Goal: Task Accomplishment & Management: Use online tool/utility

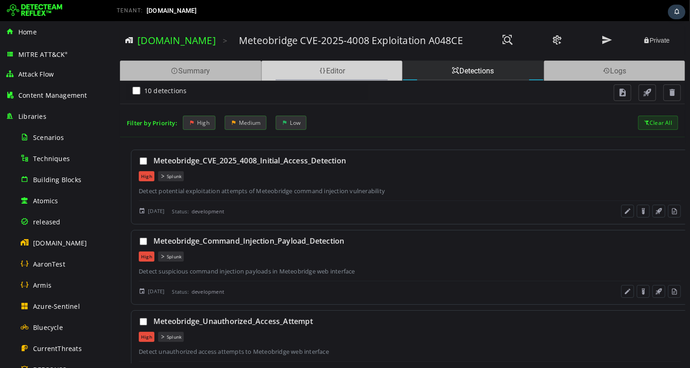
click at [337, 73] on div "Editor" at bounding box center [331, 71] width 141 height 20
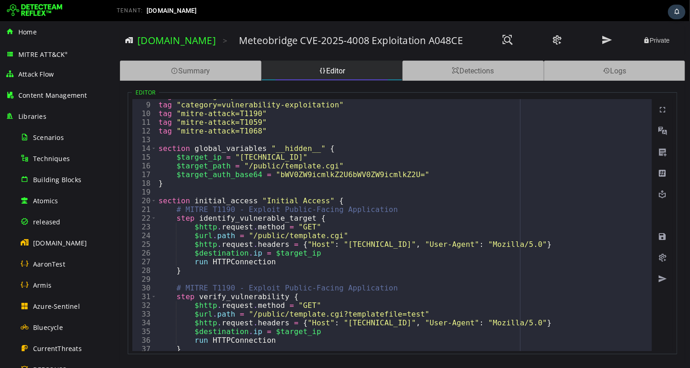
scroll to position [85, 0]
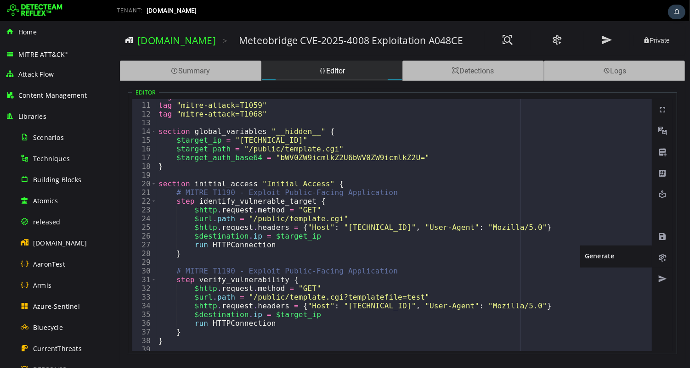
click at [661, 257] on span at bounding box center [661, 257] width 9 height 9
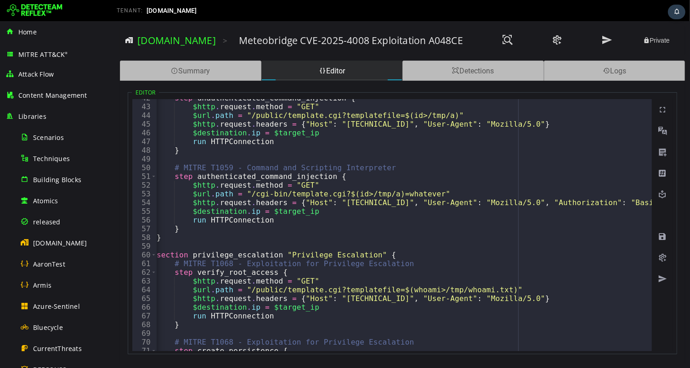
scroll to position [0, 0]
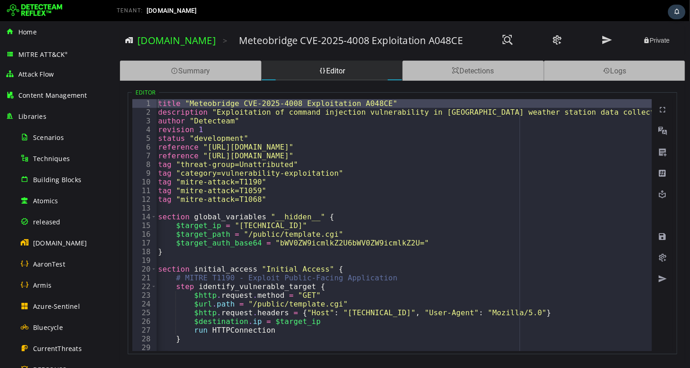
click at [393, 103] on div "title "Meteobridge CVE-2025-4008 Exploitation A048CE" description "Exploitation…" at bounding box center [589, 234] width 866 height 270
type textarea "**********"
click at [163, 40] on link "[DOMAIN_NAME]" at bounding box center [176, 40] width 79 height 13
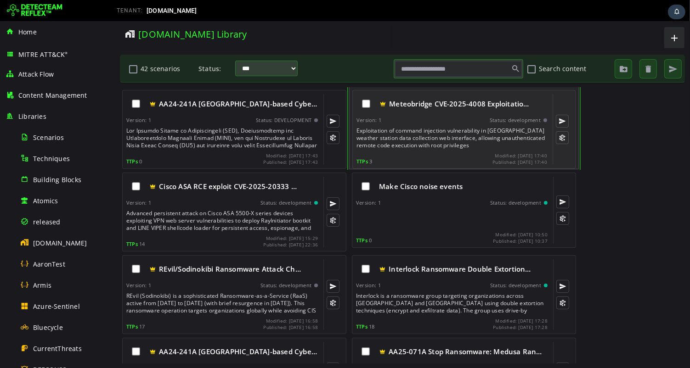
click at [420, 131] on div "Exploitation of command injection vulnerability in [GEOGRAPHIC_DATA] weather st…" at bounding box center [452, 138] width 192 height 22
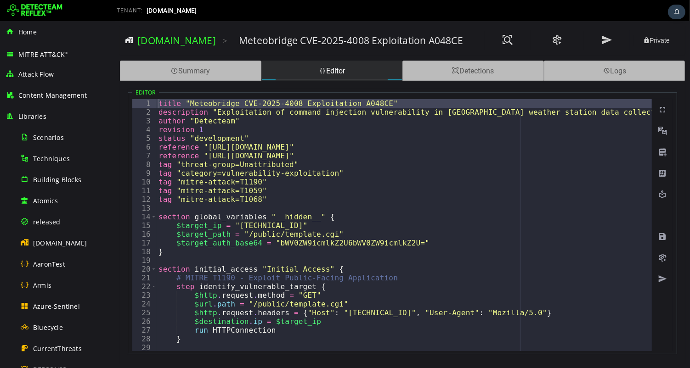
click at [242, 103] on div "title "Meteobridge CVE-2025-4008 Exploitation A048CE" description "Exploitation…" at bounding box center [589, 234] width 866 height 270
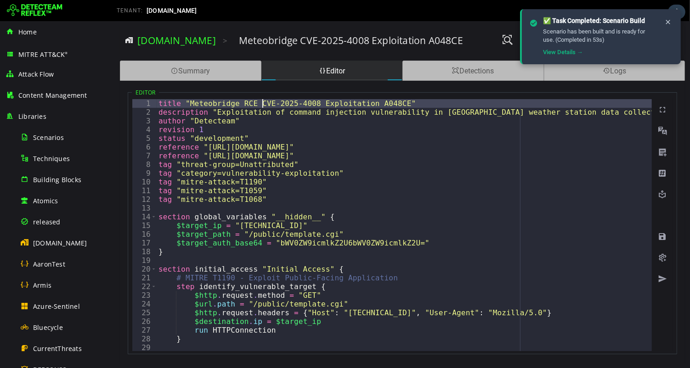
scroll to position [0, 6]
click at [661, 233] on span at bounding box center [661, 236] width 9 height 9
click at [663, 235] on span at bounding box center [661, 236] width 9 height 9
click at [397, 103] on div "title "Meteobridge RCE CVE-2025-4008 Exploitation A048CE" description "Exploita…" at bounding box center [589, 234] width 866 height 270
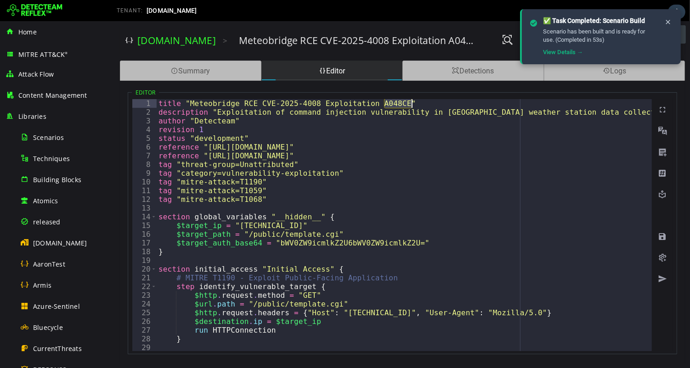
click at [411, 154] on div "title "Meteobridge RCE CVE-2025-4008 Exploitation A048CE" description "Exploita…" at bounding box center [589, 234] width 866 height 270
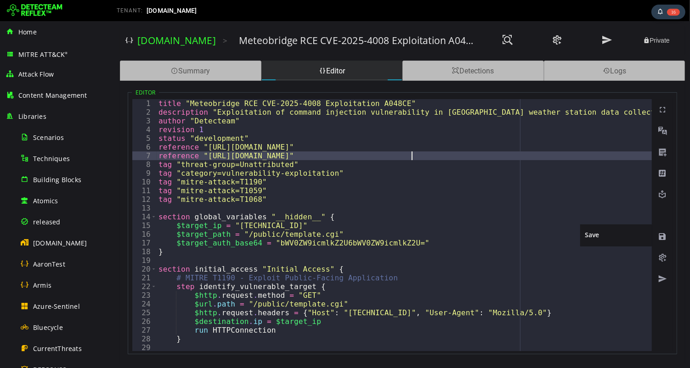
click at [663, 236] on span at bounding box center [661, 236] width 9 height 9
click at [35, 10] on img at bounding box center [35, 10] width 56 height 15
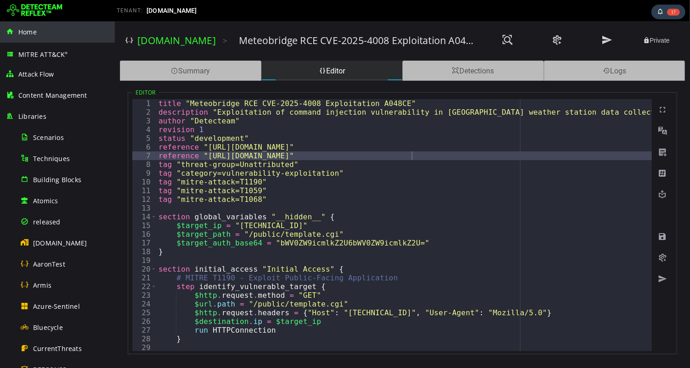
click at [31, 33] on span "Home" at bounding box center [27, 32] width 18 height 9
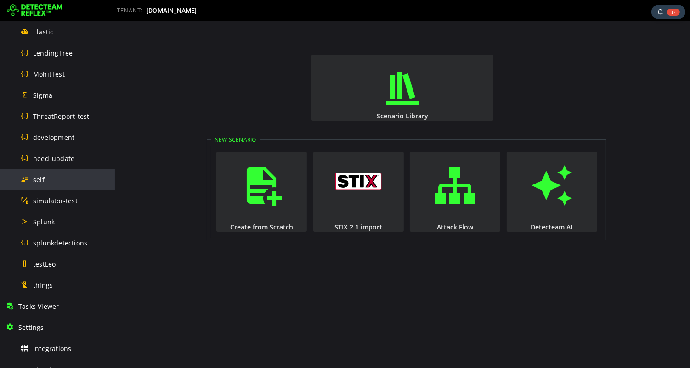
scroll to position [403, 0]
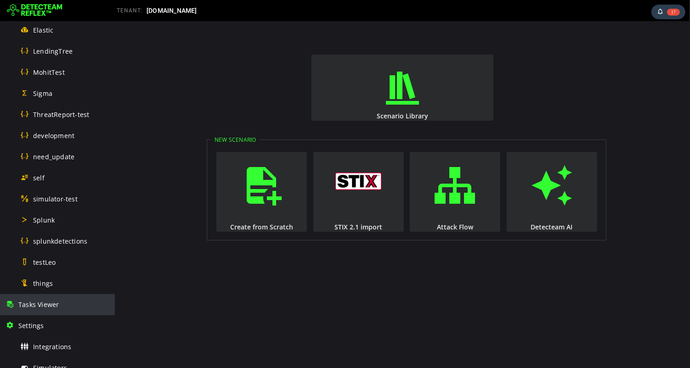
click at [47, 312] on div "Tasks Viewer" at bounding box center [58, 304] width 104 height 21
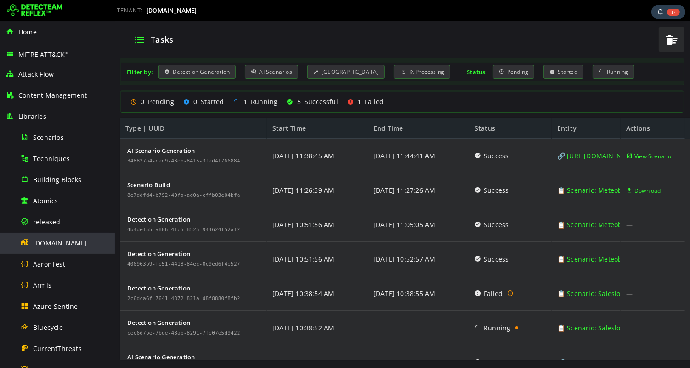
click at [51, 246] on span "[DOMAIN_NAME]" at bounding box center [60, 243] width 54 height 9
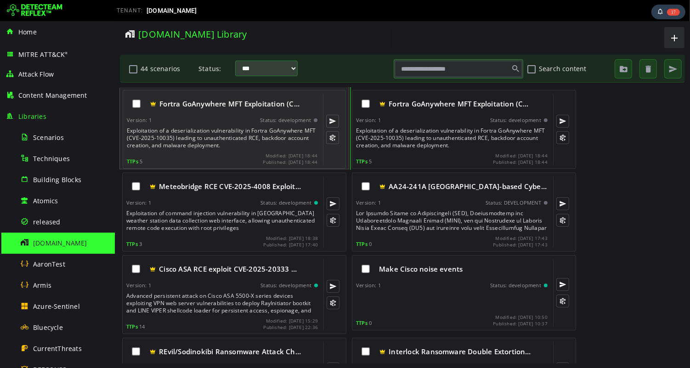
click at [220, 138] on div "Exploitation of a deserialization vulnerability in Fortra GoAnywhere MFT (CVE-2…" at bounding box center [222, 138] width 192 height 22
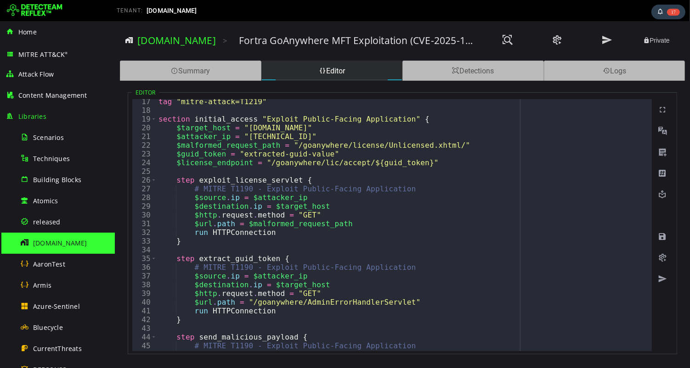
scroll to position [144, 0]
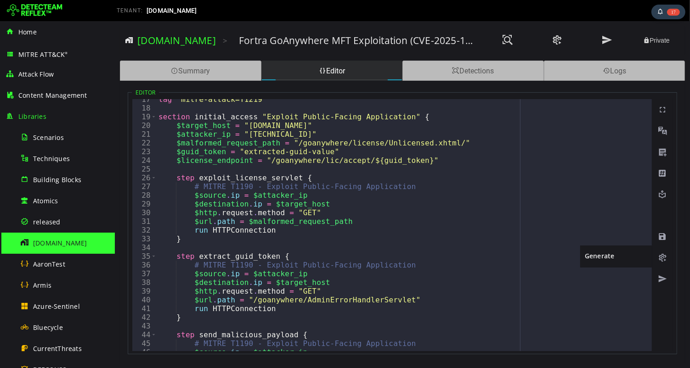
click at [661, 258] on span at bounding box center [661, 257] width 9 height 9
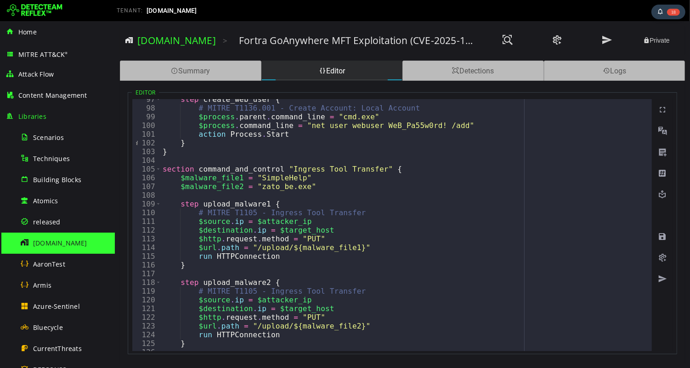
scroll to position [842, 0]
click at [318, 247] on div "step create_web_user { # MITRE T1136.001 - Create Account: Local Account $proce…" at bounding box center [582, 230] width 844 height 270
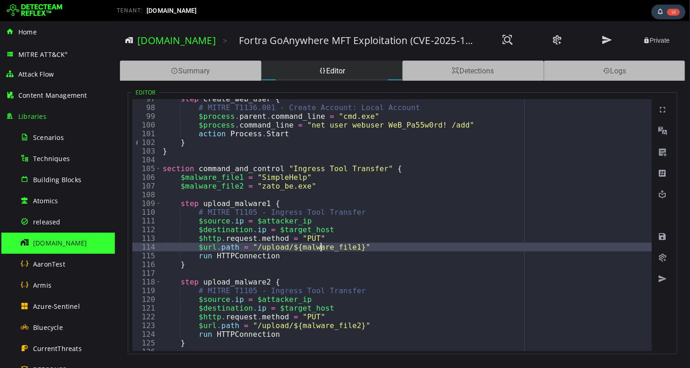
click at [318, 247] on div "step create_web_user { # MITRE T1136.001 - Create Account: Local Account $proce…" at bounding box center [582, 230] width 844 height 270
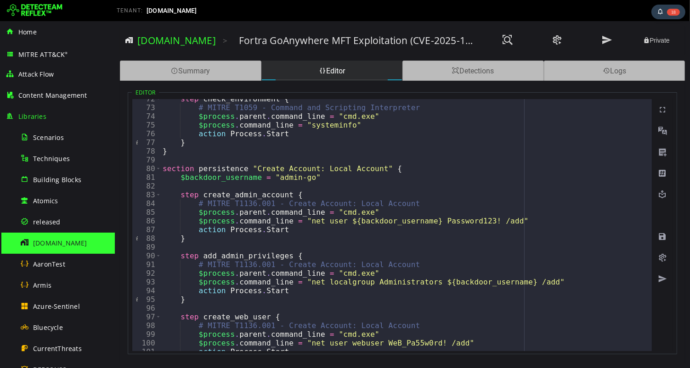
scroll to position [624, 0]
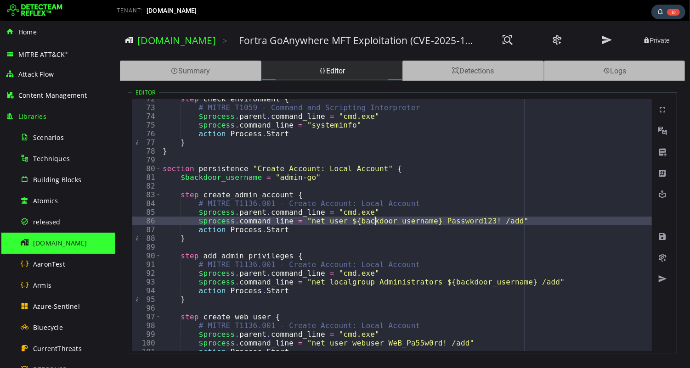
click at [375, 220] on div "step check_environment { # MITRE T1059 - Command and Scripting Interpreter $pro…" at bounding box center [582, 230] width 844 height 270
click at [457, 141] on div "step check_environment { # MITRE T1059 - Command and Scripting Interpreter $pro…" at bounding box center [582, 230] width 844 height 270
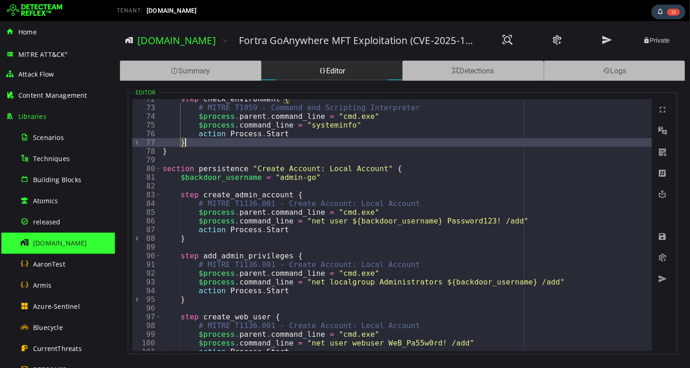
scroll to position [0, 0]
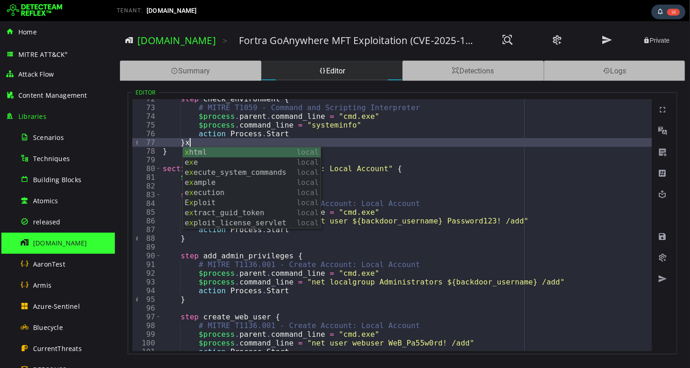
type textarea "*"
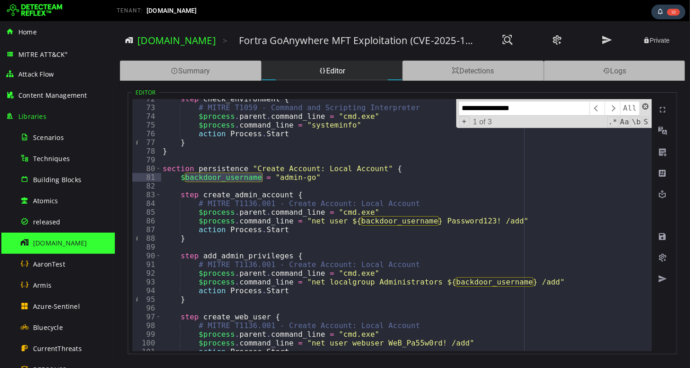
type input "**********"
type textarea "**********"
click at [642, 105] on span at bounding box center [645, 106] width 6 height 6
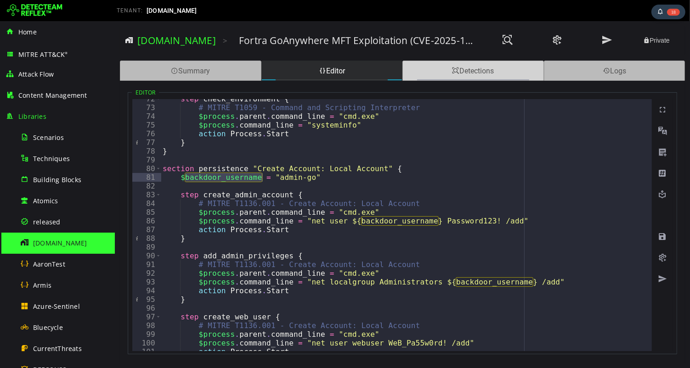
click at [473, 77] on div "Detections" at bounding box center [472, 71] width 141 height 20
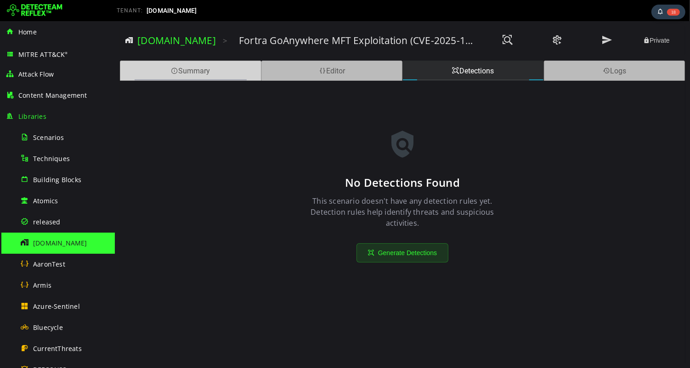
click at [203, 70] on div "Summary" at bounding box center [189, 71] width 141 height 20
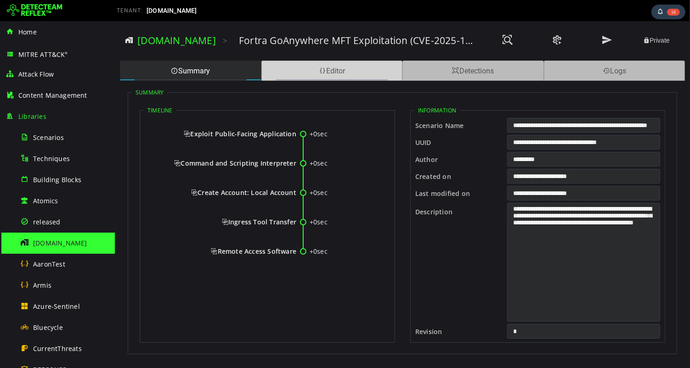
click at [300, 79] on div "Editor" at bounding box center [331, 71] width 141 height 20
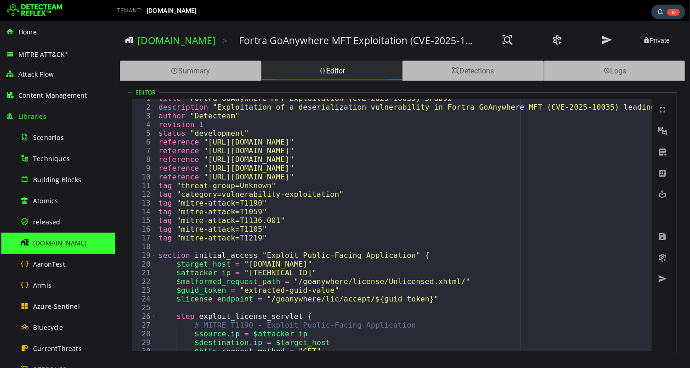
scroll to position [0, 0]
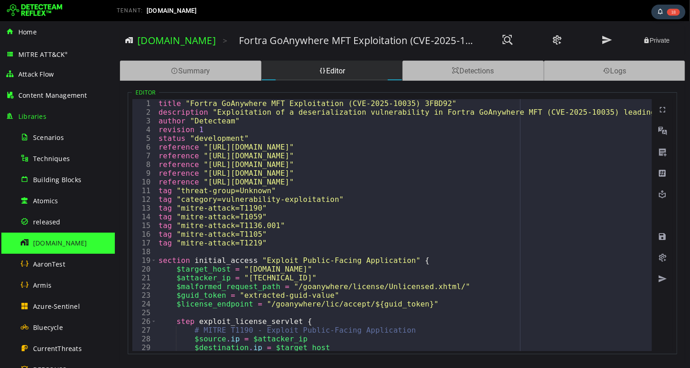
type textarea "**********"
click at [587, 183] on div "title "Fortra GoAnywhere MFT Exploitation (CVE-2025-10035) 3FBD92" description …" at bounding box center [578, 234] width 844 height 270
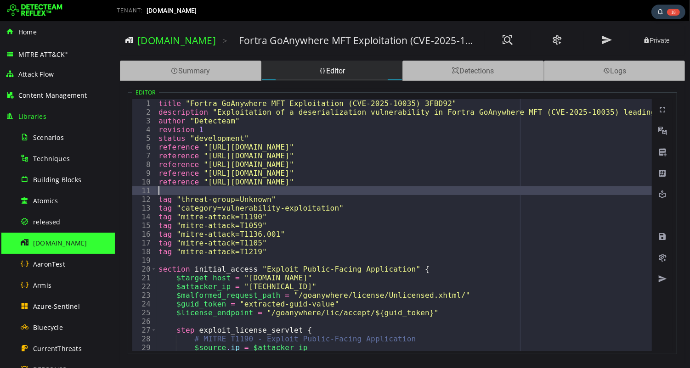
click at [253, 199] on div "title "Fortra GoAnywhere MFT Exploitation (CVE-2025-10035) 3FBD92" description …" at bounding box center [578, 234] width 844 height 270
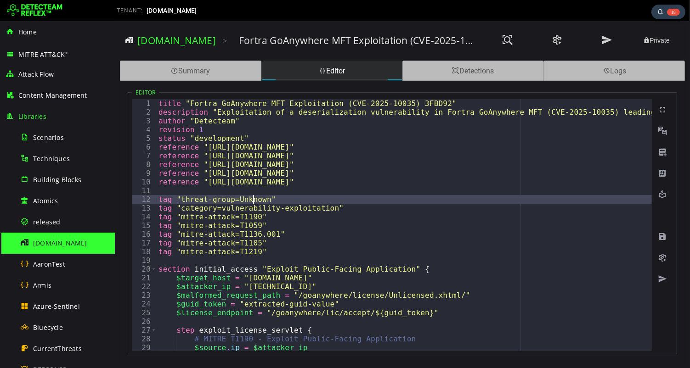
click at [253, 199] on div "title "Fortra GoAnywhere MFT Exploitation (CVE-2025-10035) 3FBD92" description …" at bounding box center [578, 234] width 844 height 270
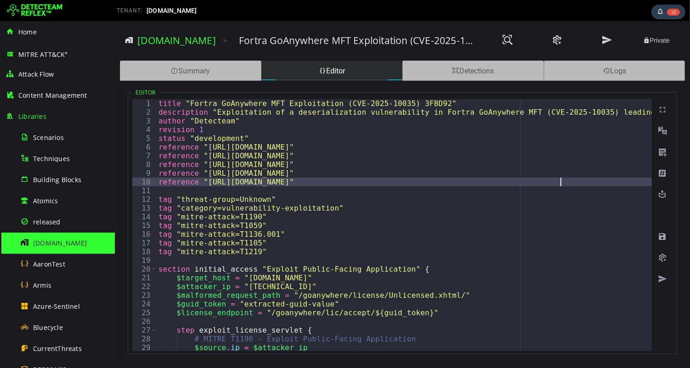
click at [565, 184] on div "title "Fortra GoAnywhere MFT Exploitation (CVE-2025-10035) 3FBD92" description …" at bounding box center [578, 234] width 844 height 270
type textarea "**********"
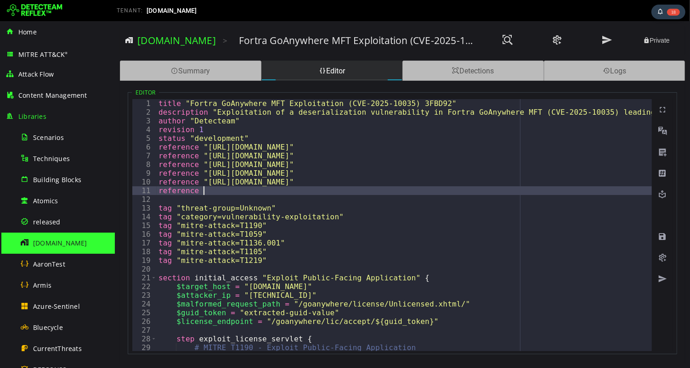
scroll to position [0, 1]
paste textarea "**********"
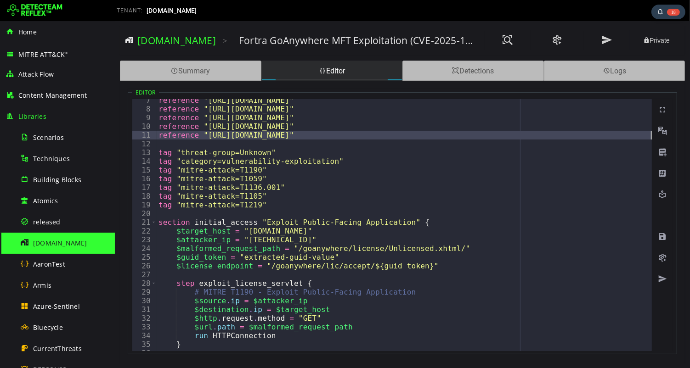
scroll to position [0, 0]
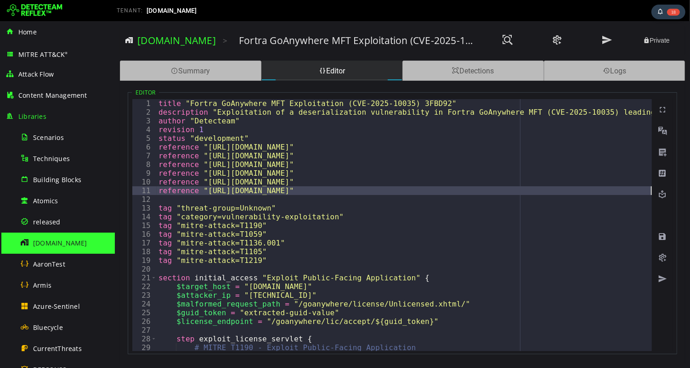
click at [435, 101] on div "title "Fortra GoAnywhere MFT Exploitation (CVE-2025-10035) 3FBD92" description …" at bounding box center [578, 234] width 844 height 270
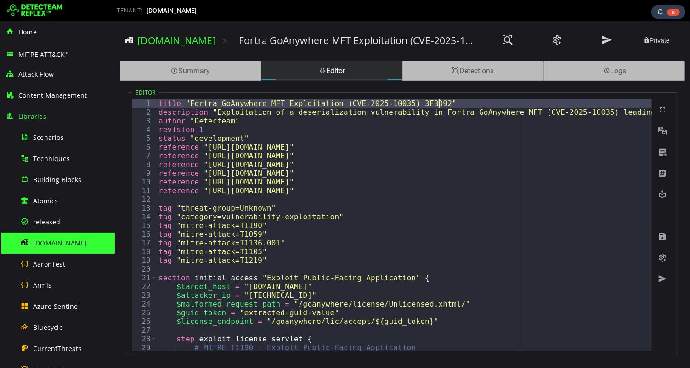
click at [435, 101] on div "title "Fortra GoAnywhere MFT Exploitation (CVE-2025-10035) 3FBD92" description …" at bounding box center [578, 234] width 844 height 270
click at [662, 238] on span at bounding box center [661, 236] width 9 height 9
click at [204, 128] on div "title "Fortra GoAnywhere MFT Exploitation (CVE-2025-10035)" description "Exploi…" at bounding box center [578, 234] width 844 height 270
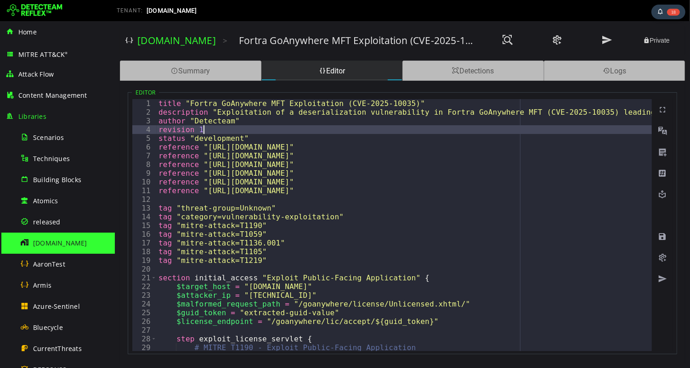
scroll to position [0, 1]
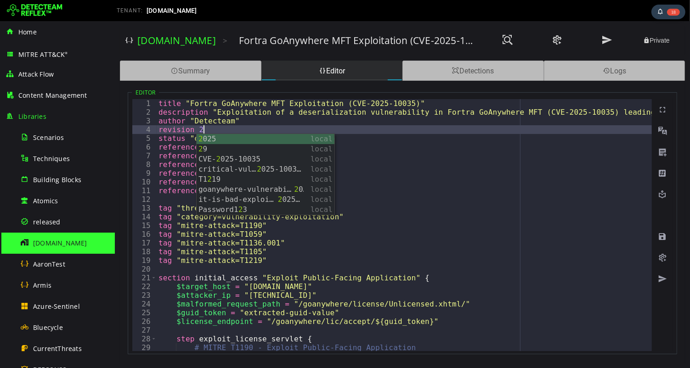
click at [301, 119] on div "title "Fortra GoAnywhere MFT Exploitation (CVE-2025-10035)" description "Exploi…" at bounding box center [578, 234] width 844 height 270
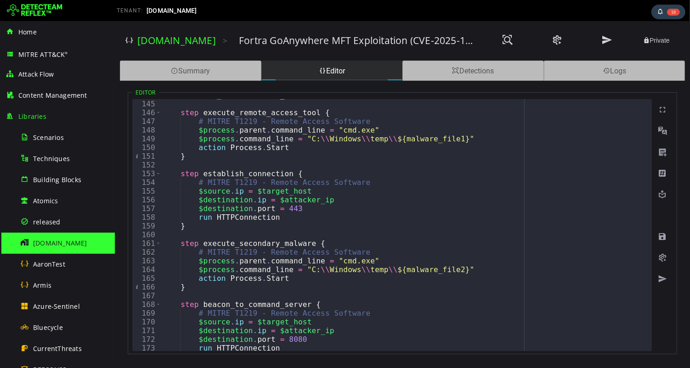
scroll to position [1275, 0]
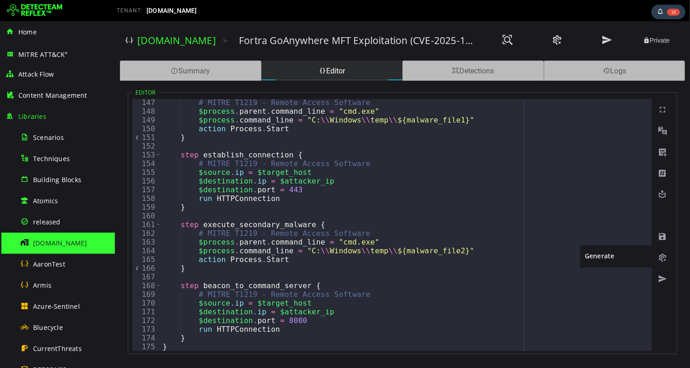
type textarea "**********"
click at [661, 259] on span at bounding box center [661, 257] width 9 height 9
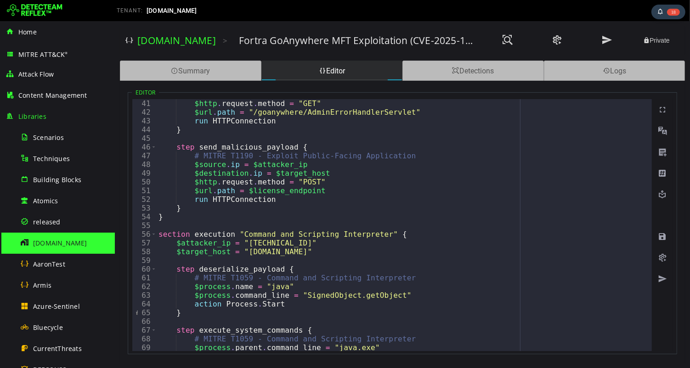
scroll to position [0, 0]
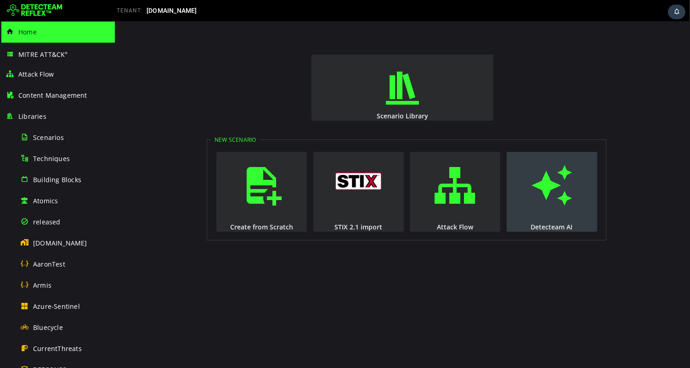
click at [556, 185] on span "button" at bounding box center [550, 185] width 9 height 62
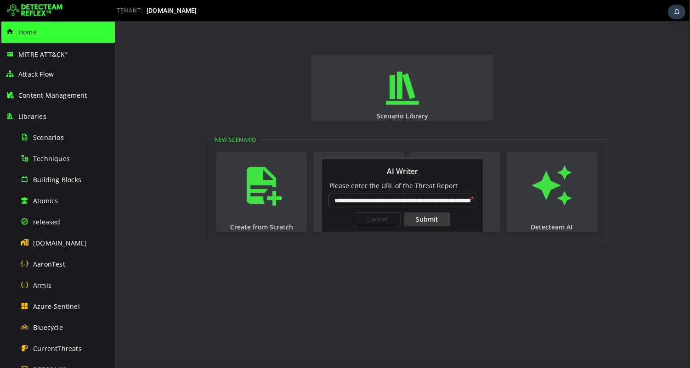
scroll to position [0, 85]
type input "**********"
click at [428, 221] on div "Submit" at bounding box center [427, 220] width 46 height 14
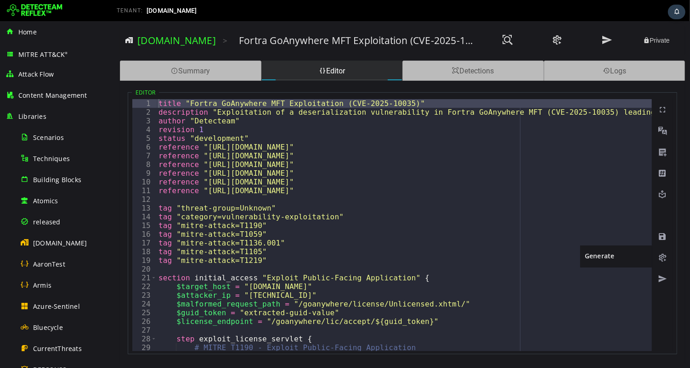
click at [661, 256] on span at bounding box center [661, 257] width 9 height 9
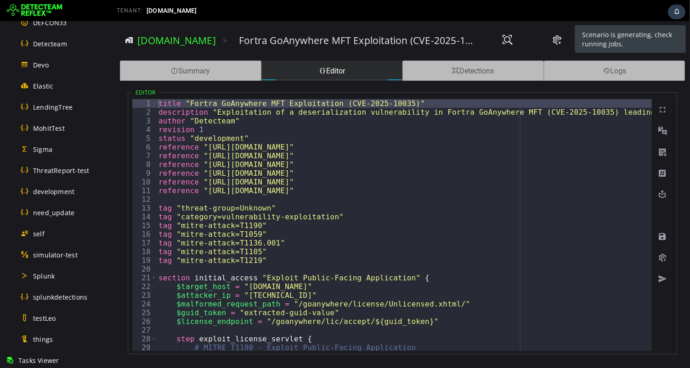
scroll to position [519, 0]
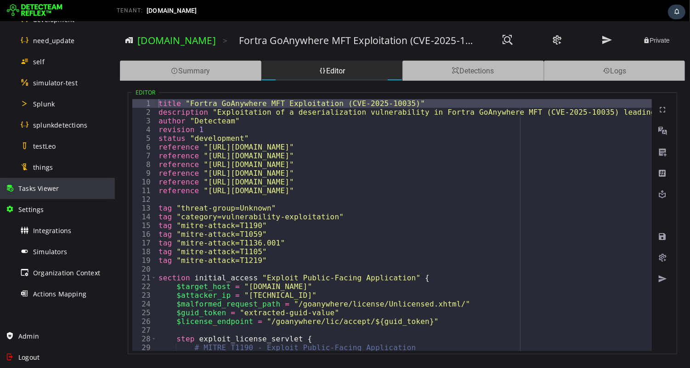
click at [49, 186] on span "Tasks Viewer" at bounding box center [38, 188] width 40 height 9
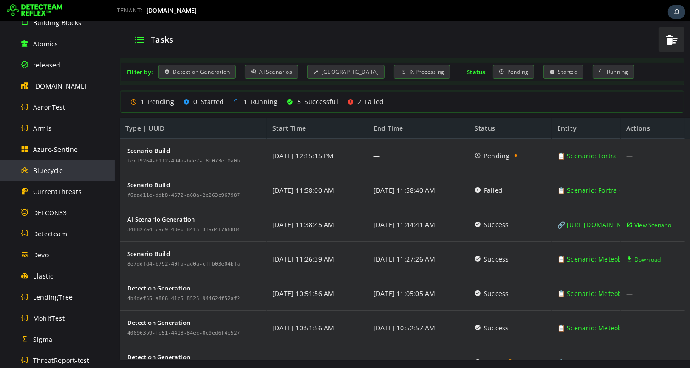
scroll to position [153, 0]
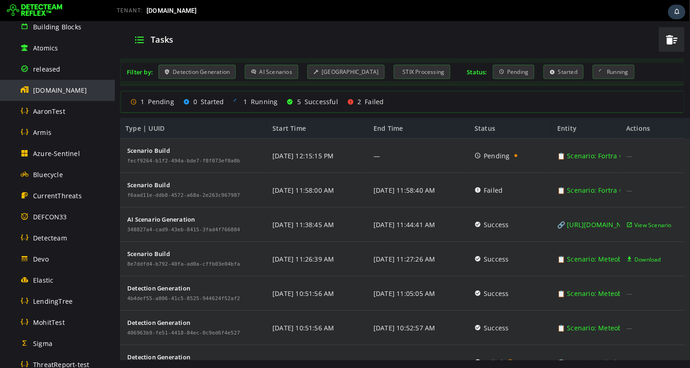
click at [48, 92] on span "[DOMAIN_NAME]" at bounding box center [60, 90] width 54 height 9
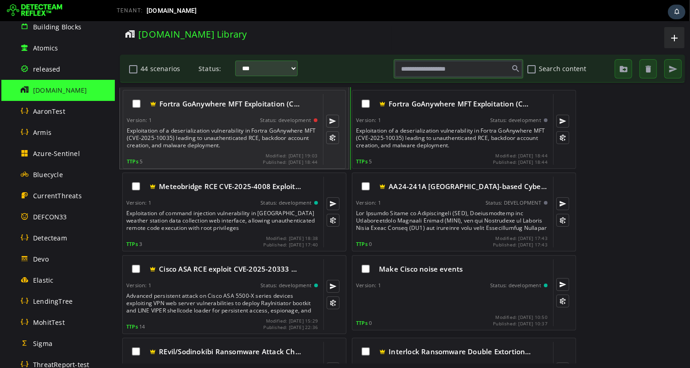
click at [221, 134] on div "Exploitation of a deserialization vulnerability in Fortra GoAnywhere MFT (CVE-2…" at bounding box center [222, 138] width 192 height 22
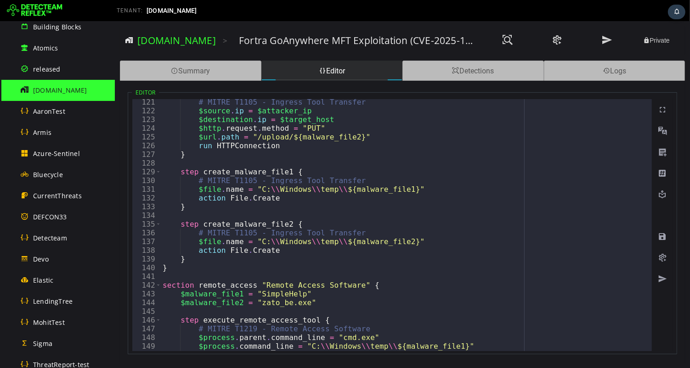
scroll to position [1275, 0]
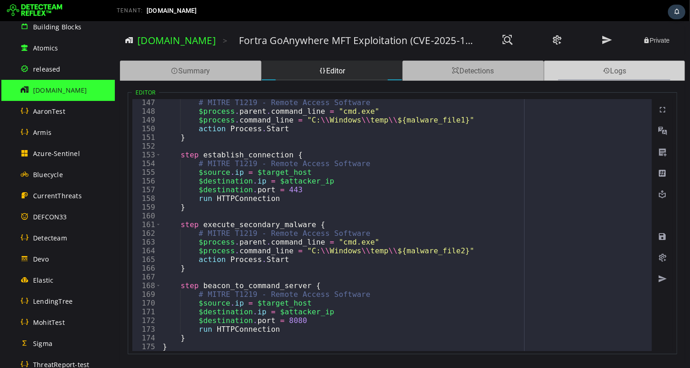
click at [608, 73] on div "Logs" at bounding box center [613, 71] width 141 height 20
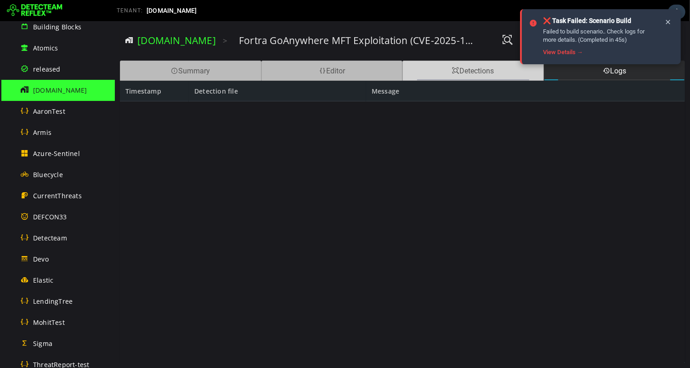
click at [478, 78] on div "Detections" at bounding box center [472, 71] width 141 height 20
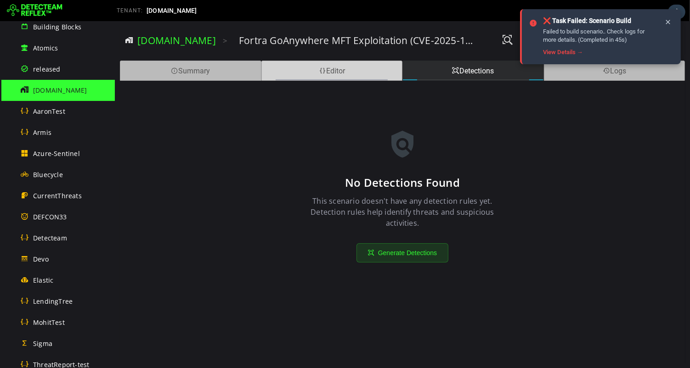
click at [332, 73] on div "Editor" at bounding box center [331, 71] width 141 height 20
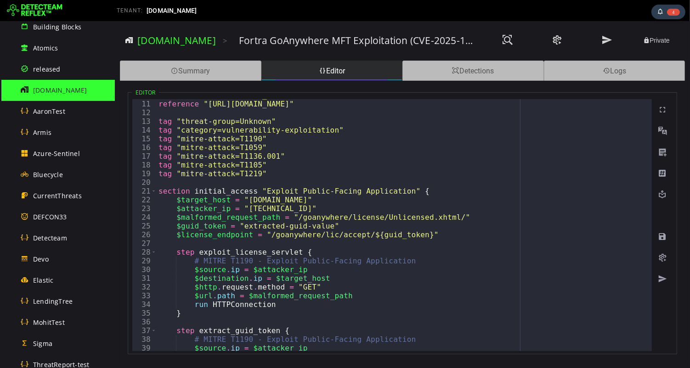
scroll to position [76, 0]
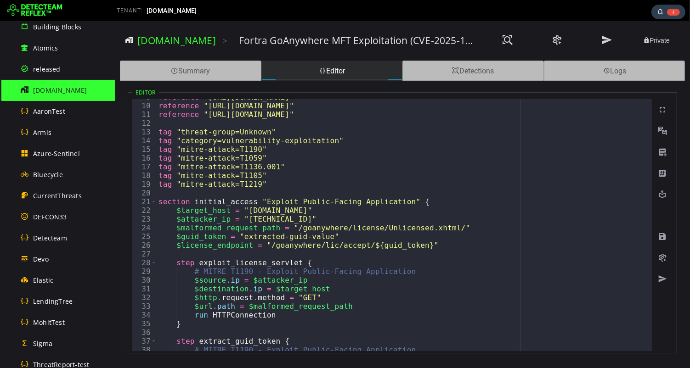
click at [175, 210] on div "reference "https://cyberscoop.com/goanywhere-vulnerability-active-exploitation-…" at bounding box center [578, 228] width 844 height 270
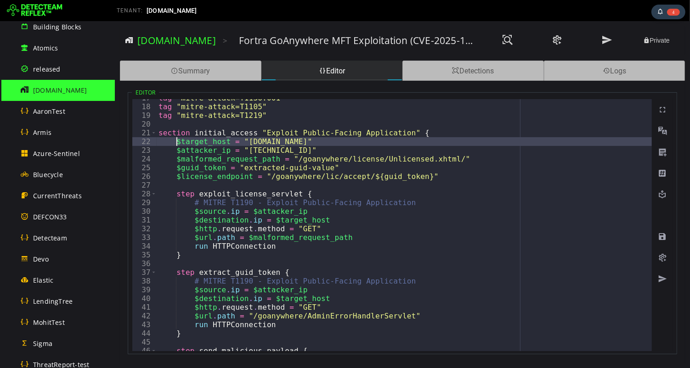
scroll to position [140, 0]
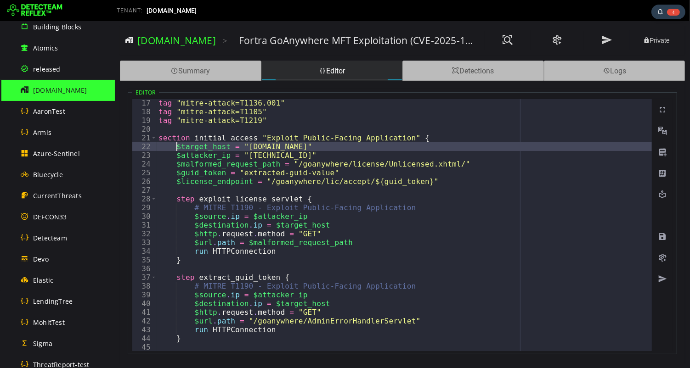
click at [330, 154] on div "tag "mitre-attack=T1136.001" tag "mitre-attack=T1105" tag "mitre-attack=T1219" …" at bounding box center [578, 234] width 844 height 270
type textarea "**********"
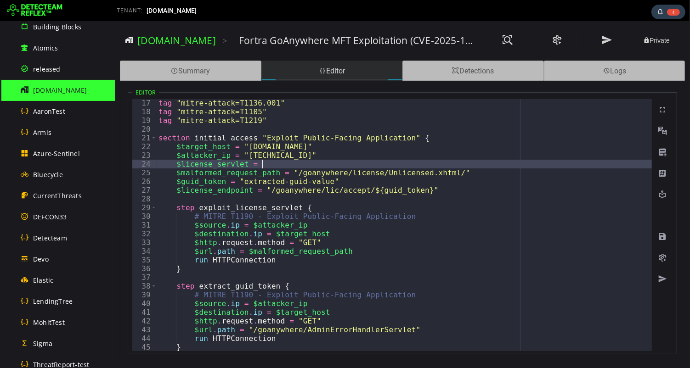
scroll to position [0, 6]
paste textarea "**********"
click at [266, 165] on div "tag "mitre-attack=T1136.001" tag "mitre-attack=T1105" tag "mitre-attack=T1219" …" at bounding box center [578, 234] width 844 height 270
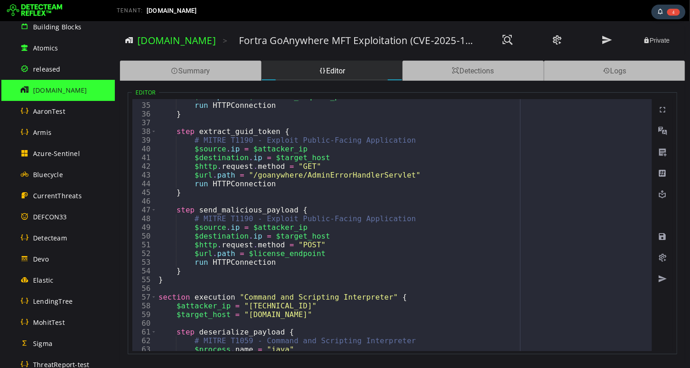
scroll to position [297, 0]
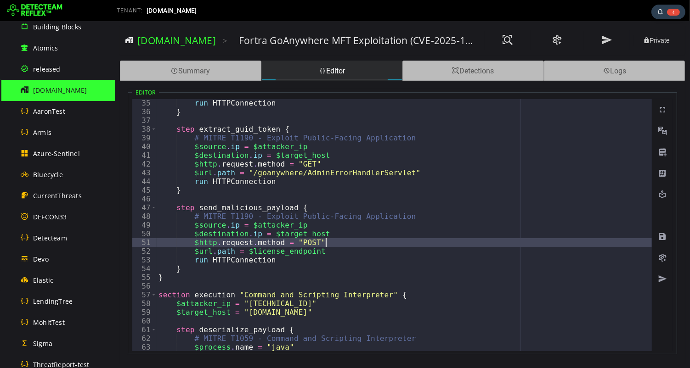
click at [418, 244] on div "run HTTPConnection } step extract_guid_token { # MITRE T1190 - Exploit Public-F…" at bounding box center [578, 234] width 844 height 270
type textarea "**********"
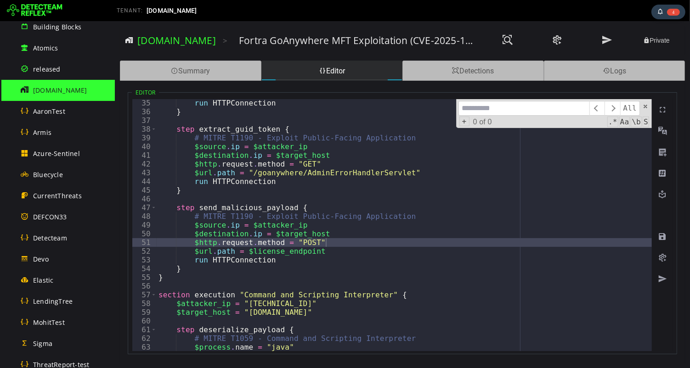
type input "*"
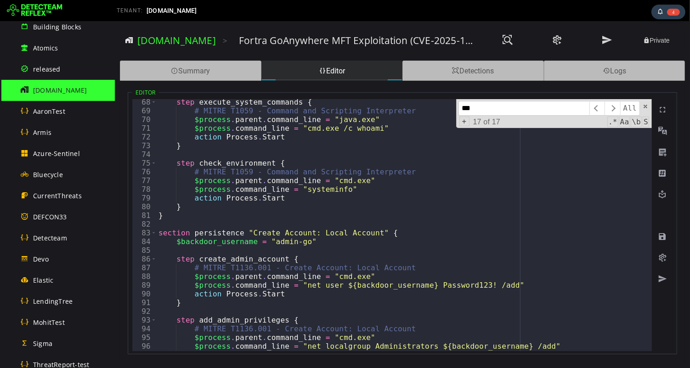
scroll to position [642, 0]
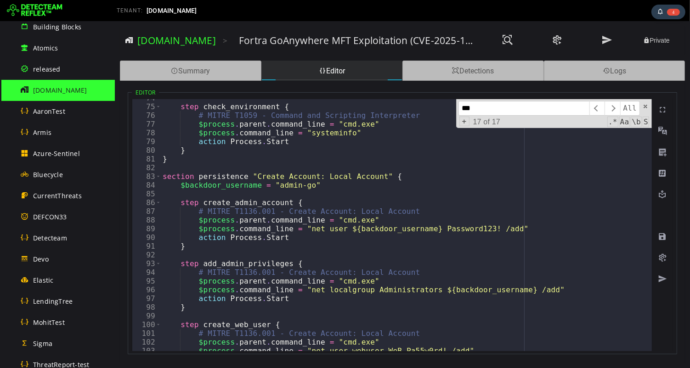
click at [485, 106] on input "***" at bounding box center [523, 108] width 131 height 15
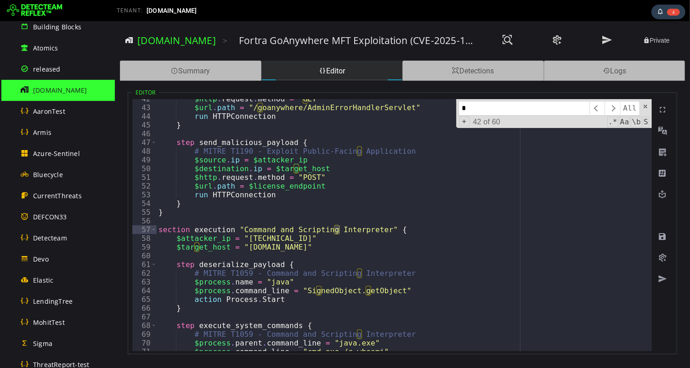
scroll to position [92, 0]
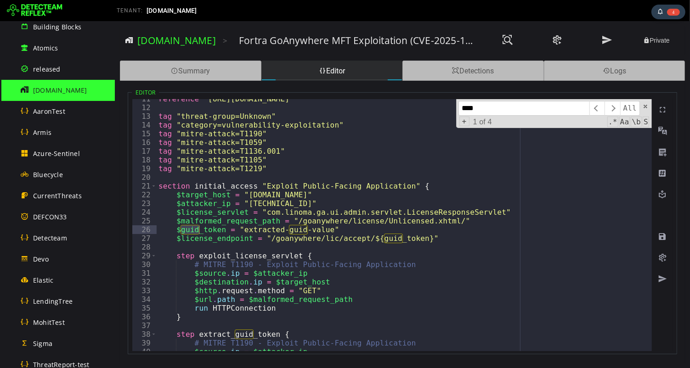
click at [490, 106] on input "****" at bounding box center [523, 108] width 131 height 15
paste input "**********"
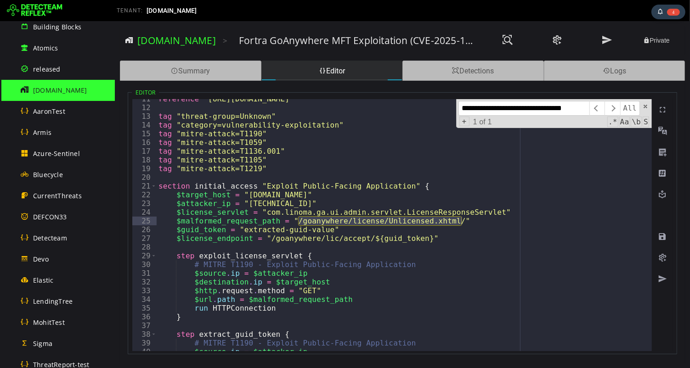
type input "**********"
click at [431, 211] on div "reference "https://labs.watchtowr.com/it-is-bad-exploitation-of-fortra-goanywhe…" at bounding box center [578, 230] width 844 height 270
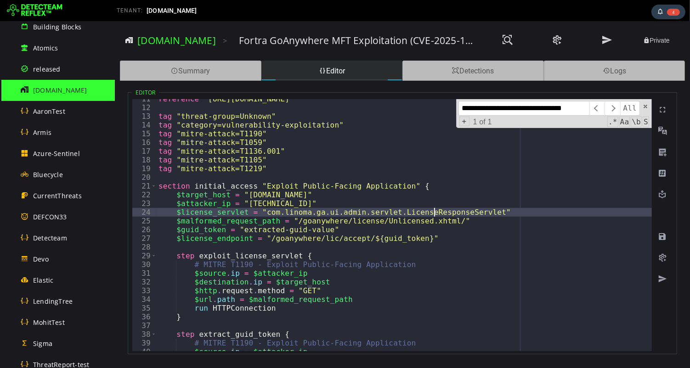
click at [431, 211] on div "reference "https://labs.watchtowr.com/it-is-bad-exploitation-of-fortra-goanywhe…" at bounding box center [578, 230] width 844 height 270
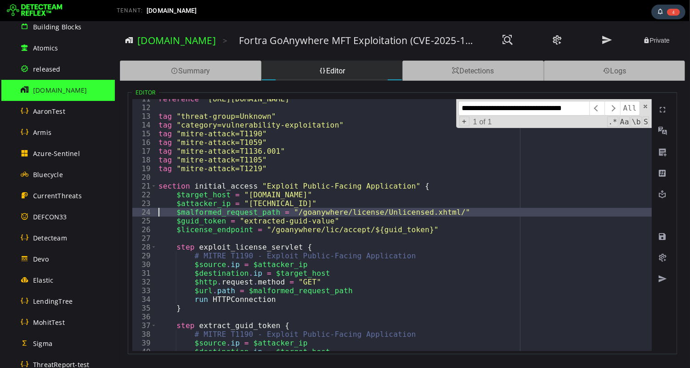
click at [370, 205] on div "reference "https://labs.watchtowr.com/it-is-bad-exploitation-of-fortra-goanywhe…" at bounding box center [578, 230] width 844 height 270
type textarea "**********"
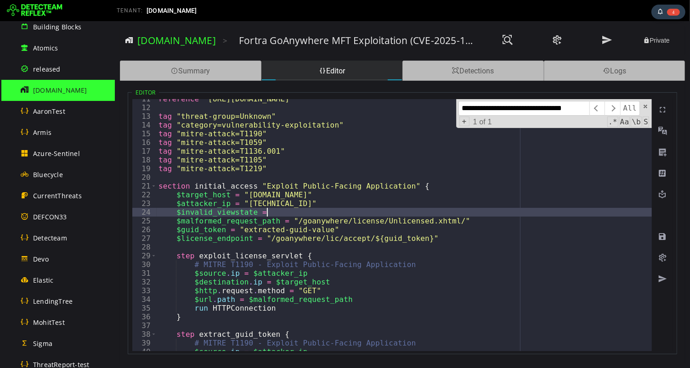
scroll to position [0, 6]
paste textarea "**********"
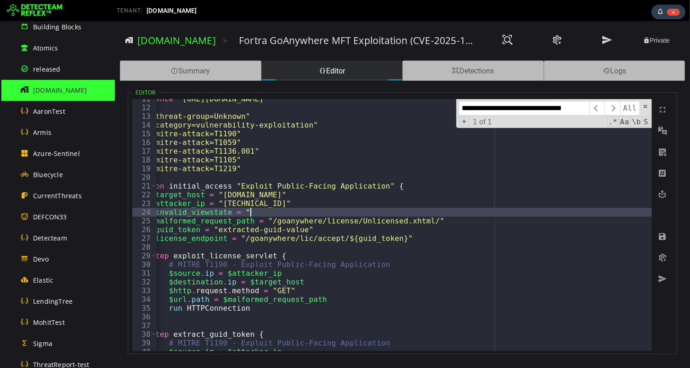
paste textarea "**********"
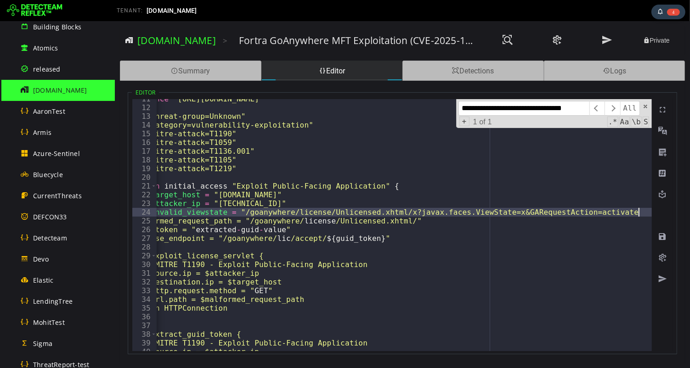
scroll to position [0, 35]
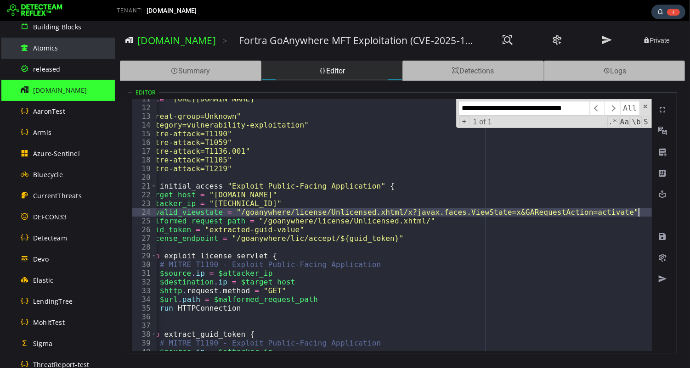
type textarea "**********"
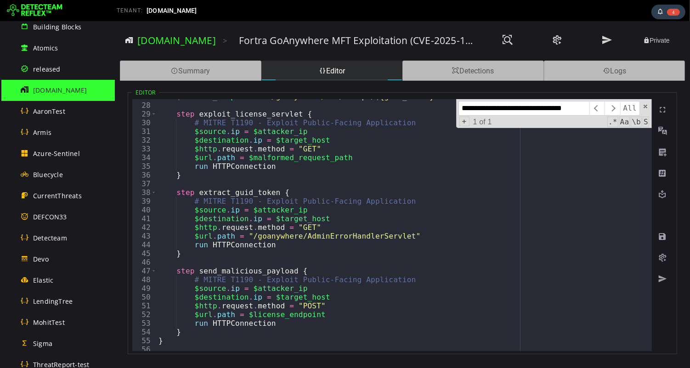
scroll to position [235, 0]
click at [322, 179] on div "$license_endpoint = "/goanywhere/lic/accept/${guid_token}" step exploit_license…" at bounding box center [578, 226] width 844 height 270
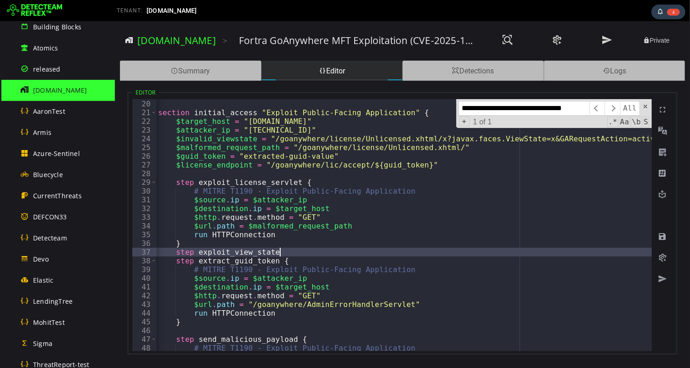
scroll to position [0, 7]
type textarea "**********"
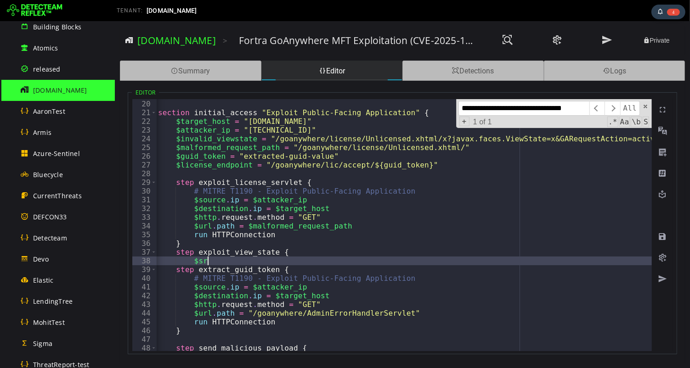
scroll to position [0, 2]
type textarea "*"
click at [193, 201] on div "tag "mitre-attack=T1219" section initial_access "Exploit Public-Facing Applicat…" at bounding box center [578, 226] width 844 height 270
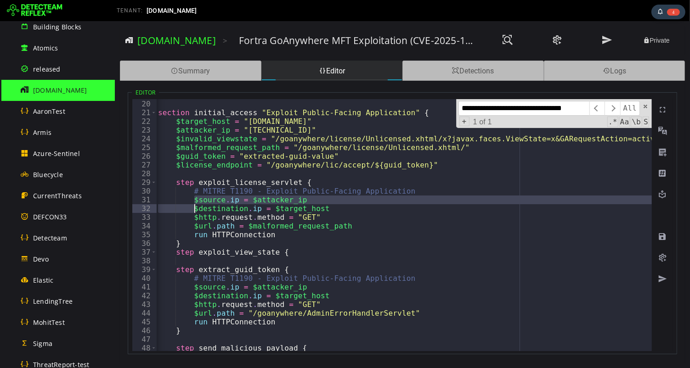
drag, startPoint x: 193, startPoint y: 199, endPoint x: 191, endPoint y: 205, distance: 5.7
click at [191, 205] on div "tag "mitre-attack=T1219" section initial_access "Exploit Public-Facing Applicat…" at bounding box center [578, 226] width 844 height 270
click at [190, 201] on div "tag "mitre-attack=T1219" section initial_access "Exploit Public-Facing Applicat…" at bounding box center [578, 226] width 844 height 270
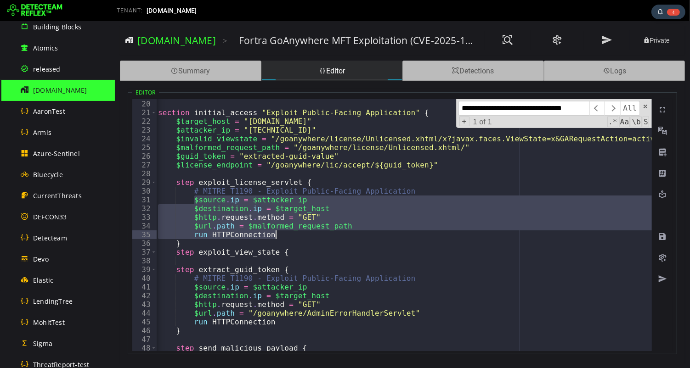
drag, startPoint x: 192, startPoint y: 200, endPoint x: 298, endPoint y: 233, distance: 111.1
click at [298, 233] on div "tag "mitre-attack=T1219" section initial_access "Exploit Public-Facing Applicat…" at bounding box center [578, 226] width 844 height 270
click at [302, 255] on div "tag "mitre-attack=T1219" section initial_access "Exploit Public-Facing Applicat…" at bounding box center [578, 226] width 844 height 270
type textarea "**********"
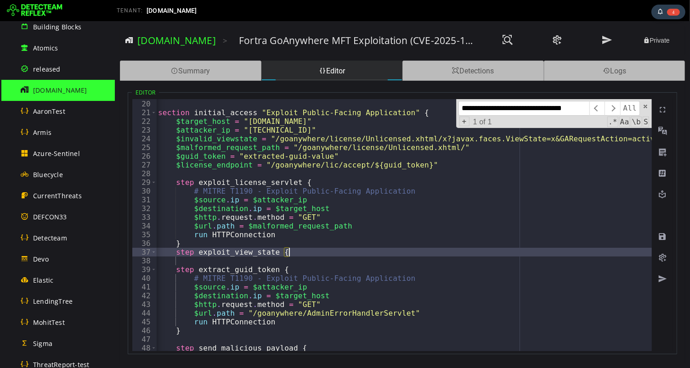
scroll to position [0, 0]
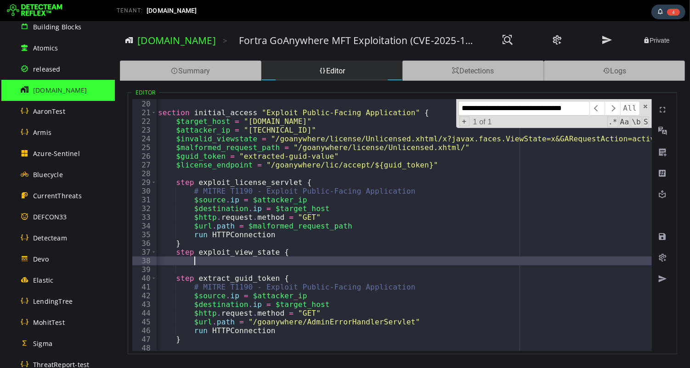
paste textarea "**********"
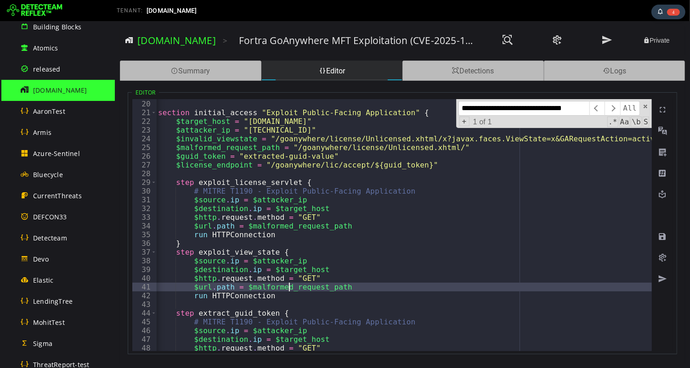
click at [286, 288] on div "tag "mitre-attack=T1219" section initial_access "Exploit Public-Facing Applicat…" at bounding box center [578, 226] width 844 height 270
click at [248, 287] on div "tag "mitre-attack=T1219" section initial_access "Exploit Public-Facing Applicat…" at bounding box center [578, 226] width 844 height 270
click at [352, 287] on div "tag "mitre-attack=T1219" section initial_access "Exploit Public-Facing Applicat…" at bounding box center [578, 226] width 844 height 270
click at [303, 299] on div "tag "mitre-attack=T1219" section initial_access "Exploit Public-Facing Applicat…" at bounding box center [578, 226] width 844 height 270
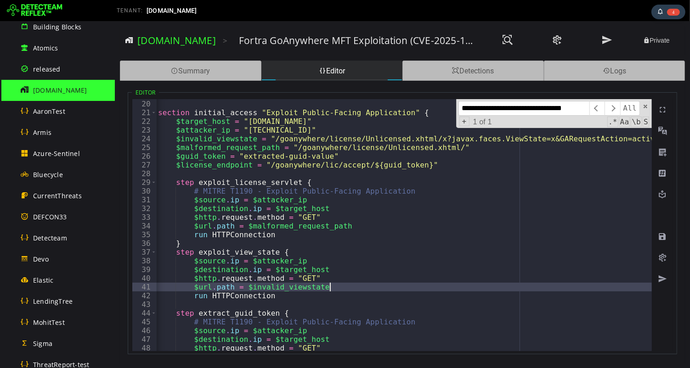
type textarea "**********"
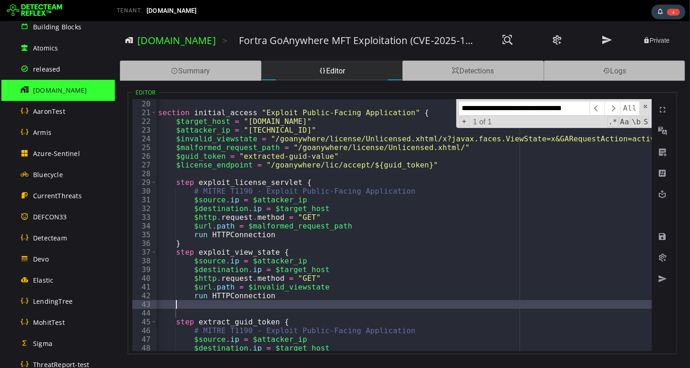
scroll to position [0, 0]
type textarea "*"
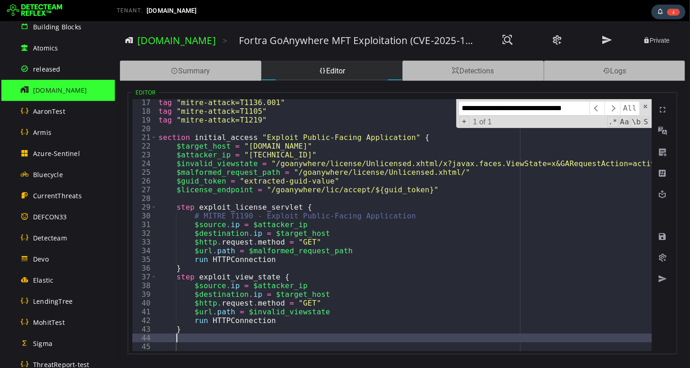
scroll to position [140, 0]
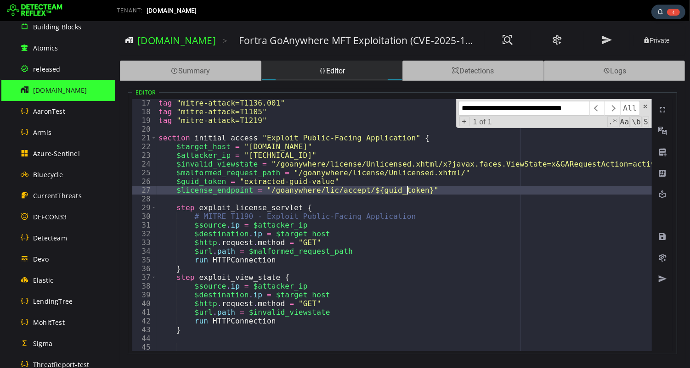
click at [404, 191] on div "tag "mitre-attack=T1136.001" tag "mitre-attack=T1105" tag "mitre-attack=T1219" …" at bounding box center [578, 234] width 844 height 270
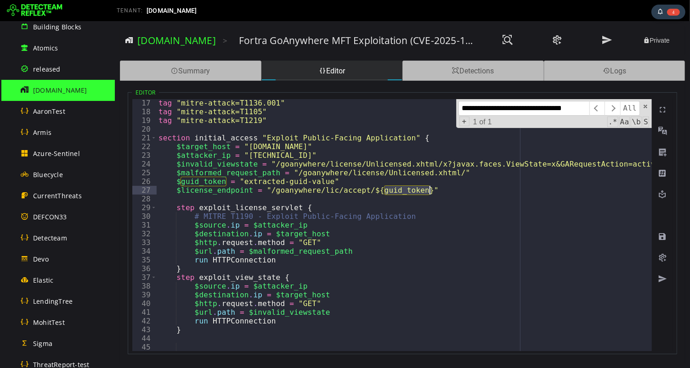
click at [404, 191] on div "tag "mitre-attack=T1136.001" tag "mitre-attack=T1105" tag "mitre-attack=T1219" …" at bounding box center [578, 234] width 844 height 270
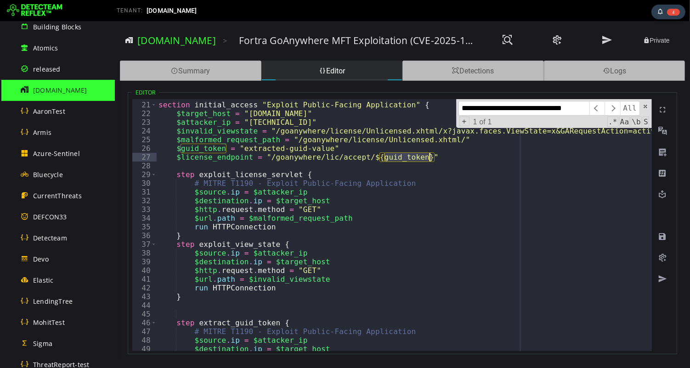
scroll to position [171, 0]
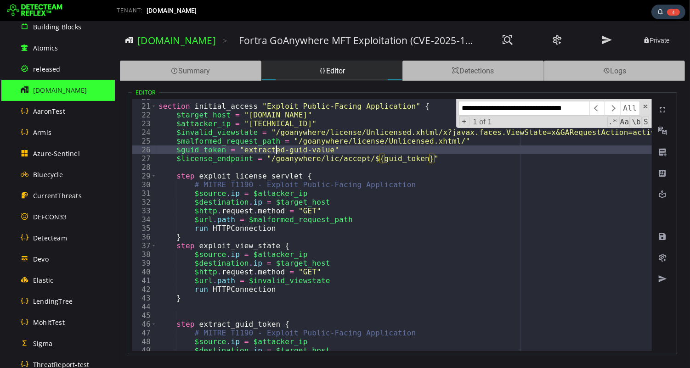
click at [276, 152] on div "section initial_access "Exploit Public-Facing Application" { $target_host = "vi…" at bounding box center [578, 228] width 844 height 270
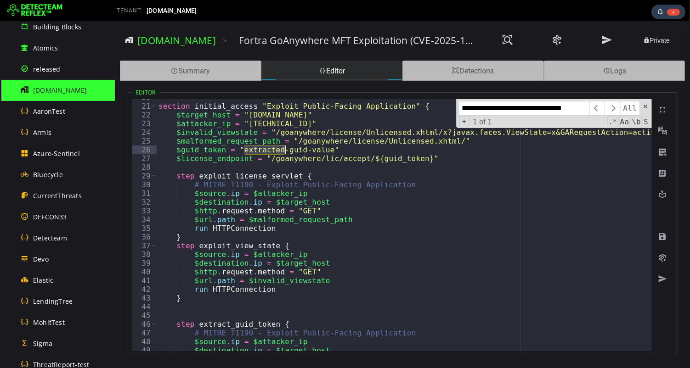
click at [276, 152] on div "section initial_access "Exploit Public-Facing Application" { $target_host = "vi…" at bounding box center [578, 228] width 844 height 270
paste textarea "**********"
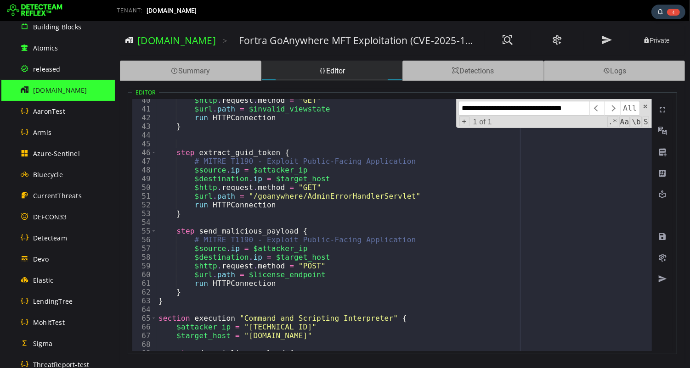
scroll to position [343, 0]
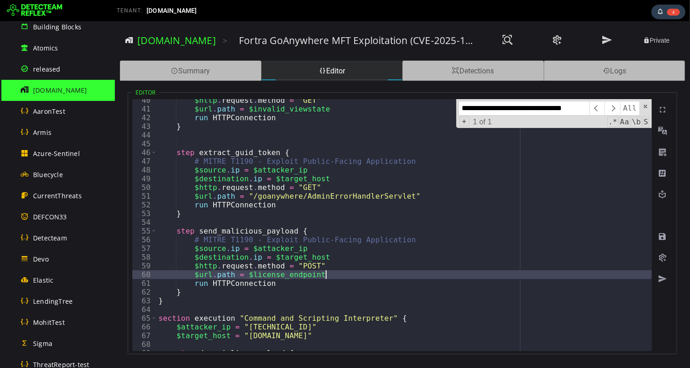
click at [342, 276] on div "$http . request . method = "GET" $url . path = $invalid_viewstate run HTTPConne…" at bounding box center [578, 231] width 844 height 270
type textarea "**********"
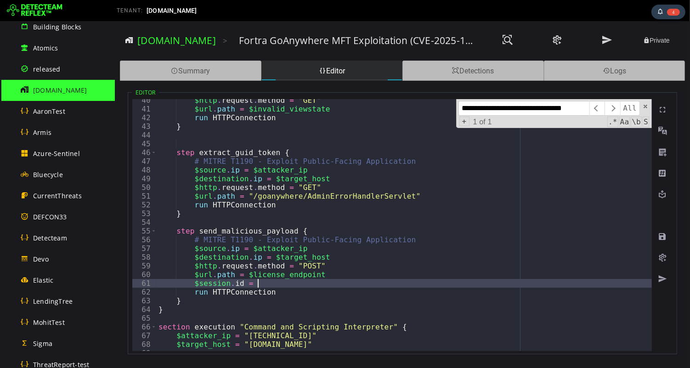
scroll to position [0, 5]
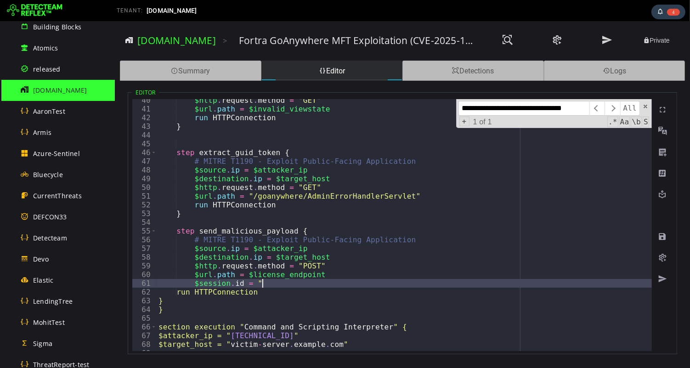
click at [244, 284] on div "$http . request . method = "GET" $url . path = $invalid_viewstate run HTTPConne…" at bounding box center [578, 231] width 844 height 270
click at [253, 283] on div "$http . request . method = "GET" $url . path = $invalid_viewstate run HTTPConne…" at bounding box center [578, 231] width 844 height 270
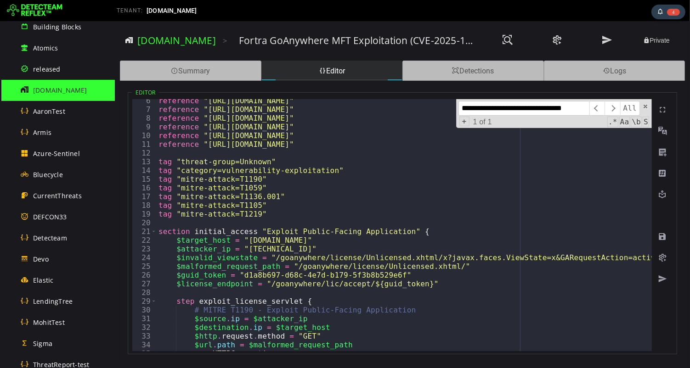
scroll to position [47, 0]
click at [465, 283] on div "reference "https://thehackernews.com/2025/09/fortra-goanywhere-cvss-10-flaw.htm…" at bounding box center [578, 230] width 844 height 270
type textarea "**********"
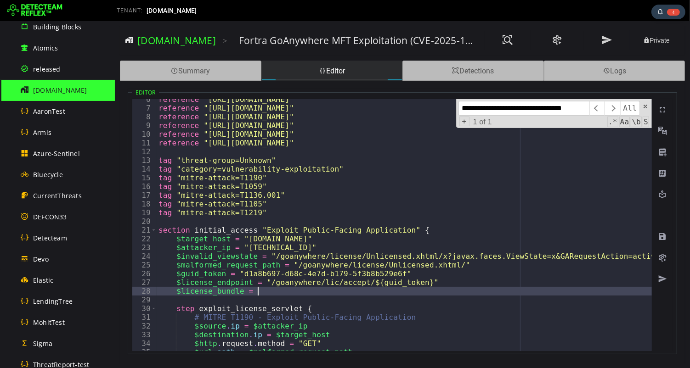
scroll to position [0, 5]
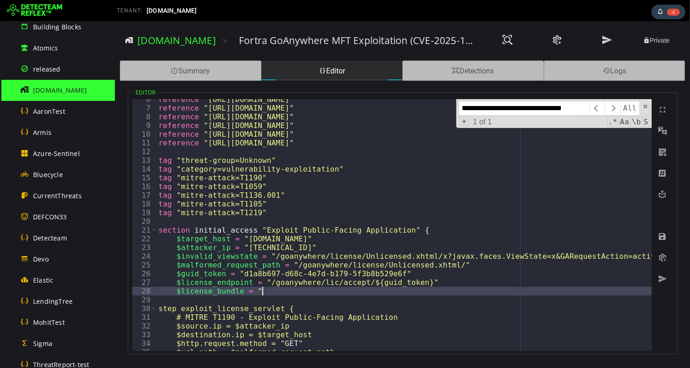
paste textarea "**********"
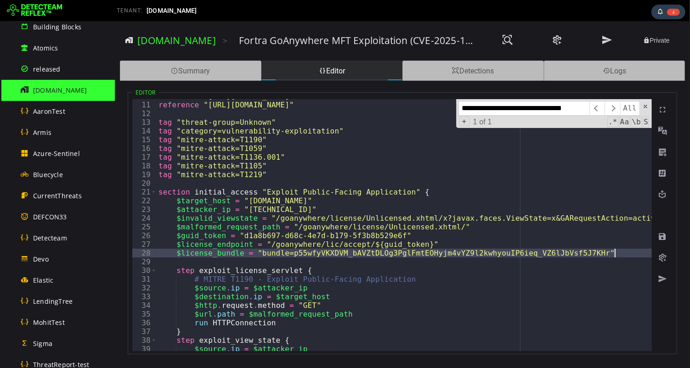
scroll to position [88, 0]
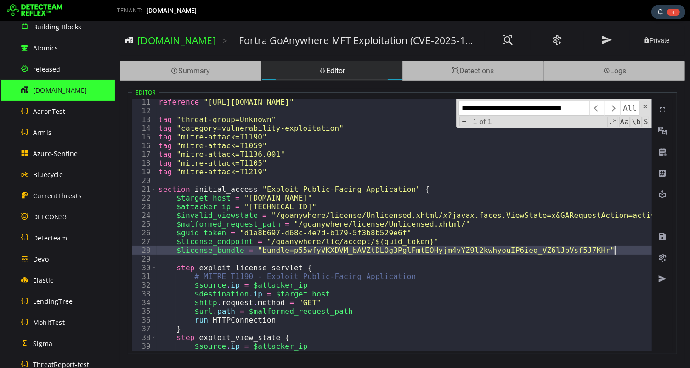
click at [464, 226] on div "reference "https://labs.watchtowr.com/it-is-bad-exploitation-of-fortra-goanywhe…" at bounding box center [578, 233] width 844 height 270
type textarea "**********"
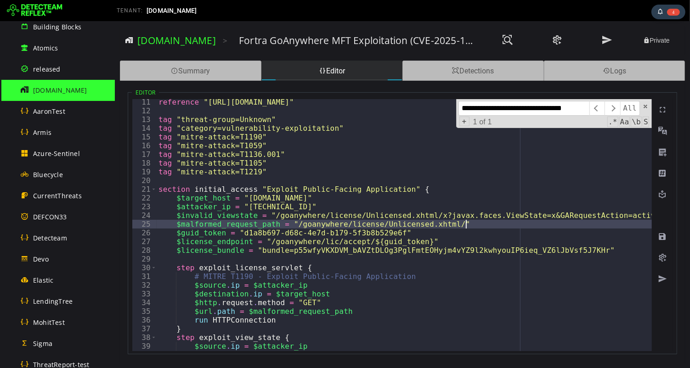
scroll to position [0, 18]
click at [503, 225] on div "reference "https://labs.watchtowr.com/it-is-bad-exploitation-of-fortra-goanywhe…" at bounding box center [578, 233] width 844 height 270
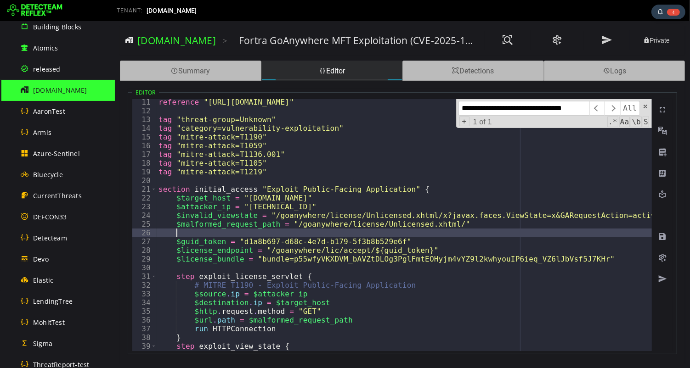
paste textarea "**********"
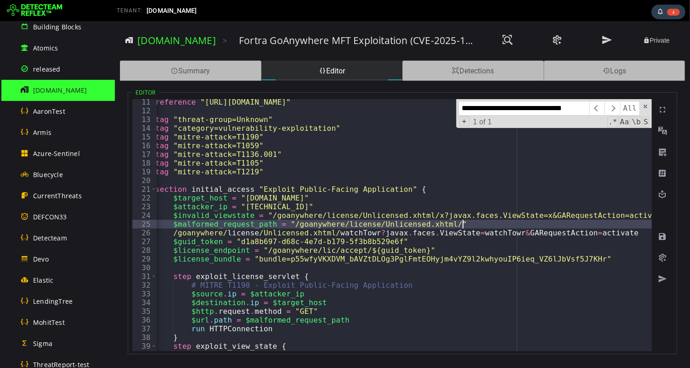
click at [461, 224] on div "reference "https://labs.watchtowr.com/it-is-bad-exploitation-of-fortra-goanywhe…" at bounding box center [575, 233] width 844 height 270
click at [389, 228] on div "reference "https://labs.watchtowr.com/it-is-bad-exploitation-of-fortra-goanywhe…" at bounding box center [575, 233] width 844 height 270
click at [388, 234] on div "reference "https://labs.watchtowr.com/it-is-bad-exploitation-of-fortra-goanywhe…" at bounding box center [575, 233] width 844 height 270
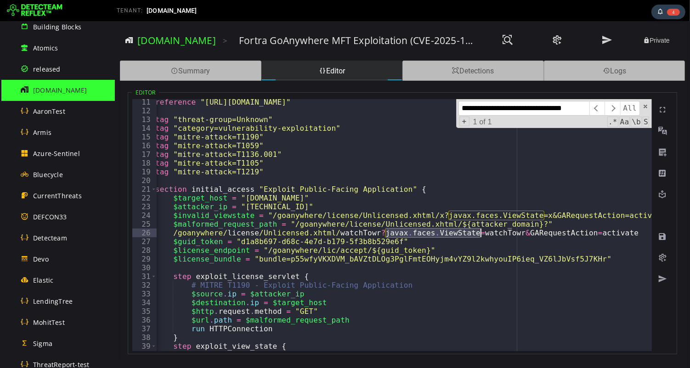
drag, startPoint x: 385, startPoint y: 234, endPoint x: 478, endPoint y: 235, distance: 93.2
click at [478, 235] on div "reference "https://labs.watchtowr.com/it-is-bad-exploitation-of-fortra-goanywhe…" at bounding box center [575, 233] width 844 height 270
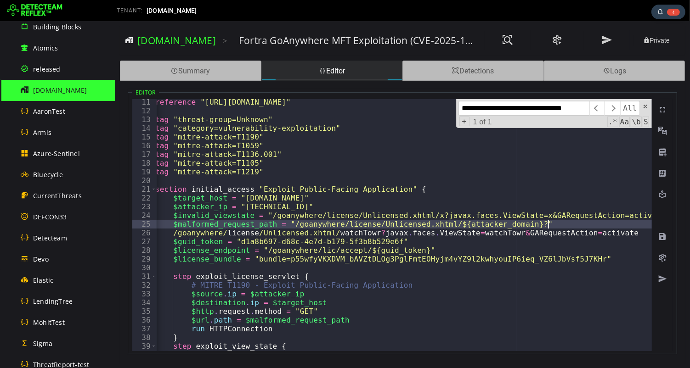
click at [547, 224] on div "reference "https://labs.watchtowr.com/it-is-bad-exploitation-of-fortra-goanywhe…" at bounding box center [575, 233] width 844 height 270
paste textarea "**********"
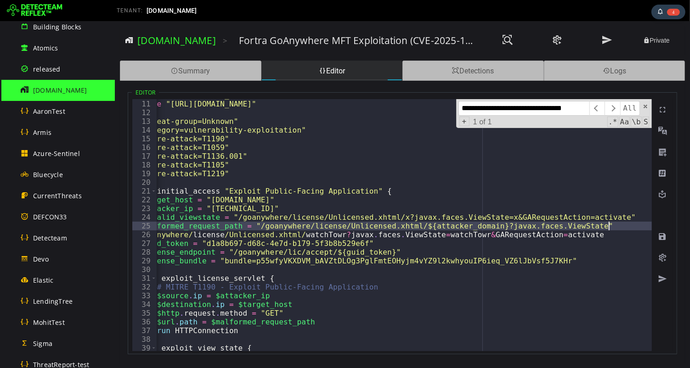
scroll to position [0, 38]
click at [515, 219] on div "reference "https://www.greenbone.net/en/blog/cvss-10-in-fortra-goanywhere-mft-p…" at bounding box center [540, 226] width 844 height 270
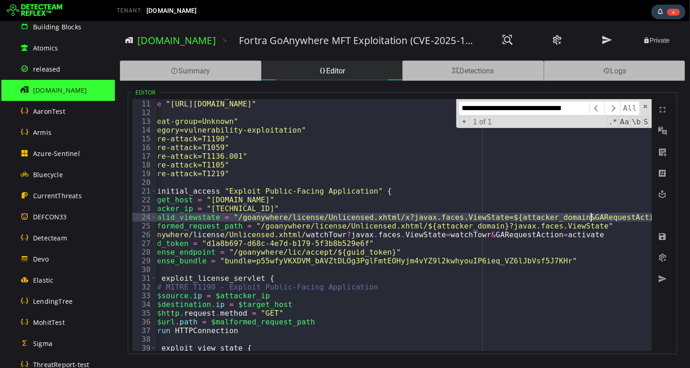
scroll to position [0, 28]
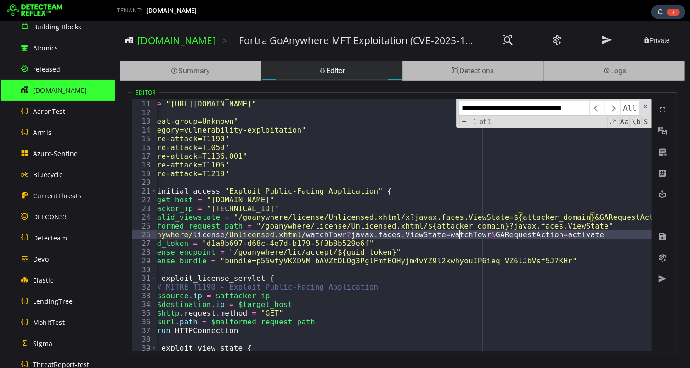
click at [458, 231] on div "reference "https://www.greenbone.net/en/blog/cvss-10-in-fortra-goanywhere-mft-p…" at bounding box center [540, 226] width 844 height 270
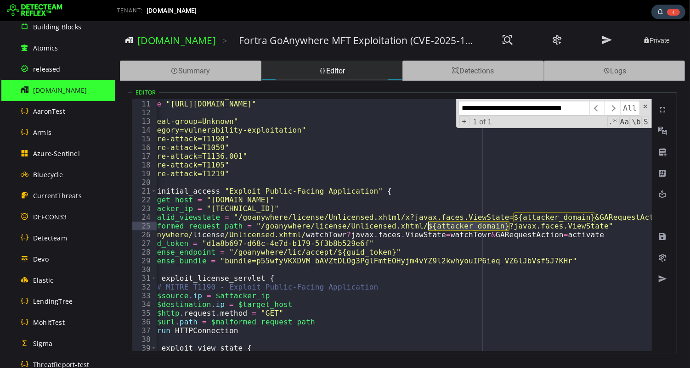
drag, startPoint x: 508, startPoint y: 225, endPoint x: 428, endPoint y: 225, distance: 79.4
click at [428, 225] on div "reference "https://www.greenbone.net/en/blog/cvss-10-in-fortra-goanywhere-mft-p…" at bounding box center [540, 226] width 844 height 270
click at [406, 218] on div "reference "https://www.greenbone.net/en/blog/cvss-10-in-fortra-goanywhere-mft-p…" at bounding box center [540, 226] width 844 height 270
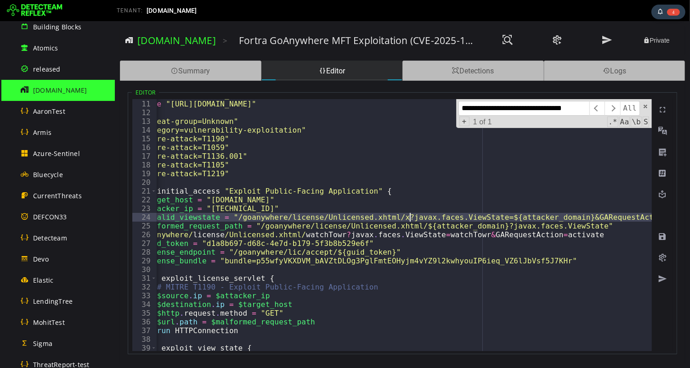
click at [406, 218] on div "reference "https://www.greenbone.net/en/blog/cvss-10-in-fortra-goanywhere-mft-p…" at bounding box center [540, 226] width 844 height 270
paste textarea "**********"
click at [372, 214] on div "reference "https://www.greenbone.net/en/blog/cvss-10-in-fortra-goanywhere-mft-p…" at bounding box center [540, 226] width 844 height 270
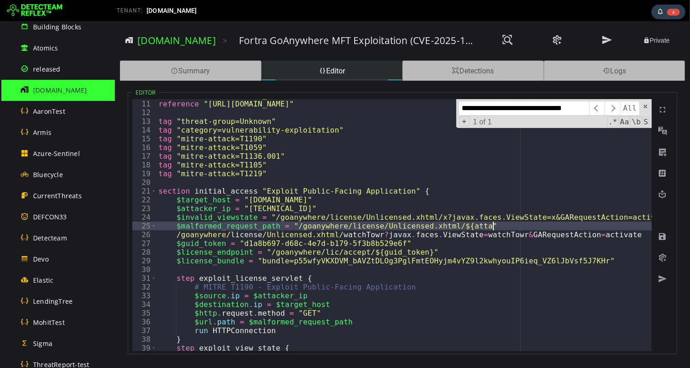
scroll to position [0, 18]
type textarea "**********"
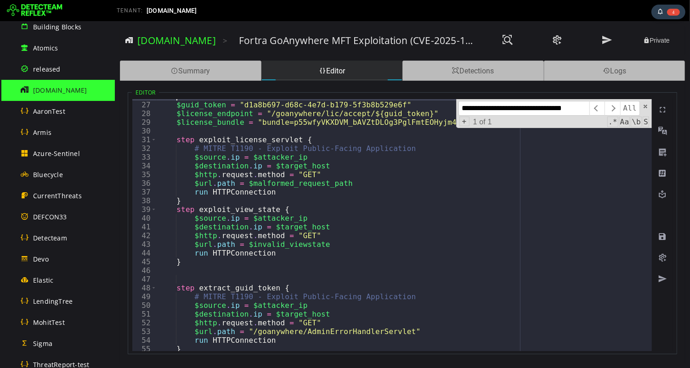
scroll to position [225, 0]
paste textarea
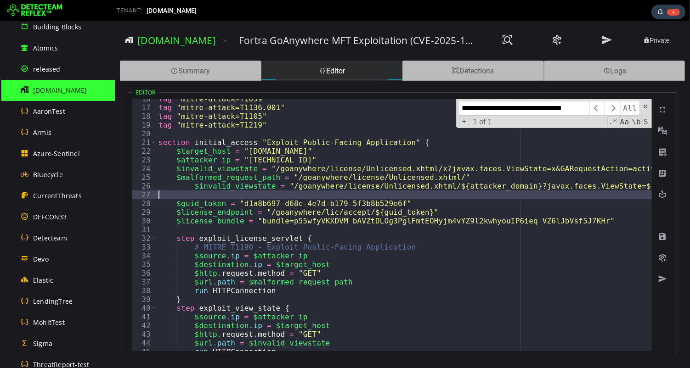
scroll to position [127, 0]
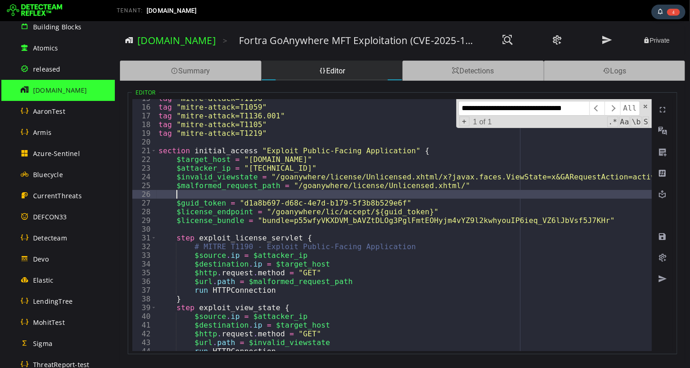
click at [210, 196] on div "tag "mitre-attack=T1190" tag "mitre-attack=T1059" tag "mitre-attack=T1136.001" …" at bounding box center [578, 229] width 844 height 270
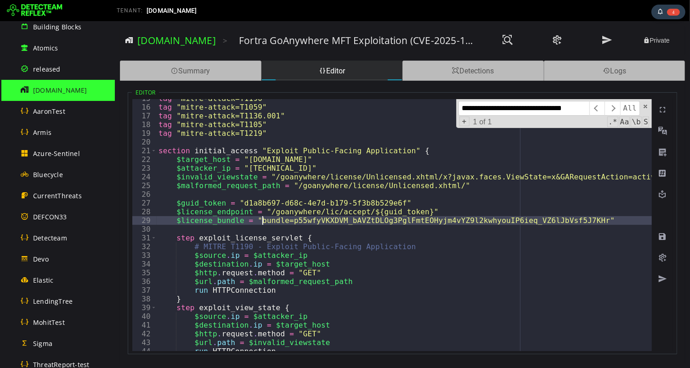
click at [260, 220] on div "tag "mitre-attack=T1190" tag "mitre-attack=T1059" tag "mitre-attack=T1136.001" …" at bounding box center [578, 229] width 844 height 270
type textarea "**********"
click at [660, 237] on span at bounding box center [661, 236] width 9 height 9
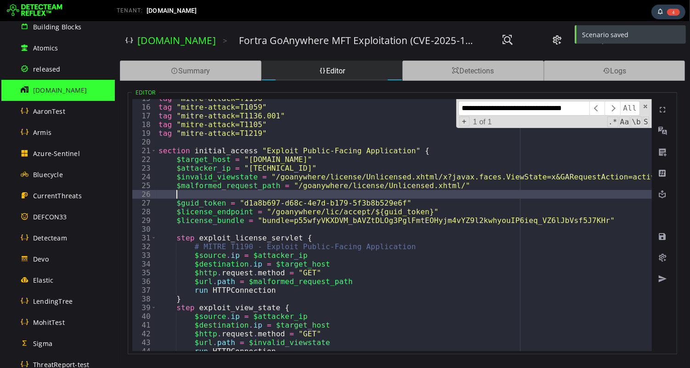
click at [377, 193] on div "tag "mitre-attack=T1190" tag "mitre-attack=T1059" tag "mitre-attack=T1136.001" …" at bounding box center [578, 229] width 844 height 270
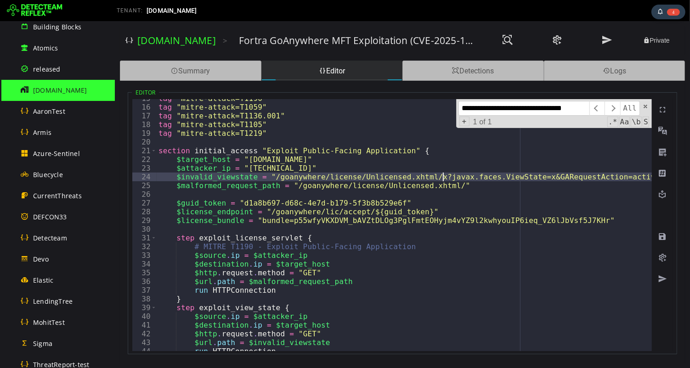
click at [443, 178] on div "tag "mitre-attack=T1190" tag "mitre-attack=T1059" tag "mitre-attack=T1136.001" …" at bounding box center [578, 229] width 844 height 270
paste textarea
click at [444, 177] on div "tag "mitre-attack=T1190" tag "mitre-attack=T1059" tag "mitre-attack=T1136.001" …" at bounding box center [578, 229] width 844 height 270
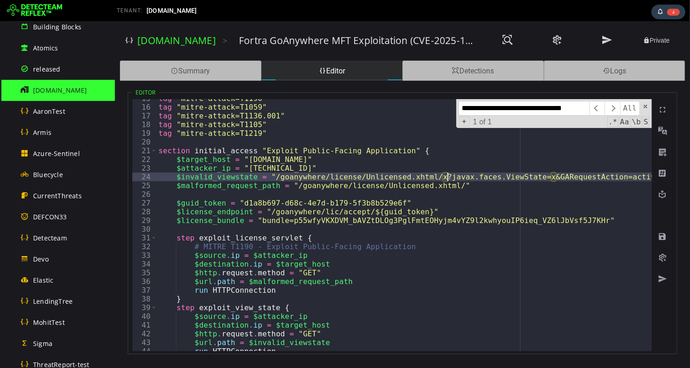
paste textarea "**********"
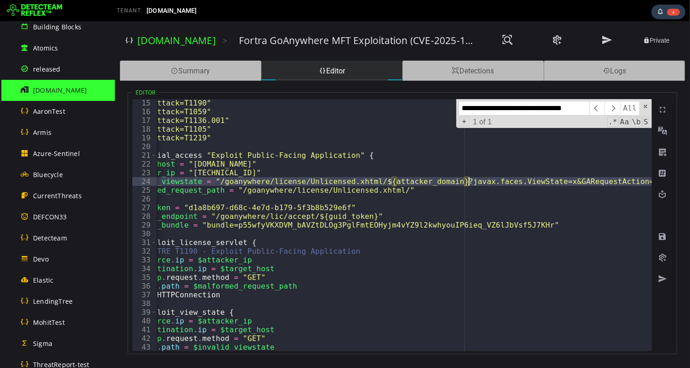
scroll to position [0, 100]
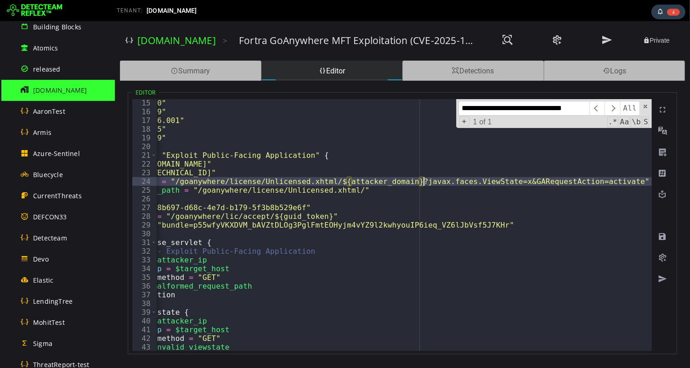
click at [529, 181] on div "tag "mitre-attack=T1190" tag "mitre-attack=T1059" tag "mitre-attack=T1136.001" …" at bounding box center [478, 234] width 844 height 270
paste textarea "**********"
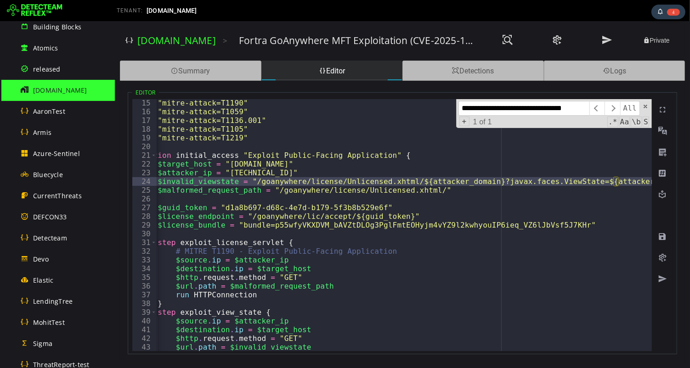
scroll to position [0, 22]
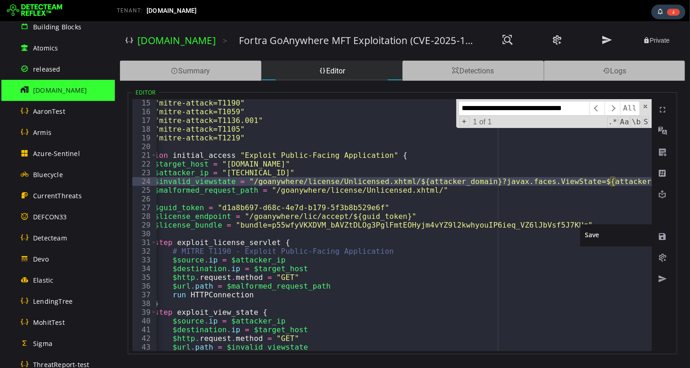
click at [659, 236] on span at bounding box center [661, 236] width 9 height 9
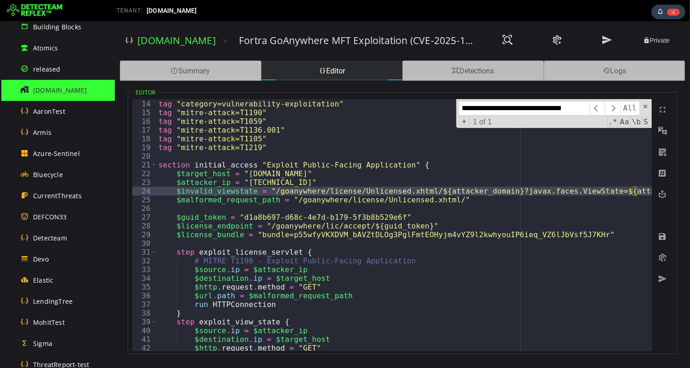
scroll to position [119, 0]
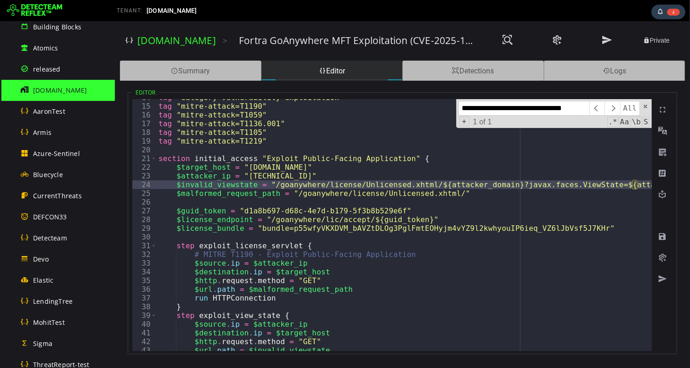
type textarea "**********"
click at [317, 176] on div "tag "category=vulnerability-exploitation" tag "mitre-attack=T1190" tag "mitre-a…" at bounding box center [578, 228] width 844 height 270
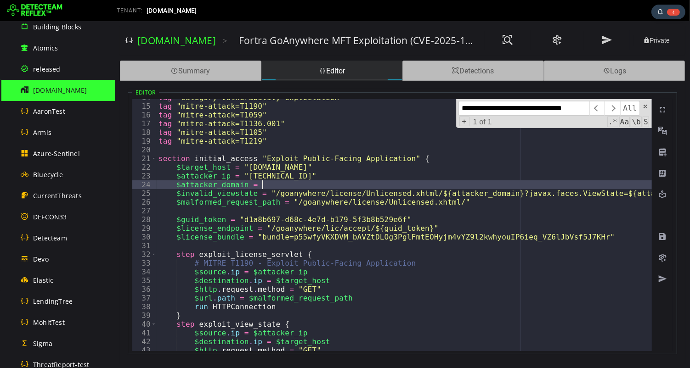
scroll to position [0, 5]
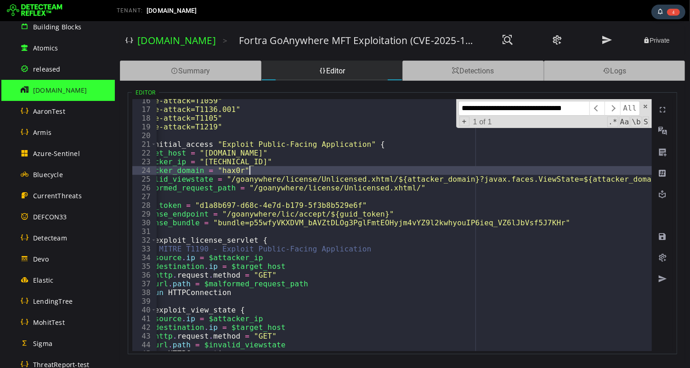
type textarea "**********"
click at [661, 240] on span at bounding box center [661, 236] width 9 height 9
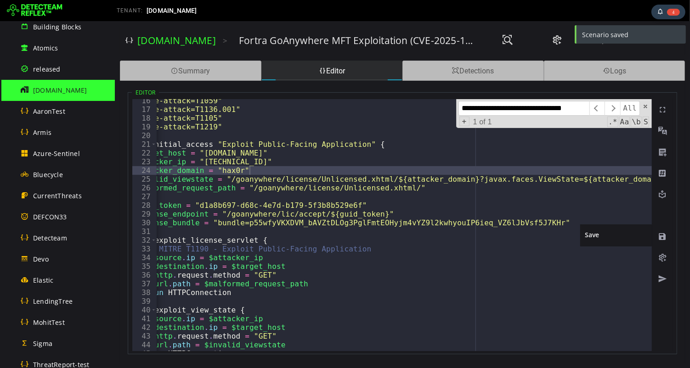
click at [661, 239] on span at bounding box center [661, 236] width 9 height 9
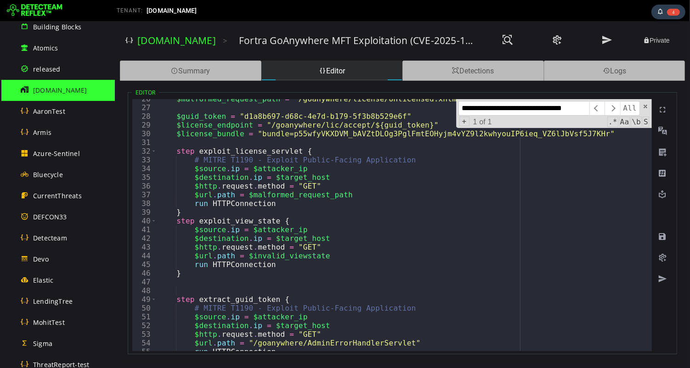
scroll to position [248, 0]
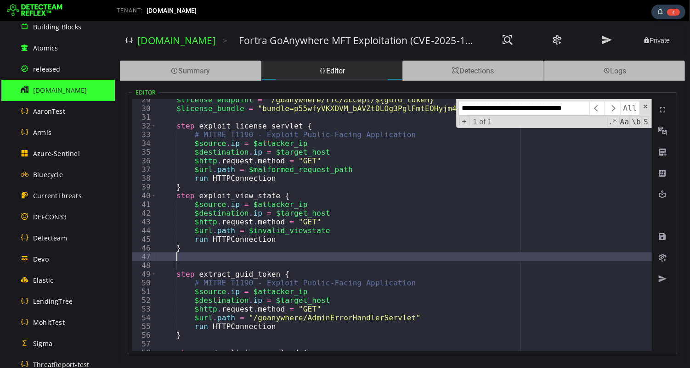
click at [231, 256] on div "$license_endpoint = "/goanywhere/lic/accept/${guid_token}" $license_bundle = "b…" at bounding box center [578, 231] width 844 height 270
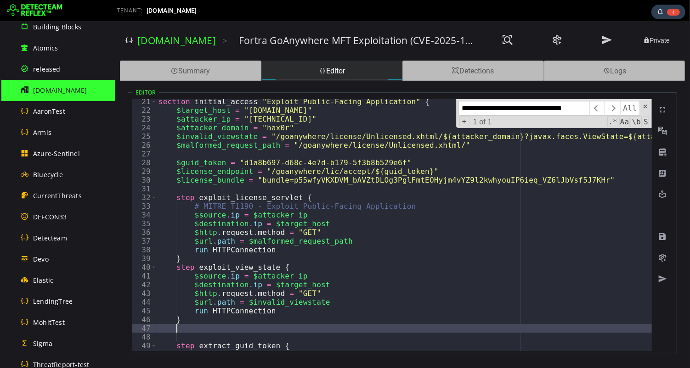
scroll to position [168, 0]
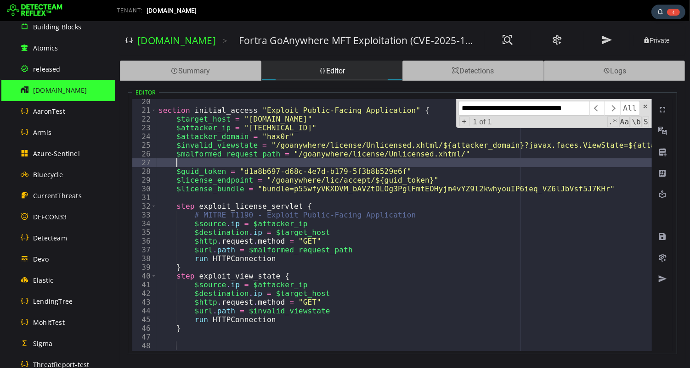
click at [211, 162] on div "section initial_access "Exploit Public-Facing Application" { $target_host = "vi…" at bounding box center [578, 232] width 844 height 270
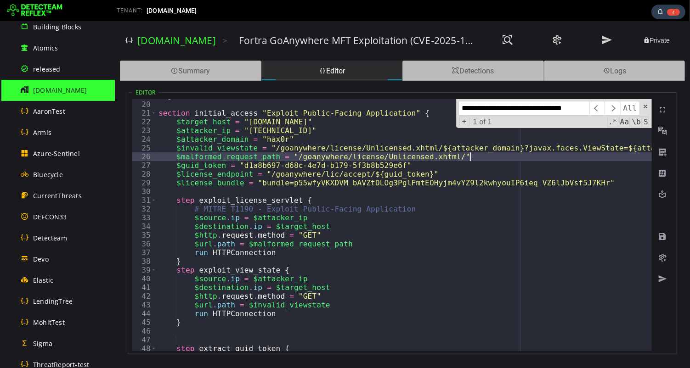
scroll to position [163, 0]
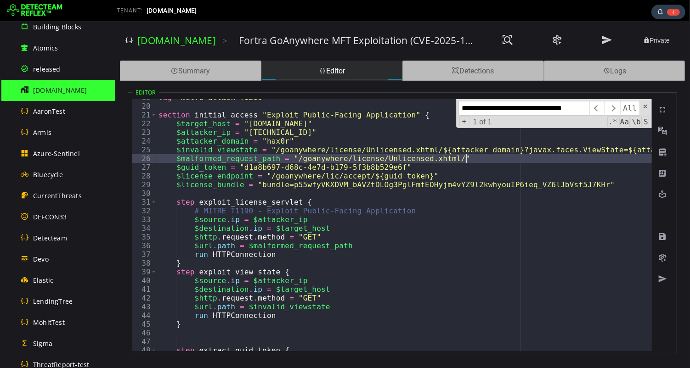
click at [463, 158] on div "tag "mitre-attack=T1219" section initial_access "Exploit Public-Facing Applicat…" at bounding box center [578, 228] width 844 height 270
click at [477, 159] on div "tag "mitre-attack=T1219" section initial_access "Exploit Public-Facing Applicat…" at bounding box center [578, 228] width 844 height 270
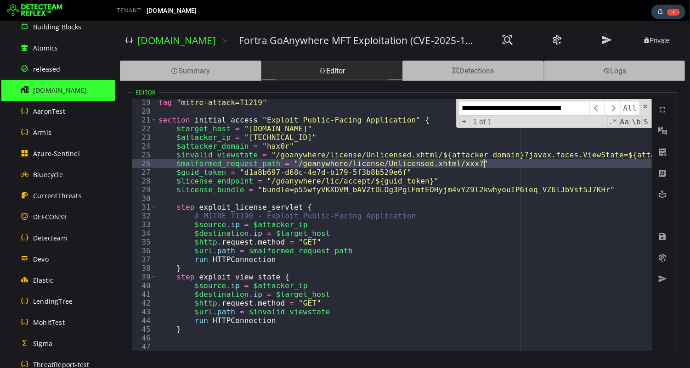
scroll to position [150, 0]
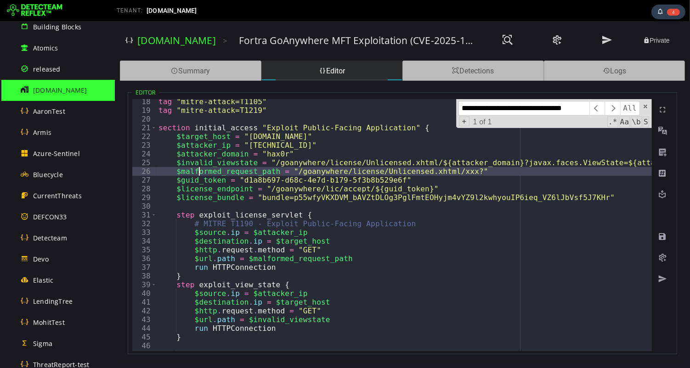
click at [198, 171] on div "tag "mitre-attack=T1105" tag "mitre-attack=T1219" section initial_access "Explo…" at bounding box center [578, 232] width 844 height 270
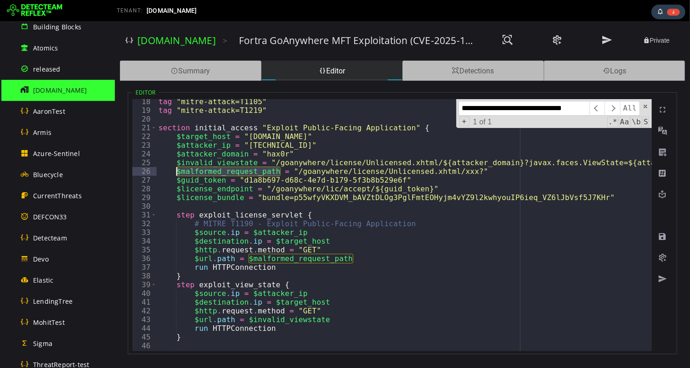
click at [198, 171] on div "tag "mitre-attack=T1105" tag "mitre-attack=T1219" section initial_access "Explo…" at bounding box center [578, 232] width 844 height 270
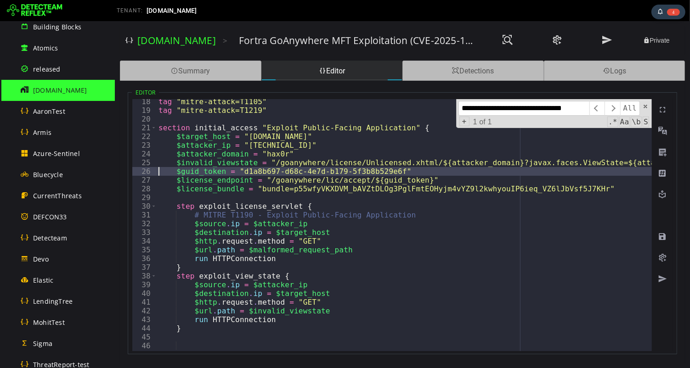
scroll to position [0, 14]
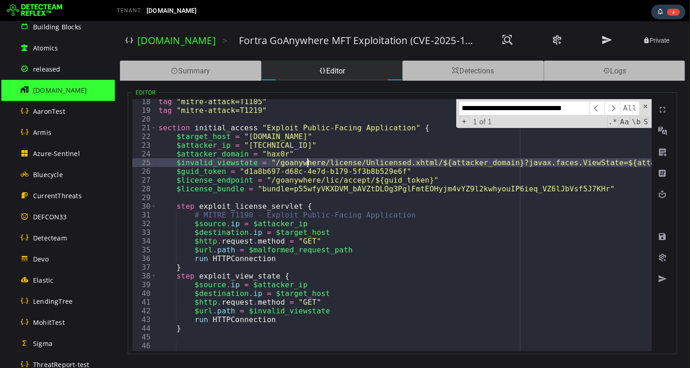
click at [305, 161] on div "tag "mitre-attack=T1105" tag "mitre-attack=T1219" section initial_access "Explo…" at bounding box center [578, 232] width 844 height 270
click at [312, 153] on div "tag "mitre-attack=T1105" tag "mitre-attack=T1219" section initial_access "Explo…" at bounding box center [578, 232] width 844 height 270
type textarea "**********"
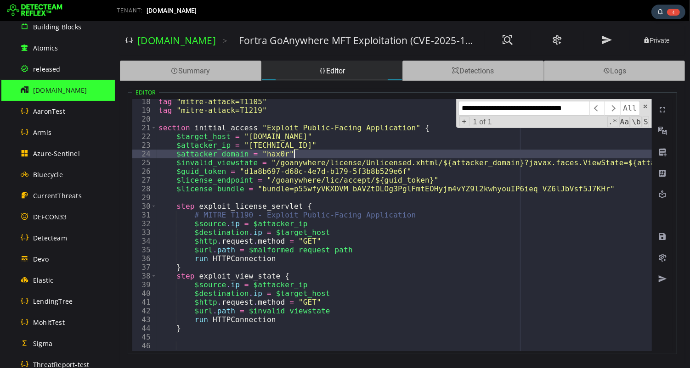
scroll to position [0, 7]
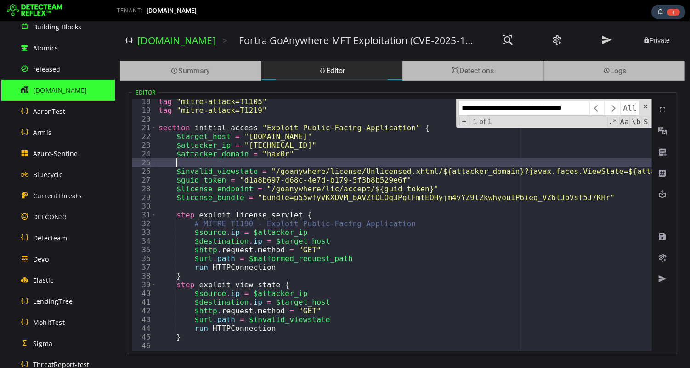
paste textarea
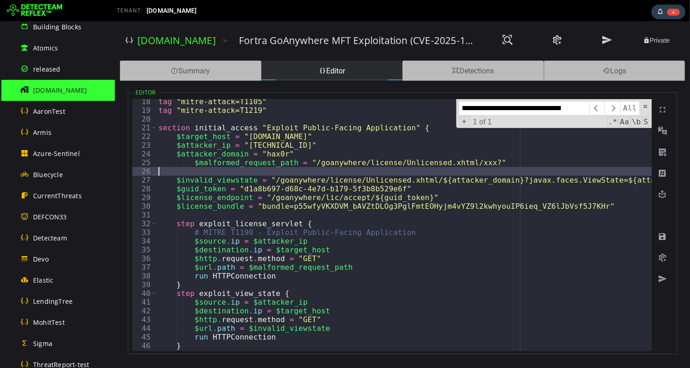
scroll to position [0, 0]
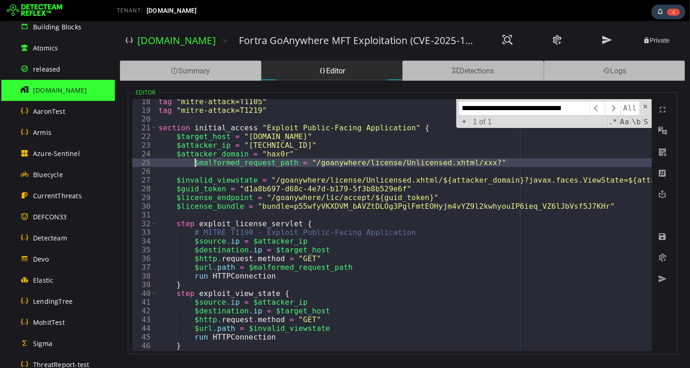
type textarea "**********"
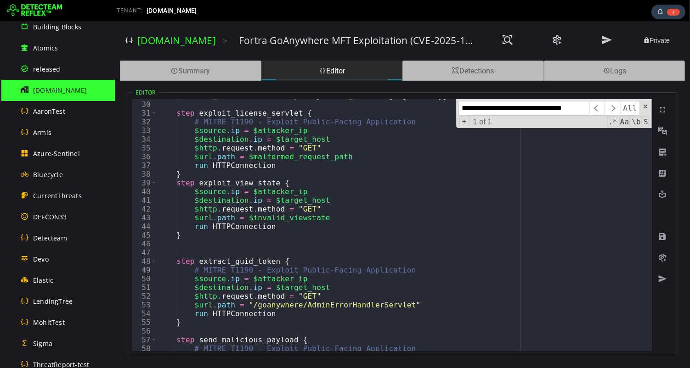
scroll to position [272, 0]
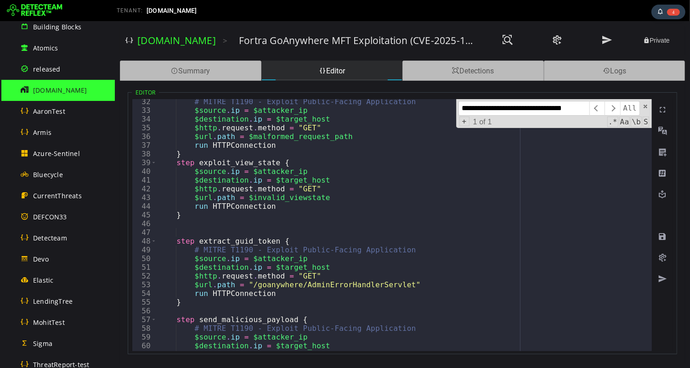
click at [305, 285] on div "# MITRE T1190 - Exploit Public-Facing Application $source . ip = $attacker_ip $…" at bounding box center [578, 232] width 844 height 270
type textarea "**********"
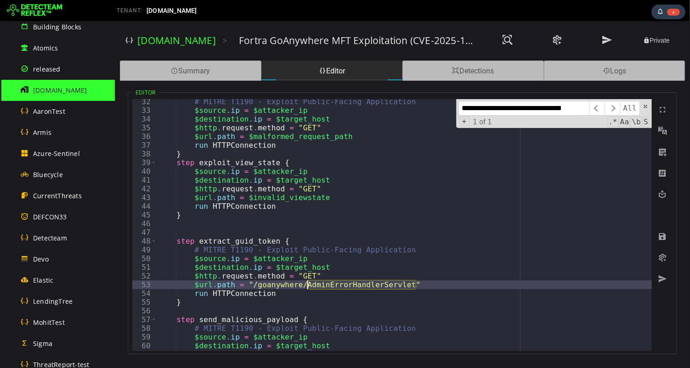
click at [305, 285] on div "# MITRE T1190 - Exploit Public-Facing Application $source . ip = $attacker_ip $…" at bounding box center [578, 232] width 844 height 270
drag, startPoint x: 258, startPoint y: 285, endPoint x: 414, endPoint y: 284, distance: 155.7
click at [414, 284] on div "# MITRE T1190 - Exploit Public-Facing Application $source . ip = $attacker_ip $…" at bounding box center [578, 232] width 844 height 270
click at [535, 109] on input "**********" at bounding box center [523, 108] width 131 height 15
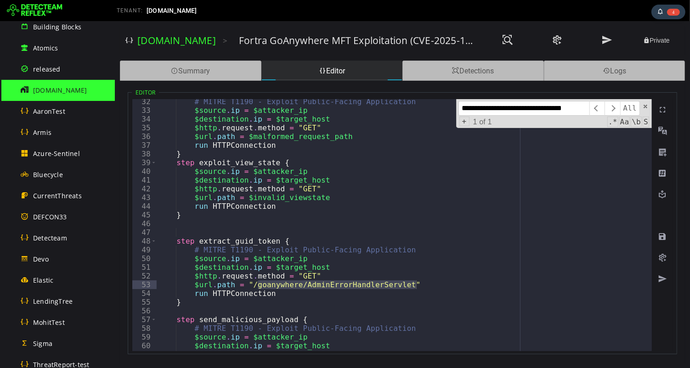
click at [535, 109] on input "**********" at bounding box center [523, 108] width 131 height 15
paste input
type input "**********"
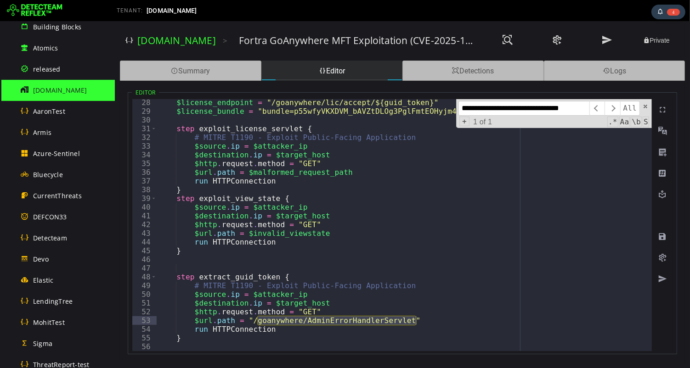
scroll to position [236, 0]
click at [645, 106] on span at bounding box center [645, 106] width 6 height 6
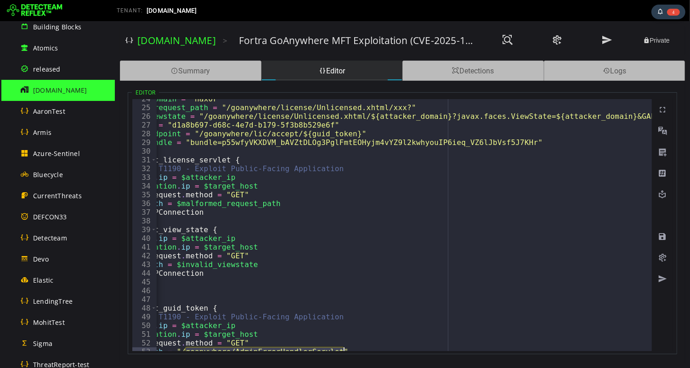
scroll to position [0, 61]
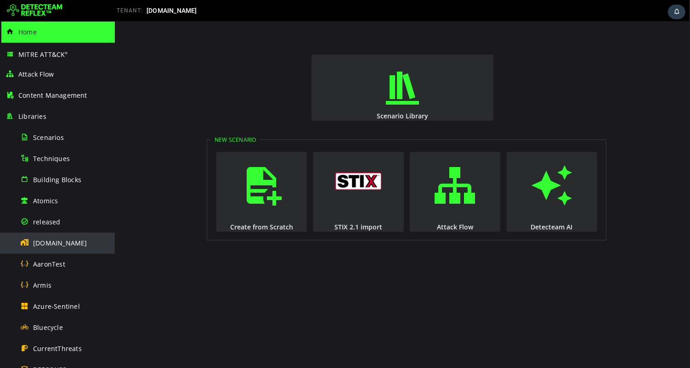
click at [51, 242] on span "[DOMAIN_NAME]" at bounding box center [60, 243] width 54 height 9
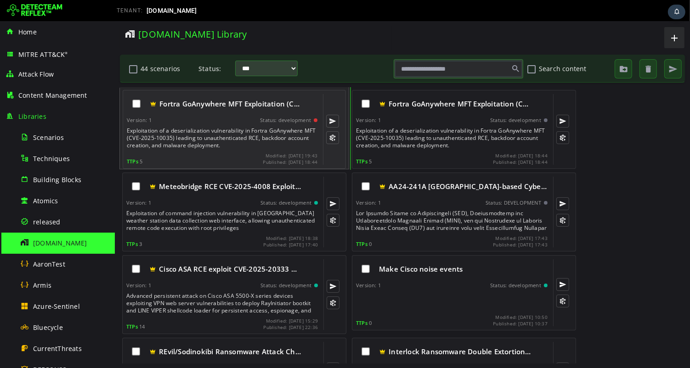
click at [193, 135] on div "Exploitation of a deserialization vulnerability in Fortra GoAnywhere MFT (CVE-2…" at bounding box center [222, 138] width 192 height 22
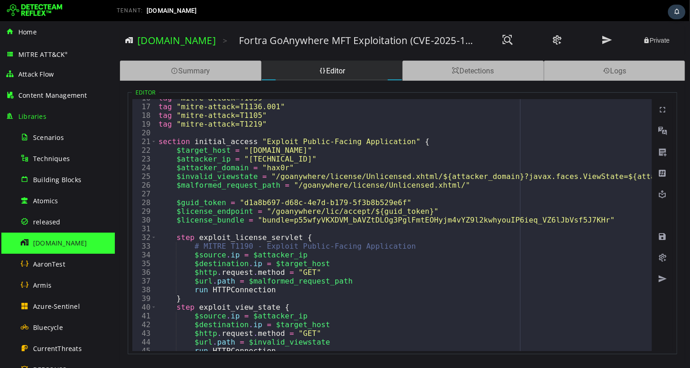
scroll to position [136, 0]
click at [320, 196] on div "tag "mitre-attack=T1059" tag "mitre-attack=T1136.001" tag "mitre-attack=T1105" …" at bounding box center [578, 229] width 844 height 270
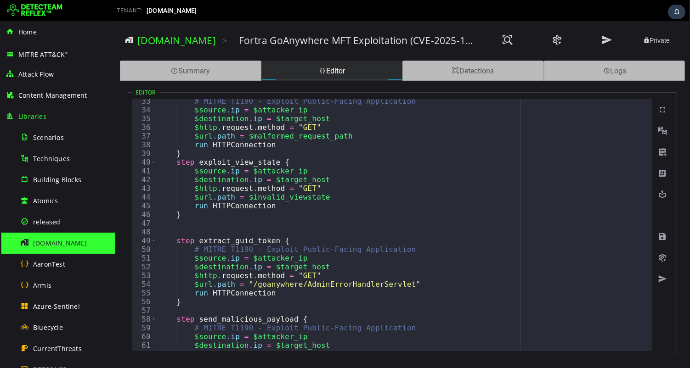
scroll to position [281, 0]
click at [328, 251] on div "# MITRE T1190 - Exploit Public-Facing Application $source . ip = $attacker_ip $…" at bounding box center [578, 232] width 844 height 270
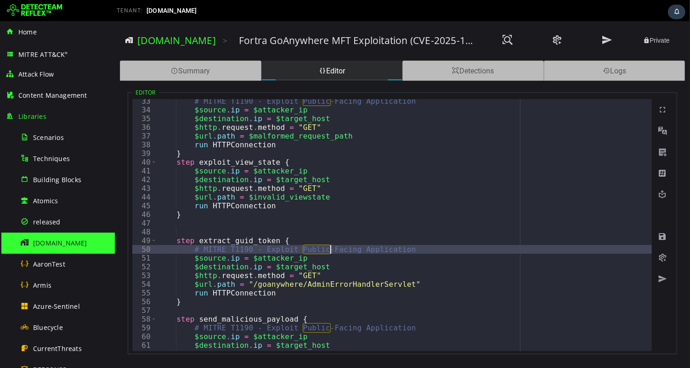
click at [328, 251] on div "# MITRE T1190 - Exploit Public-Facing Application $source . ip = $attacker_ip $…" at bounding box center [578, 232] width 844 height 270
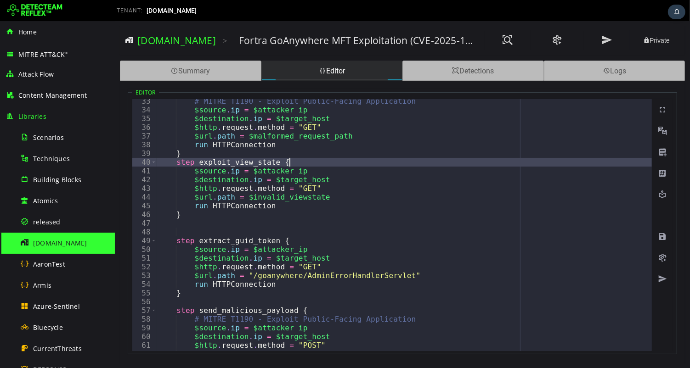
click at [311, 162] on div "# MITRE T1190 - Exploit Public-Facing Application $source . ip = $attacker_ip $…" at bounding box center [578, 232] width 844 height 270
type textarea "**********"
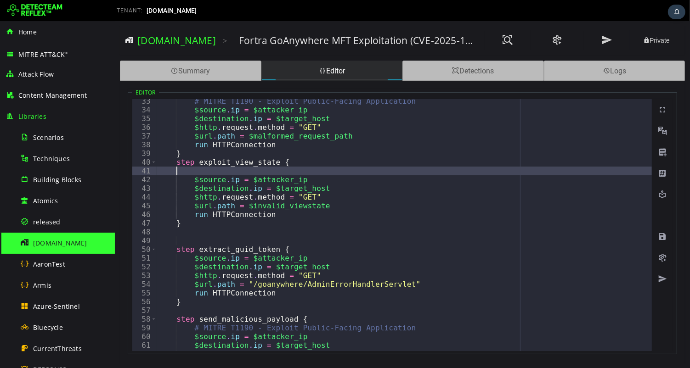
paste textarea
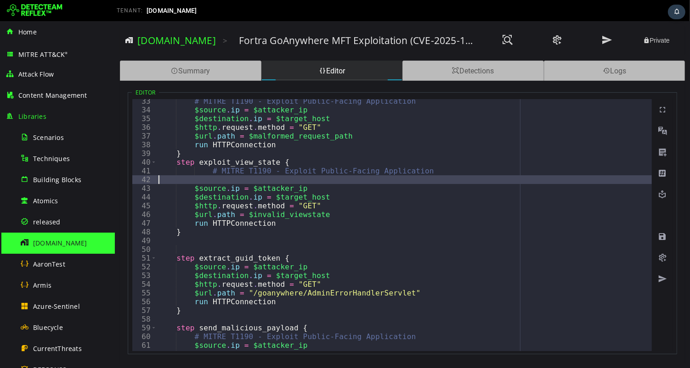
scroll to position [0, 0]
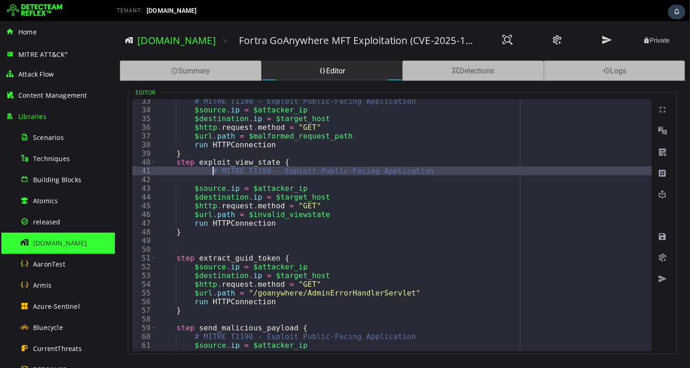
click at [209, 170] on div "# MITRE T1190 - Exploit Public-Facing Application $source . ip = $attacker_ip $…" at bounding box center [578, 232] width 844 height 270
type textarea "**********"
click at [187, 180] on div "# MITRE T1190 - Exploit Public-Facing Application $source . ip = $attacker_ip $…" at bounding box center [578, 232] width 844 height 270
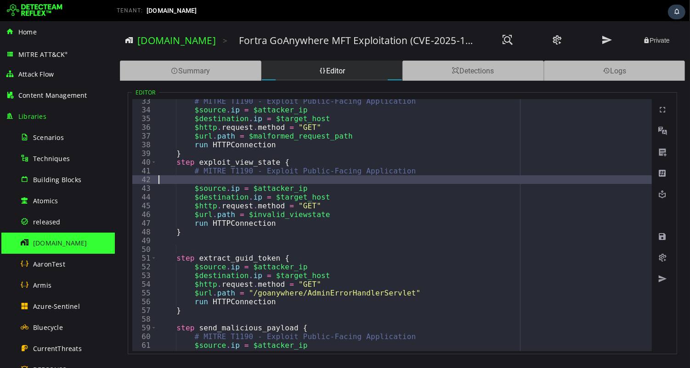
type textarea "**********"
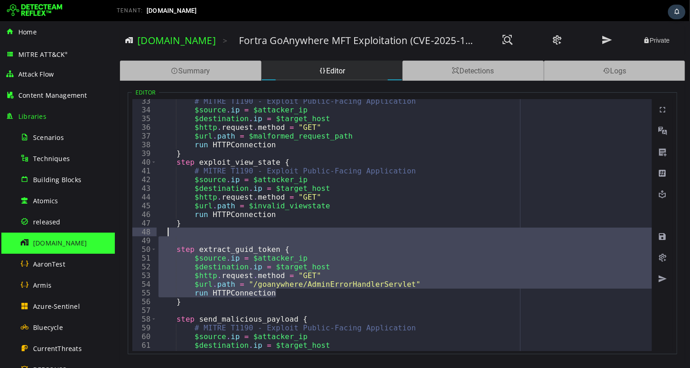
drag, startPoint x: 284, startPoint y: 293, endPoint x: 166, endPoint y: 236, distance: 131.2
click at [166, 236] on div "# MITRE T1190 - Exploit Public-Facing Application $source . ip = $attacker_ip $…" at bounding box center [578, 232] width 844 height 270
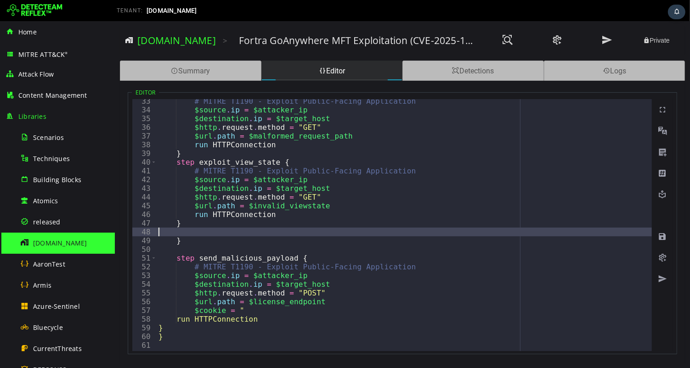
type textarea "*"
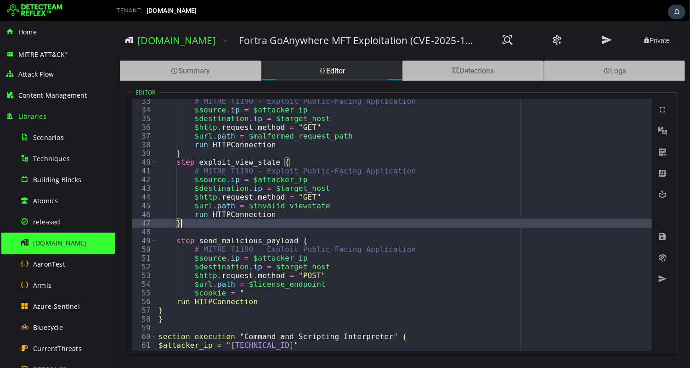
click at [196, 226] on div "# MITRE T1190 - Exploit Public-Facing Application $source . ip = $attacker_ip $…" at bounding box center [578, 232] width 844 height 270
click at [247, 293] on div "# MITRE T1190 - Exploit Public-Facing Application $source . ip = $attacker_ip $…" at bounding box center [578, 232] width 844 height 270
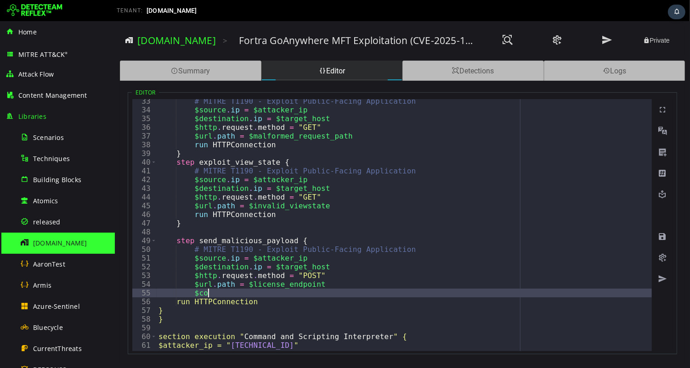
type textarea "*"
type textarea "**********"
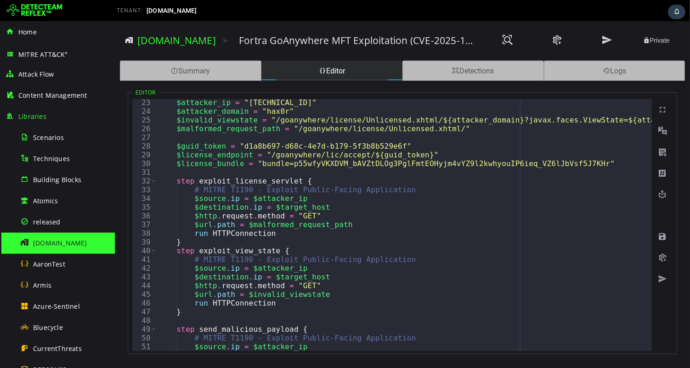
scroll to position [193, 0]
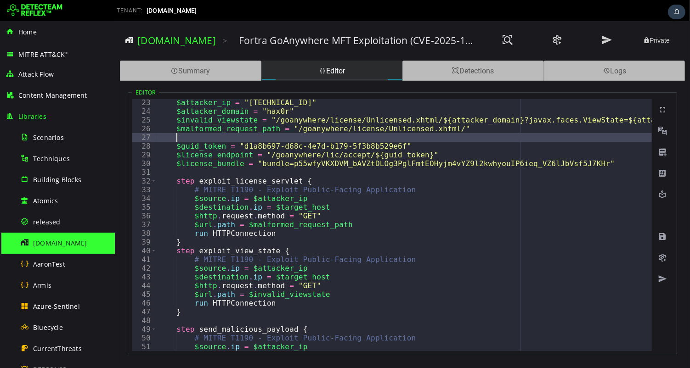
click at [238, 138] on div "$attacker_ip = "155.2.190.197" $attacker_domain = "hax0r" $invalid_viewstate = …" at bounding box center [578, 233] width 844 height 270
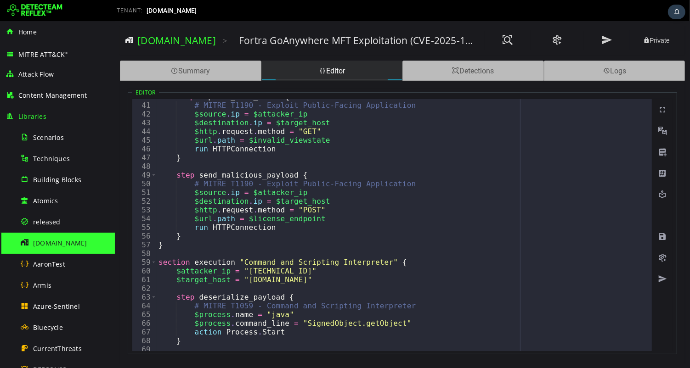
scroll to position [347, 0]
click at [663, 236] on span at bounding box center [661, 236] width 9 height 9
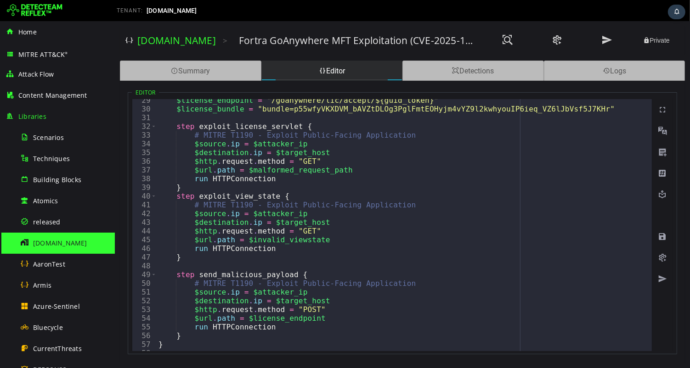
scroll to position [297, 0]
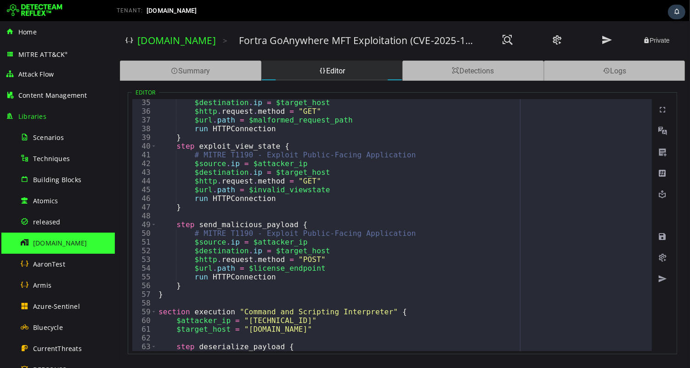
click at [214, 288] on div "$destination . ip = $target_host $http . request . method = "GET" $url . path =…" at bounding box center [578, 233] width 844 height 270
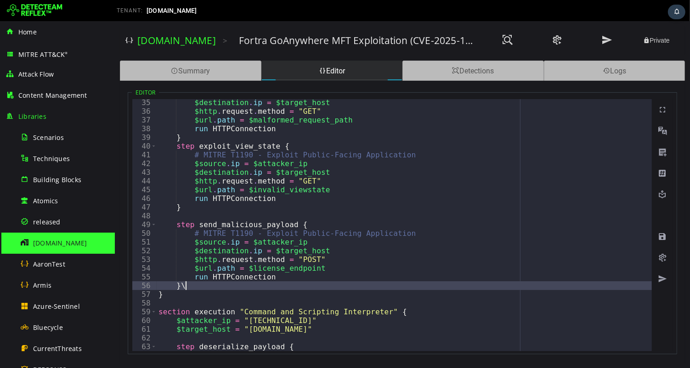
type textarea "*"
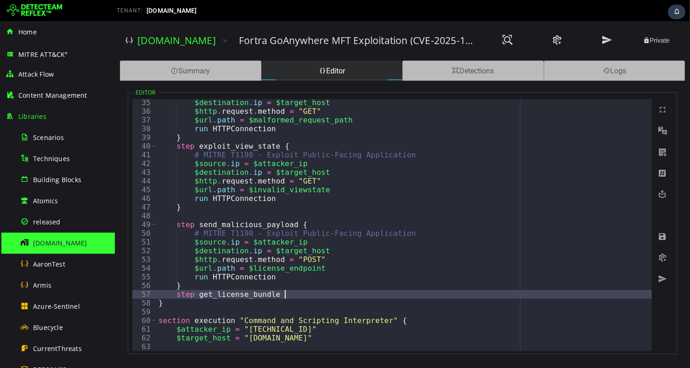
scroll to position [0, 7]
type textarea "**********"
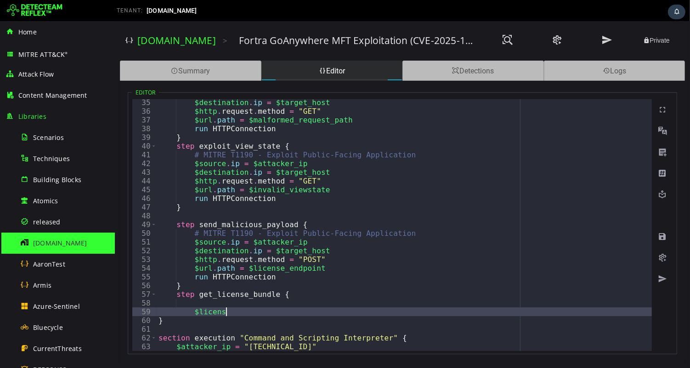
scroll to position [0, 3]
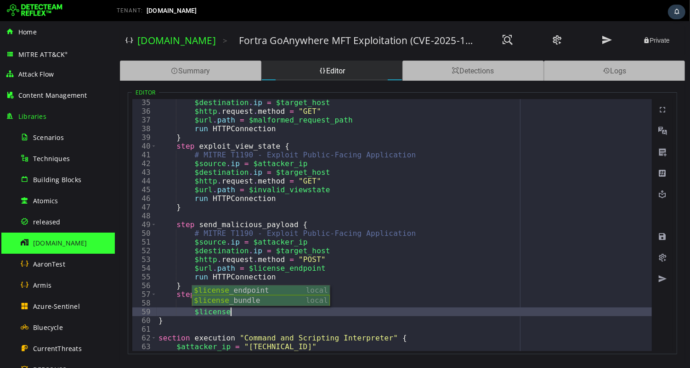
click at [213, 302] on div "$license _endpoint local $license _bundle local" at bounding box center [260, 306] width 138 height 40
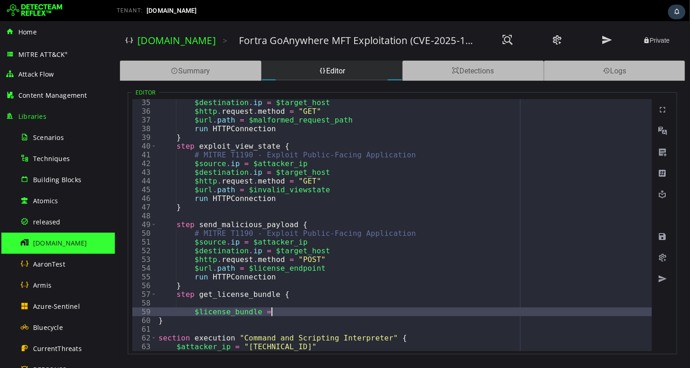
scroll to position [0, 6]
click at [261, 313] on div "$destination . ip = $target_host $http . request . method = "GET" $url . path =…" at bounding box center [578, 233] width 844 height 270
click at [281, 317] on div "$destination . ip = $target_host $http . request . method = "GET" $url . path =…" at bounding box center [578, 233] width 844 height 270
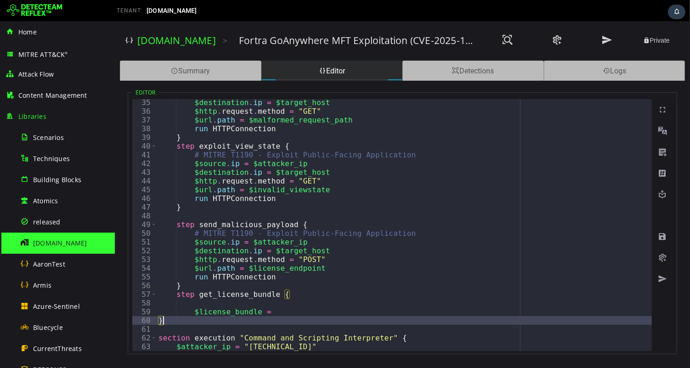
scroll to position [0, 0]
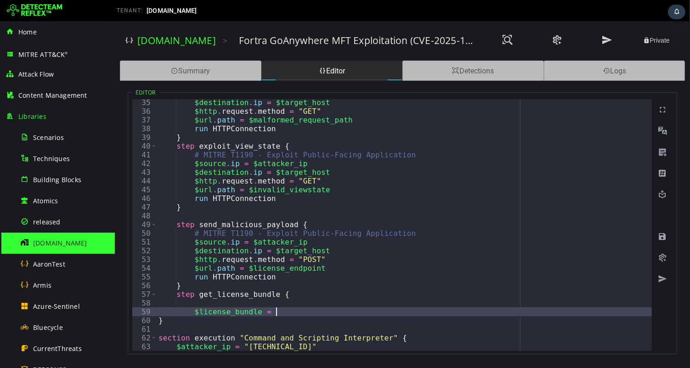
click at [281, 311] on div "$destination . ip = $target_host $http . request . method = "GET" $url . path =…" at bounding box center [578, 233] width 844 height 270
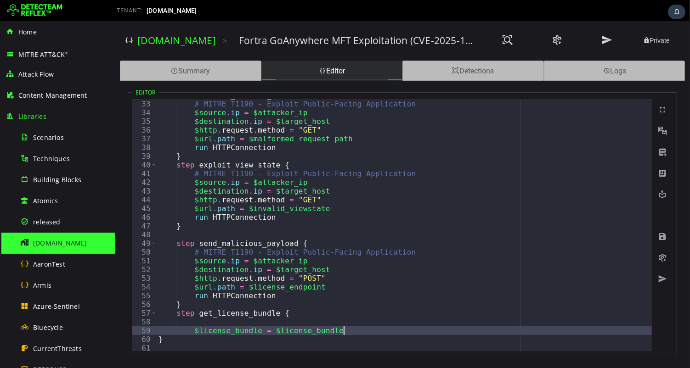
scroll to position [283, 0]
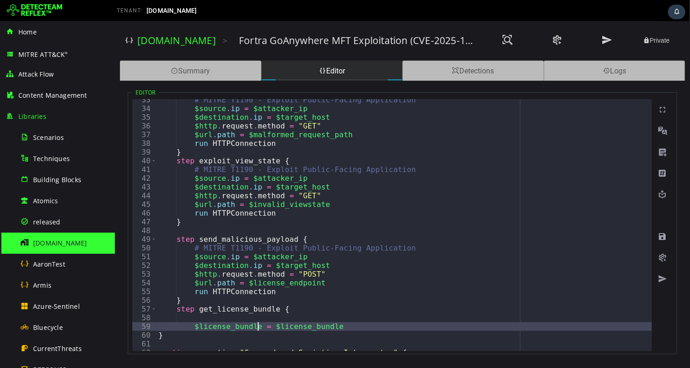
click at [258, 325] on div "# MITRE T1190 - Exploit Public-Facing Application $source . ip = $attacker_ip $…" at bounding box center [578, 231] width 844 height 270
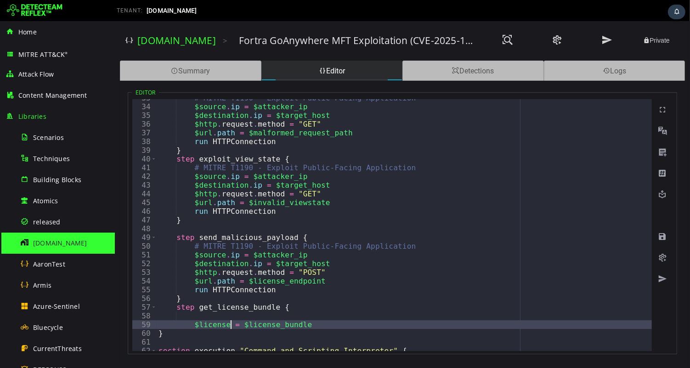
scroll to position [287, 0]
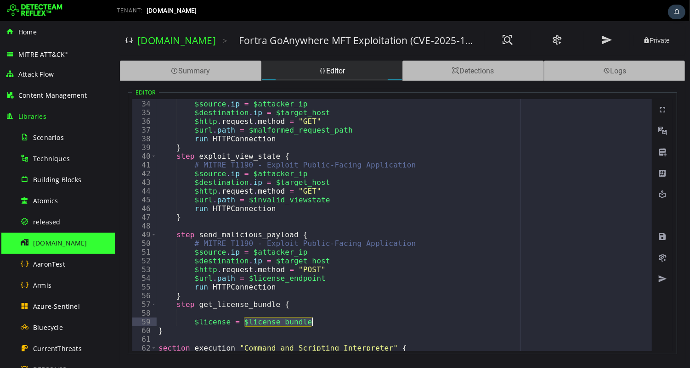
drag, startPoint x: 244, startPoint y: 321, endPoint x: 310, endPoint y: 324, distance: 66.2
click at [310, 324] on div "# MITRE T1190 - Exploit Public-Facing Application $source . ip = $attacker_ip $…" at bounding box center [578, 226] width 844 height 270
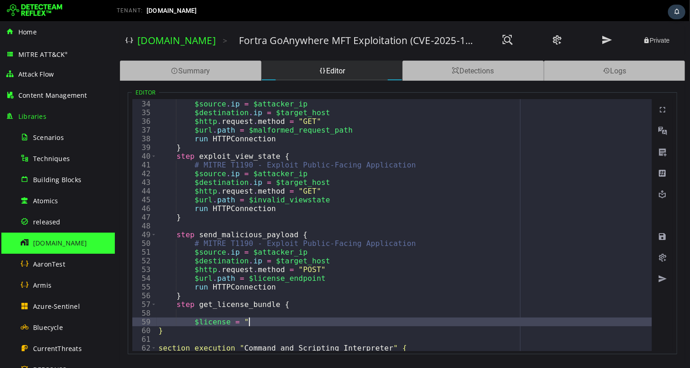
paste textarea "**********"
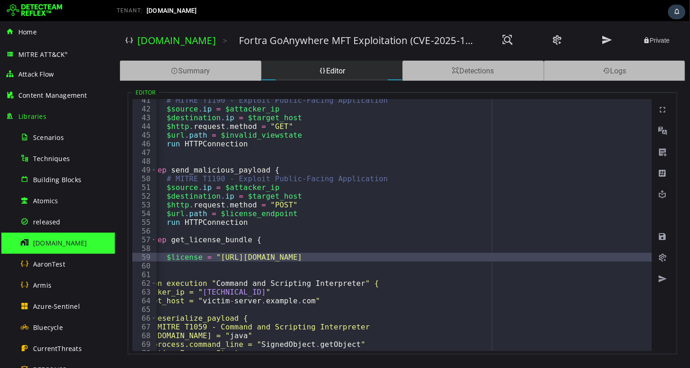
scroll to position [352, 0]
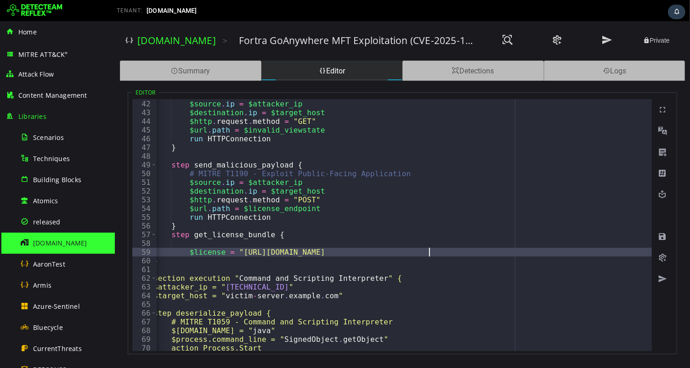
click at [427, 252] on div "# MITRE T1190 - Exploit Public-Facing Application $source . ip = $attacker_ip $…" at bounding box center [573, 226] width 844 height 270
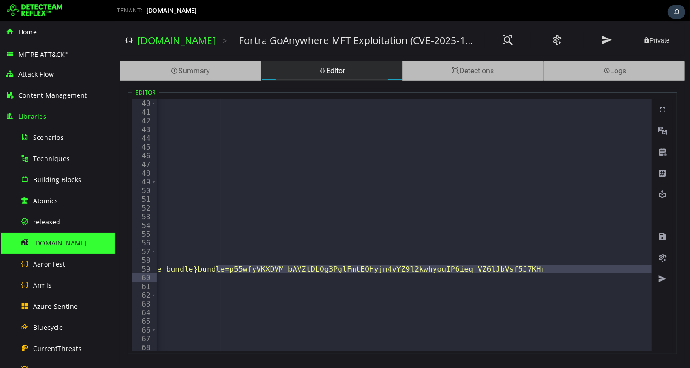
click at [217, 269] on div "} step exploit_view_state { # MITRE T1190 - Exploit Public-Facing Application $…" at bounding box center [279, 225] width 844 height 270
click at [215, 270] on div "} step exploit_view_state { # MITRE T1190 - Exploit Public-Facing Application $…" at bounding box center [279, 225] width 844 height 270
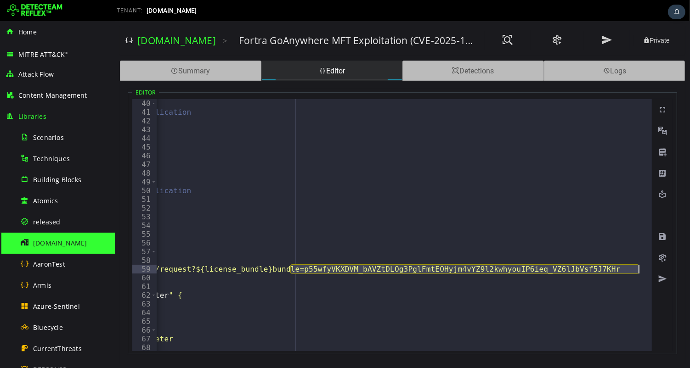
drag, startPoint x: 215, startPoint y: 270, endPoint x: 646, endPoint y: 270, distance: 431.2
click at [646, 270] on div "**********" at bounding box center [391, 225] width 519 height 252
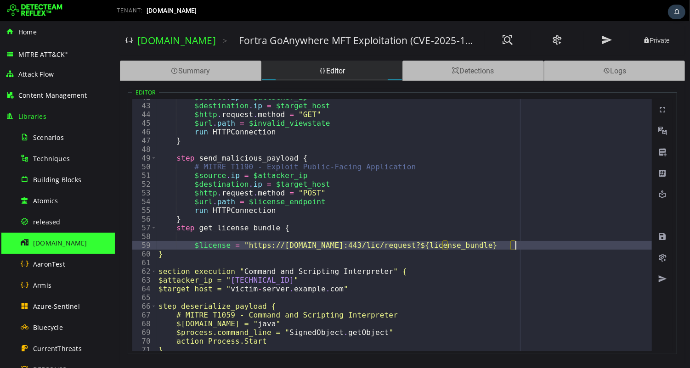
click at [203, 225] on div "$source . ip = $attacker_ip $destination . ip = $target_host $http . request . …" at bounding box center [578, 228] width 844 height 270
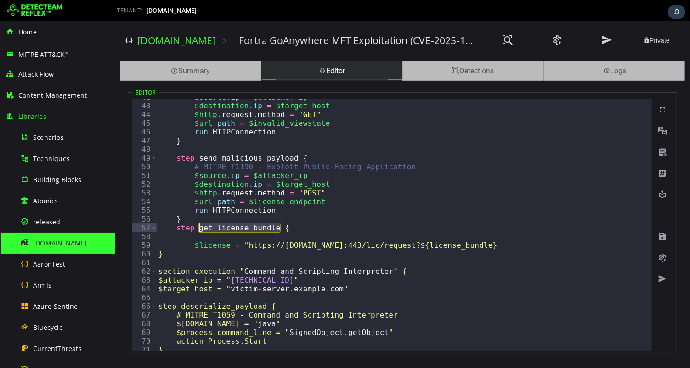
click at [203, 225] on div "$source . ip = $attacker_ip $destination . ip = $target_host $http . request . …" at bounding box center [578, 228] width 844 height 270
click at [209, 227] on div "$source . ip = $attacker_ip $destination . ip = $target_host $http . request . …" at bounding box center [578, 228] width 844 height 270
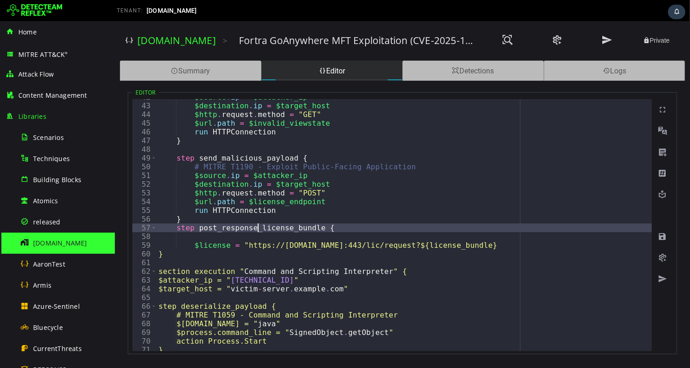
type textarea "**********"
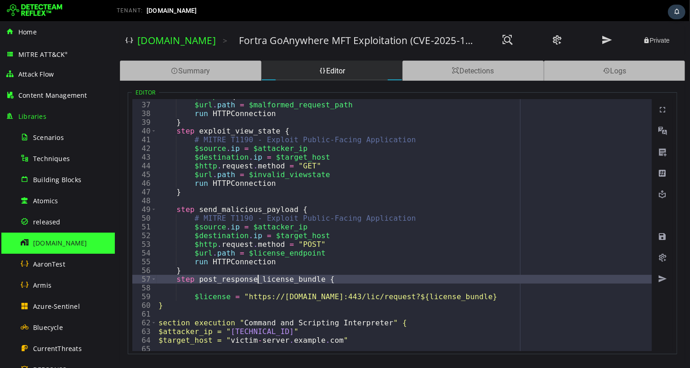
scroll to position [320, 0]
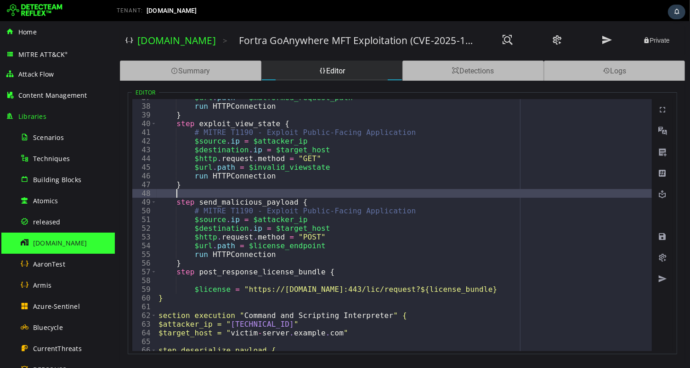
click at [335, 189] on div "$url . path = $malformed_request_path run HTTPConnection } step exploit_view_st…" at bounding box center [578, 228] width 844 height 270
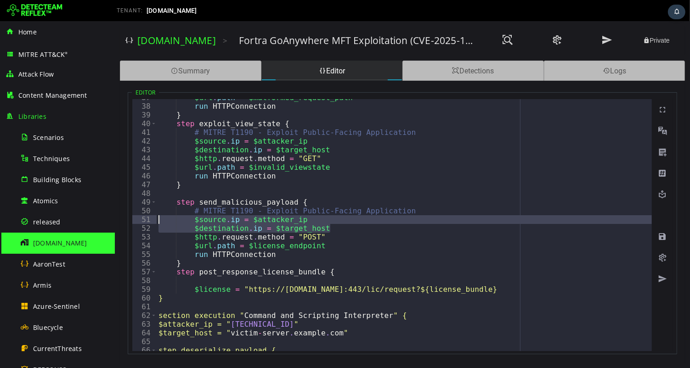
drag, startPoint x: 329, startPoint y: 229, endPoint x: 151, endPoint y: 218, distance: 178.5
click at [151, 218] on div "37 38 39 40 41 42 43 44 45 46 47 48 49 50 51 52 53 54 55 56 57 58 59 60 61 62 6…" at bounding box center [391, 225] width 519 height 252
type textarea "**********"
click at [204, 281] on div "$url . path = $malformed_request_path run HTTPConnection } step exploit_view_st…" at bounding box center [578, 228] width 844 height 270
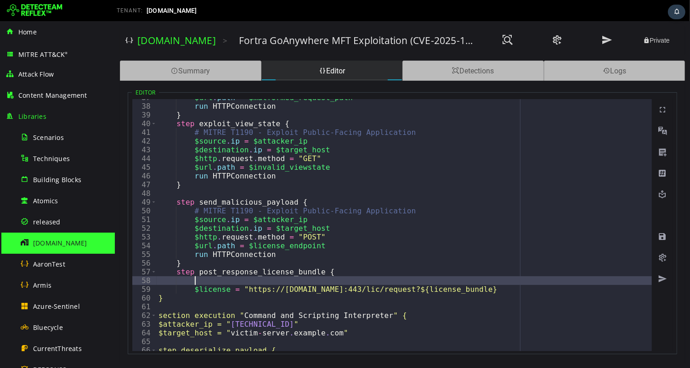
paste textarea "**********"
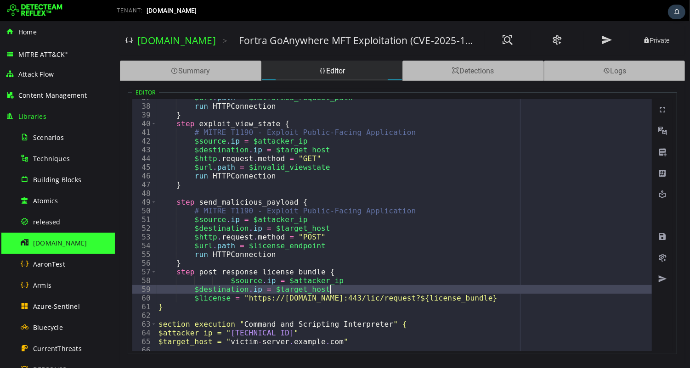
click at [226, 282] on div "$url . path = $malformed_request_path run HTTPConnection } step exploit_view_st…" at bounding box center [578, 228] width 844 height 270
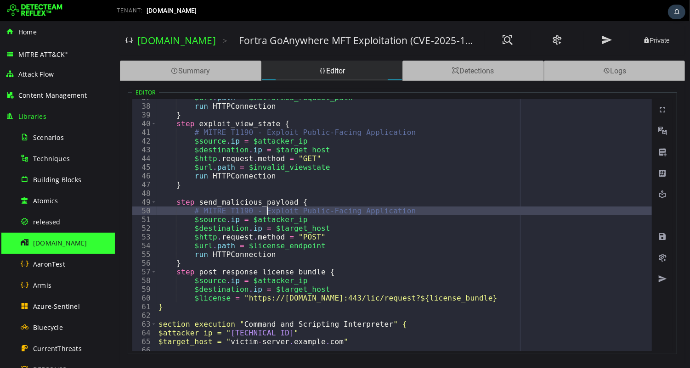
click at [264, 211] on div "$url . path = $malformed_request_path run HTTPConnection } step exploit_view_st…" at bounding box center [578, 228] width 844 height 270
click at [356, 271] on div "$url . path = $malformed_request_path run HTTPConnection } step exploit_view_st…" at bounding box center [578, 228] width 844 height 270
type textarea "**********"
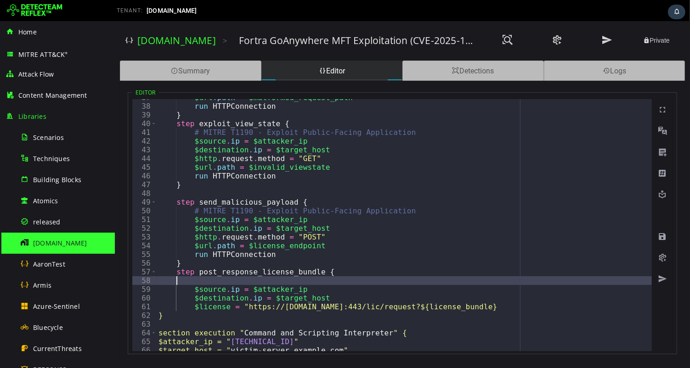
paste textarea
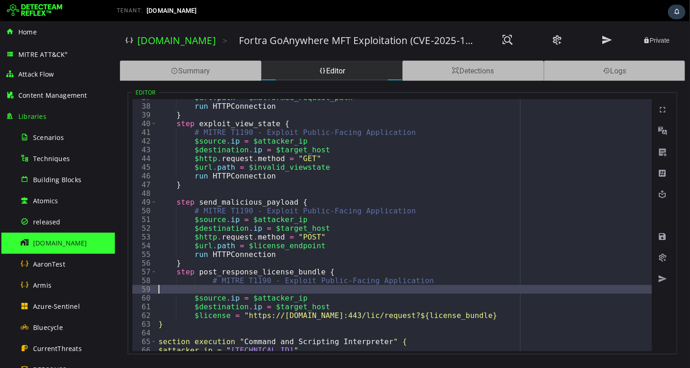
click at [210, 281] on div "$url . path = $malformed_request_path run HTTPConnection } step exploit_view_st…" at bounding box center [578, 228] width 844 height 270
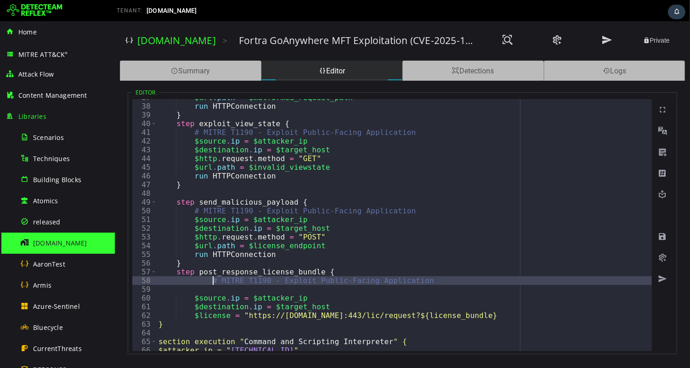
type textarea "**********"
click at [219, 287] on div "$url . path = $malformed_request_path run HTTPConnection } step exploit_view_st…" at bounding box center [578, 228] width 844 height 270
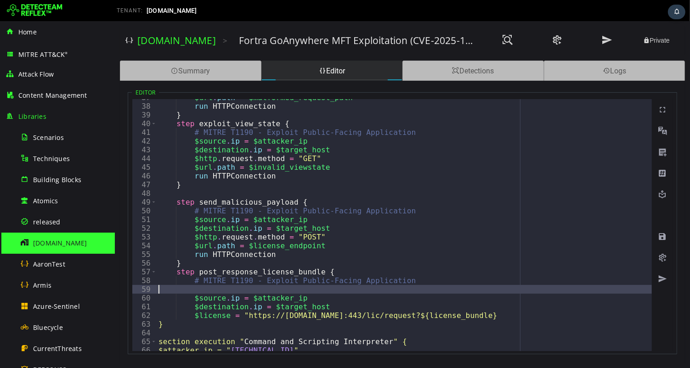
scroll to position [0, 15]
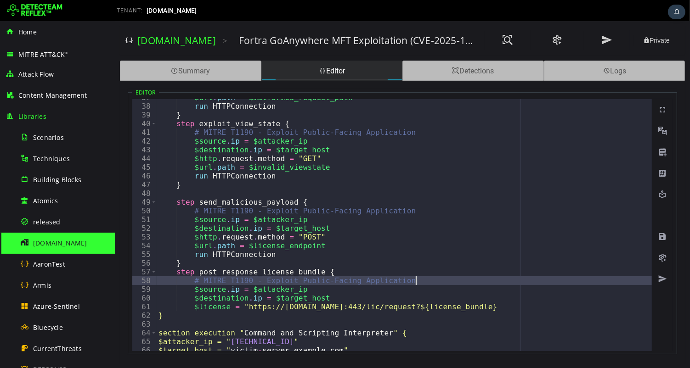
click at [344, 298] on div "$url . path = $malformed_request_path run HTTPConnection } step exploit_view_st…" at bounding box center [578, 228] width 844 height 270
type textarea "**********"
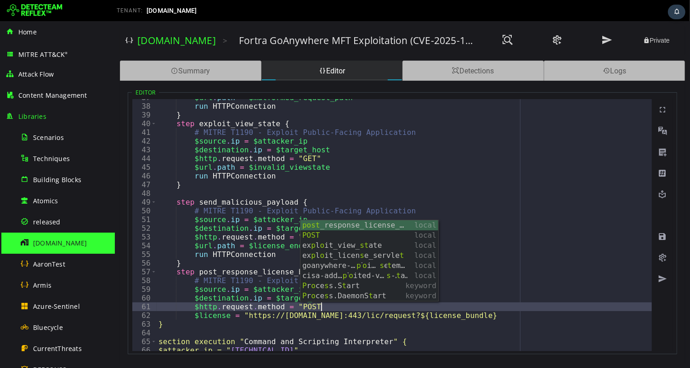
scroll to position [0, 9]
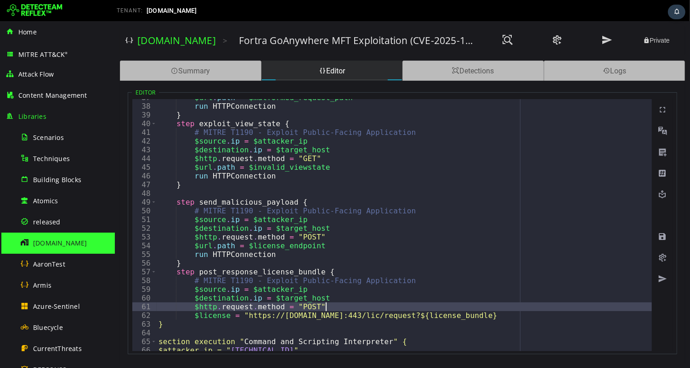
click at [191, 315] on div "$url . path = $malformed_request_path run HTTPConnection } step exploit_view_st…" at bounding box center [578, 228] width 844 height 270
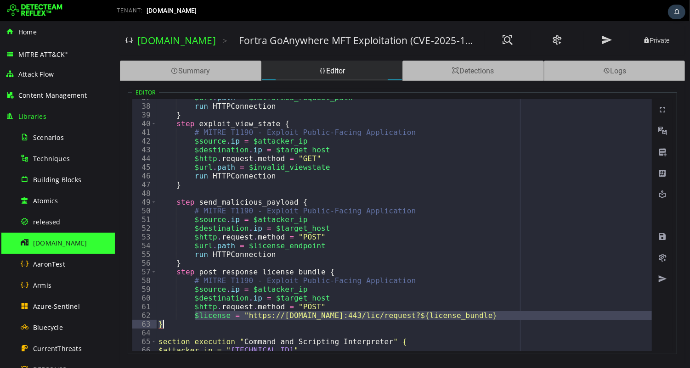
drag, startPoint x: 193, startPoint y: 316, endPoint x: 469, endPoint y: 320, distance: 276.0
click at [469, 320] on div "$url . path = $malformed_request_path run HTTPConnection } step exploit_view_st…" at bounding box center [578, 228] width 844 height 270
click at [520, 311] on div "$url . path = $malformed_request_path run HTTPConnection } step exploit_view_st…" at bounding box center [578, 228] width 844 height 270
drag, startPoint x: 515, startPoint y: 315, endPoint x: 193, endPoint y: 316, distance: 321.9
click at [193, 316] on div "$url . path = $malformed_request_path run HTTPConnection } step exploit_view_st…" at bounding box center [578, 228] width 844 height 270
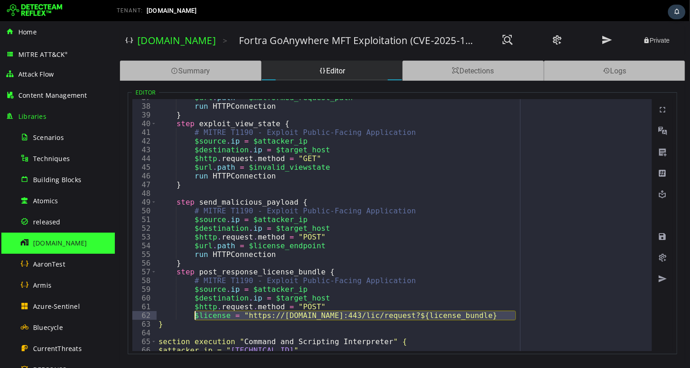
click at [228, 314] on div "$url . path = $malformed_request_path run HTTPConnection } step exploit_view_st…" at bounding box center [578, 228] width 844 height 270
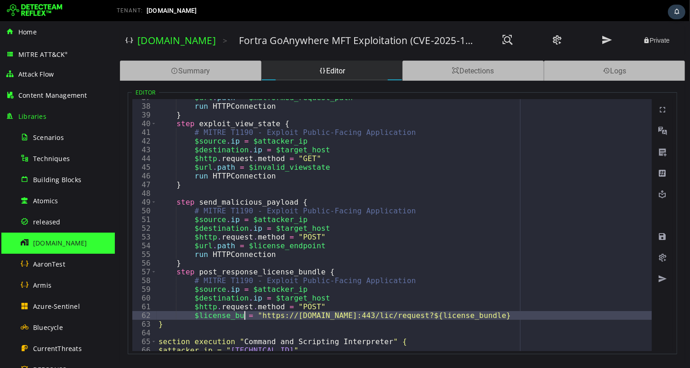
scroll to position [0, 6]
click at [208, 318] on div "$url . path = $malformed_request_path run HTTPConnection } step exploit_view_st…" at bounding box center [578, 228] width 844 height 270
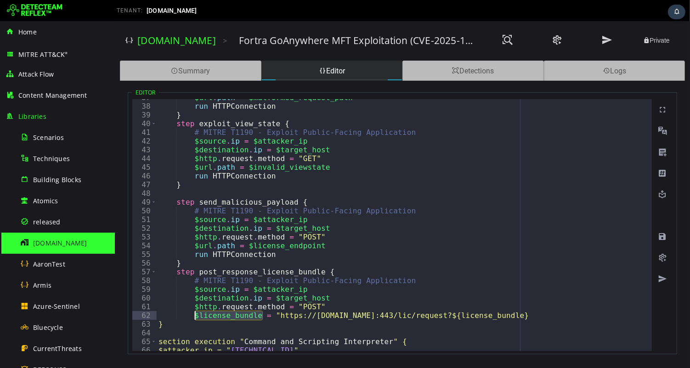
click at [208, 318] on div "$url . path = $malformed_request_path run HTTPConnection } step exploit_view_st…" at bounding box center [578, 228] width 844 height 270
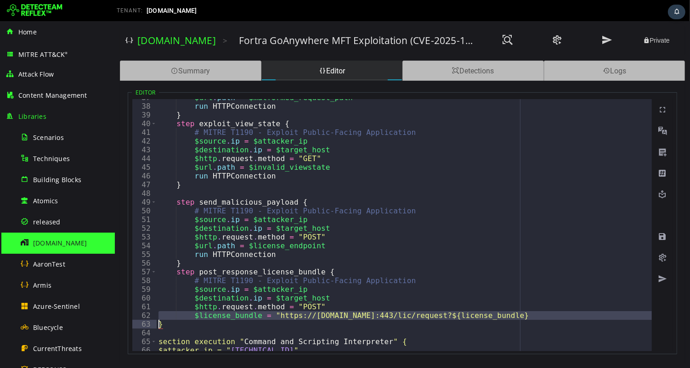
scroll to position [0, 0]
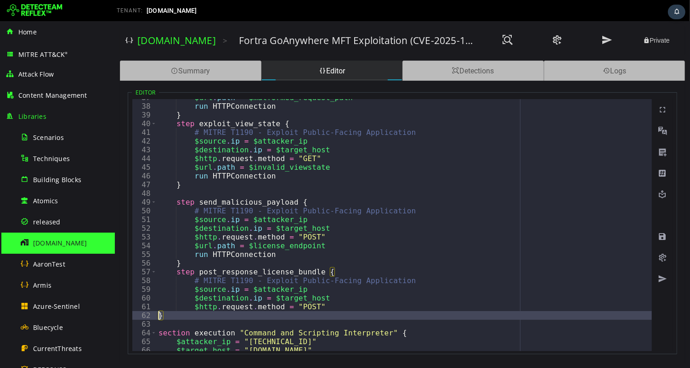
click at [217, 315] on div "$url . path = $malformed_request_path run HTTPConnection } step exploit_view_st…" at bounding box center [578, 228] width 844 height 270
click at [210, 310] on div "$url . path = $malformed_request_path run HTTPConnection } step exploit_view_st…" at bounding box center [578, 228] width 844 height 270
type textarea "**********"
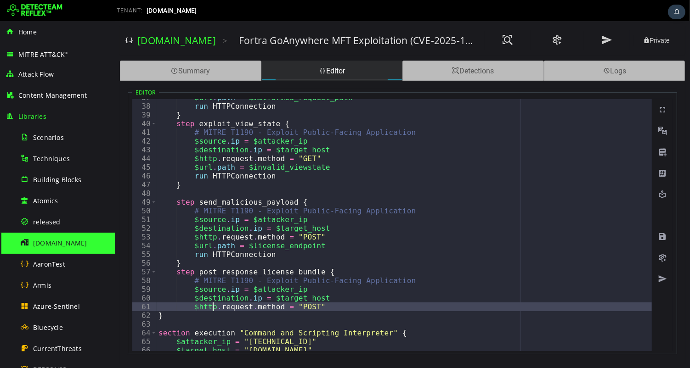
click at [330, 306] on div "$url . path = $malformed_request_path run HTTPConnection } step exploit_view_st…" at bounding box center [578, 228] width 844 height 270
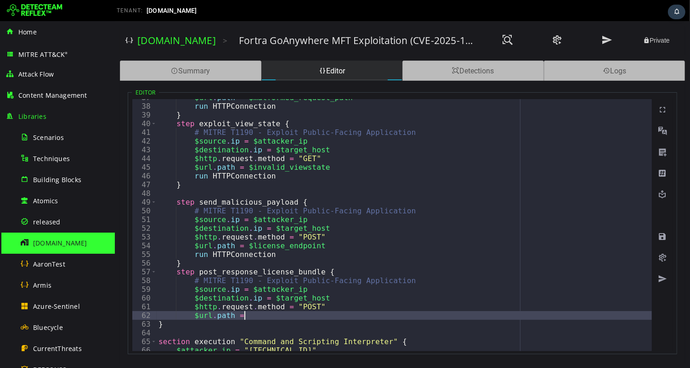
type textarea "**********"
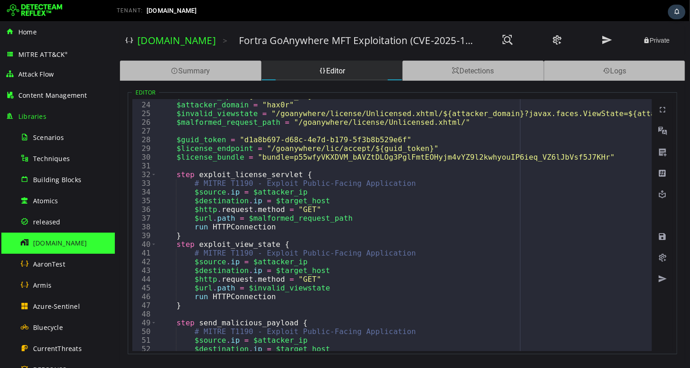
scroll to position [199, 0]
click at [332, 132] on div "$attacker_ip = "155.2.190.197" $attacker_domain = "hax0r" $invalid_viewstate = …" at bounding box center [578, 227] width 844 height 270
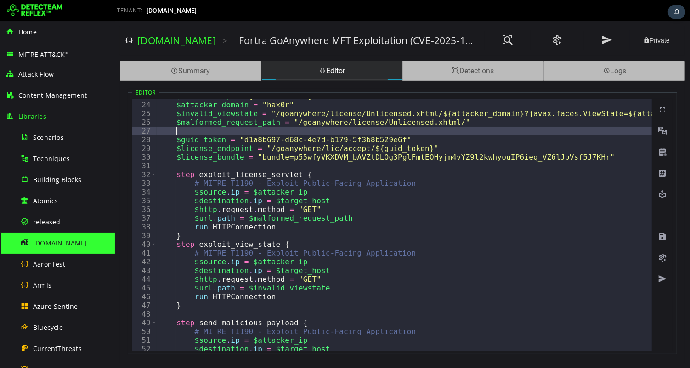
scroll to position [0, 0]
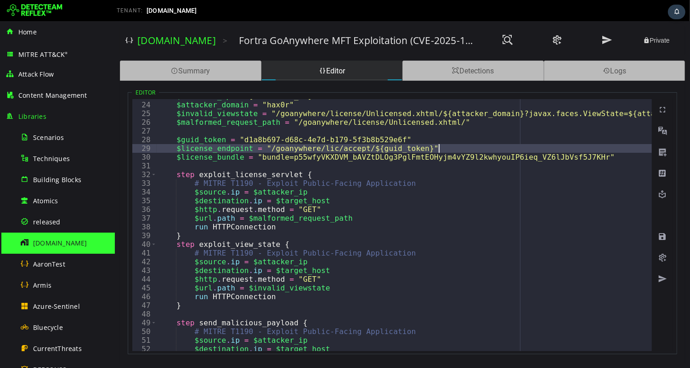
click at [453, 145] on div "$attacker_ip = "155.2.190.197" $attacker_domain = "hax0r" $invalid_viewstate = …" at bounding box center [578, 227] width 844 height 270
type textarea "**********"
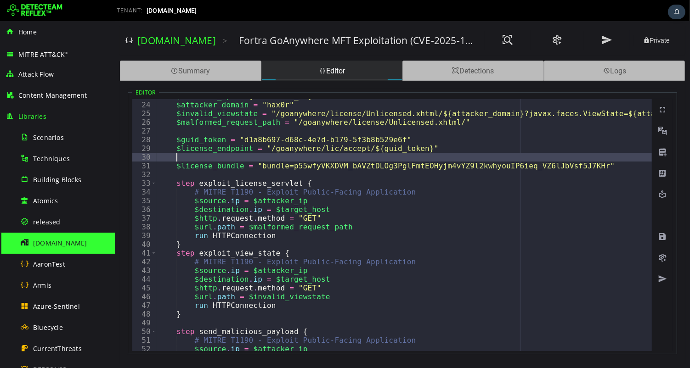
paste textarea
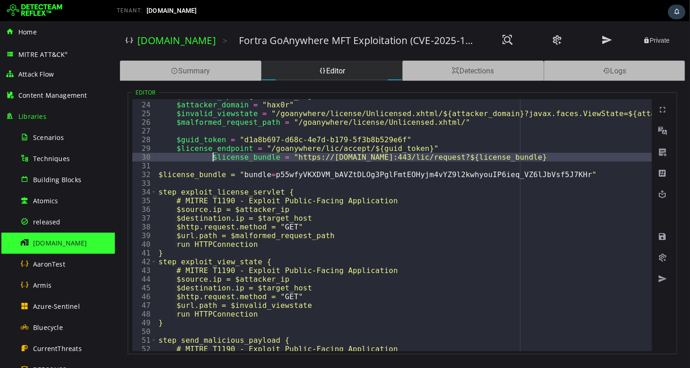
click at [211, 157] on div "$attacker_ip = "155.2.190.197" $attacker_domain = "hax0r" $invalid_viewstate = …" at bounding box center [578, 227] width 844 height 270
click at [242, 158] on div "$attacker_ip = "155.2.190.197" $attacker_domain = "hax0r" $invalid_viewstate = …" at bounding box center [578, 227] width 844 height 270
click at [502, 157] on div "$attacker_ip = "155.2.190.197" $attacker_domain = "hax0r" $invalid_viewstate = …" at bounding box center [578, 227] width 844 height 270
type textarea "**********"
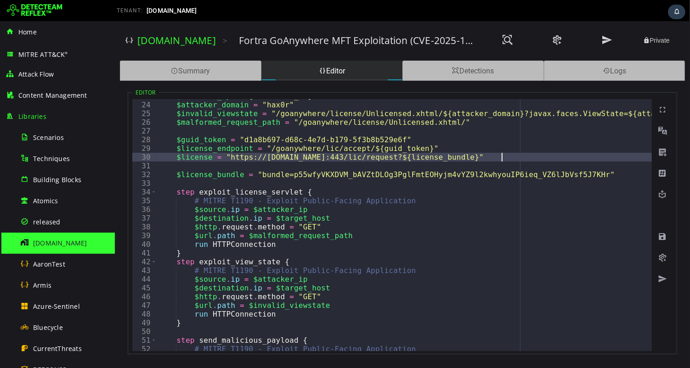
click at [195, 165] on div "$attacker_ip = "155.2.190.197" $attacker_domain = "hax0r" $invalid_viewstate = …" at bounding box center [578, 227] width 844 height 270
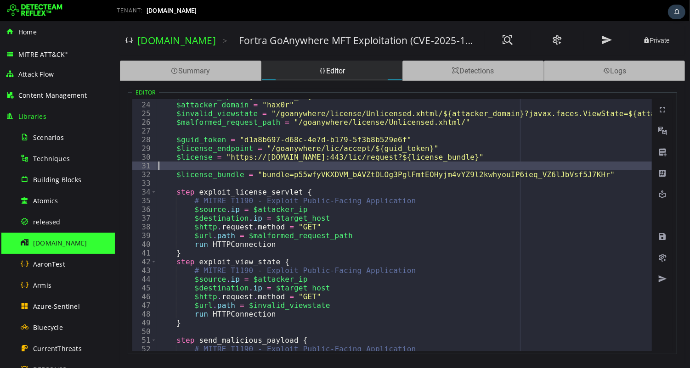
scroll to position [0, 0]
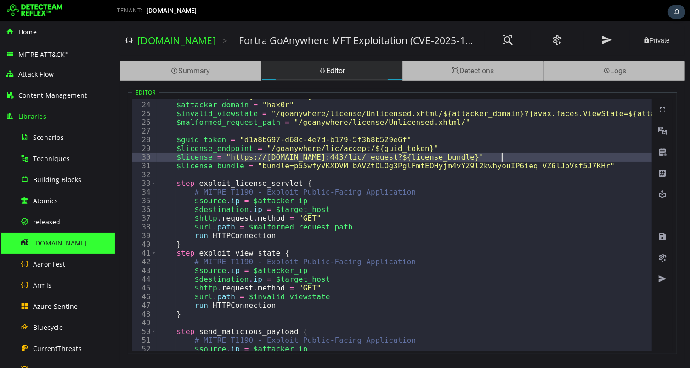
click at [609, 166] on div "$attacker_ip = "155.2.190.197" $attacker_domain = "hax0r" $invalid_viewstate = …" at bounding box center [578, 227] width 844 height 270
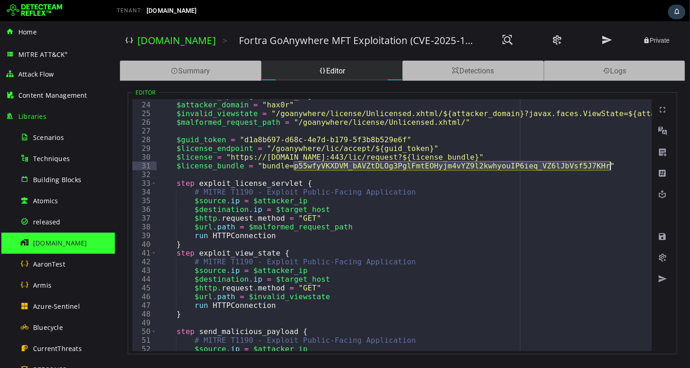
drag, startPoint x: 293, startPoint y: 167, endPoint x: 608, endPoint y: 163, distance: 315.0
click at [608, 163] on div "$attacker_ip = "155.2.190.197" $attacker_domain = "hax0r" $invalid_viewstate = …" at bounding box center [578, 227] width 844 height 270
click at [610, 164] on div "$attacker_ip = "155.2.190.197" $attacker_domain = "hax0r" $invalid_viewstate = …" at bounding box center [578, 227] width 844 height 270
paste textarea "**********"
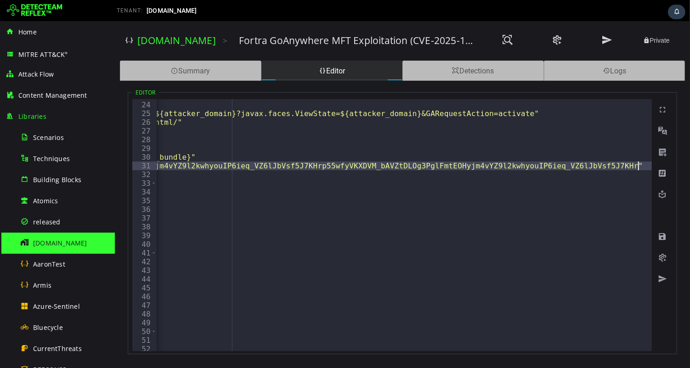
paste textarea "**********"
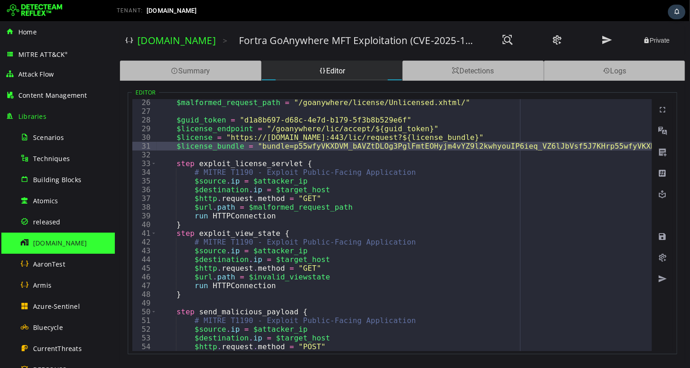
scroll to position [359, 0]
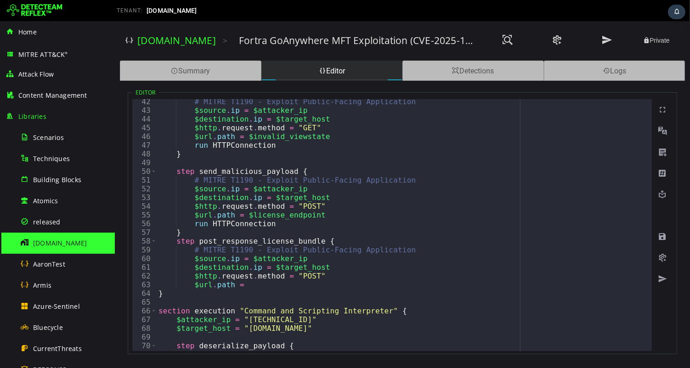
click at [274, 285] on div "# MITRE T1190 - Exploit Public-Facing Application $source . ip = $attacker_ip $…" at bounding box center [702, 232] width 1092 height 270
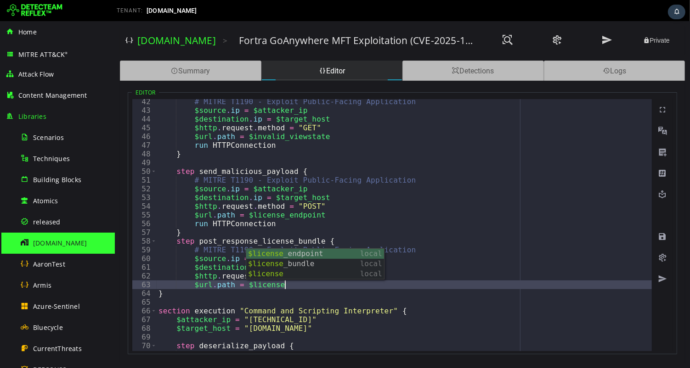
scroll to position [0, 7]
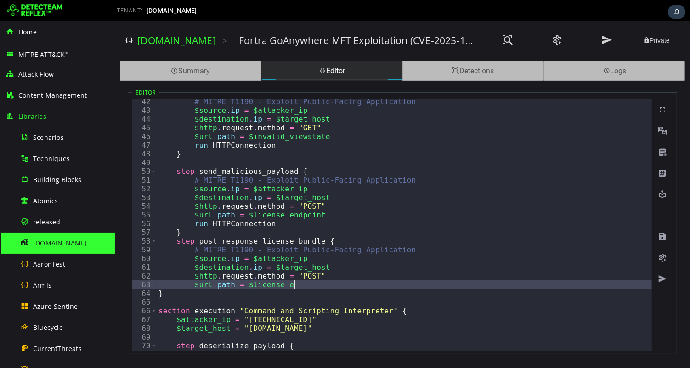
type textarea "**********"
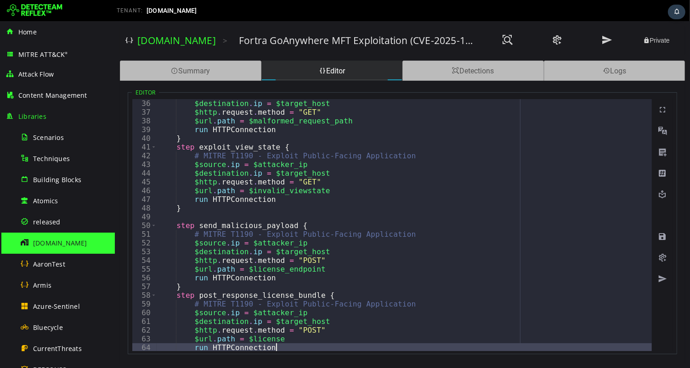
scroll to position [313, 0]
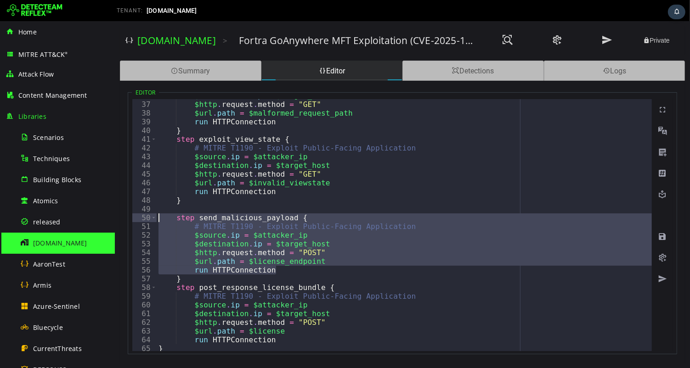
drag, startPoint x: 288, startPoint y: 270, endPoint x: 145, endPoint y: 217, distance: 153.3
click at [145, 217] on div "**********" at bounding box center [391, 225] width 519 height 252
type textarea "**********"
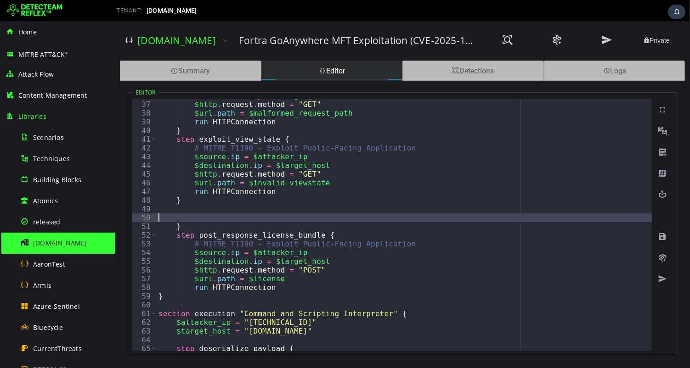
type textarea "*"
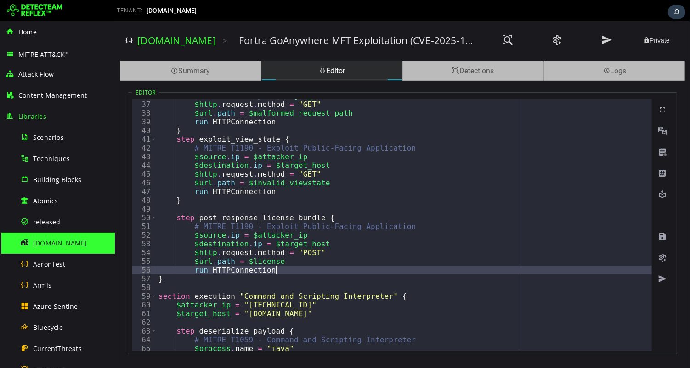
click at [300, 270] on div "$destination . ip = $target_host $http . request . method = "GET" $url . path =…" at bounding box center [702, 226] width 1092 height 270
type textarea "**********"
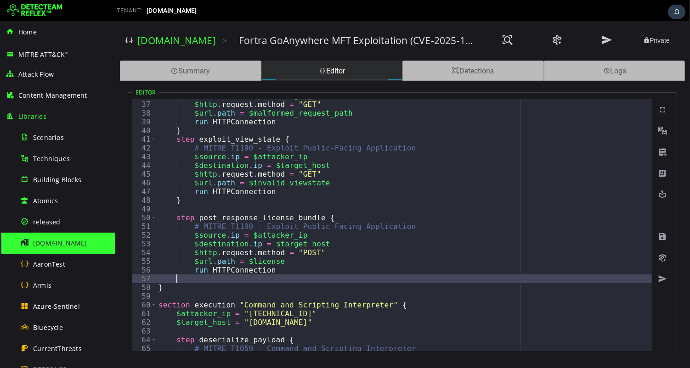
paste textarea "**********"
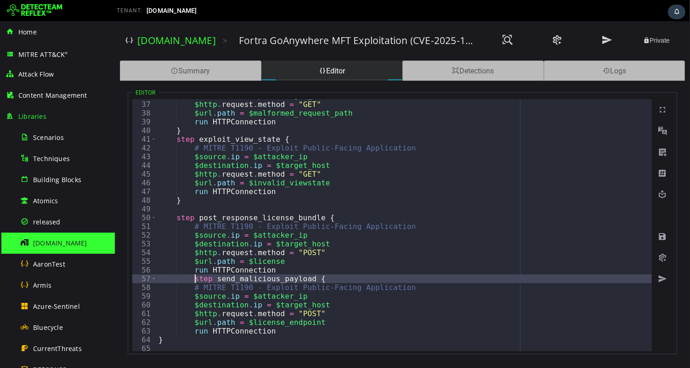
click at [193, 280] on div "$destination . ip = $target_host $http . request . method = "GET" $url . path =…" at bounding box center [702, 226] width 1092 height 270
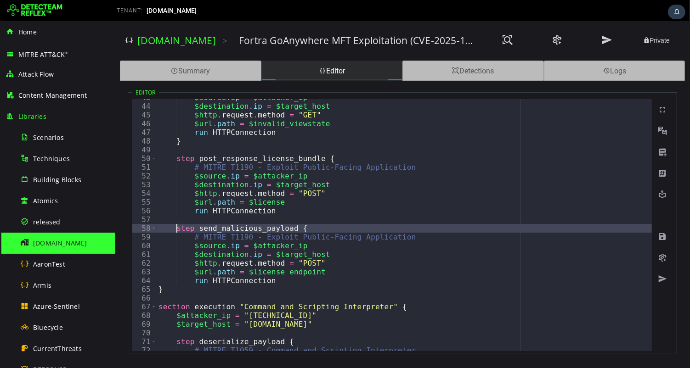
scroll to position [379, 0]
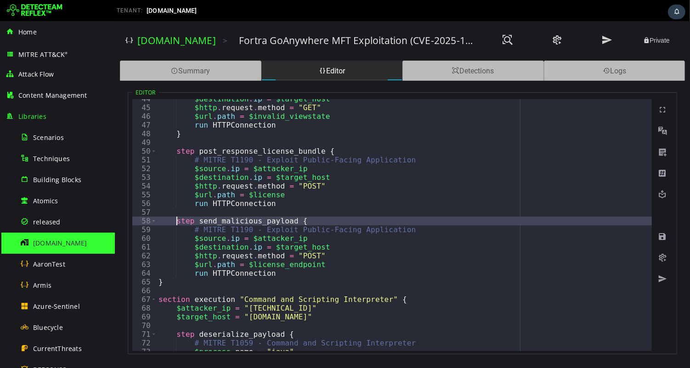
click at [284, 274] on div "$destination . ip = $target_host $http . request . method = "GET" $url . path =…" at bounding box center [702, 230] width 1092 height 270
type textarea "**********"
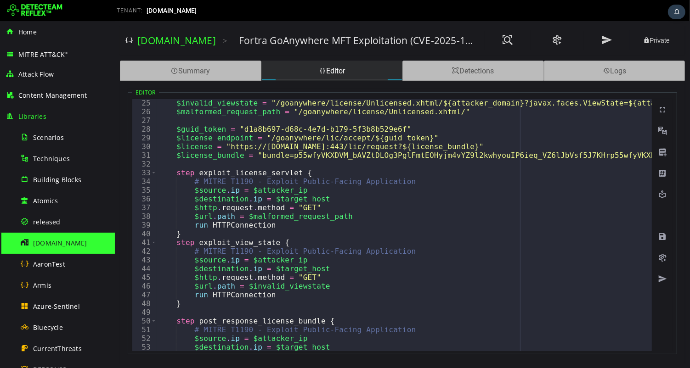
scroll to position [200, 0]
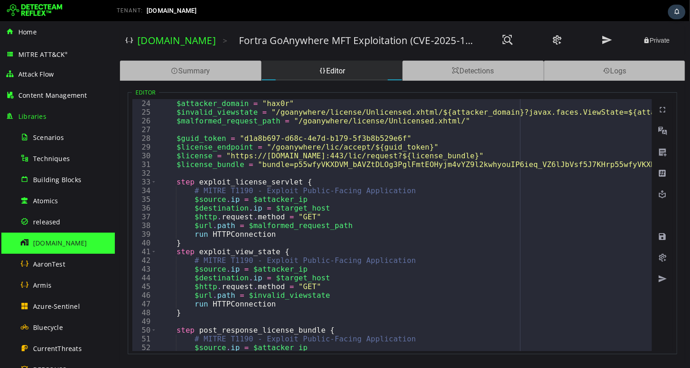
click at [211, 155] on div "$attacker_ip = "155.2.190.197" $attacker_domain = "hax0r" $invalid_viewstate = …" at bounding box center [702, 225] width 1092 height 270
type textarea "**********"
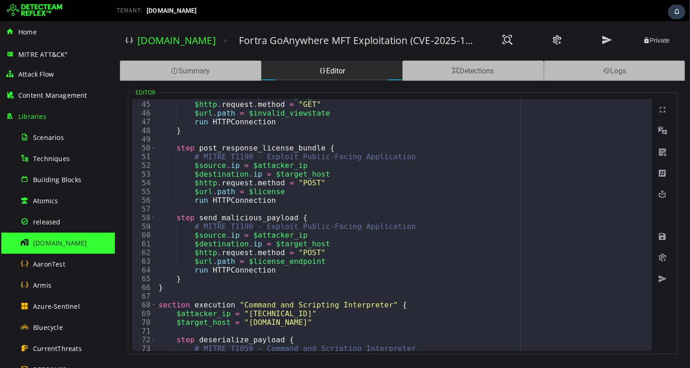
scroll to position [380, 0]
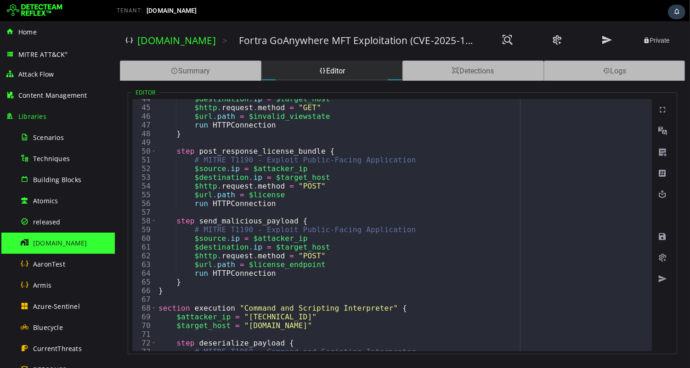
click at [321, 211] on div "$destination . ip = $target_host $http . request . method = "GET" $url . path =…" at bounding box center [702, 230] width 1092 height 270
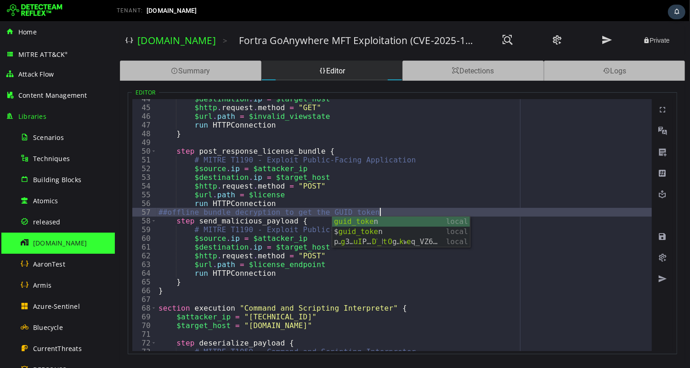
scroll to position [0, 12]
click at [376, 189] on div "$destination . ip = $target_host $http . request . method = "GET" $url . path =…" at bounding box center [702, 230] width 1092 height 270
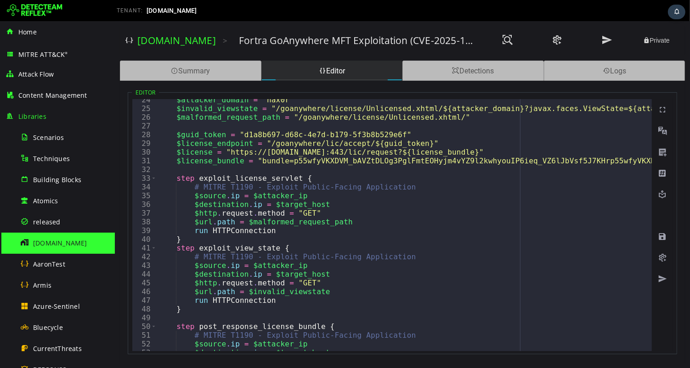
scroll to position [156, 0]
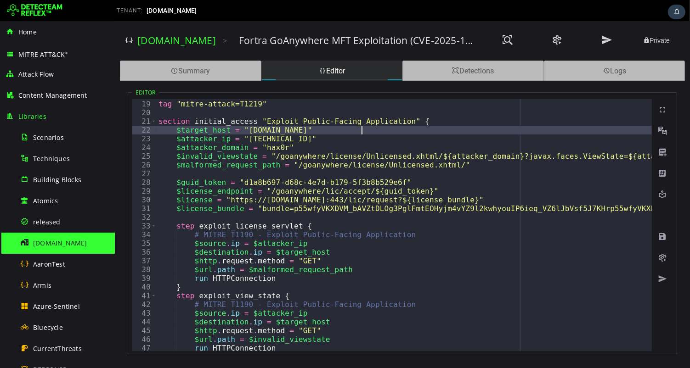
click at [360, 130] on div "tag "mitre-attack=T1105" tag "mitre-attack=T1219" section initial_access "Explo…" at bounding box center [702, 226] width 1092 height 270
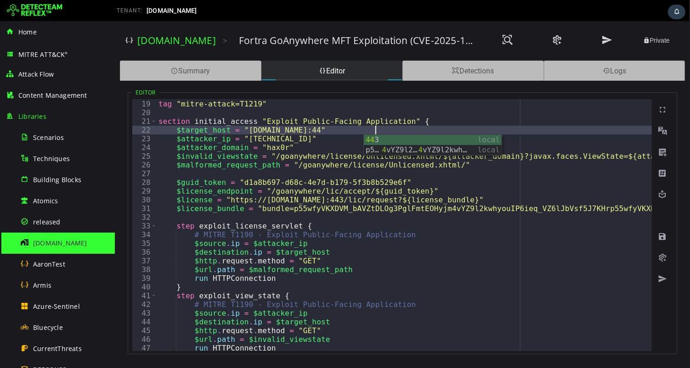
scroll to position [0, 13]
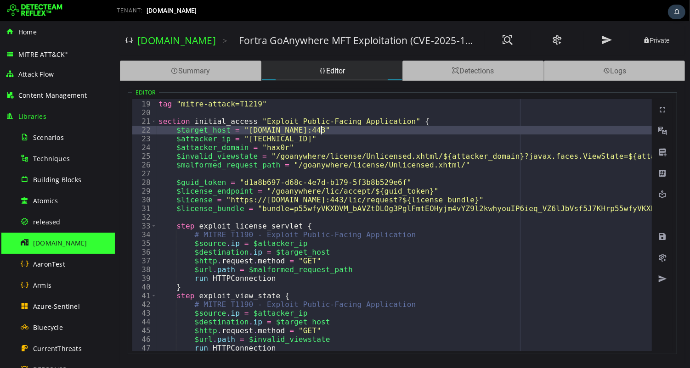
click at [321, 129] on div "tag "mitre-attack=T1105" tag "mitre-attack=T1219" section initial_access "Explo…" at bounding box center [702, 226] width 1092 height 270
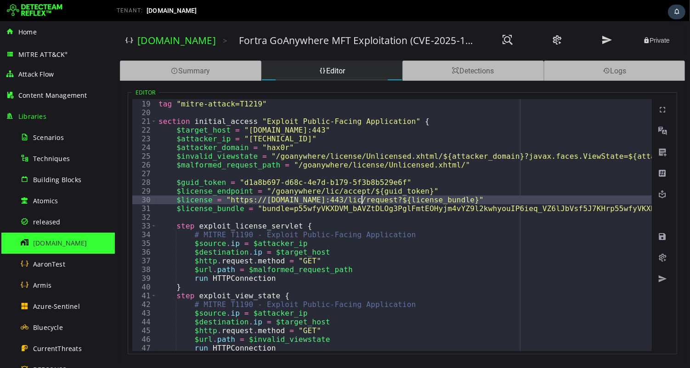
click at [359, 198] on div "tag "mitre-attack=T1105" tag "mitre-attack=T1219" section initial_access "Explo…" at bounding box center [702, 226] width 1092 height 270
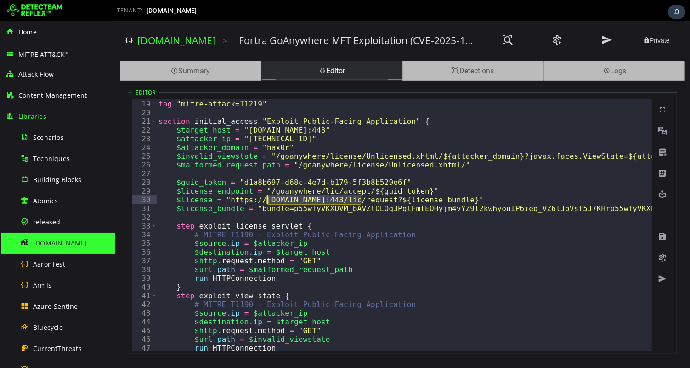
drag, startPoint x: 360, startPoint y: 200, endPoint x: 266, endPoint y: 200, distance: 93.7
click at [266, 199] on div "tag "mitre-attack=T1105" tag "mitre-attack=T1219" section initial_access "Explo…" at bounding box center [702, 226] width 1092 height 270
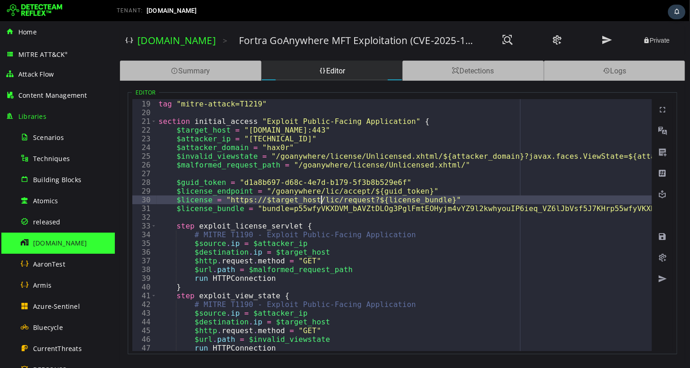
scroll to position [0, 10]
click at [270, 190] on div "tag "mitre-attack=T1105" tag "mitre-attack=T1219" section initial_access "Explo…" at bounding box center [702, 226] width 1092 height 270
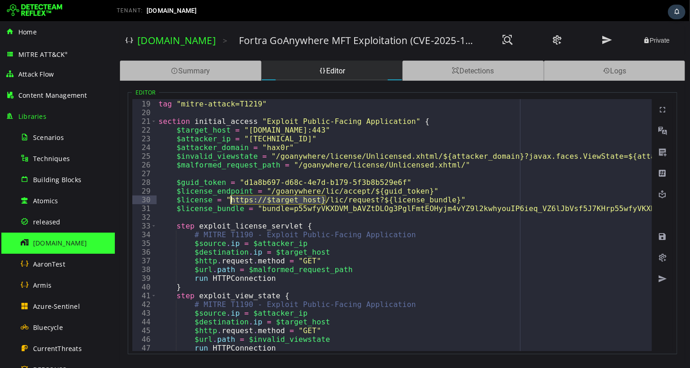
drag, startPoint x: 323, startPoint y: 200, endPoint x: 228, endPoint y: 202, distance: 95.1
click at [228, 202] on div "tag "mitre-attack=T1105" tag "mitre-attack=T1219" section initial_access "Explo…" at bounding box center [702, 226] width 1092 height 270
click at [270, 190] on div "tag "mitre-attack=T1105" tag "mitre-attack=T1219" section initial_access "Explo…" at bounding box center [702, 226] width 1092 height 270
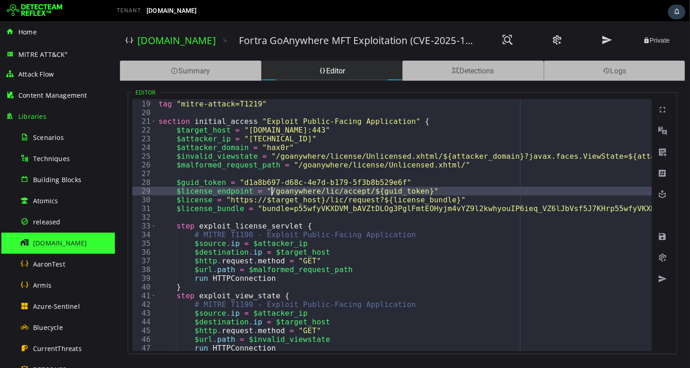
paste textarea "**********"
click at [274, 157] on div "tag "mitre-attack=T1105" tag "mitre-attack=T1219" section initial_access "Explo…" at bounding box center [702, 226] width 1092 height 270
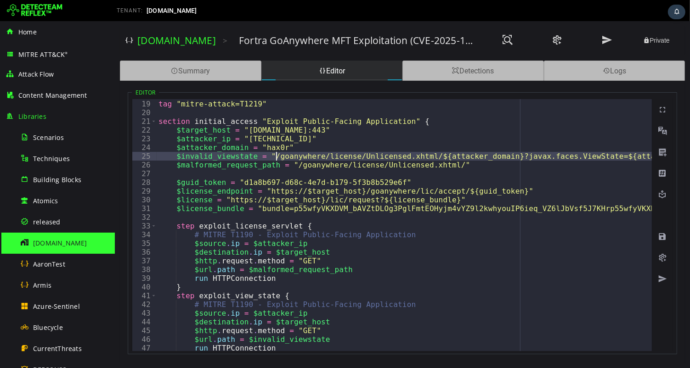
paste textarea "**********"
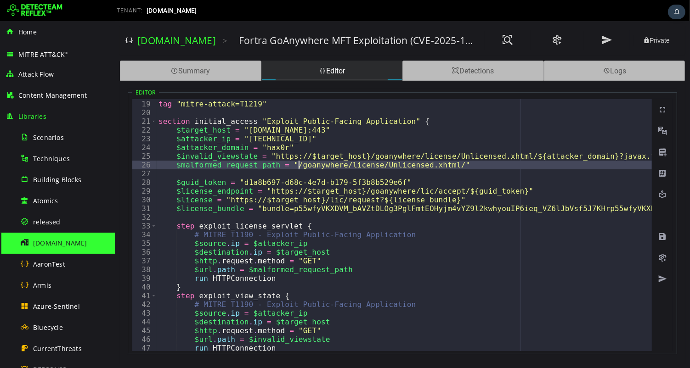
click at [297, 163] on div "tag "mitre-attack=T1105" tag "mitre-attack=T1219" section initial_access "Explo…" at bounding box center [702, 226] width 1092 height 270
paste textarea "**********"
type textarea "**********"
click at [660, 238] on span at bounding box center [661, 236] width 9 height 9
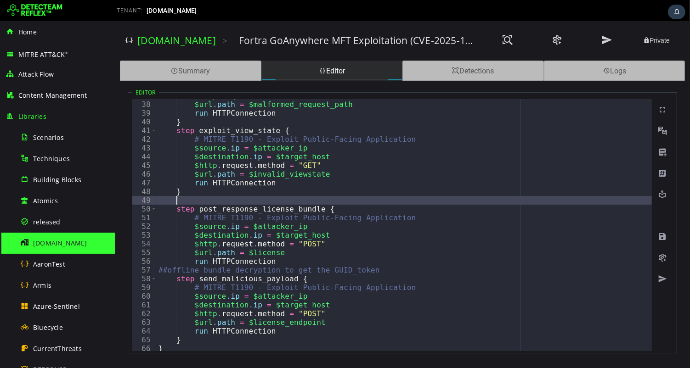
scroll to position [0, 0]
click at [222, 202] on div "$http . request . method = "GET" $url . path = $malformed_request_path run HTTP…" at bounding box center [702, 226] width 1092 height 270
click at [663, 235] on span at bounding box center [661, 236] width 9 height 9
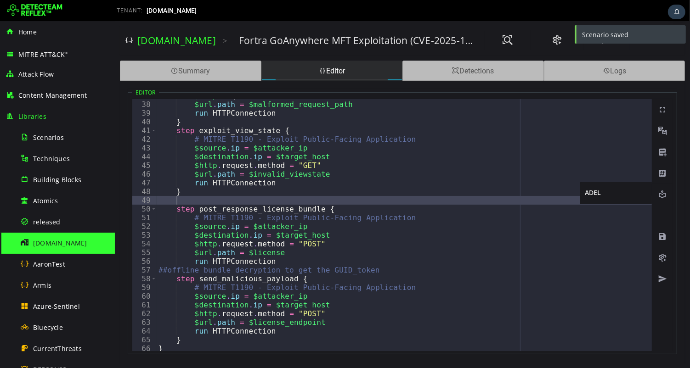
click at [661, 195] on span at bounding box center [661, 194] width 9 height 9
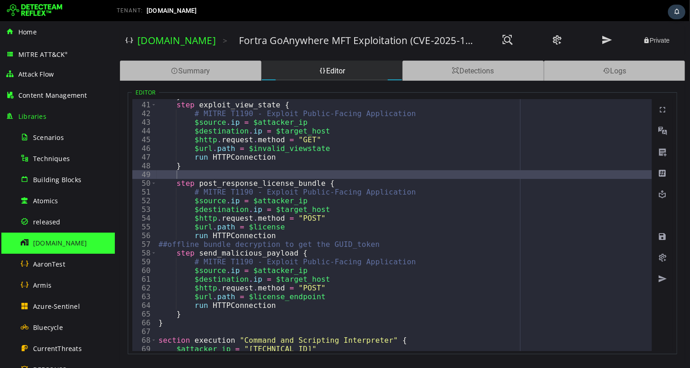
scroll to position [350, 0]
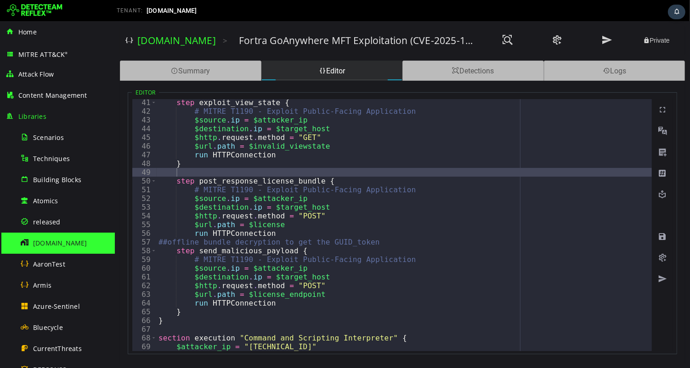
type textarea "**********"
click at [317, 224] on div "step exploit_view_state { # MITRE T1190 - Exploit Public-Facing Application $so…" at bounding box center [702, 233] width 1092 height 270
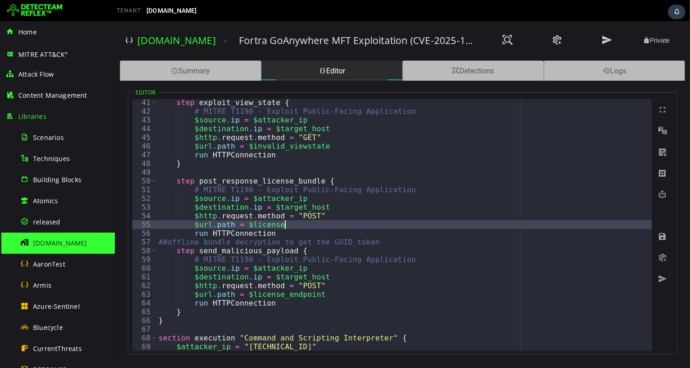
scroll to position [0, 1]
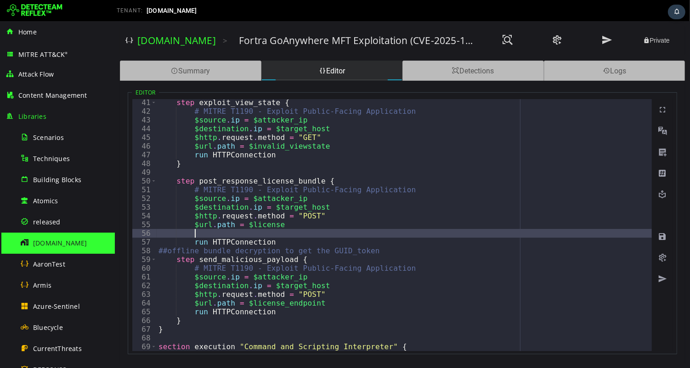
paste textarea "**********"
click at [307, 233] on div "step exploit_view_state { # MITRE T1190 - Exploit Public-Facing Application $so…" at bounding box center [702, 233] width 1092 height 270
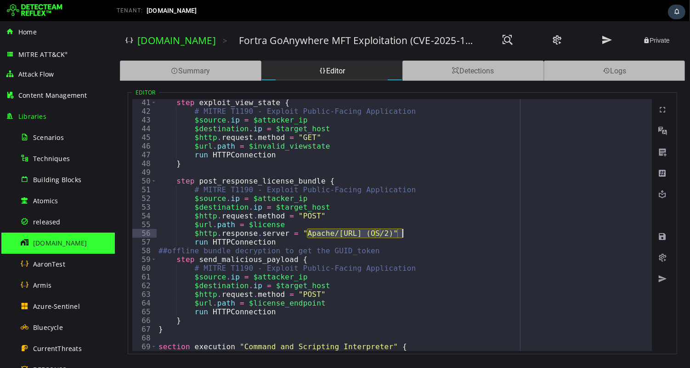
drag, startPoint x: 307, startPoint y: 233, endPoint x: 400, endPoint y: 231, distance: 92.8
click at [400, 231] on div "step exploit_view_state { # MITRE T1190 - Exploit Public-Facing Application $so…" at bounding box center [702, 233] width 1092 height 270
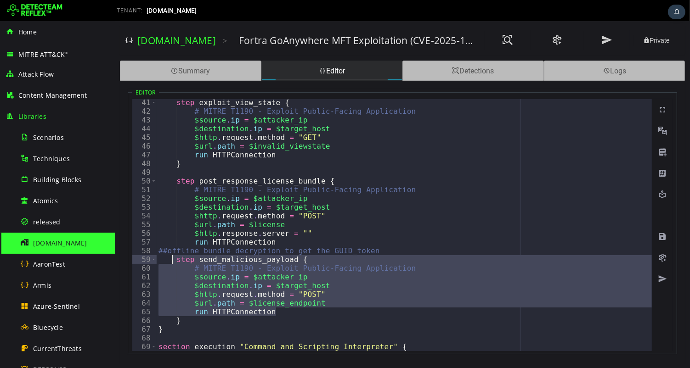
drag, startPoint x: 287, startPoint y: 314, endPoint x: 173, endPoint y: 261, distance: 125.5
click at [173, 261] on div "step exploit_view_state { # MITRE T1190 - Exploit Public-Facing Application $so…" at bounding box center [702, 233] width 1092 height 270
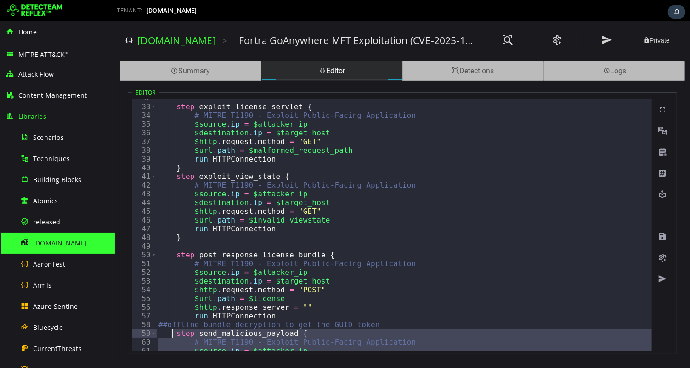
scroll to position [326, 0]
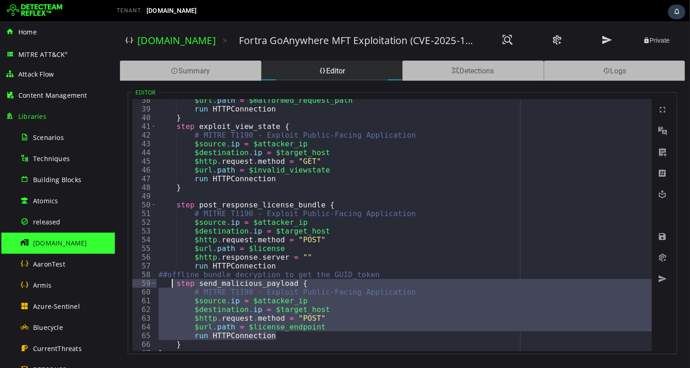
click at [173, 283] on div "$url . path = $malformed_request_path run HTTPConnection } step exploit_view_st…" at bounding box center [702, 231] width 1092 height 270
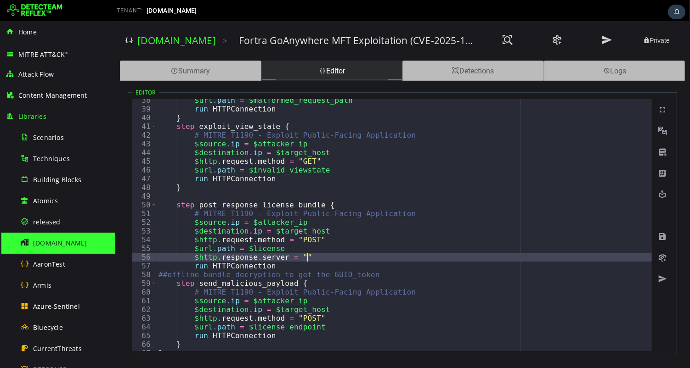
click at [305, 258] on div "$url . path = $malformed_request_path run HTTPConnection } step exploit_view_st…" at bounding box center [702, 231] width 1092 height 270
click at [308, 318] on div "$url . path = $malformed_request_path run HTTPConnection } step exploit_view_st…" at bounding box center [702, 231] width 1092 height 270
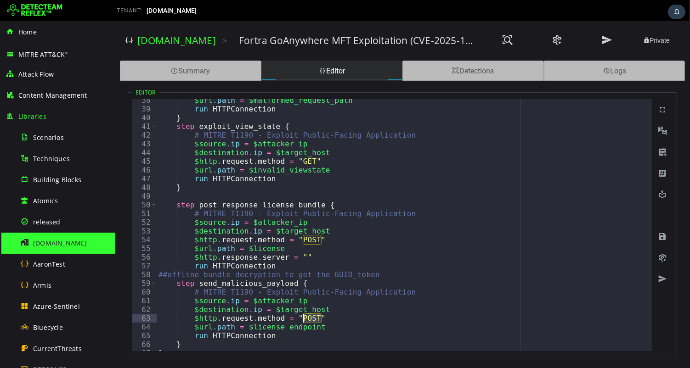
click at [308, 318] on div "$url . path = $malformed_request_path run HTTPConnection } step exploit_view_st…" at bounding box center [702, 231] width 1092 height 270
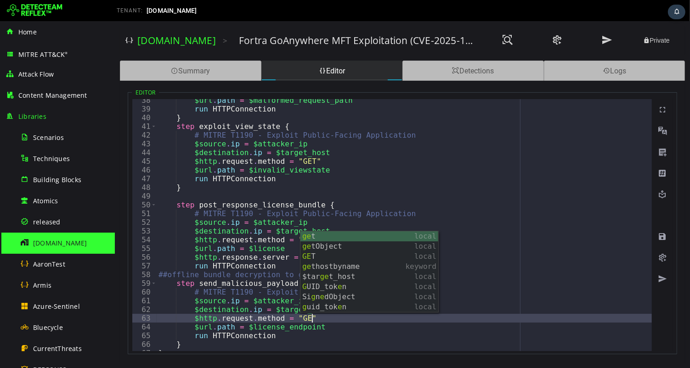
scroll to position [0, 9]
click at [362, 218] on div "$url . path = $malformed_request_path run HTTPConnection } step exploit_view_st…" at bounding box center [702, 231] width 1092 height 270
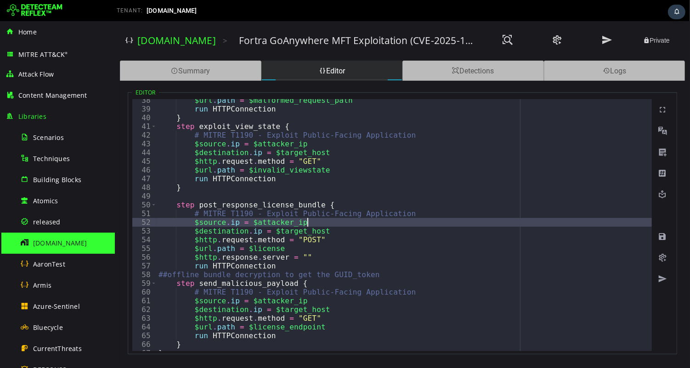
click at [305, 257] on div "$url . path = $malformed_request_path run HTTPConnection } step exploit_view_st…" at bounding box center [702, 231] width 1092 height 270
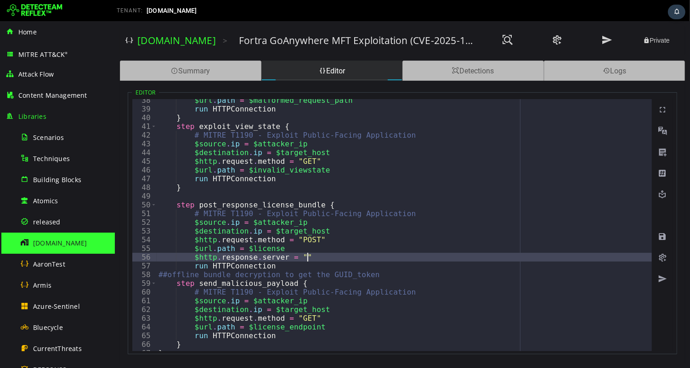
paste textarea "**********"
click at [306, 257] on div "$url . path = $malformed_request_path run HTTPConnection } step exploit_view_st…" at bounding box center [702, 231] width 1092 height 270
paste textarea "**********"
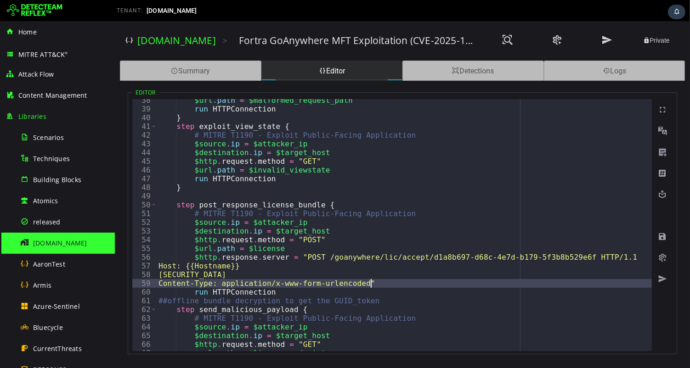
click at [156, 266] on div "$url . path = $malformed_request_path run HTTPConnection } step exploit_view_st…" at bounding box center [702, 231] width 1092 height 270
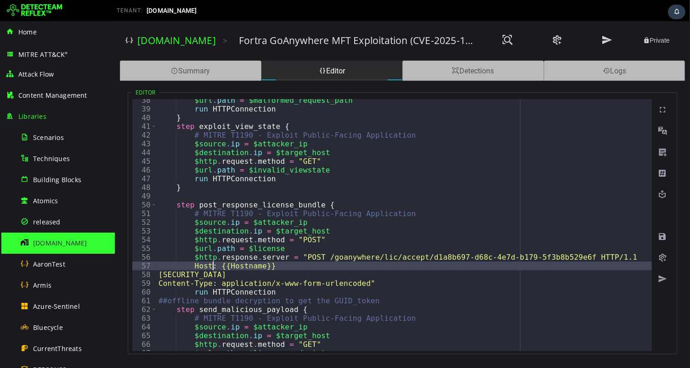
click at [157, 275] on div "$url . path = $malformed_request_path run HTTPConnection } step exploit_view_st…" at bounding box center [702, 231] width 1092 height 270
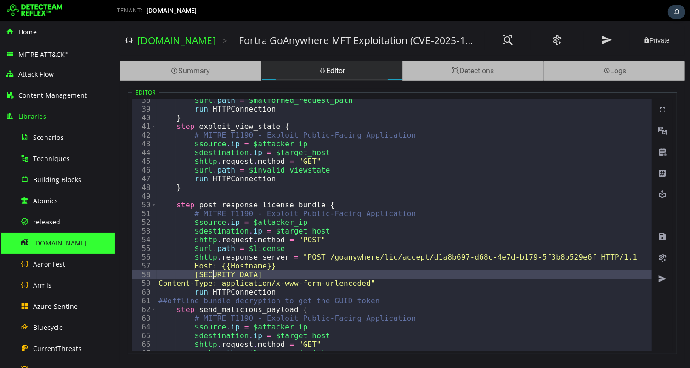
click at [157, 284] on div "$url . path = $malformed_request_path run HTTPConnection } step exploit_view_st…" at bounding box center [702, 231] width 1092 height 270
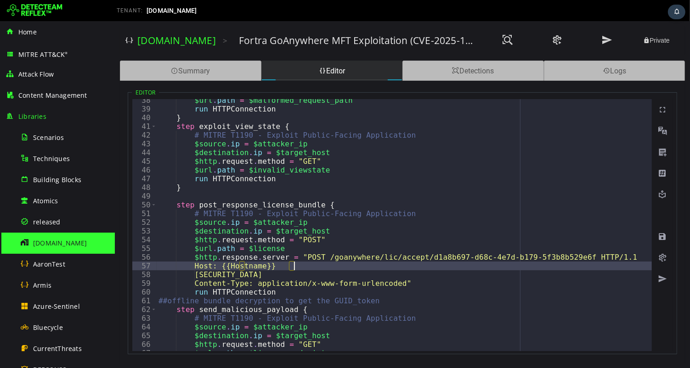
click at [291, 265] on div "$url . path = $malformed_request_path run HTTPConnection } step exploit_view_st…" at bounding box center [702, 231] width 1092 height 270
click at [242, 265] on div "$url . path = $malformed_request_path run HTTPConnection } step exploit_view_st…" at bounding box center [702, 231] width 1092 height 270
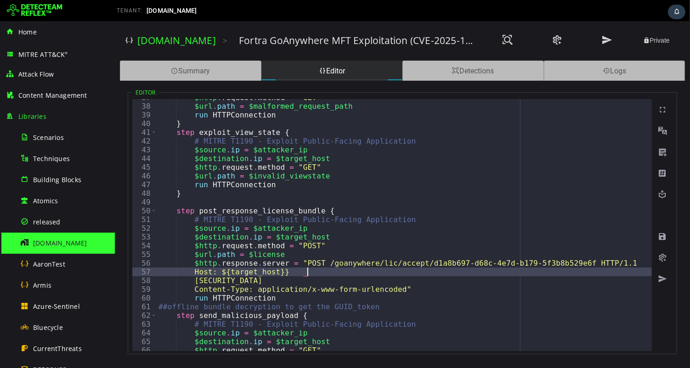
scroll to position [0, 8]
click at [434, 290] on div "$http . request . method = "GET" $url . path = $malformed_request_path run HTTP…" at bounding box center [702, 228] width 1092 height 270
type textarea "**********"
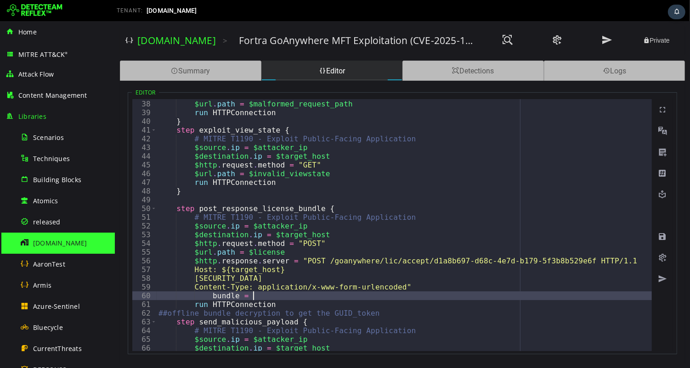
scroll to position [323, 0]
type textarea "*"
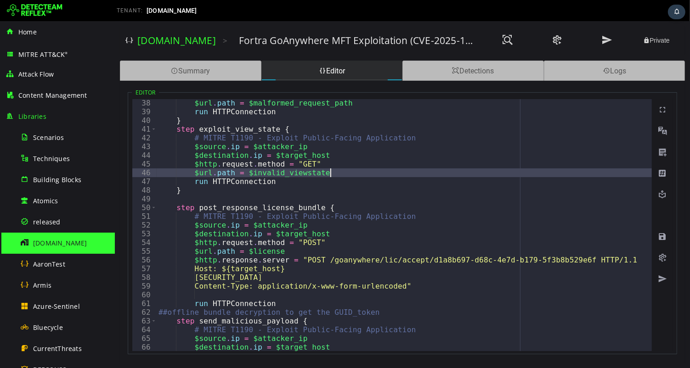
click at [335, 173] on div "$url . path = $malformed_request_path run HTTPConnection } step exploit_view_st…" at bounding box center [702, 234] width 1092 height 270
type textarea "**********"
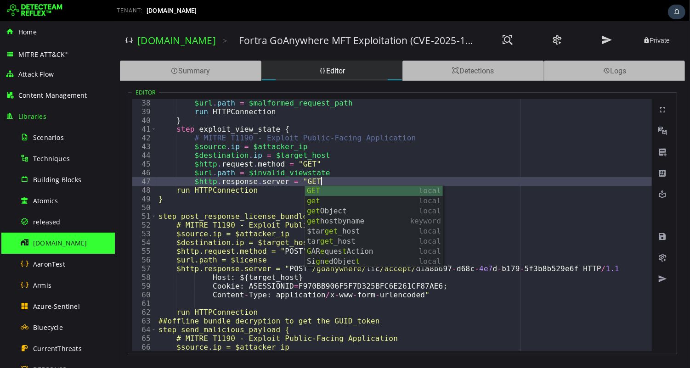
scroll to position [0, 9]
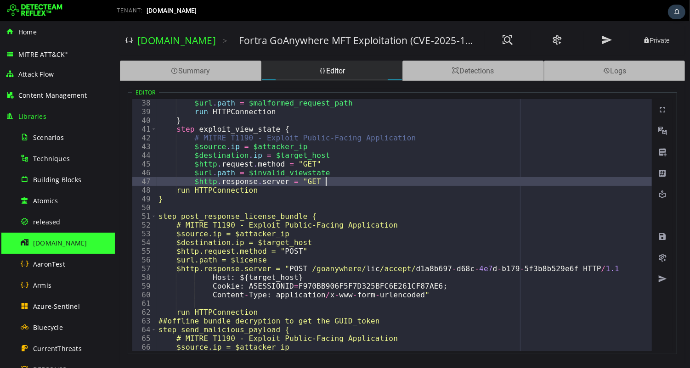
click at [323, 181] on div "$url . path = $malformed_request_path run HTTPConnection } step exploit_view_st…" at bounding box center [702, 234] width 1092 height 270
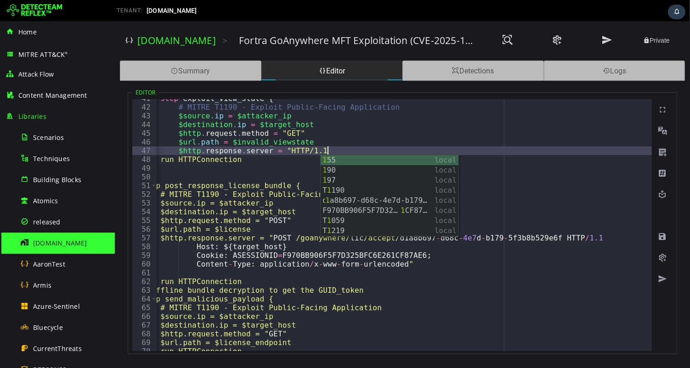
scroll to position [0, 10]
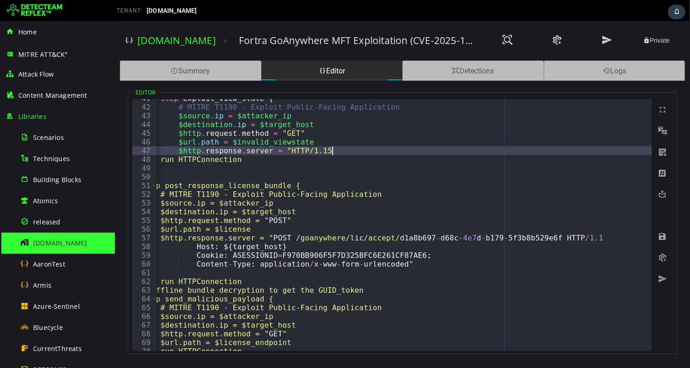
type textarea "**********"
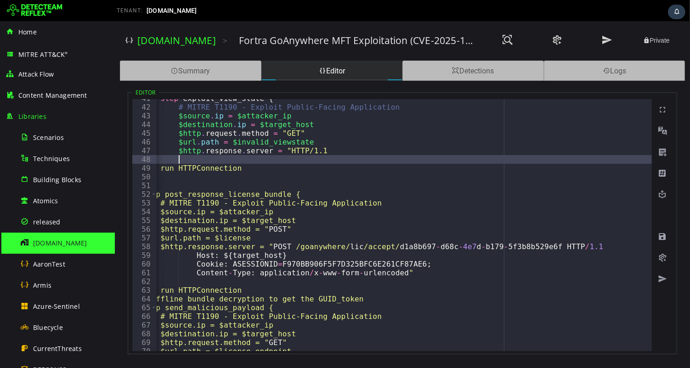
click at [342, 144] on div "step exploit_view_state { # MITRE T1190 - Exploit Public-Facing Application $so…" at bounding box center [686, 229] width 1092 height 270
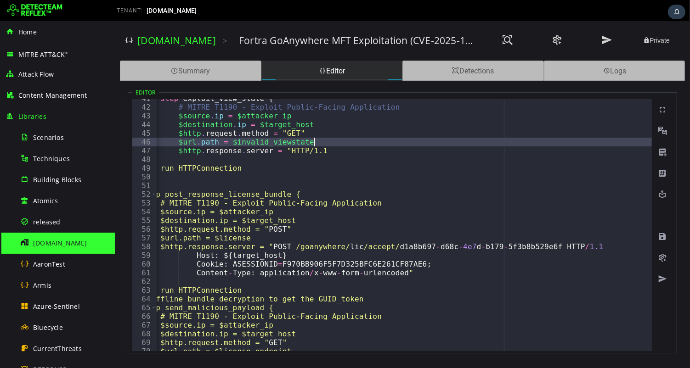
click at [343, 152] on div "step exploit_view_state { # MITRE T1190 - Exploit Public-Facing Application $so…" at bounding box center [686, 229] width 1092 height 270
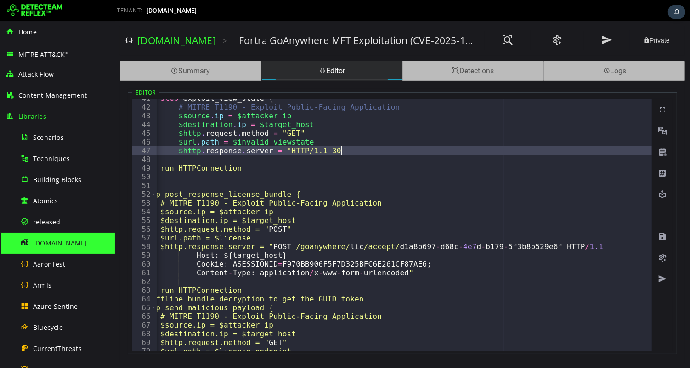
scroll to position [0, 11]
click at [414, 273] on div "step exploit_view_state { # MITRE T1190 - Exploit Public-Facing Application $so…" at bounding box center [686, 229] width 1092 height 270
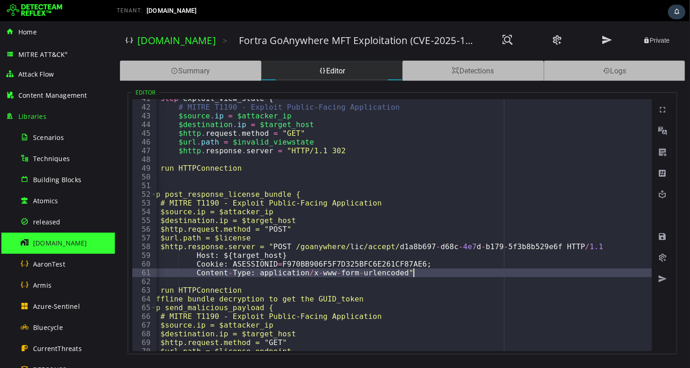
click at [286, 244] on div "step exploit_view_state { # MITRE T1190 - Exploit Public-Facing Application $so…" at bounding box center [686, 229] width 1092 height 270
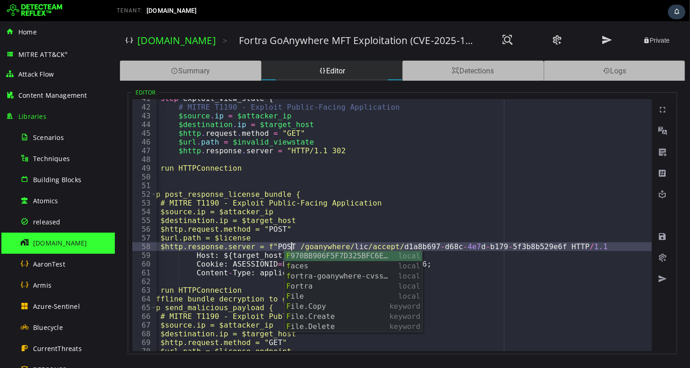
scroll to position [0, 9]
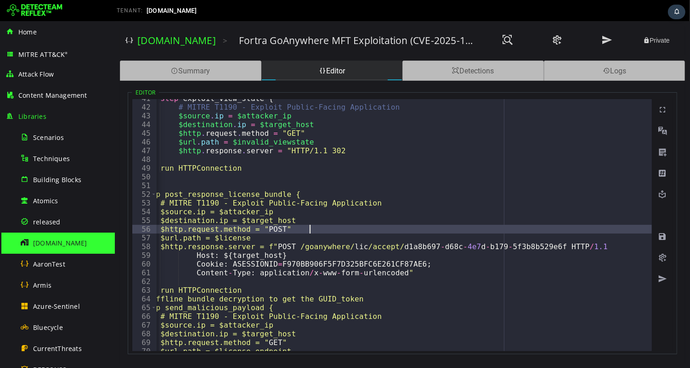
click at [372, 232] on div "step exploit_view_state { # MITRE T1190 - Exploit Public-Facing Application $so…" at bounding box center [686, 229] width 1092 height 270
click at [289, 246] on div "step exploit_view_state { # MITRE T1190 - Exploit Public-Facing Application $so…" at bounding box center [686, 229] width 1092 height 270
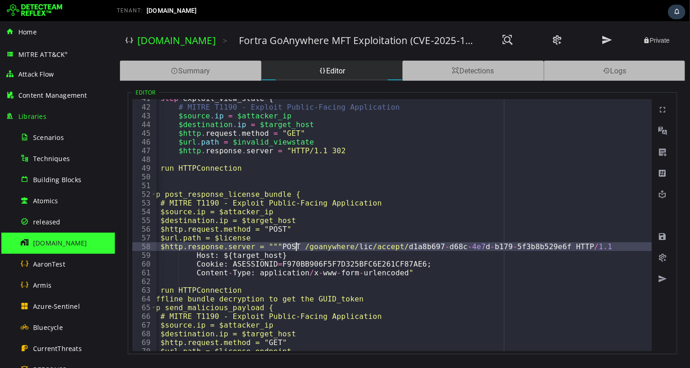
click at [422, 273] on div "step exploit_view_state { # MITRE T1190 - Exploit Public-Facing Application $so…" at bounding box center [686, 229] width 1092 height 270
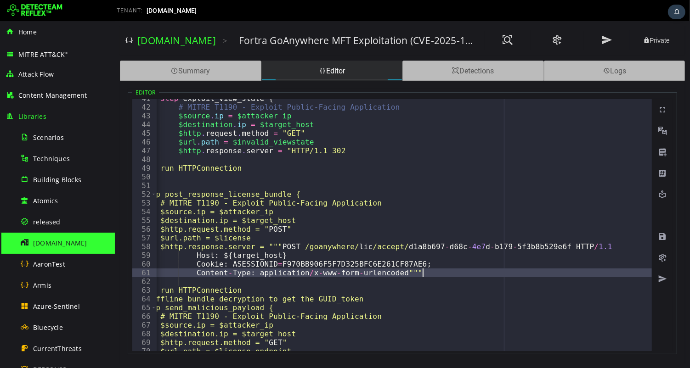
scroll to position [0, 16]
click at [194, 256] on div "step exploit_view_state { # MITRE T1190 - Exploit Public-Facing Application $so…" at bounding box center [686, 229] width 1092 height 270
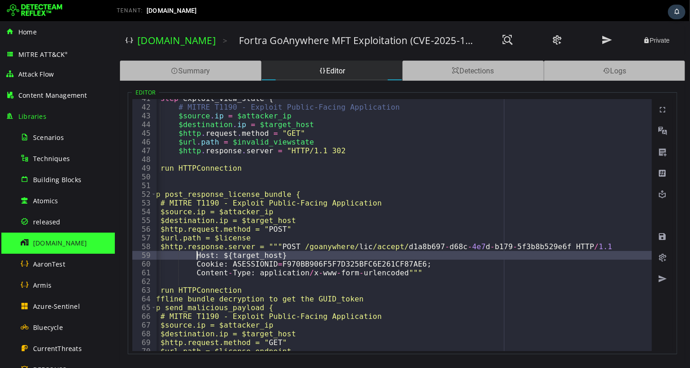
click at [366, 148] on div "step exploit_view_state { # MITRE T1190 - Exploit Public-Facing Application $so…" at bounding box center [686, 229] width 1092 height 270
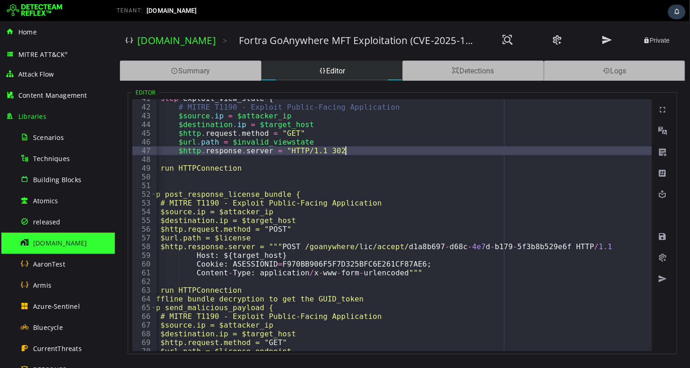
click at [287, 151] on div "step exploit_view_state { # MITRE T1190 - Exploit Public-Facing Application $so…" at bounding box center [686, 229] width 1092 height 270
click at [394, 152] on div "step exploit_view_state { # MITRE T1190 - Exploit Public-Facing Application $so…" at bounding box center [686, 229] width 1092 height 270
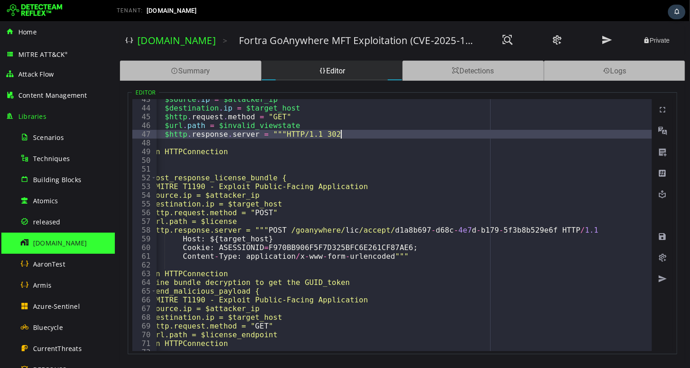
scroll to position [372, 0]
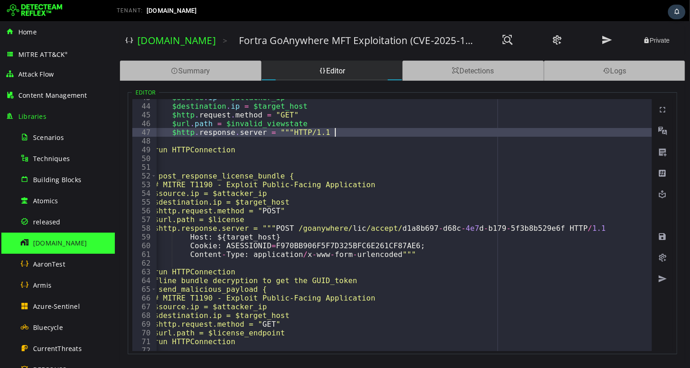
type textarea "**********"
click at [267, 265] on div "$source . ip = $attacker_ip $destination . ip = $target_host $http . request . …" at bounding box center [680, 228] width 1092 height 270
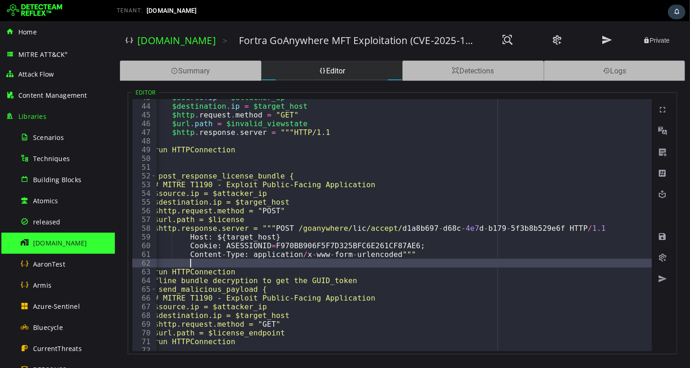
scroll to position [0, 2]
click at [187, 237] on div "$source . ip = $attacker_ip $destination . ip = $target_host $http . request . …" at bounding box center [680, 228] width 1092 height 270
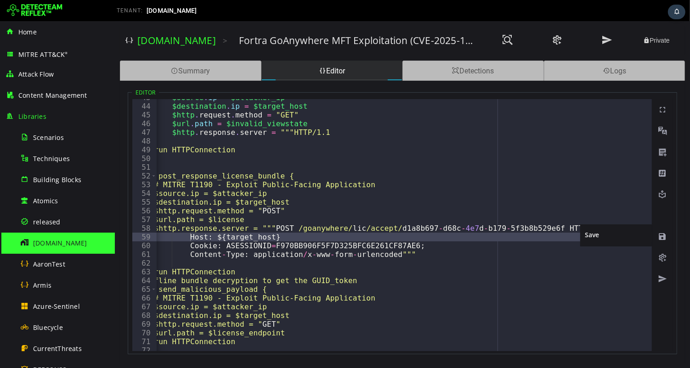
click at [661, 236] on span at bounding box center [661, 236] width 9 height 9
click at [292, 228] on div "$source . ip = $attacker_ip $destination . ip = $target_host $http . request . …" at bounding box center [680, 228] width 1092 height 270
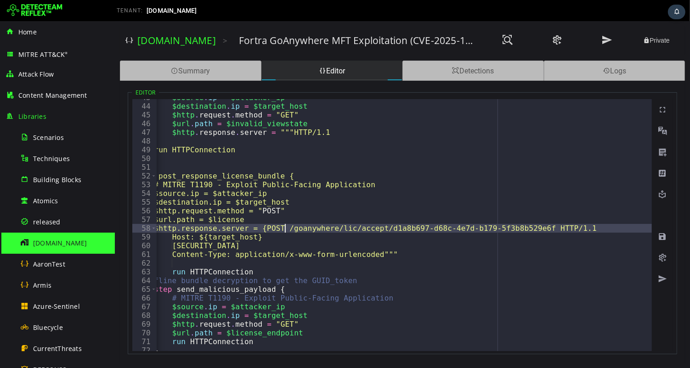
scroll to position [0, 8]
click at [417, 255] on div "$source . ip = $attacker_ip $destination . ip = $target_host $http . request . …" at bounding box center [680, 228] width 1092 height 270
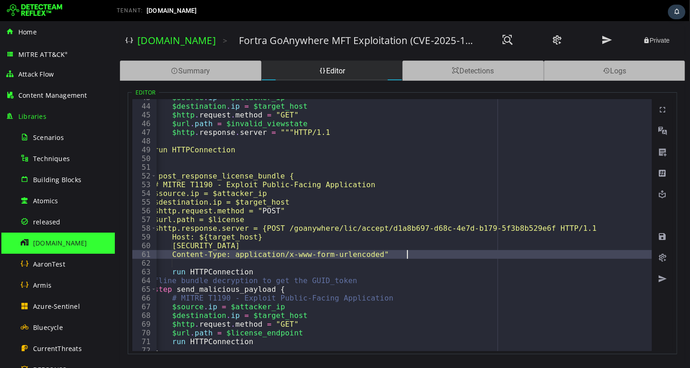
type textarea "**********"
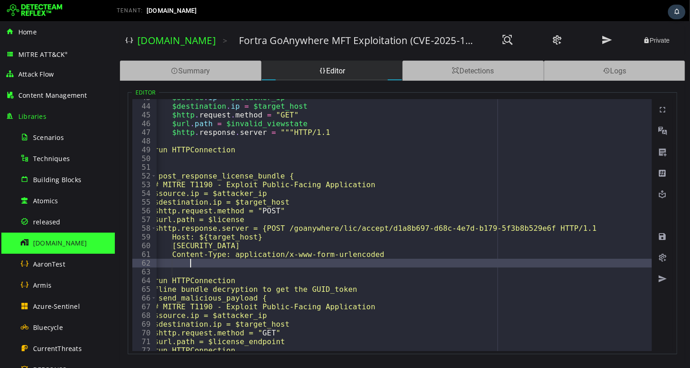
scroll to position [0, 3]
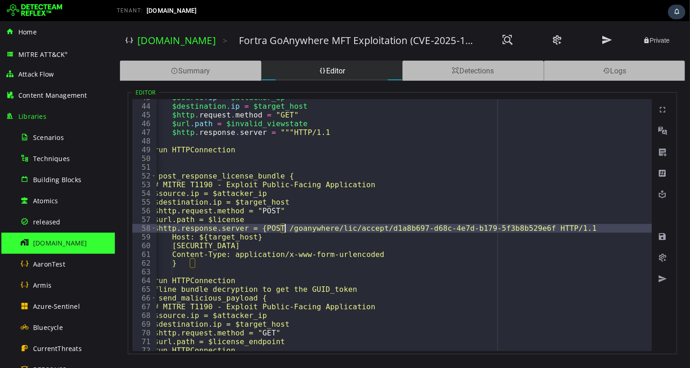
click at [285, 228] on div "$source . ip = $attacker_ip $destination . ip = $target_host $http . request . …" at bounding box center [680, 228] width 1092 height 270
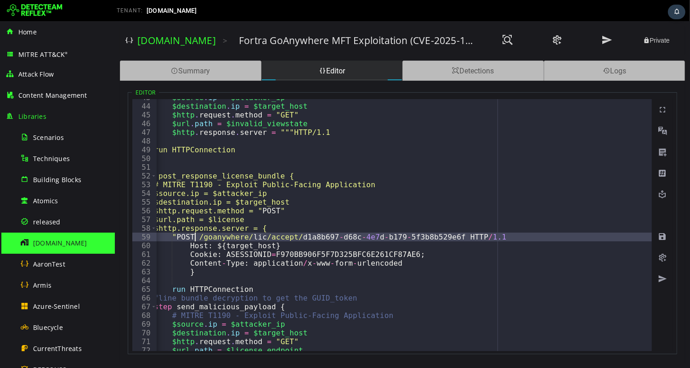
click at [532, 236] on div "$source . ip = $attacker_ip $destination . ip = $target_host $http . request . …" at bounding box center [680, 228] width 1092 height 270
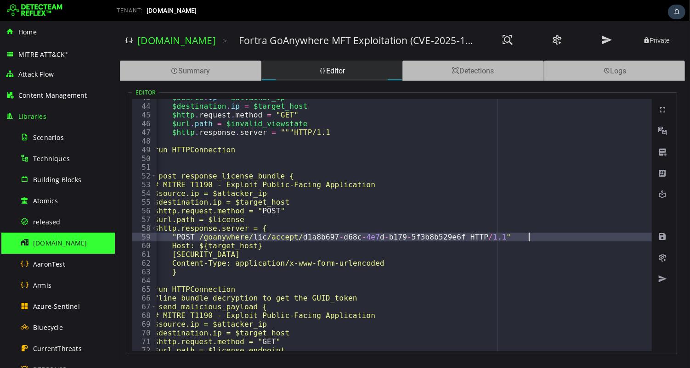
click at [187, 246] on div "$source . ip = $attacker_ip $destination . ip = $target_host $http . request . …" at bounding box center [680, 228] width 1092 height 270
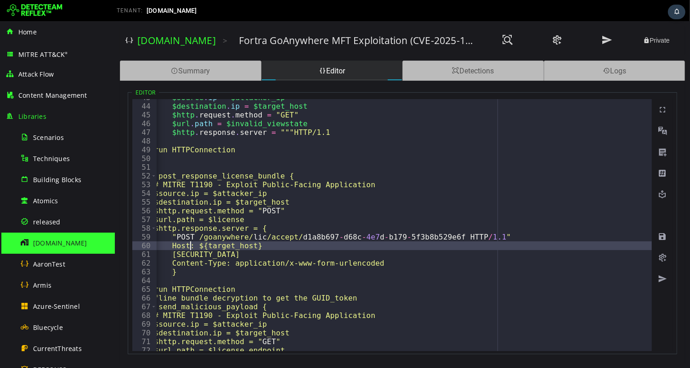
scroll to position [0, 3]
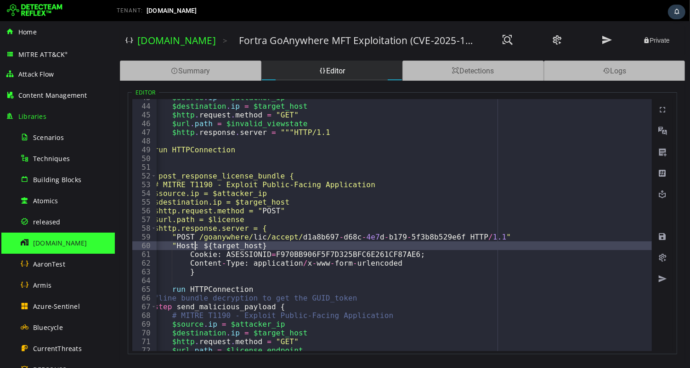
click at [289, 245] on div "$source . ip = $attacker_ip $destination . ip = $target_host $http . request . …" at bounding box center [680, 228] width 1092 height 270
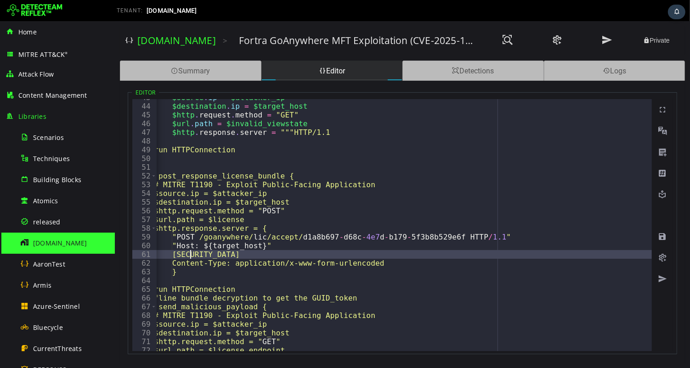
click at [189, 253] on div "$source . ip = $attacker_ip $destination . ip = $target_host $http . request . …" at bounding box center [680, 228] width 1092 height 270
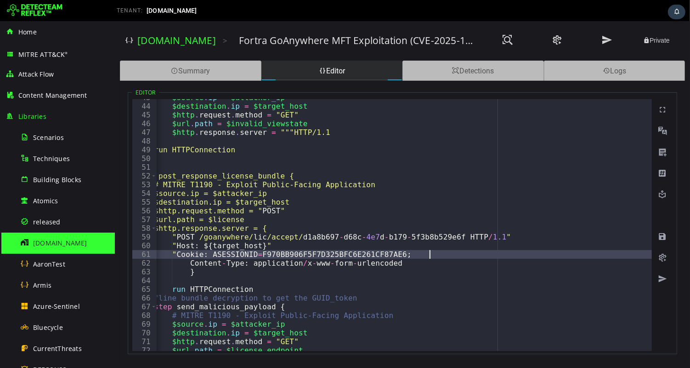
click at [429, 254] on div "$source . ip = $attacker_ip $destination . ip = $target_host $http . request . …" at bounding box center [680, 228] width 1092 height 270
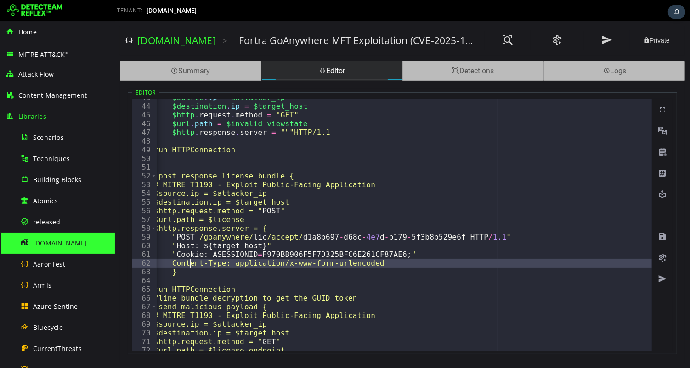
click at [191, 261] on div "$source . ip = $attacker_ip $destination . ip = $target_host $http . request . …" at bounding box center [680, 228] width 1092 height 270
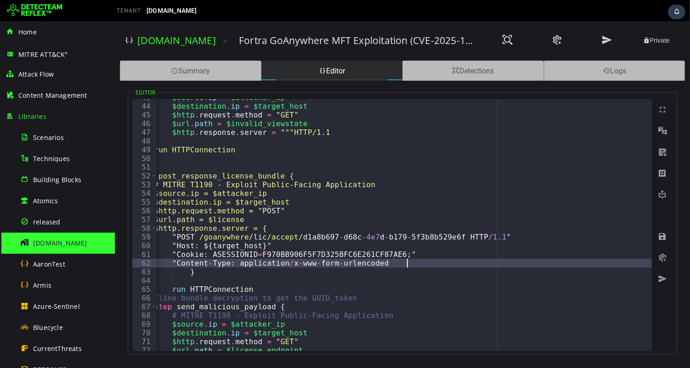
click at [406, 263] on div "$source . ip = $attacker_ip $destination . ip = $target_host $http . request . …" at bounding box center [680, 228] width 1092 height 270
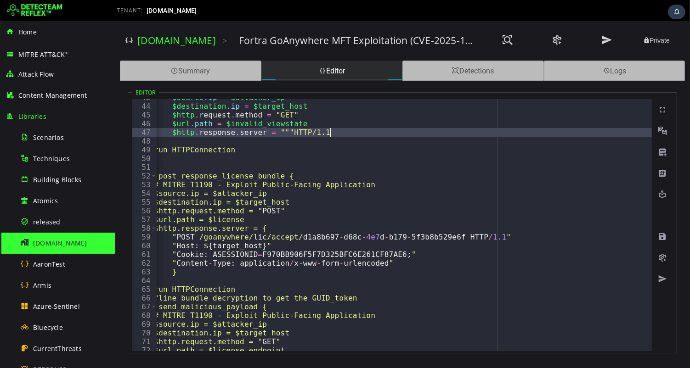
click at [340, 132] on div "$source . ip = $attacker_ip $destination . ip = $target_host $http . request . …" at bounding box center [680, 228] width 1092 height 270
click at [293, 131] on div "$source . ip = $attacker_ip $destination . ip = $target_host $http . request . …" at bounding box center [680, 228] width 1092 height 270
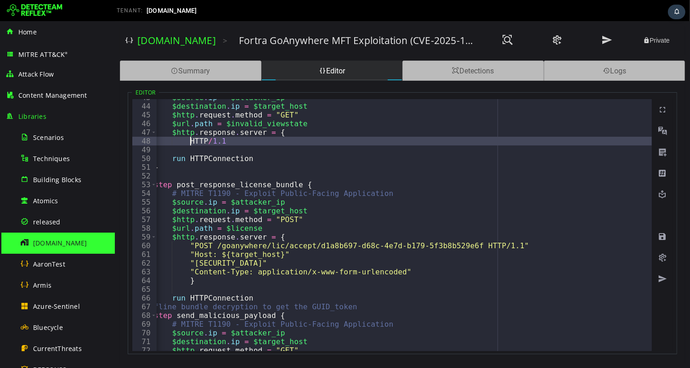
scroll to position [0, 3]
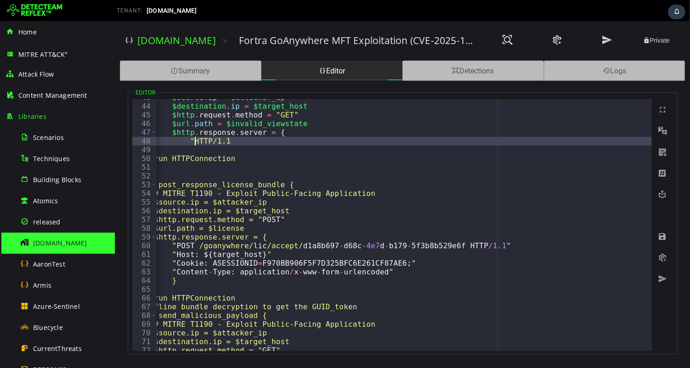
click at [258, 140] on div "$source . ip = $attacker_ip $destination . ip = $target_host $http . request . …" at bounding box center [680, 228] width 1092 height 270
type textarea "**********"
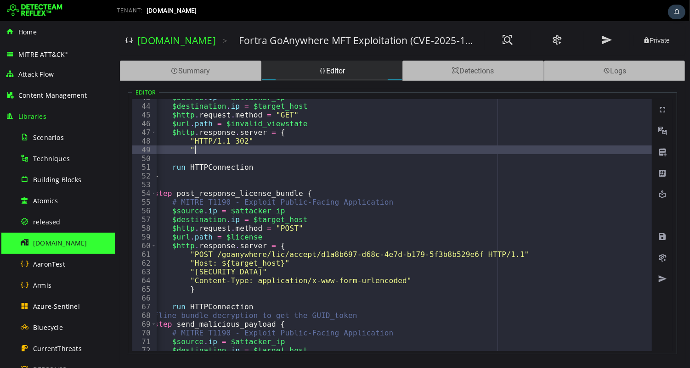
scroll to position [0, 3]
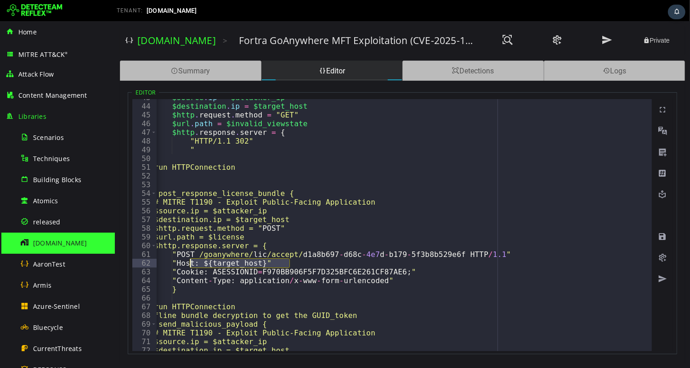
drag, startPoint x: 289, startPoint y: 264, endPoint x: 189, endPoint y: 260, distance: 99.7
click at [189, 260] on div "$source . ip = $attacker_ip $destination . ip = $target_host $http . request . …" at bounding box center [680, 228] width 1092 height 270
click at [212, 151] on div "$source . ip = $attacker_ip $destination . ip = $target_host $http . request . …" at bounding box center [680, 228] width 1092 height 270
type textarea "*"
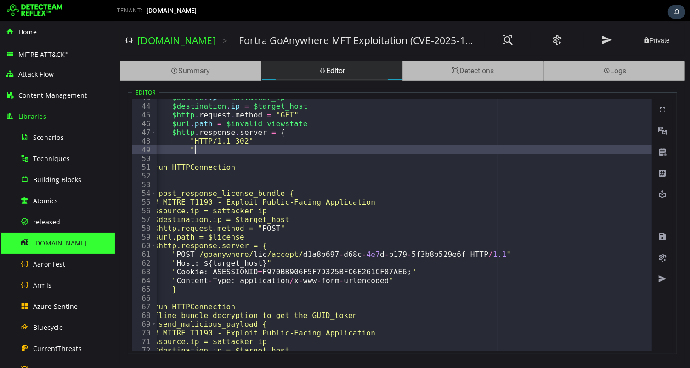
scroll to position [0, 2]
paste textarea "**********"
type textarea "**********"
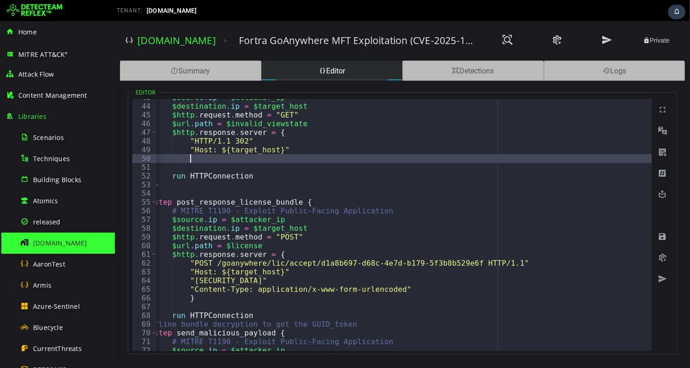
scroll to position [0, 3]
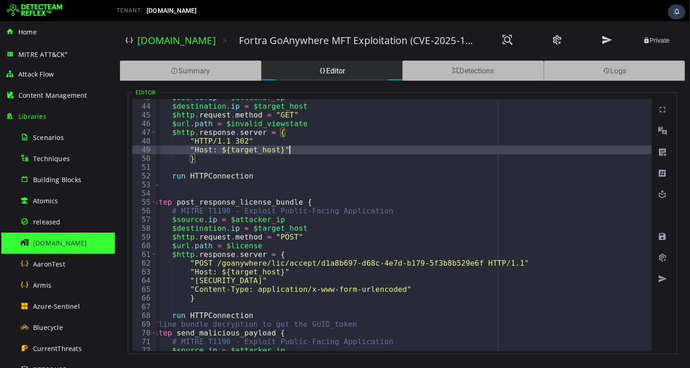
click at [306, 151] on div "$source . ip = $attacker_ip $destination . ip = $target_host $http . request . …" at bounding box center [680, 228] width 1092 height 270
type textarea "**********"
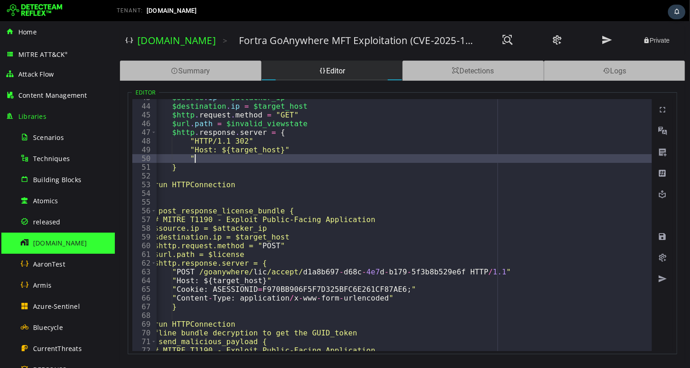
paste textarea "**********"
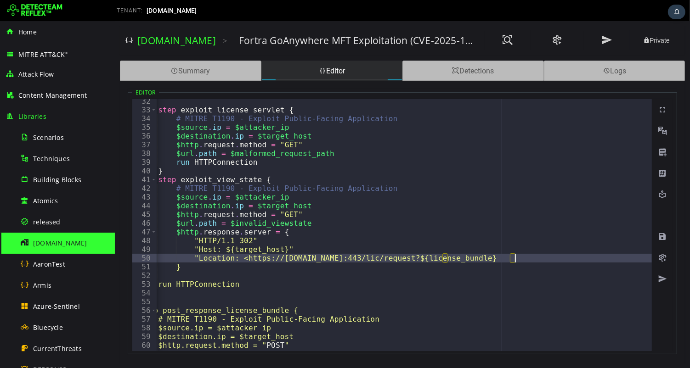
scroll to position [0, 22]
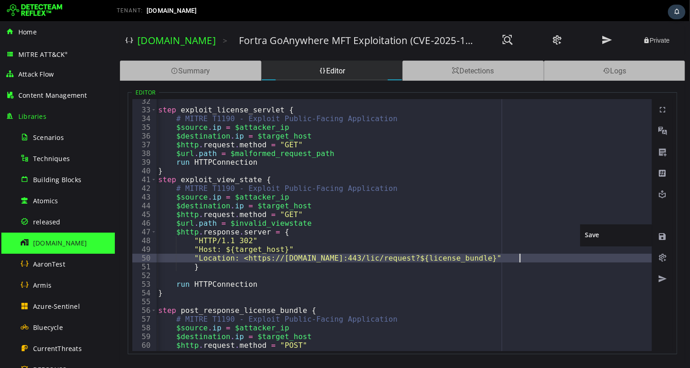
type textarea "**********"
click at [662, 236] on span at bounding box center [661, 236] width 9 height 9
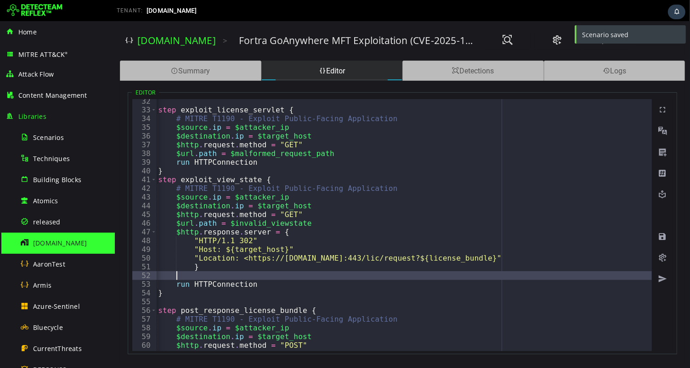
scroll to position [0, 1]
click at [183, 273] on div "step exploit_license_servlet { # MITRE T1190 - Exploit Public-Facing Applicatio…" at bounding box center [684, 232] width 1092 height 270
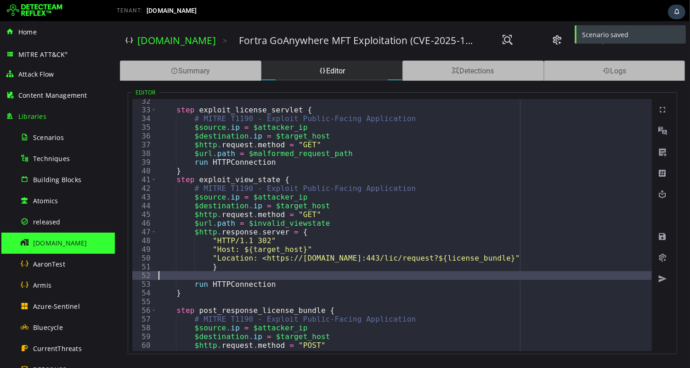
type textarea "*"
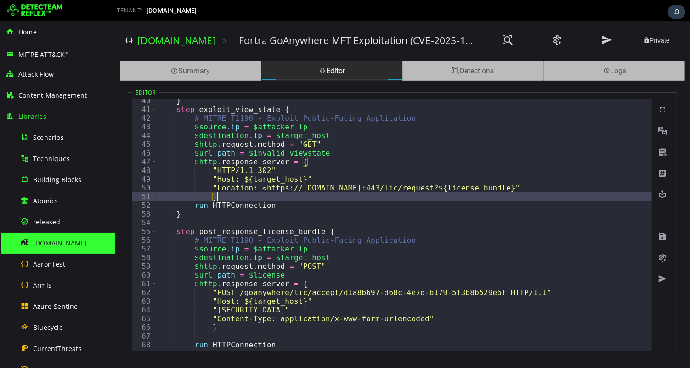
click at [201, 221] on div "} step exploit_view_state { # MITRE T1190 - Exploit Public-Facing Application $…" at bounding box center [702, 231] width 1092 height 270
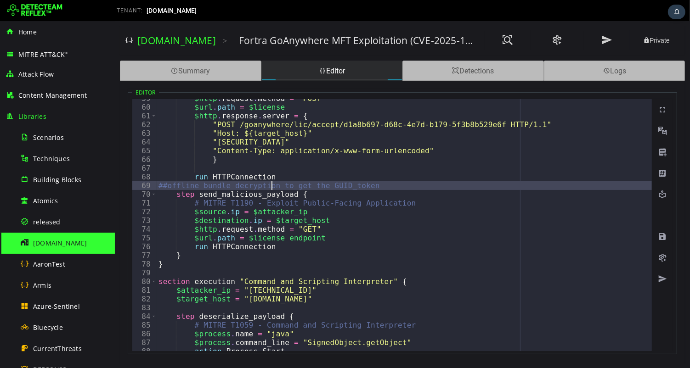
click at [270, 186] on div "$http . request . method = "POST" $url . path = $license $http . response . ser…" at bounding box center [702, 229] width 1092 height 270
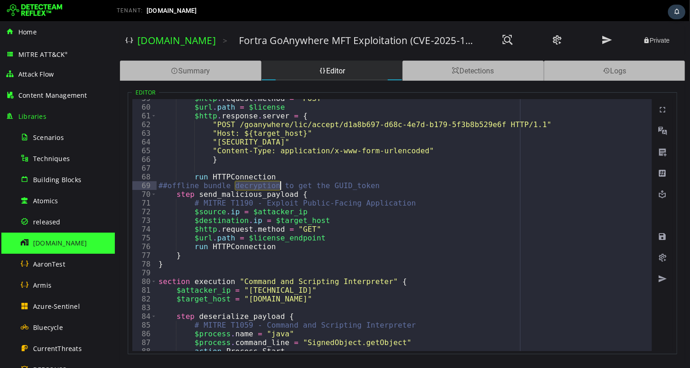
click at [270, 186] on div "$http . request . method = "POST" $url . path = $license $http . response . ser…" at bounding box center [702, 229] width 1092 height 270
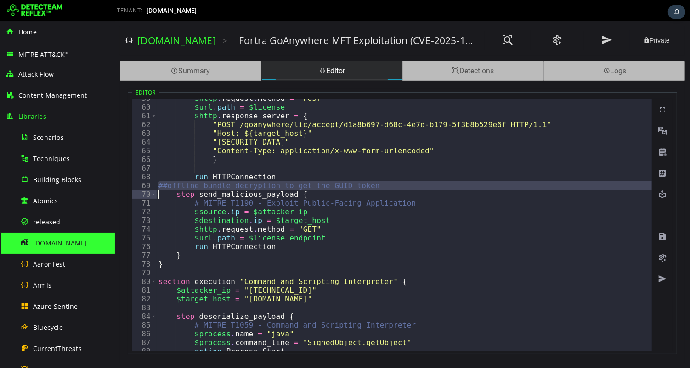
click at [270, 186] on div "$http . request . method = "POST" $url . path = $license $http . response . ser…" at bounding box center [702, 229] width 1092 height 270
type textarea "**********"
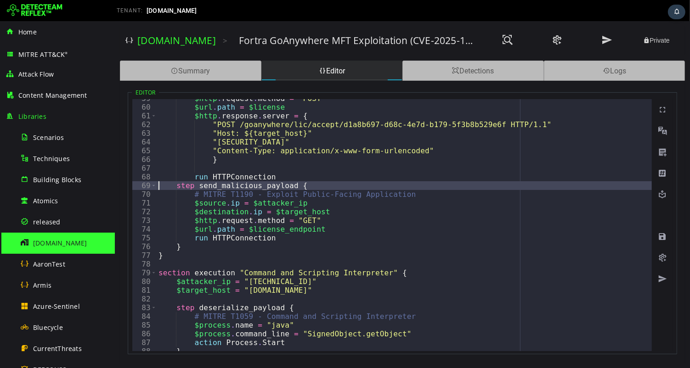
click at [265, 167] on div "$http . request . method = "POST" $url . path = $license $http . response . ser…" at bounding box center [702, 229] width 1092 height 270
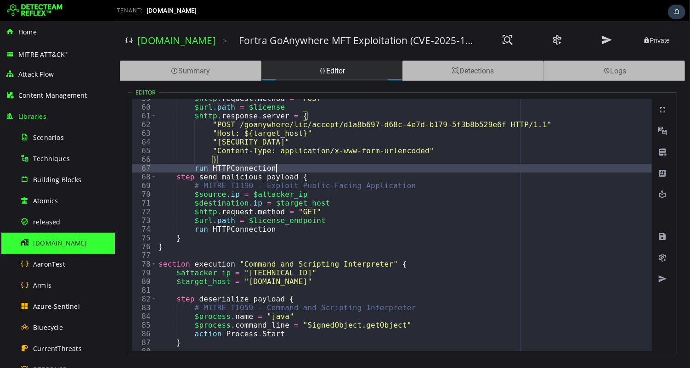
click at [294, 167] on div "$http . request . method = "POST" $url . path = $license $http . response . ser…" at bounding box center [702, 229] width 1092 height 270
type textarea "**********"
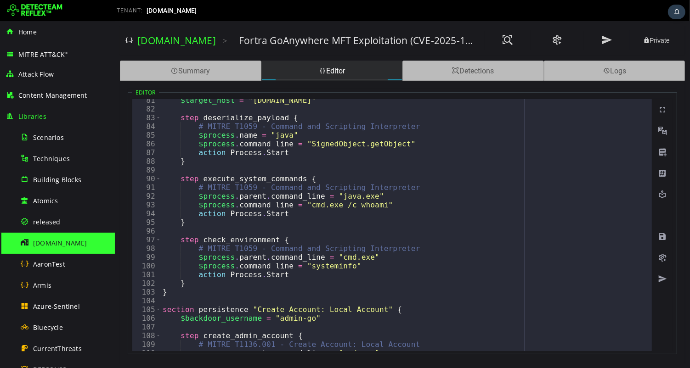
scroll to position [705, 0]
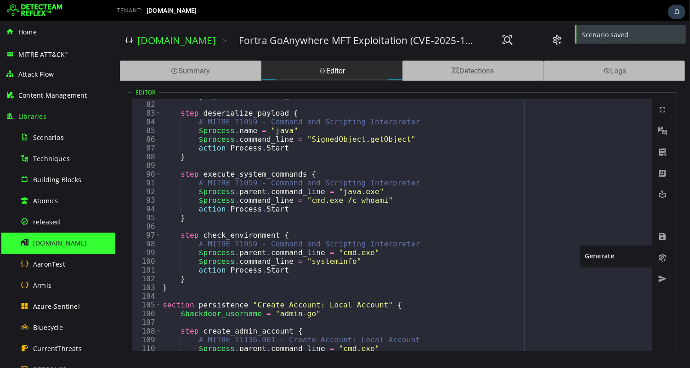
click at [660, 258] on span at bounding box center [661, 257] width 9 height 9
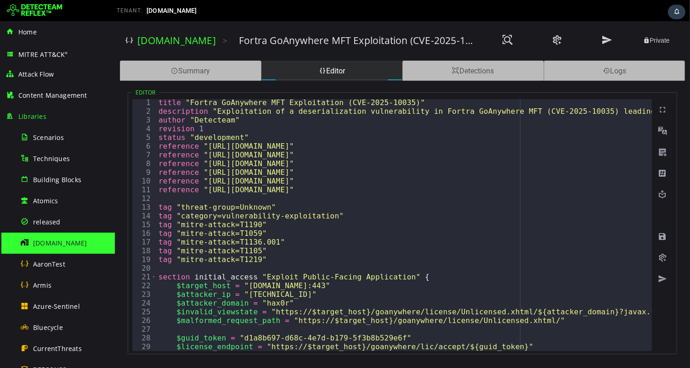
scroll to position [3, 0]
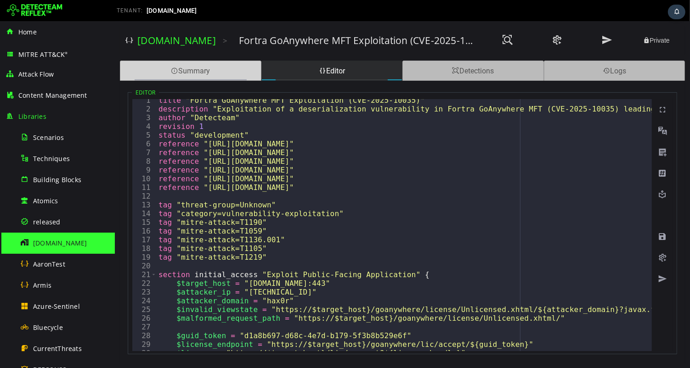
click at [179, 73] on div "Summary" at bounding box center [189, 71] width 141 height 20
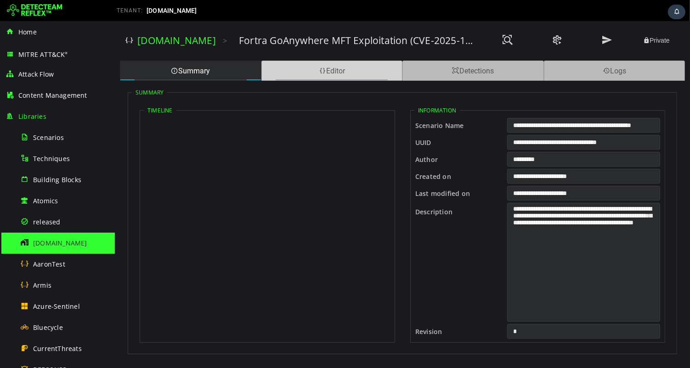
click at [328, 70] on div "Editor" at bounding box center [331, 71] width 141 height 20
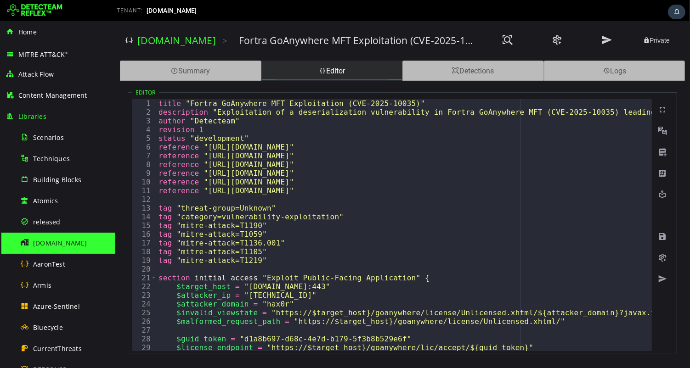
scroll to position [0, 0]
type textarea "**********"
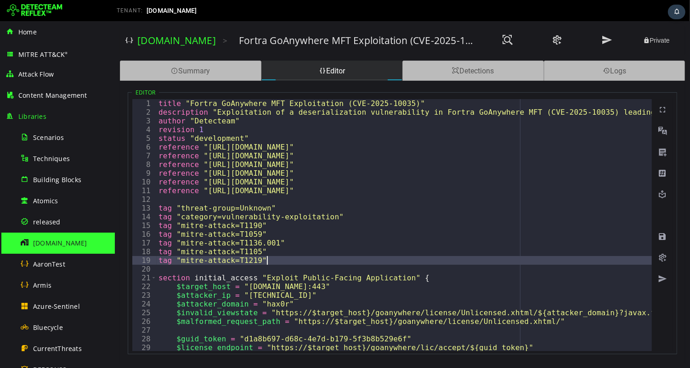
click at [288, 264] on div "title "Fortra GoAnywhere MFT Exploitation (CVE-2025-10035)" description "Exploi…" at bounding box center [702, 234] width 1092 height 270
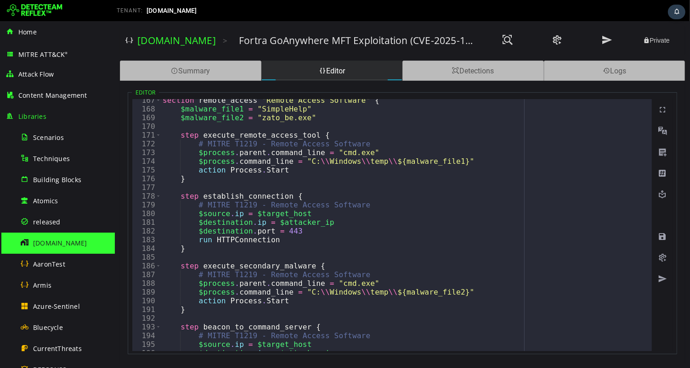
scroll to position [1493, 0]
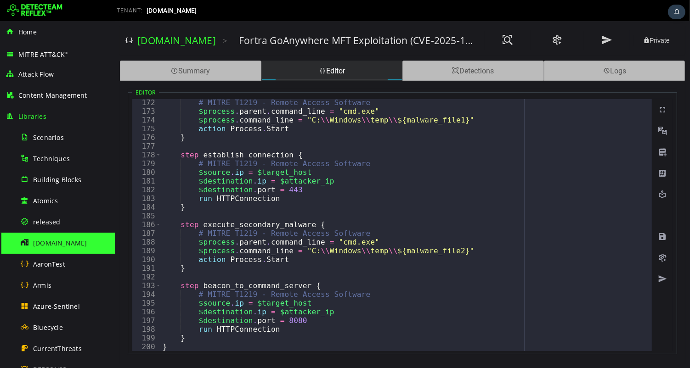
type textarea "*"
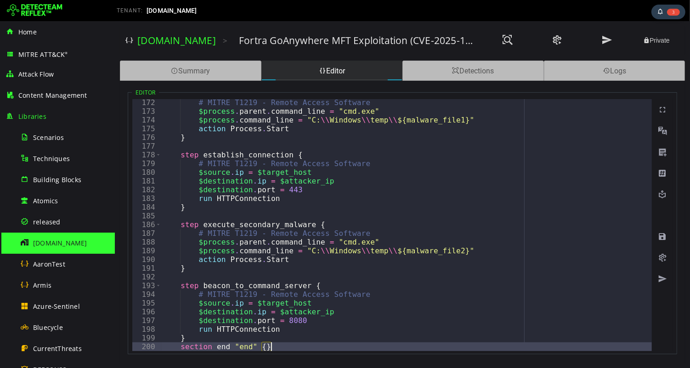
scroll to position [1502, 0]
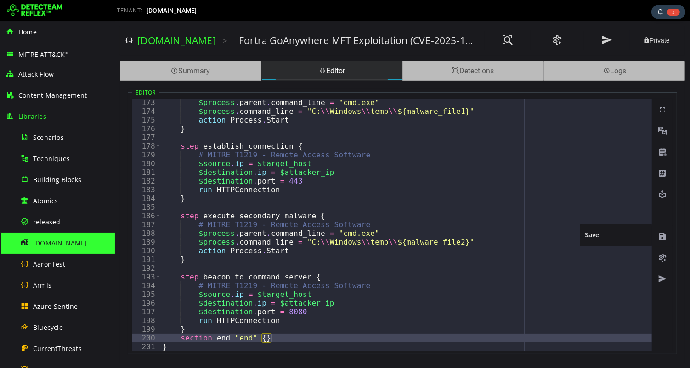
click at [659, 236] on span at bounding box center [661, 236] width 9 height 9
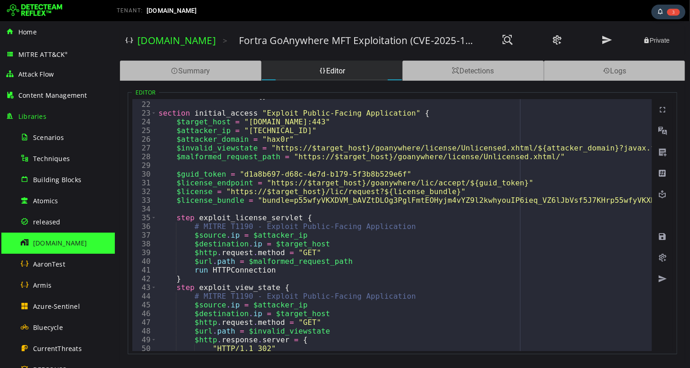
scroll to position [0, 0]
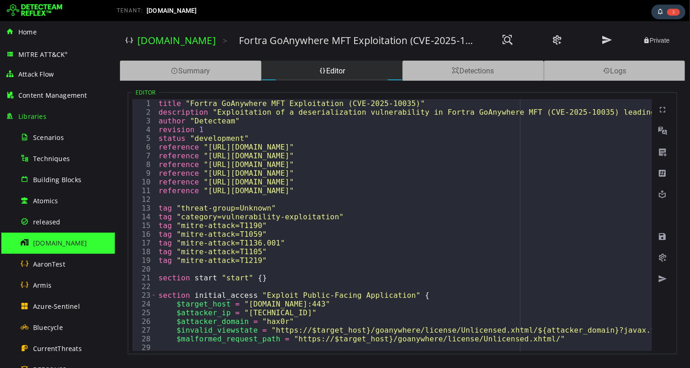
click at [208, 130] on div "title "Fortra GoAnywhere MFT Exploitation (CVE-2025-10035)" description "Exploi…" at bounding box center [702, 234] width 1092 height 270
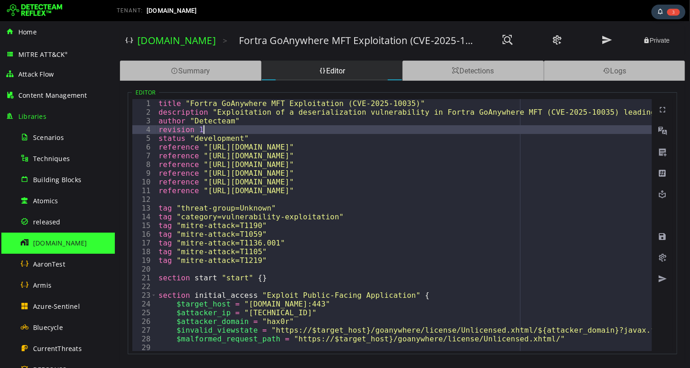
scroll to position [0, 1]
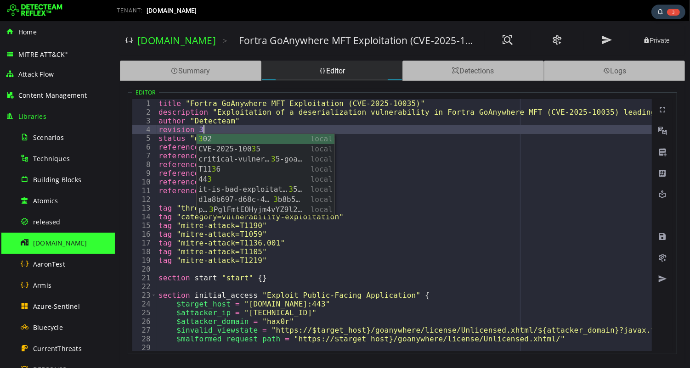
click at [304, 122] on div "title "Fortra GoAnywhere MFT Exploitation (CVE-2025-10035)" description "Exploi…" at bounding box center [702, 234] width 1092 height 270
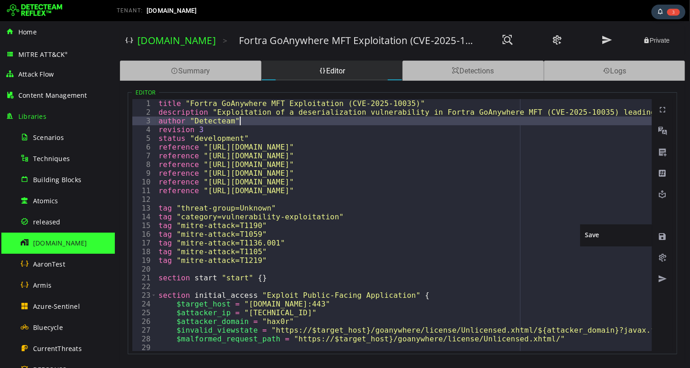
type textarea "**********"
click at [660, 235] on span at bounding box center [661, 236] width 9 height 9
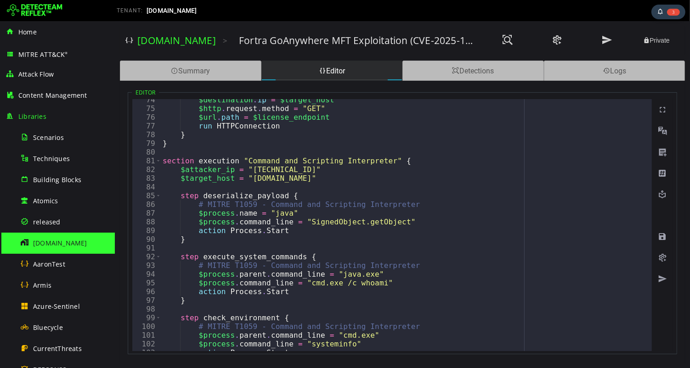
scroll to position [628, 0]
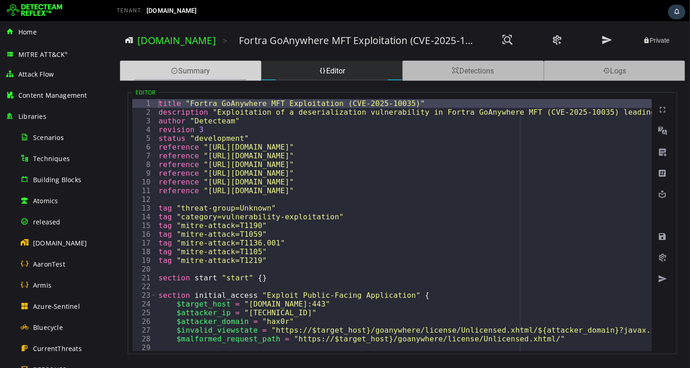
click at [214, 74] on div "Summary" at bounding box center [189, 71] width 141 height 20
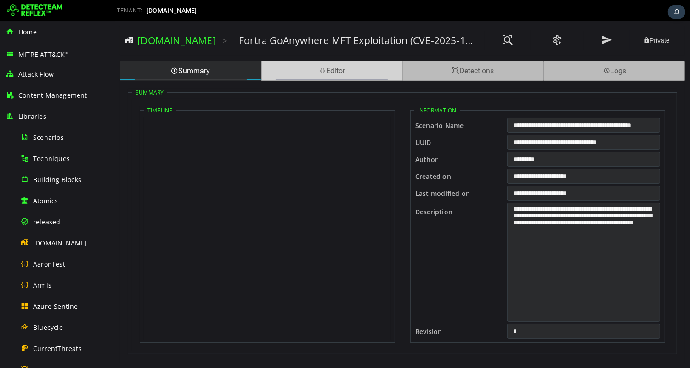
click at [340, 72] on div "Editor" at bounding box center [331, 71] width 141 height 20
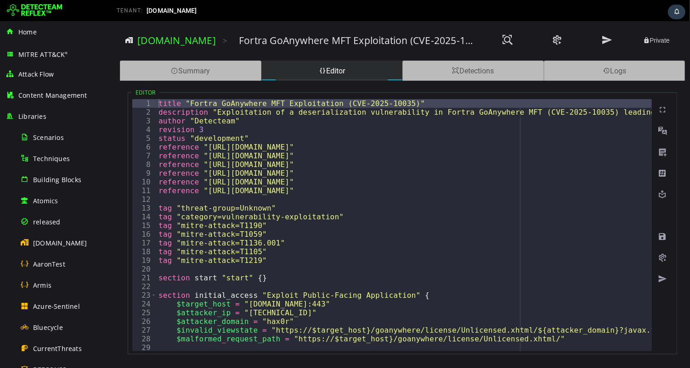
click at [158, 278] on div "title "Fortra GoAnywhere MFT Exploitation (CVE-2025-10035)" description "Exploi…" at bounding box center [702, 234] width 1092 height 270
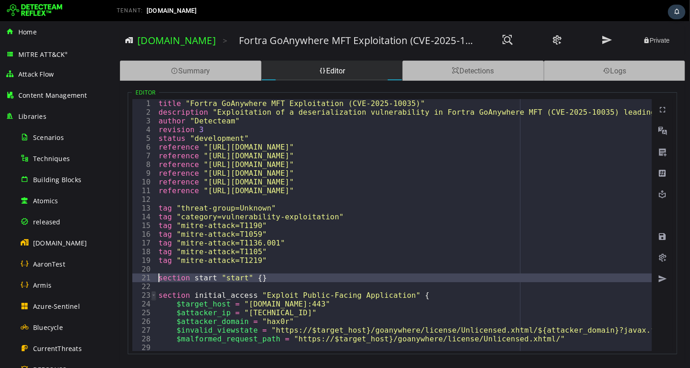
click at [152, 295] on span "Toggle code folding, row 23" at bounding box center [153, 295] width 5 height 9
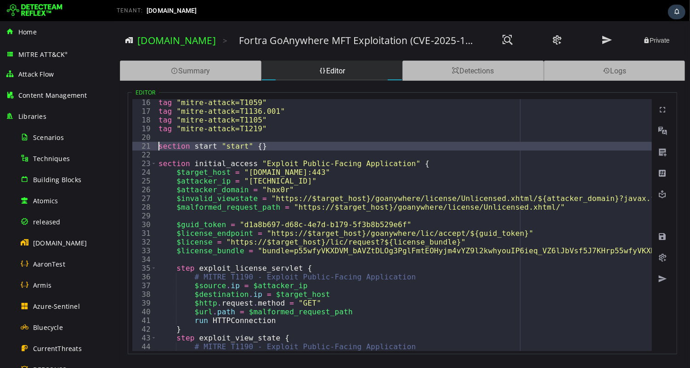
scroll to position [66, 0]
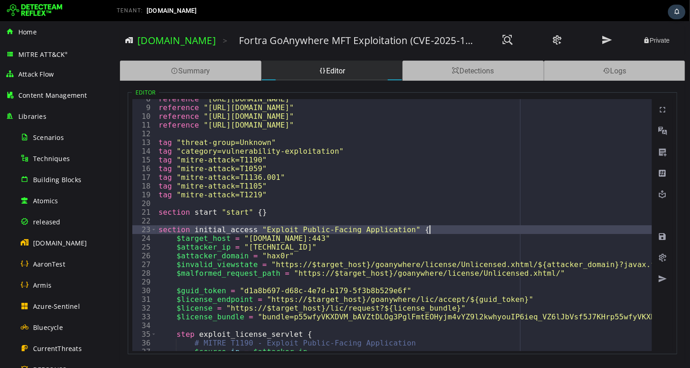
click at [427, 231] on div "reference "https://www.cisa.gov/news-events/alerts/2025/09/29/cisa-adds-five-kn…" at bounding box center [702, 230] width 1092 height 270
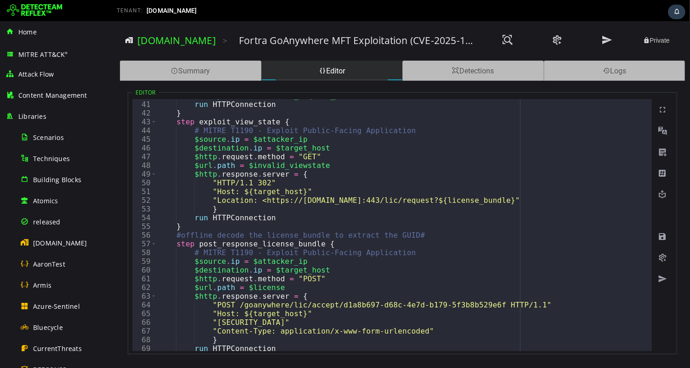
scroll to position [348, 0]
click at [185, 226] on div "$url . path = $malformed_request_path run HTTPConnection } step exploit_view_st…" at bounding box center [702, 226] width 1092 height 270
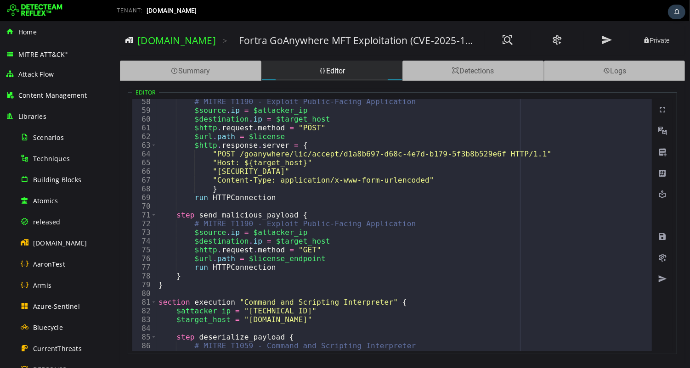
scroll to position [502, 0]
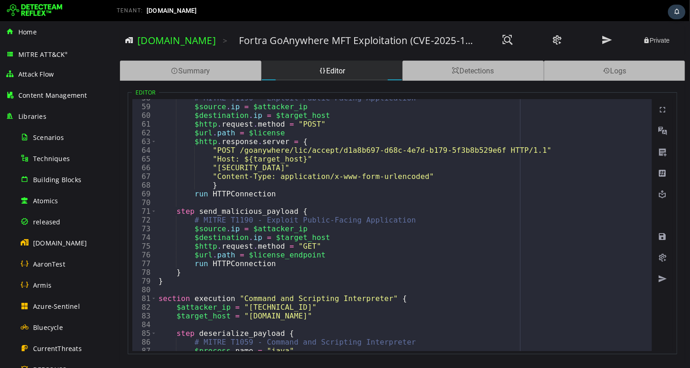
click at [158, 280] on div "# MITRE T1190 - Exploit Public-Facing Application $source . ip = $attacker_ip $…" at bounding box center [702, 229] width 1092 height 270
type textarea "*"
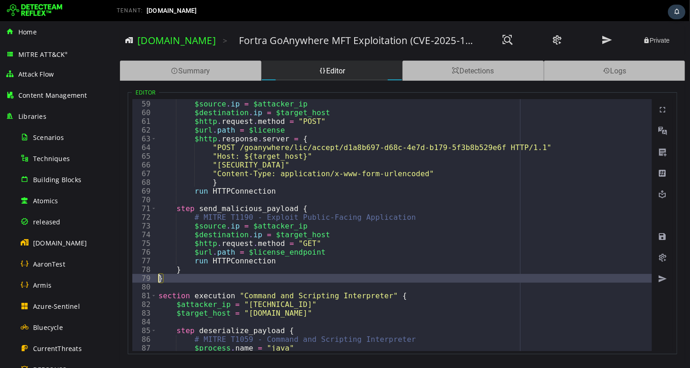
scroll to position [506, 0]
click at [166, 279] on div "# MITRE T1190 - Exploit Public-Facing Application $source . ip = $attacker_ip $…" at bounding box center [702, 226] width 1092 height 270
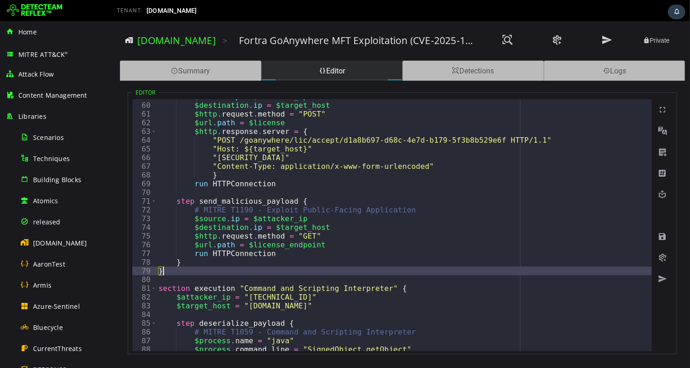
scroll to position [517, 0]
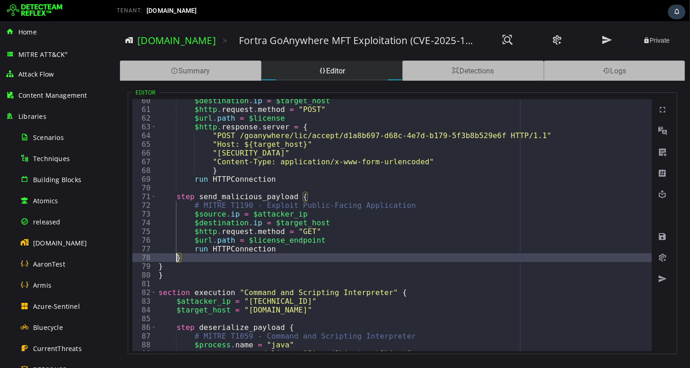
click at [175, 257] on div "$destination . ip = $target_host $http . request . method = "POST" $url . path …" at bounding box center [702, 231] width 1092 height 270
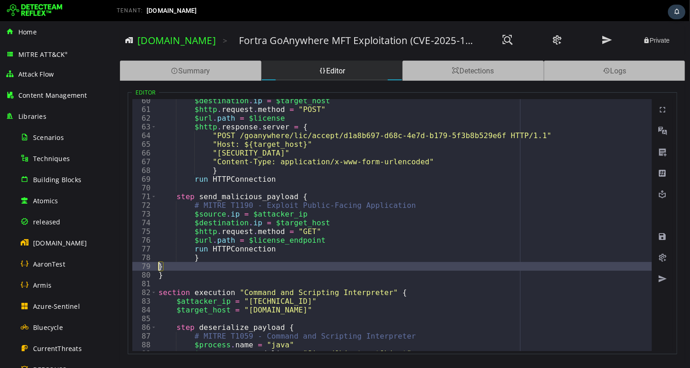
click at [158, 265] on div "$destination . ip = $target_host $http . request . method = "POST" $url . path …" at bounding box center [702, 231] width 1092 height 270
type textarea "*"
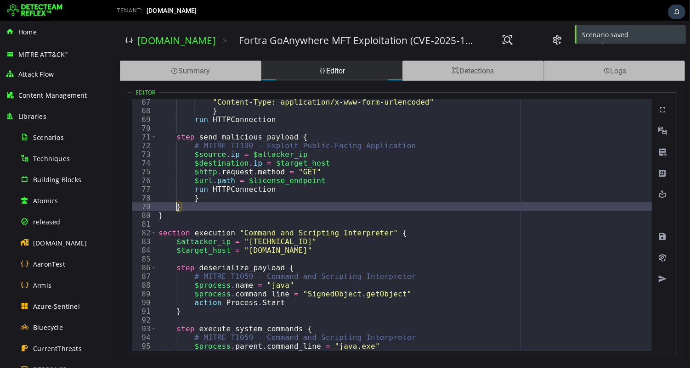
scroll to position [577, 0]
click at [152, 233] on span "Toggle code folding, rows 82 through 106" at bounding box center [153, 233] width 5 height 9
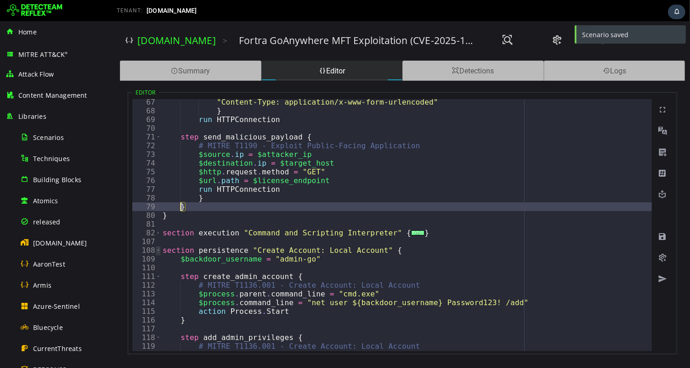
click at [156, 249] on span "Toggle code folding, rows 108 through 131" at bounding box center [157, 250] width 5 height 9
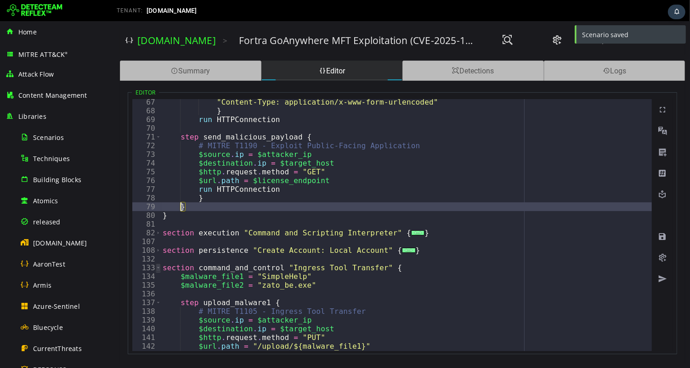
click at [158, 268] on span "Toggle code folding, rows 133 through 166" at bounding box center [157, 268] width 5 height 9
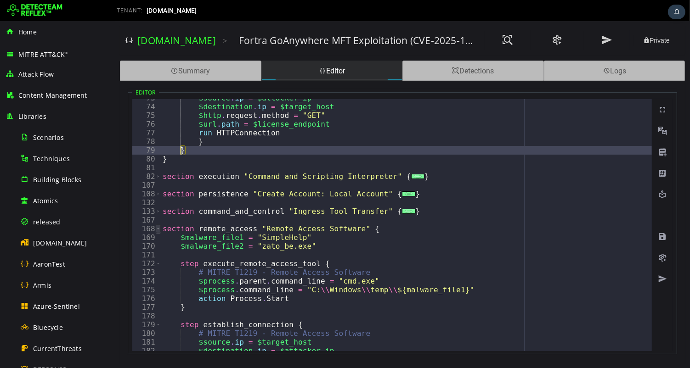
click at [156, 228] on span "Toggle code folding, rows 168 through 202" at bounding box center [157, 229] width 5 height 9
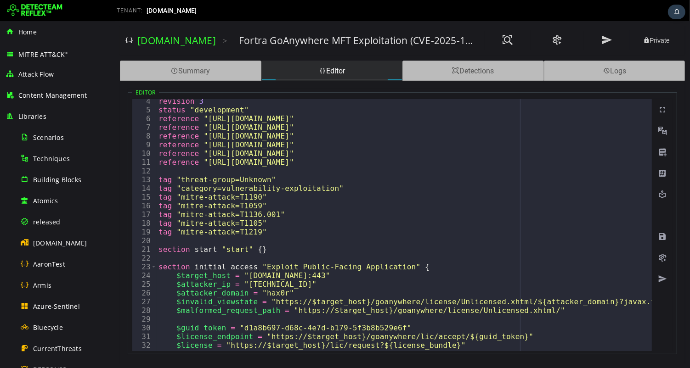
scroll to position [23, 0]
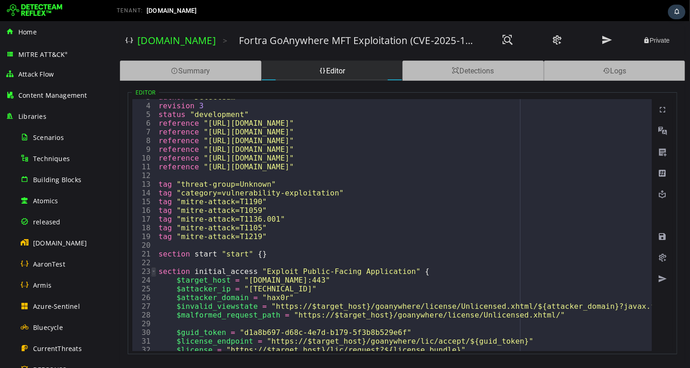
click at [152, 270] on span "Toggle code folding, rows 23 through 80" at bounding box center [153, 271] width 5 height 9
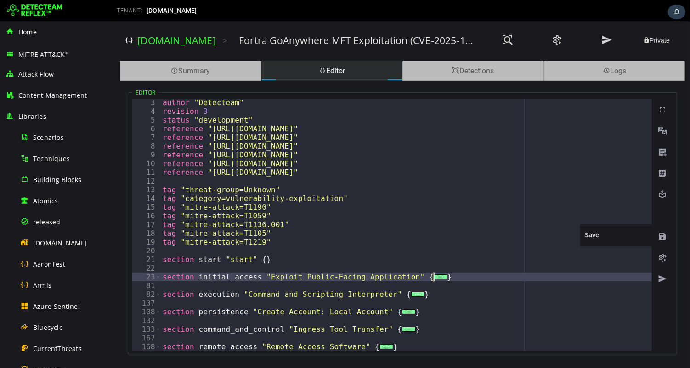
click at [662, 237] on span at bounding box center [661, 236] width 9 height 9
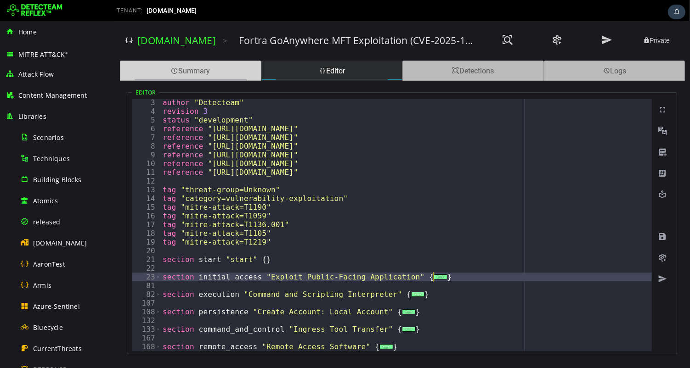
click at [186, 75] on div "Summary" at bounding box center [189, 71] width 141 height 20
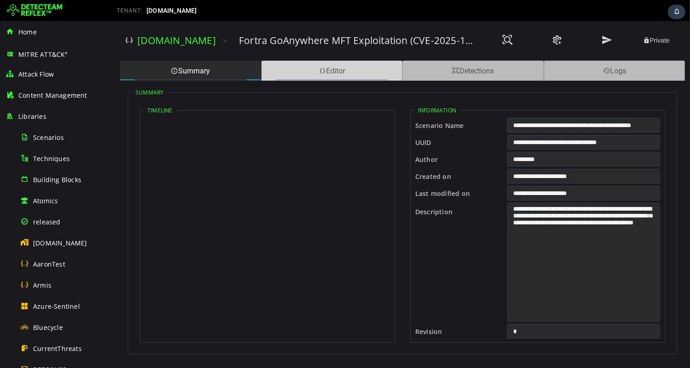
click at [325, 70] on div "Editor" at bounding box center [331, 71] width 141 height 20
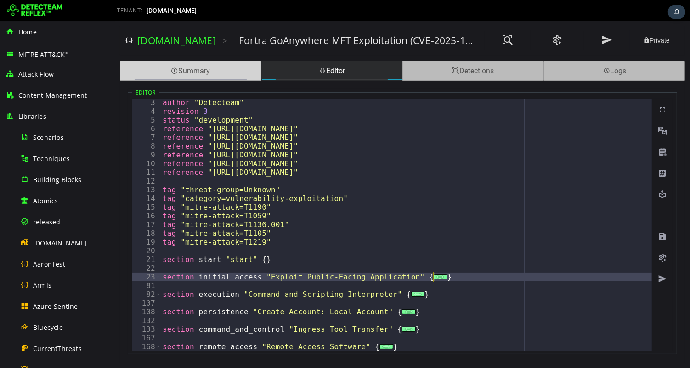
click at [182, 72] on div "Summary" at bounding box center [189, 71] width 141 height 20
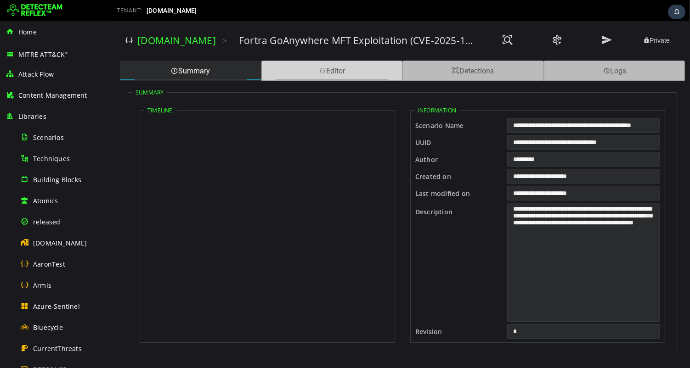
click at [354, 74] on div "Editor" at bounding box center [331, 71] width 141 height 20
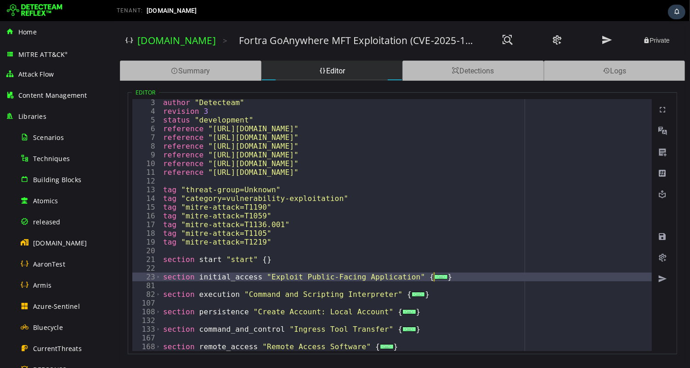
type textarea "*"
click at [441, 330] on div "author "Detecteam" revision 3 status "development" reference "https://thehacker…" at bounding box center [583, 233] width 844 height 270
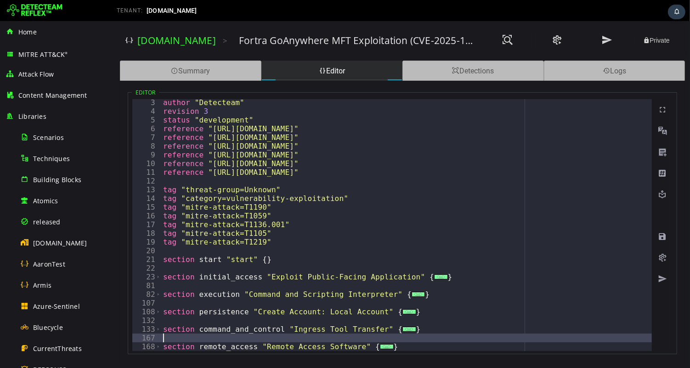
type textarea "*"
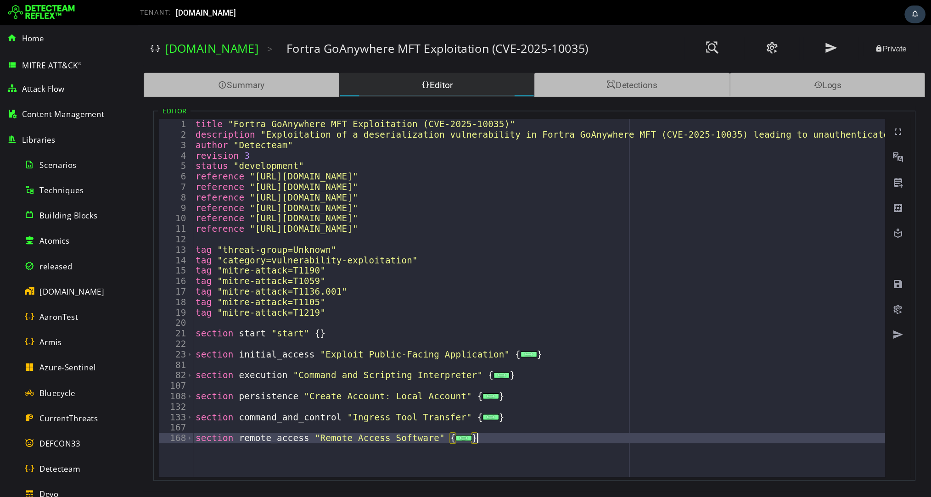
scroll to position [0, 0]
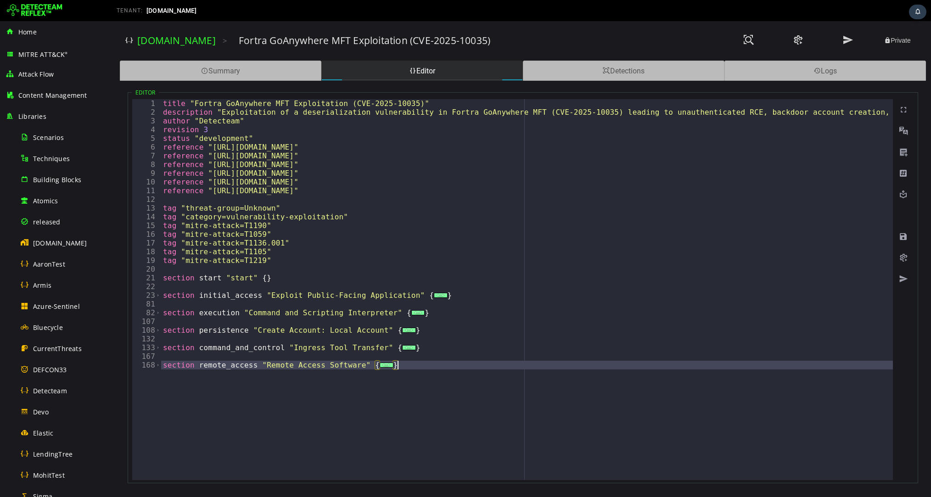
click at [304, 368] on div "title "Fortra GoAnywhere MFT Exploitation (CVE-2025-10035)" description "Exploi…" at bounding box center [583, 298] width 844 height 399
type textarea "**********"
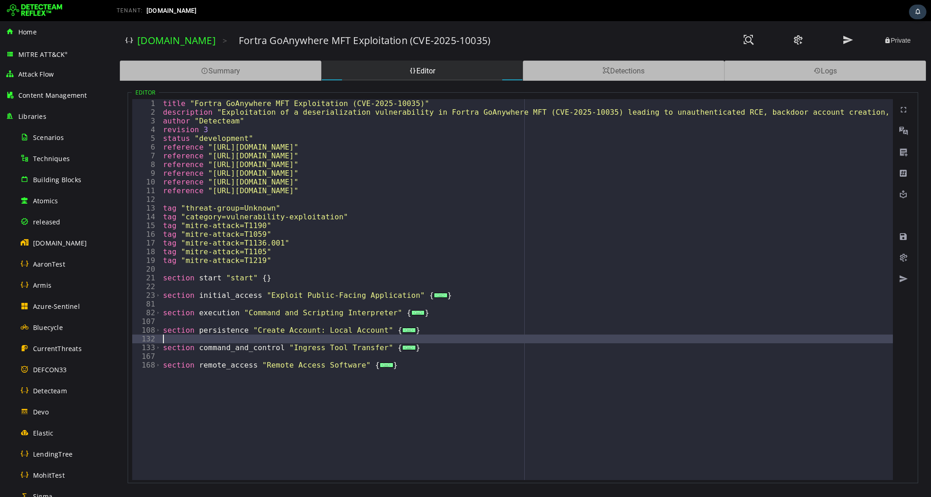
type textarea "**********"
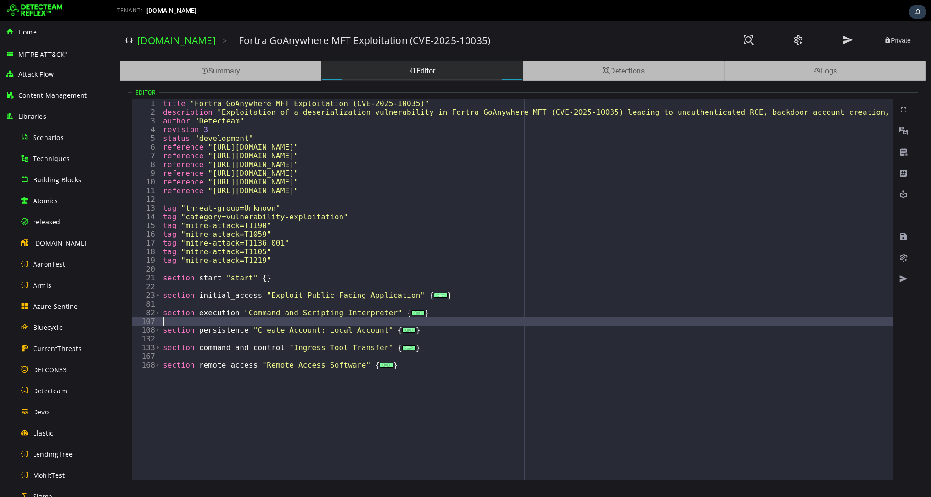
type textarea "**********"
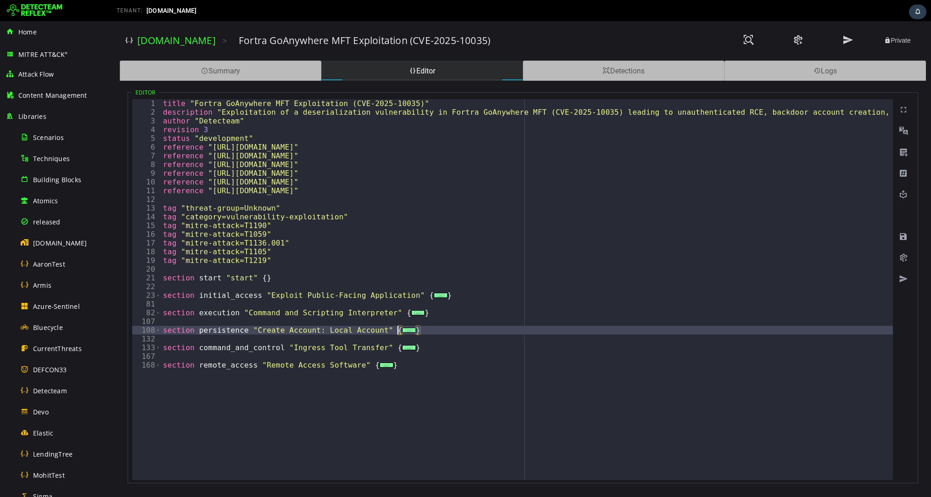
type textarea "**********"
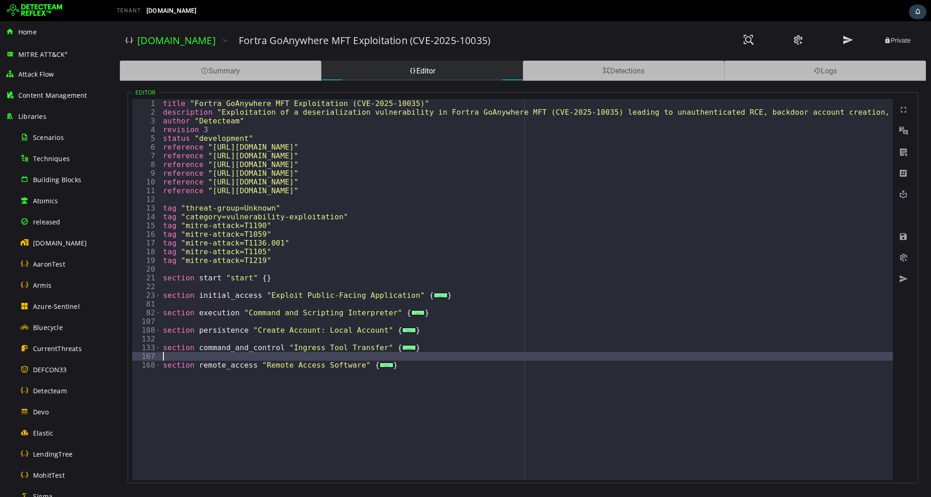
type textarea "*"
type textarea "**********"
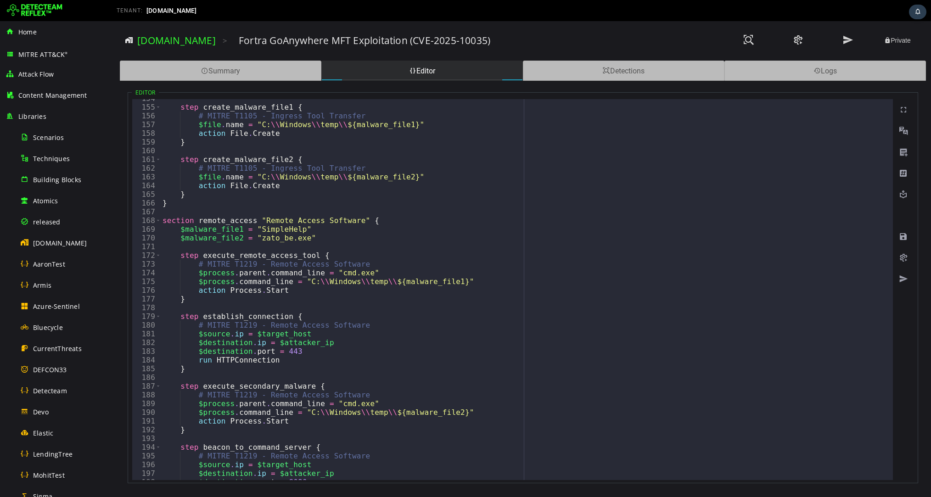
scroll to position [1381, 0]
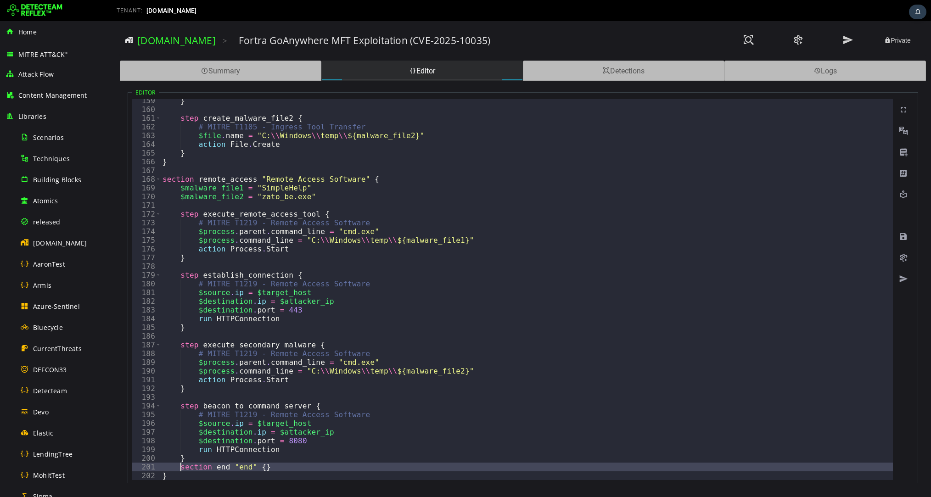
click at [180, 466] on div "} step create_malware_file2 { # MITRE T1105 - Ingress Tool Transfer $file . nam…" at bounding box center [707, 295] width 1092 height 399
click at [158, 180] on span "Toggle code folding, rows 168 through 202" at bounding box center [158, 179] width 5 height 9
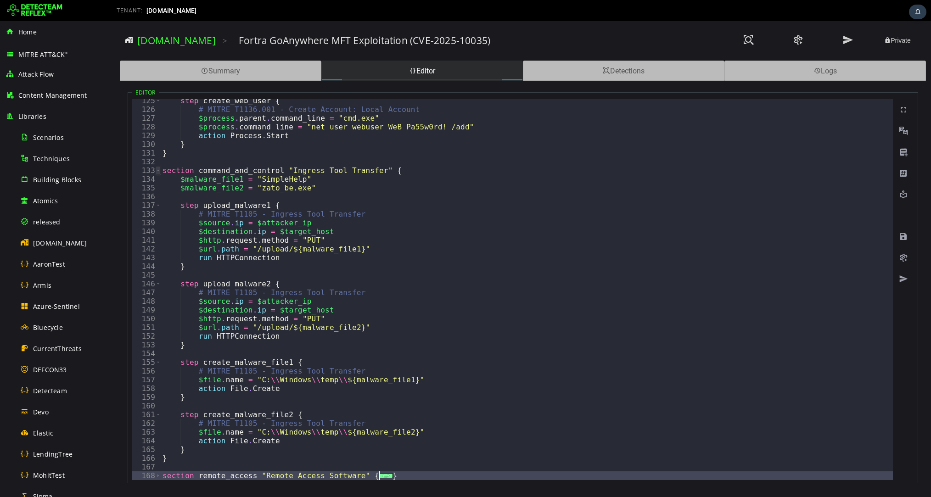
click at [159, 170] on span "Toggle code folding, rows 133 through 166" at bounding box center [158, 170] width 5 height 9
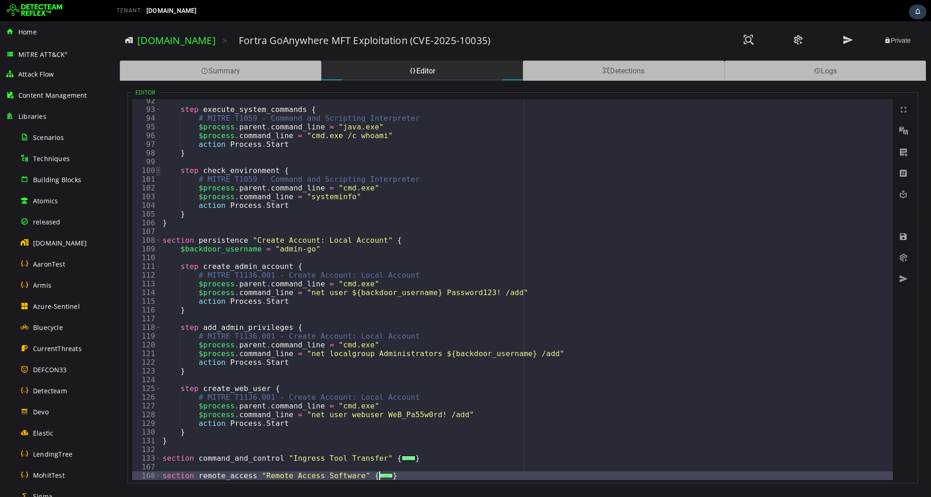
scroll to position [796, 0]
click at [159, 240] on span "Toggle code folding, rows 108 through 131" at bounding box center [158, 240] width 5 height 9
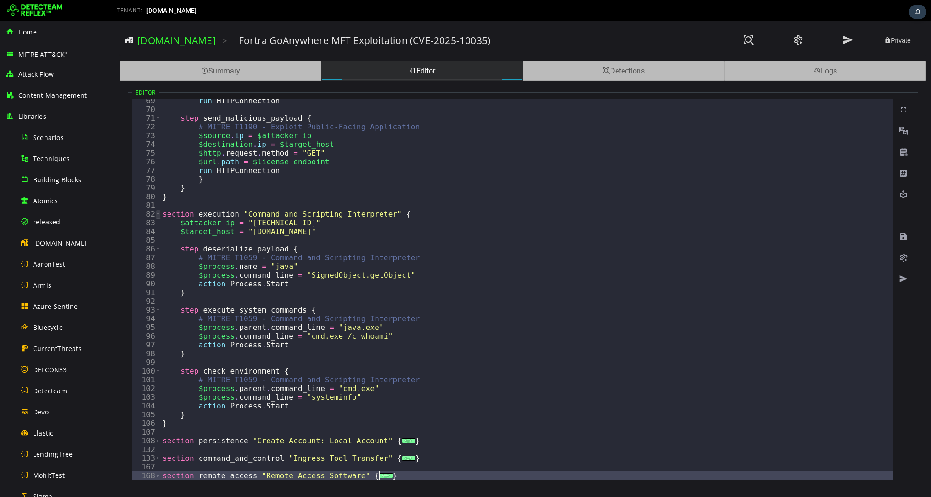
click at [158, 214] on span "Toggle code folding, rows 82 through 106" at bounding box center [158, 214] width 5 height 9
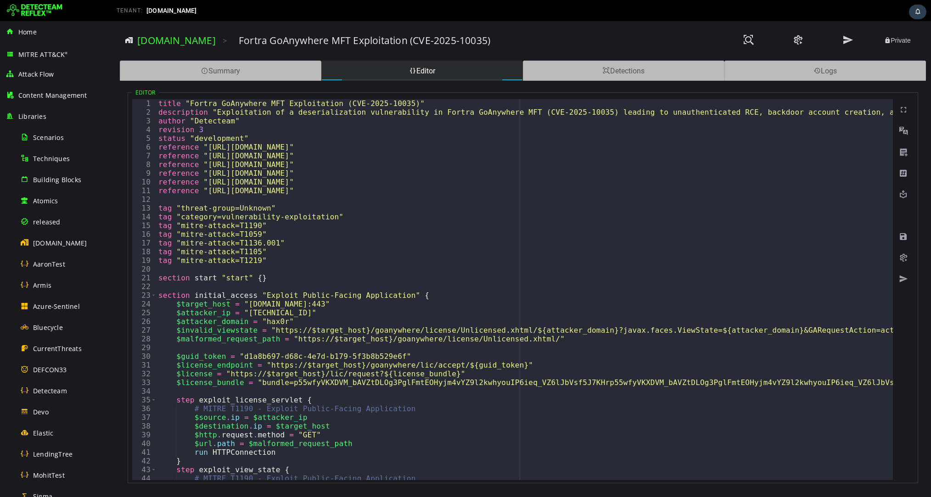
scroll to position [0, 0]
click at [154, 294] on span "Toggle code folding, rows 23 through 80" at bounding box center [153, 295] width 5 height 9
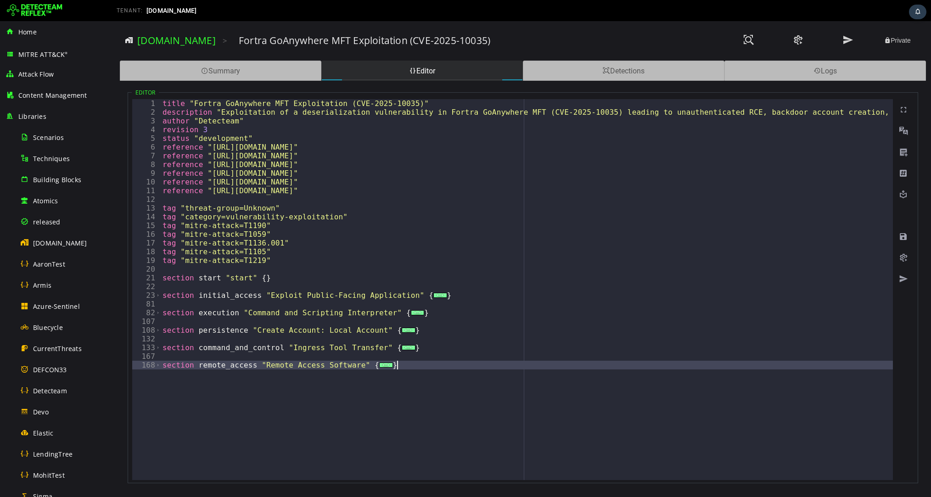
click at [422, 368] on div "title "Fortra GoAnywhere MFT Exploitation (CVE-2025-10035)" description "Exploi…" at bounding box center [583, 298] width 844 height 399
click at [902, 236] on span at bounding box center [903, 236] width 9 height 9
click at [461, 328] on div "title "Fortra GoAnywhere MFT Exploitation (CVE-2025-10035)" description "Exploi…" at bounding box center [583, 298] width 844 height 399
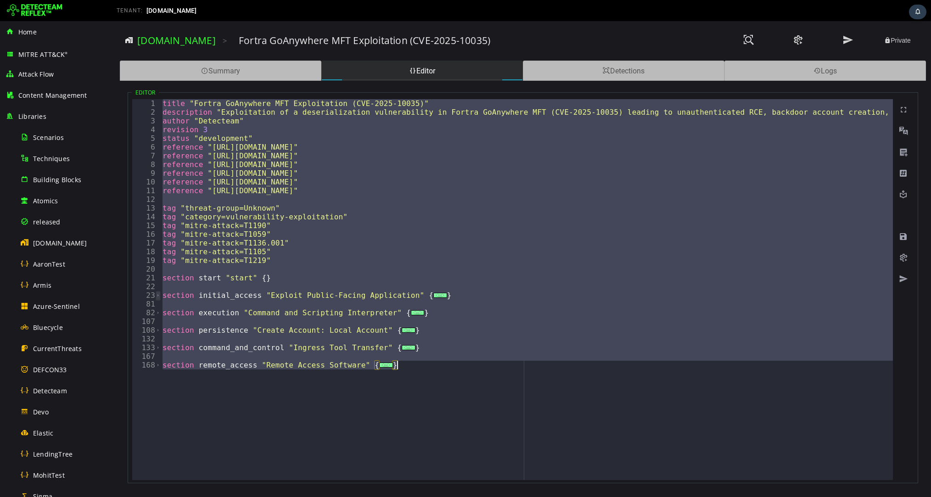
click at [159, 295] on span "Toggle code folding, rows 23 through 80" at bounding box center [158, 295] width 5 height 9
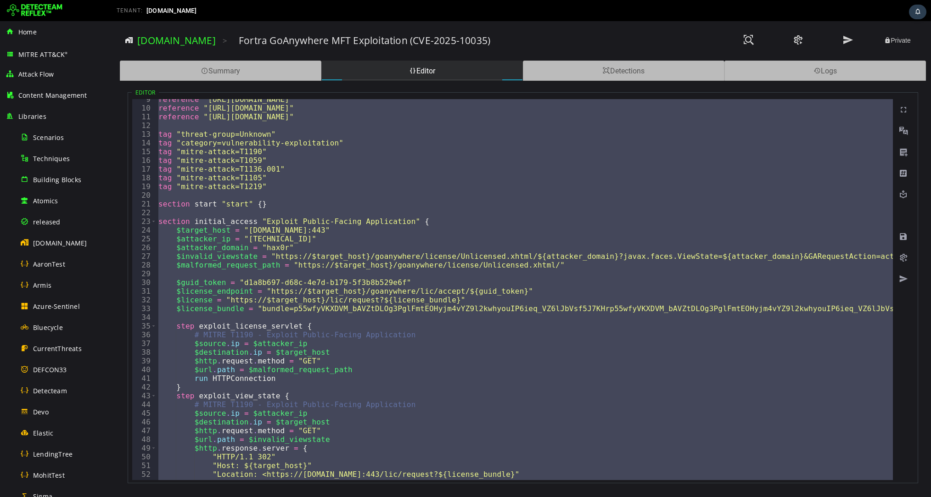
scroll to position [386, 0]
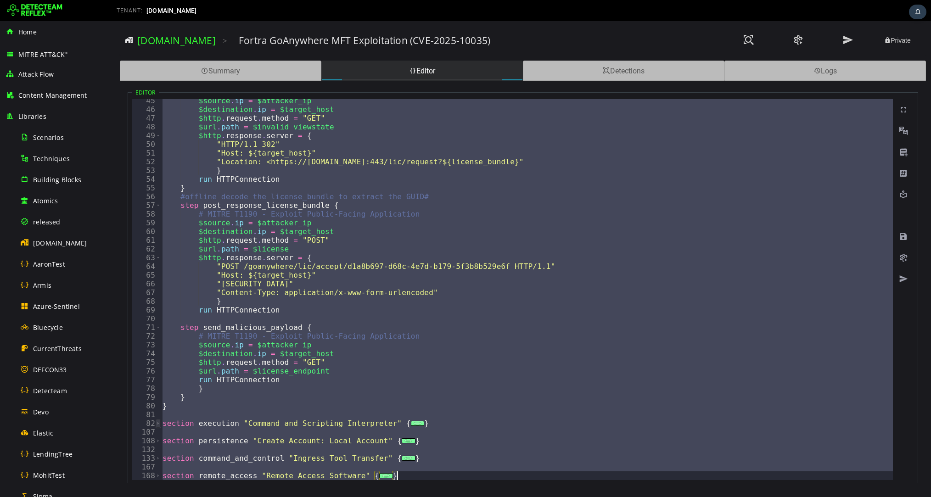
click at [158, 424] on span "Toggle code folding, rows 82 through 106" at bounding box center [158, 423] width 5 height 9
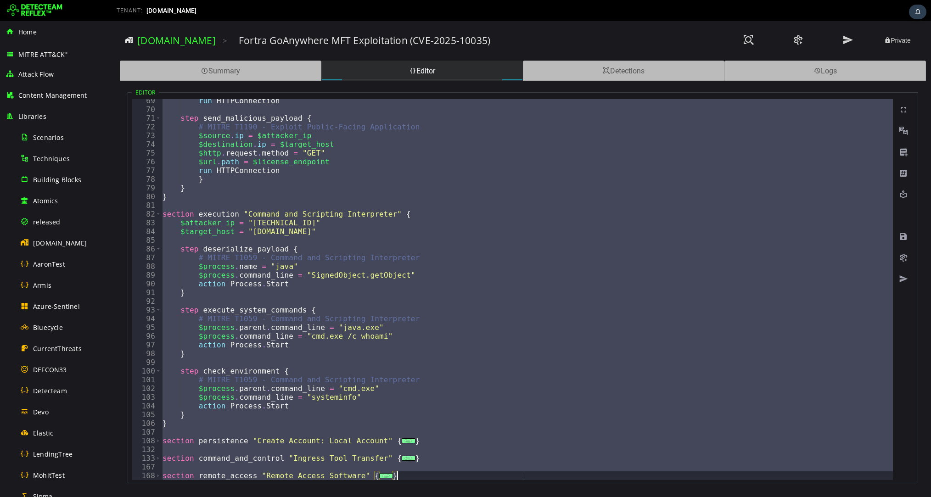
scroll to position [596, 0]
click at [156, 443] on span "Toggle code folding, rows 108 through 131" at bounding box center [158, 441] width 5 height 9
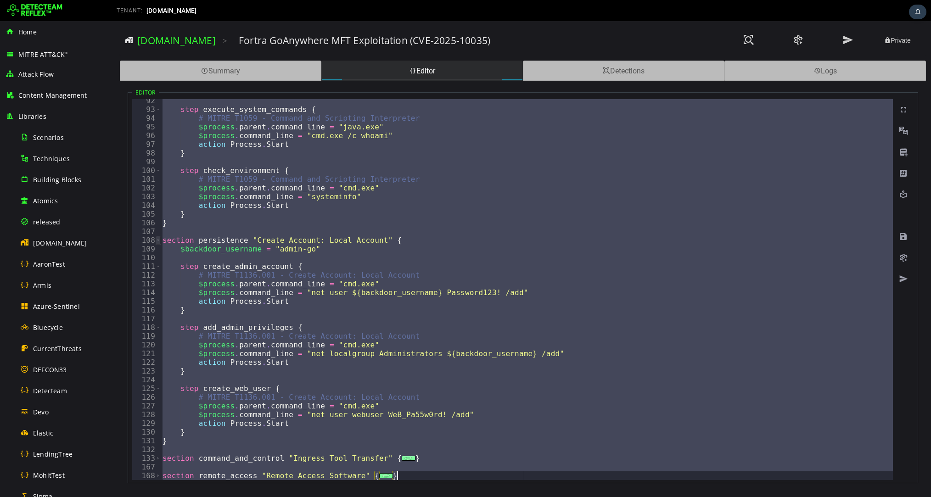
scroll to position [796, 0]
click at [158, 460] on span "Toggle code folding, rows 133 through 166" at bounding box center [158, 458] width 5 height 9
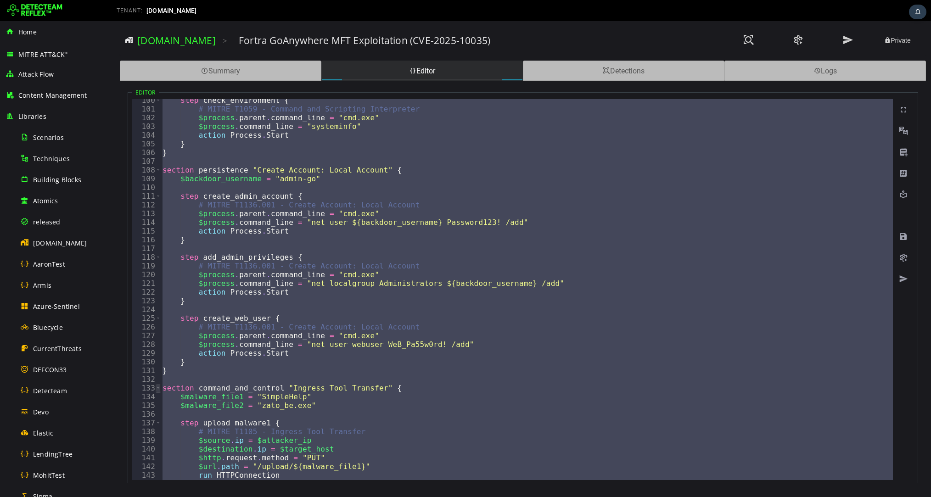
scroll to position [1084, 0]
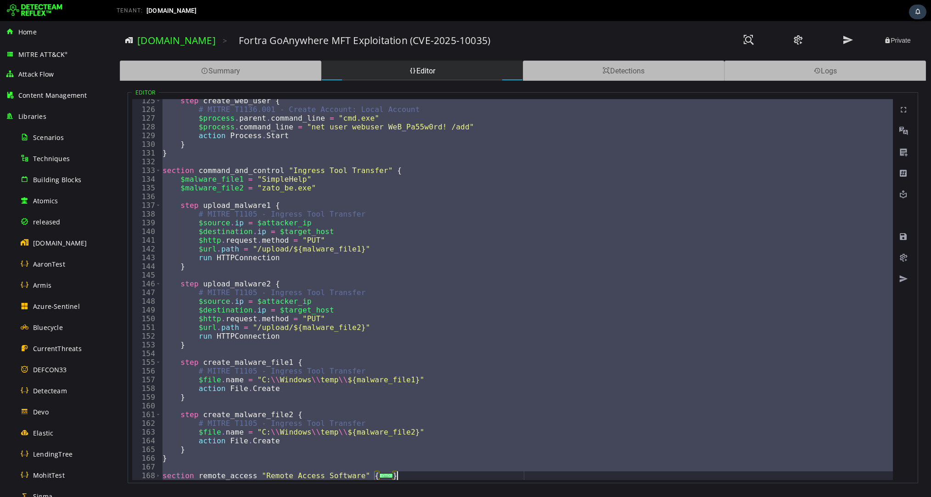
click at [227, 455] on div "step create_web_user { # MITRE T1136.001 - Create Account: Local Account $proce…" at bounding box center [707, 295] width 1092 height 399
type textarea "*"
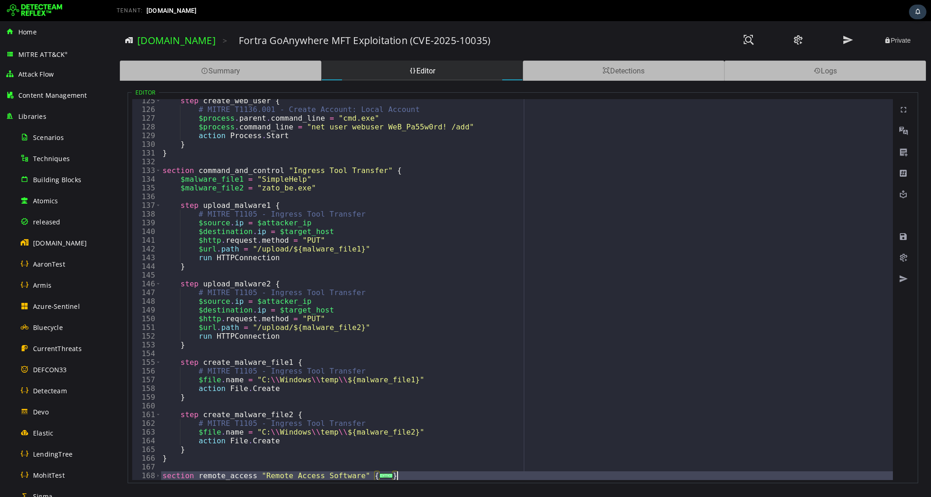
type textarea "**********"
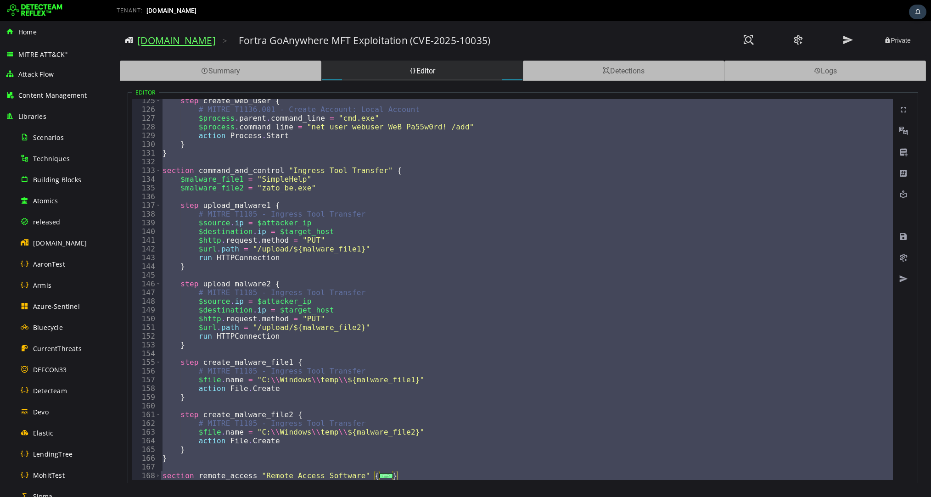
click at [159, 40] on link "[DOMAIN_NAME]" at bounding box center [176, 40] width 79 height 13
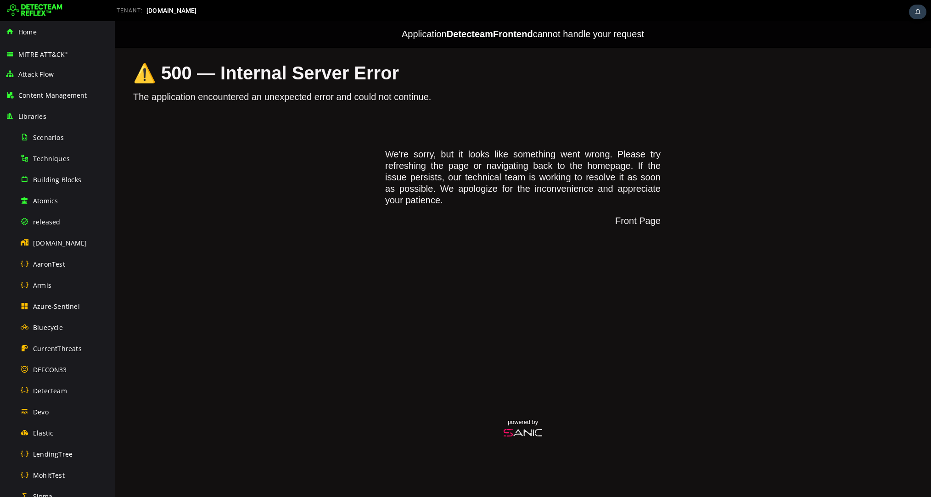
scroll to position [0, 0]
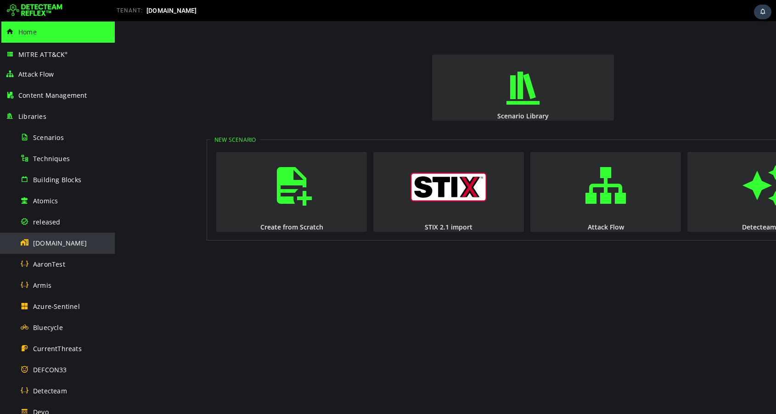
click at [44, 244] on span "[DOMAIN_NAME]" at bounding box center [60, 243] width 54 height 9
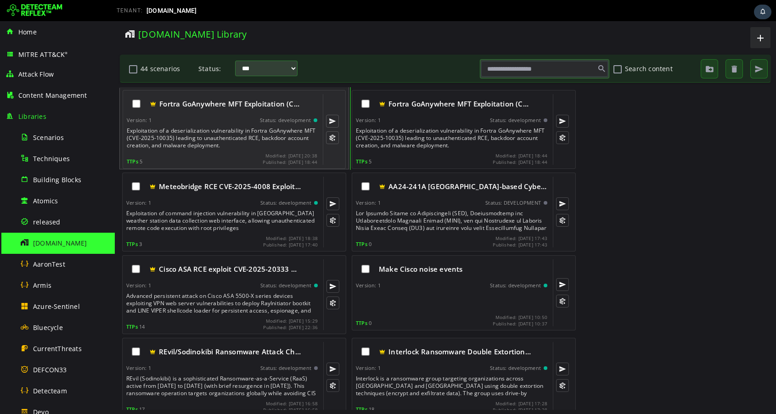
click at [204, 134] on div "Exploitation of a deserialization vulnerability in Fortra GoAnywhere MFT (CVE-2…" at bounding box center [223, 138] width 192 height 22
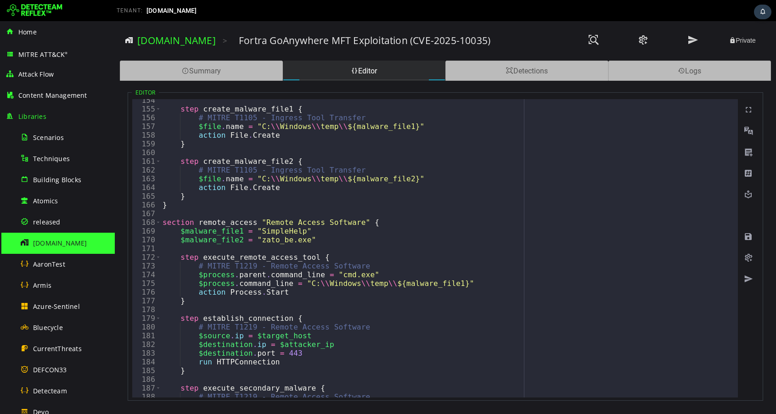
scroll to position [1291, 0]
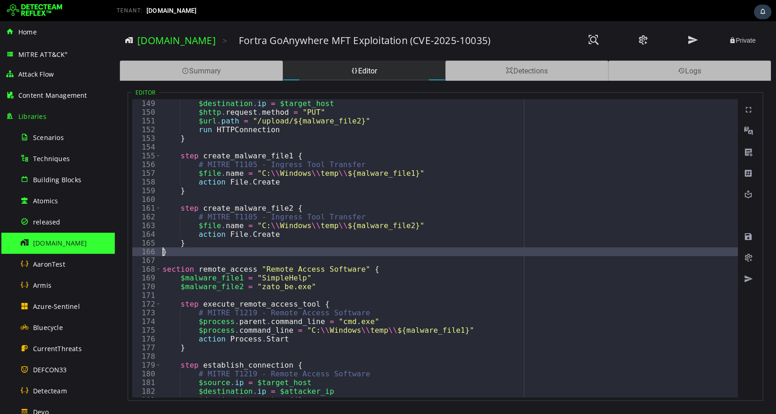
click at [163, 251] on div "$source . ip = $attacker_ip $destination . ip = $target_host $http . request . …" at bounding box center [707, 248] width 1092 height 316
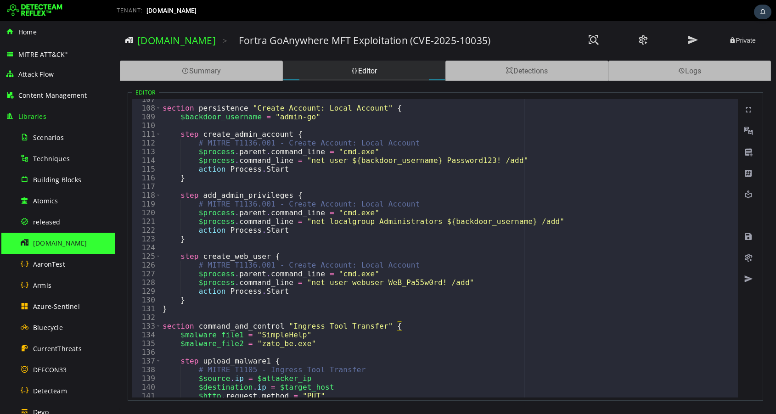
scroll to position [929, 0]
click at [163, 310] on div "section persistence "Create Account: Local Account" { $backdoor_username = "adm…" at bounding box center [707, 253] width 1092 height 316
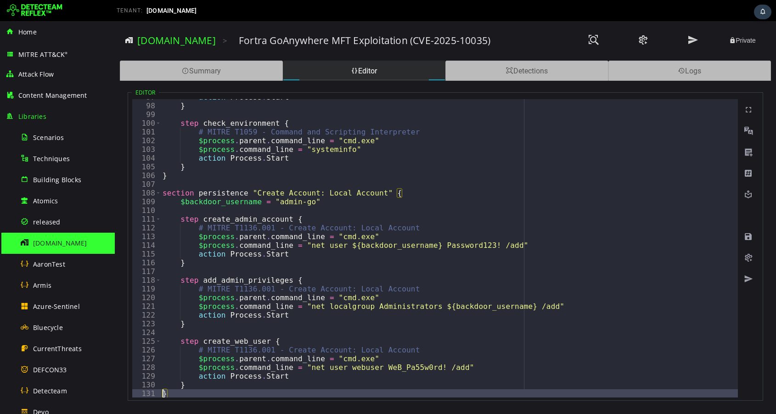
scroll to position [808, 0]
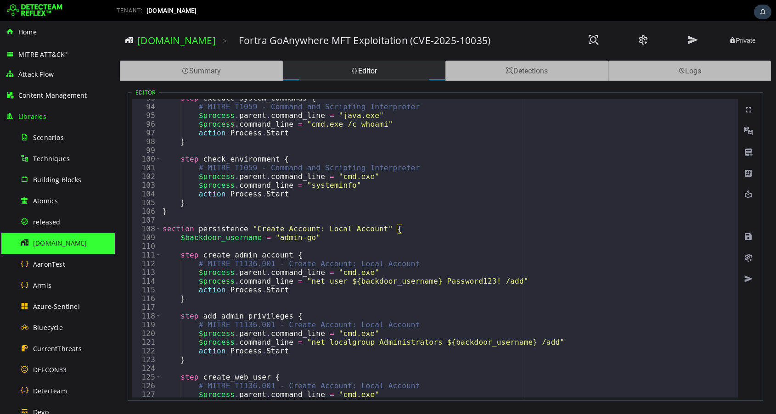
click at [163, 210] on div "step execute_system_commands { # MITRE T1059 - Command and Scripting Interprete…" at bounding box center [707, 252] width 1092 height 316
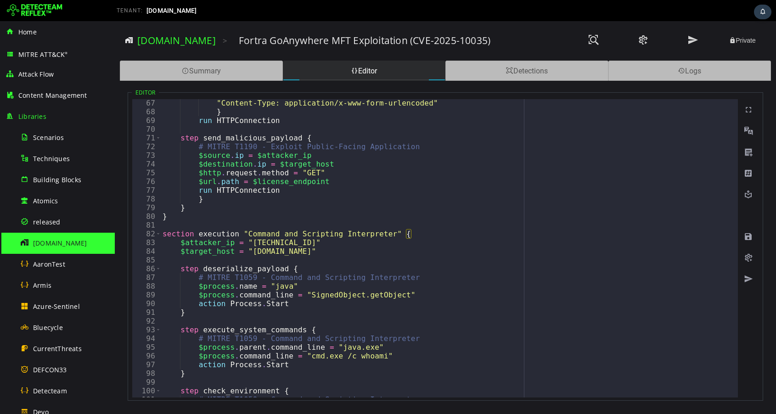
scroll to position [536, 0]
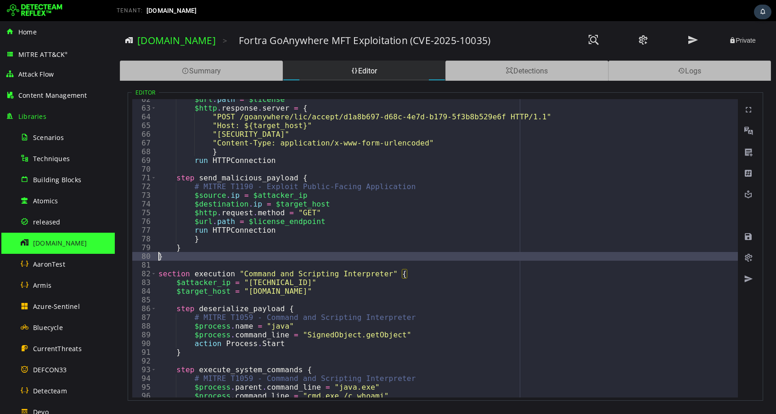
click at [159, 258] on div "$url . path = $license $http . response . server = { "POST /goanywhere/lic/acce…" at bounding box center [703, 253] width 1092 height 316
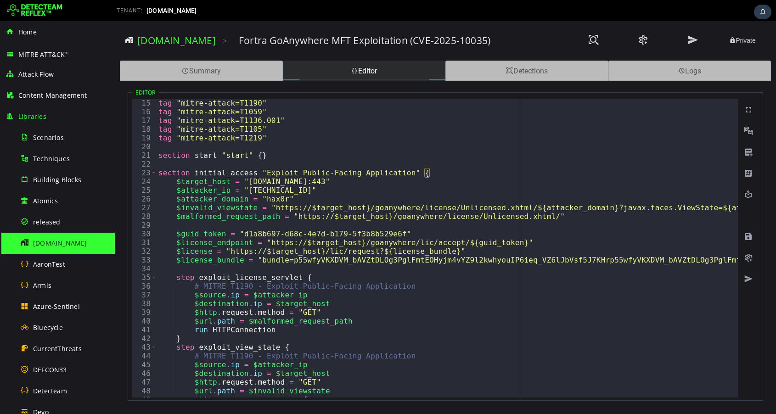
scroll to position [122, 0]
click at [154, 173] on span "Toggle code folding, rows 23 through 80" at bounding box center [153, 173] width 5 height 9
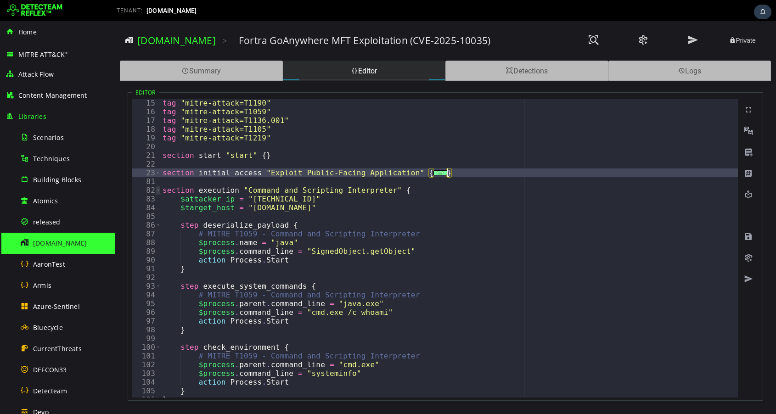
click at [158, 190] on span "Toggle code folding, rows 82 through 106" at bounding box center [158, 190] width 5 height 9
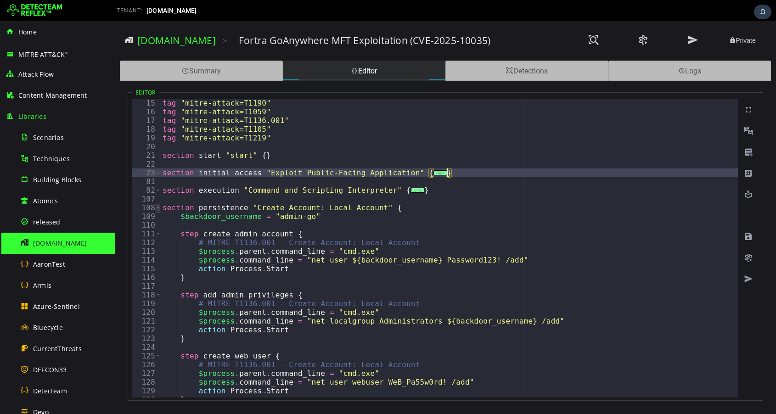
click at [158, 207] on span "Toggle code folding, rows 108 through 131" at bounding box center [158, 207] width 5 height 9
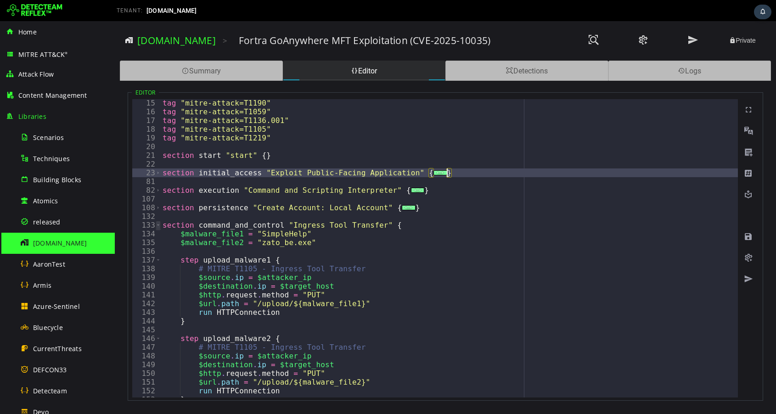
click at [160, 225] on span "Toggle code folding, rows 133 through 166" at bounding box center [158, 225] width 5 height 9
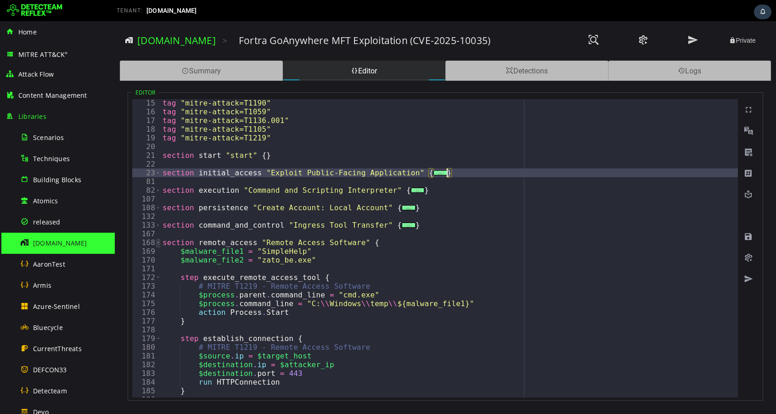
click at [159, 245] on span "Toggle code folding, rows 168 through 202" at bounding box center [158, 242] width 5 height 9
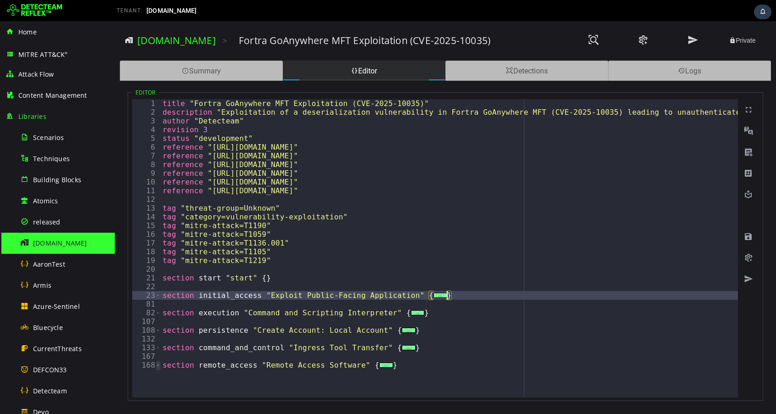
click at [158, 366] on span "Toggle code folding, rows 168 through 202" at bounding box center [158, 365] width 5 height 9
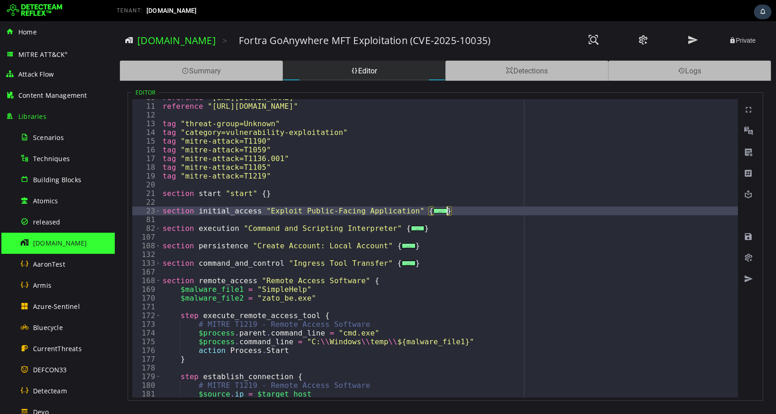
scroll to position [269, 0]
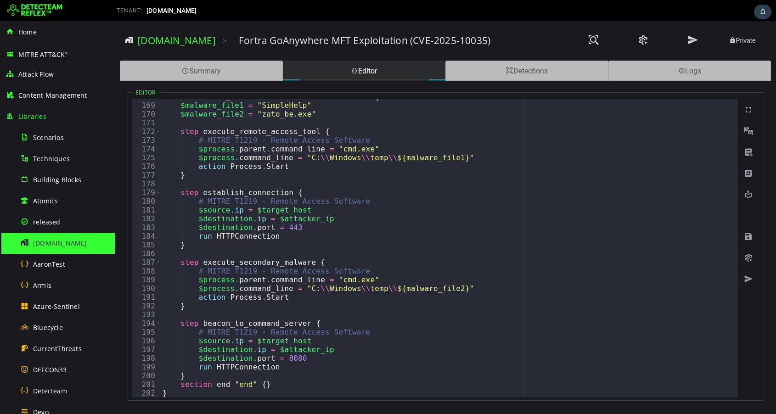
click at [180, 385] on div "section remote_access "Remote Access Software" { $malware_file1 = "SimpleHelp" …" at bounding box center [583, 250] width 844 height 316
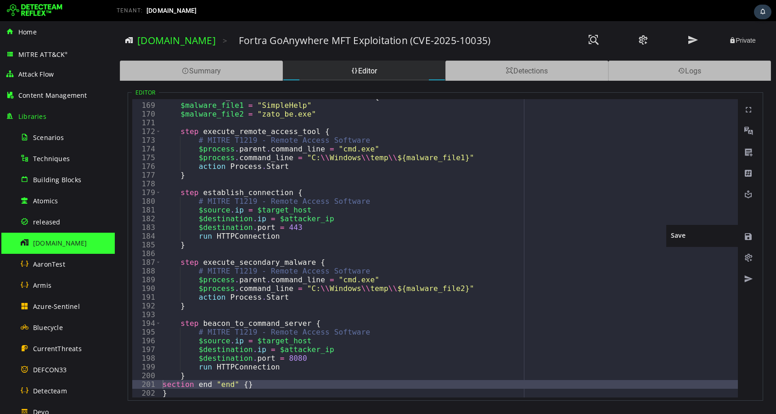
click at [748, 236] on span at bounding box center [748, 236] width 9 height 9
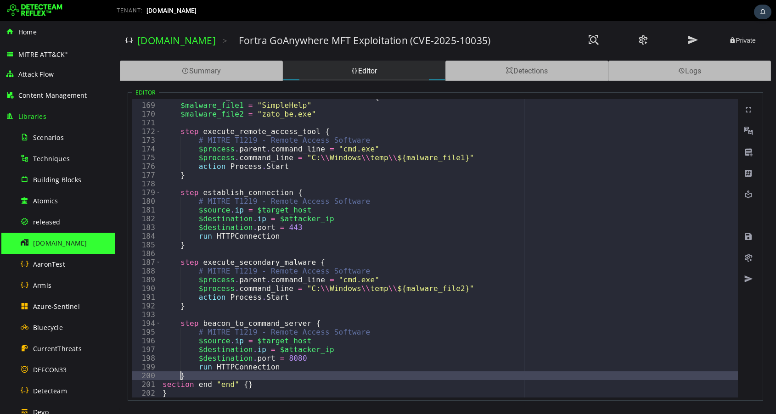
click at [182, 376] on div "section remote_access "Remote Access Software" { $malware_file1 = "SimpleHelp" …" at bounding box center [583, 250] width 844 height 316
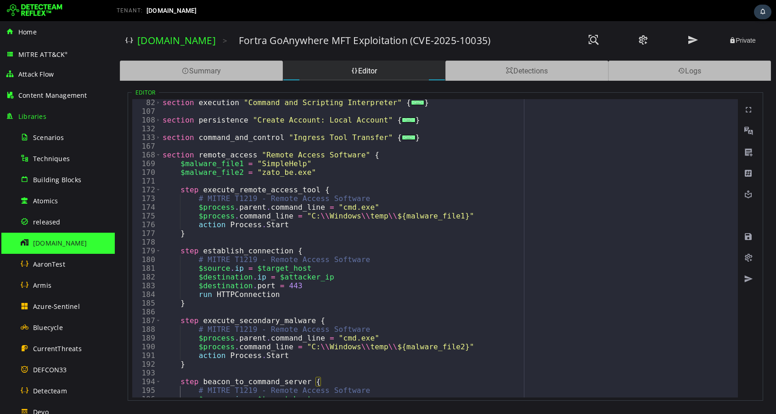
scroll to position [210, 0]
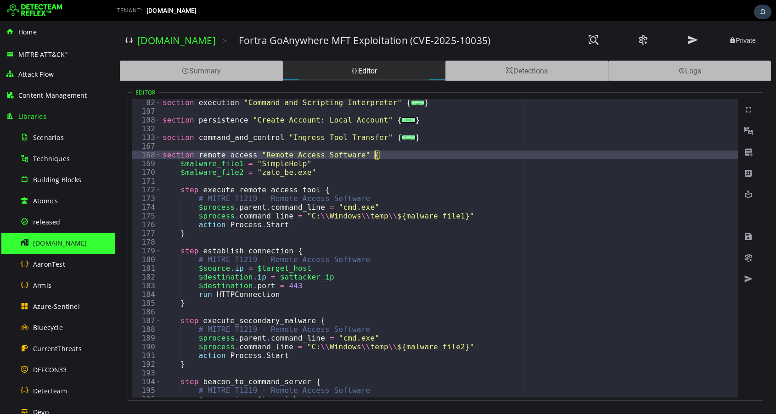
click at [377, 155] on div "section execution "Command and Scripting Interpreter" { ... } section persisten…" at bounding box center [583, 256] width 844 height 316
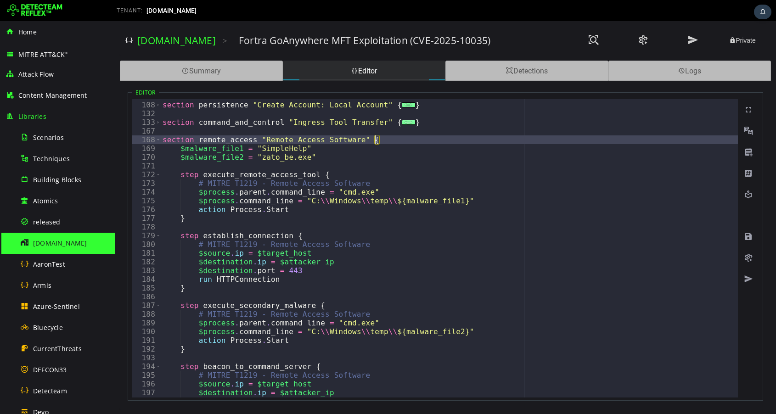
scroll to position [269, 0]
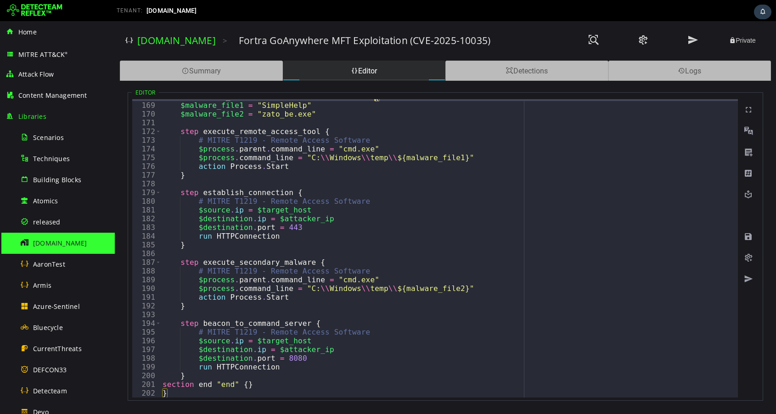
click at [200, 375] on div "section remote_access "Remote Access Software" { $malware_file1 = "SimpleHelp" …" at bounding box center [583, 250] width 844 height 316
type textarea "*"
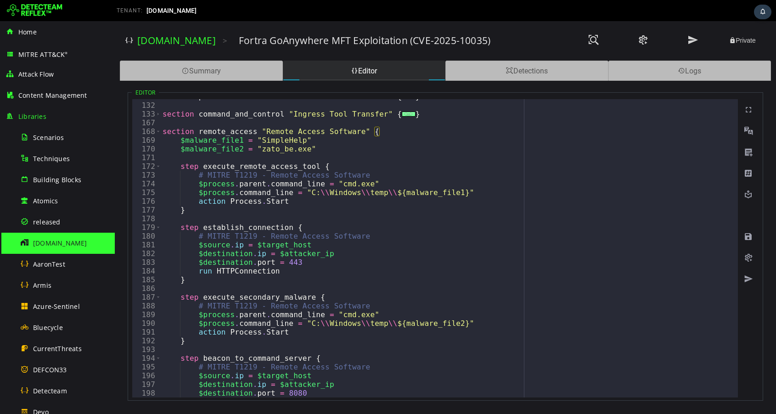
scroll to position [227, 0]
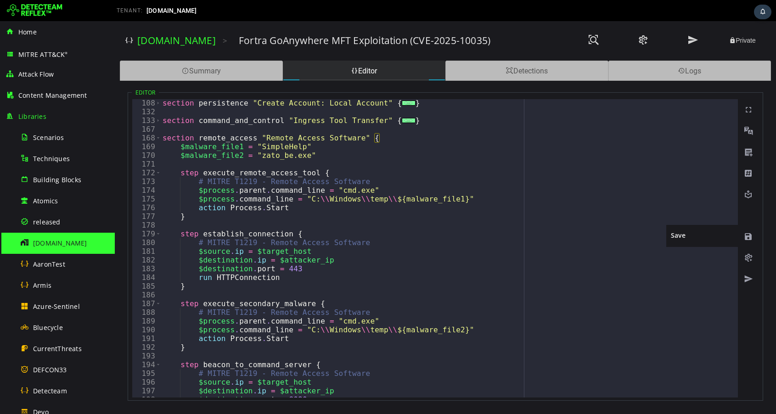
type textarea "*"
click at [747, 237] on span at bounding box center [748, 236] width 9 height 9
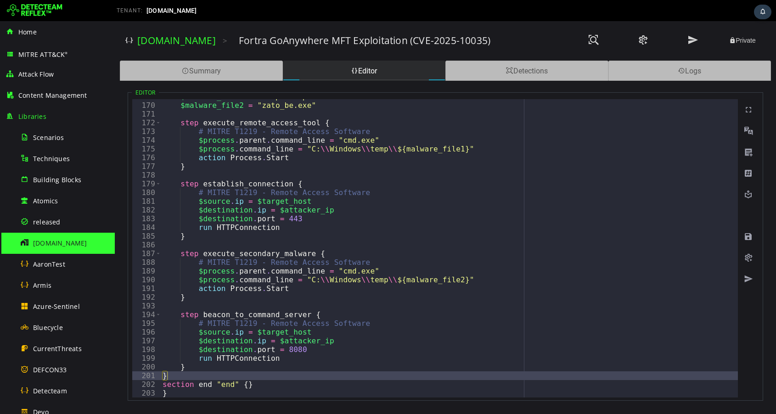
scroll to position [277, 0]
click at [751, 236] on span at bounding box center [748, 236] width 9 height 9
click at [748, 258] on span at bounding box center [748, 257] width 9 height 9
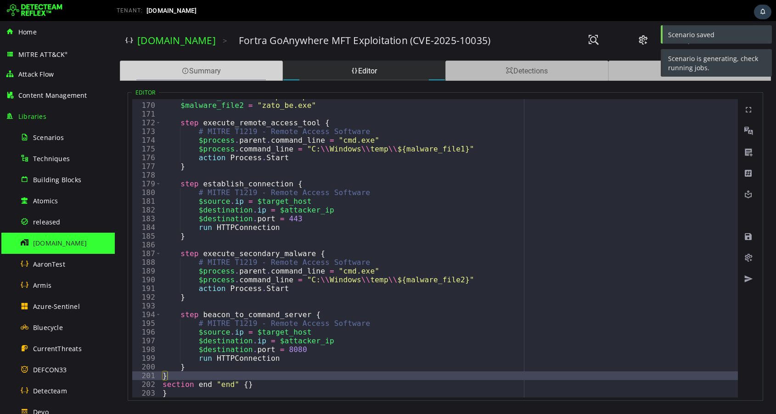
click at [192, 74] on div "Summary" at bounding box center [201, 71] width 163 height 20
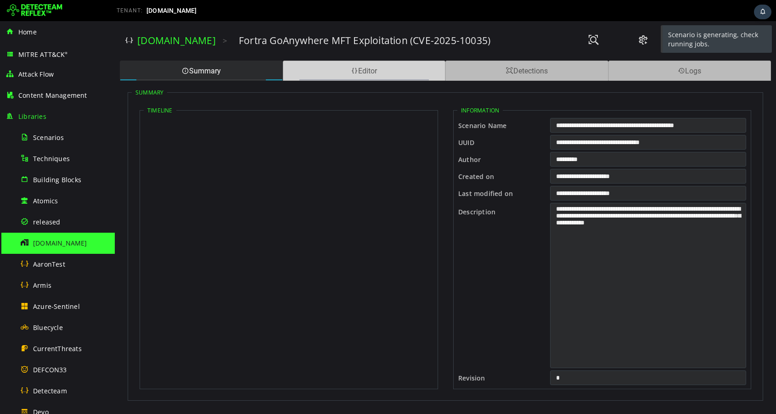
click at [351, 70] on span at bounding box center [354, 71] width 7 height 9
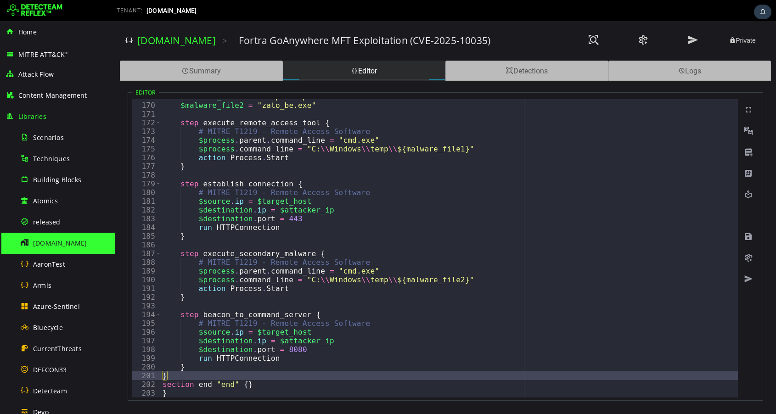
click at [258, 385] on div "$malware_file1 = "SimpleHelp" $malware_file2 = "zato_be.exe" step execute_remot…" at bounding box center [583, 250] width 844 height 316
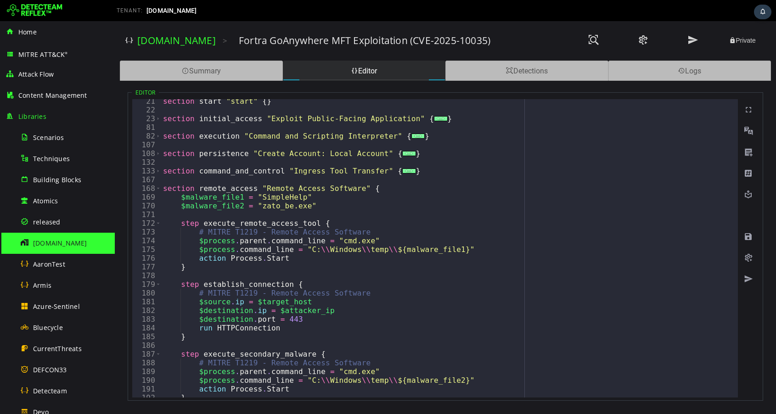
scroll to position [171, 0]
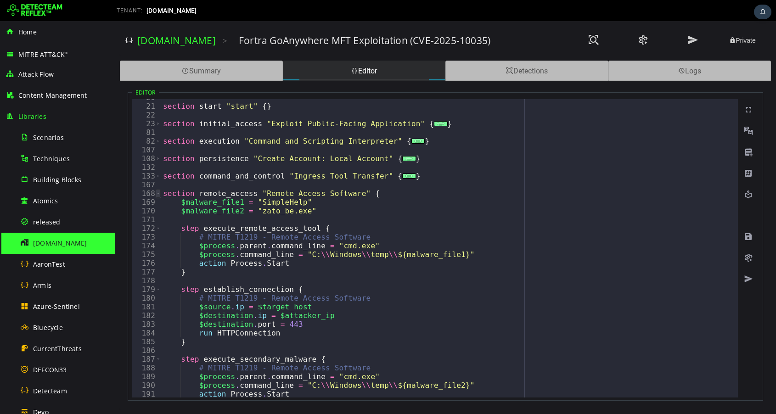
click at [157, 193] on span "Toggle code folding, rows 168 through 201" at bounding box center [158, 193] width 5 height 9
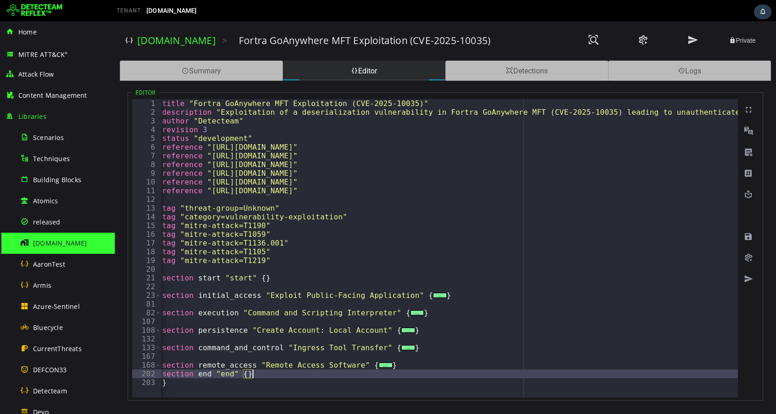
scroll to position [0, 0]
click at [181, 384] on div "title "Fortra GoAnywhere MFT Exploitation (CVE-2025-10035)" description "Exploi…" at bounding box center [582, 257] width 844 height 316
type textarea "*"
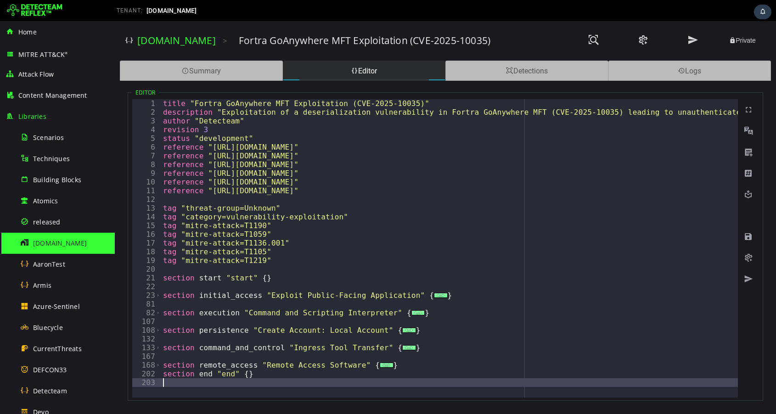
type textarea "**********"
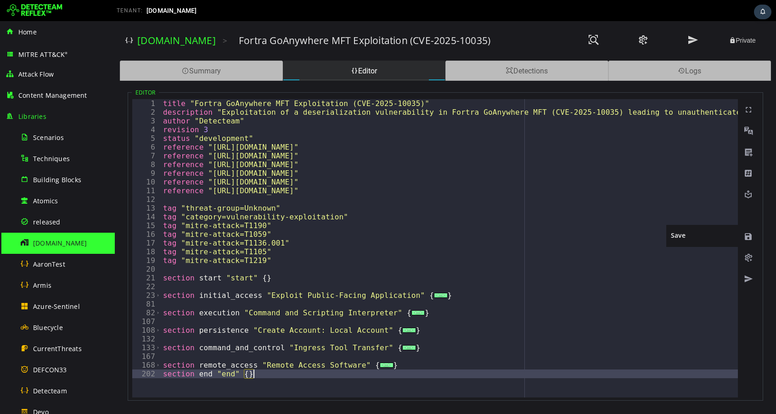
click at [749, 235] on span at bounding box center [748, 236] width 9 height 9
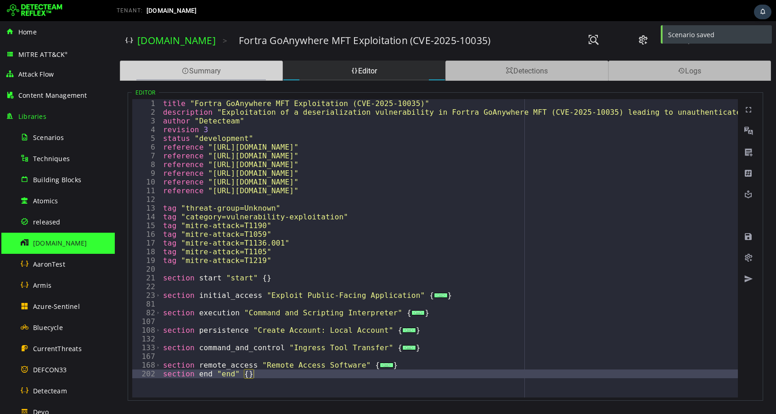
click at [220, 73] on div "Summary" at bounding box center [201, 71] width 163 height 20
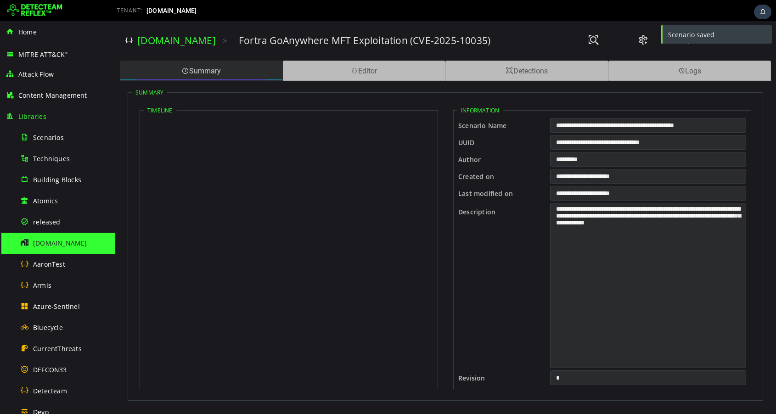
click at [195, 71] on div "Summary" at bounding box center [201, 71] width 163 height 20
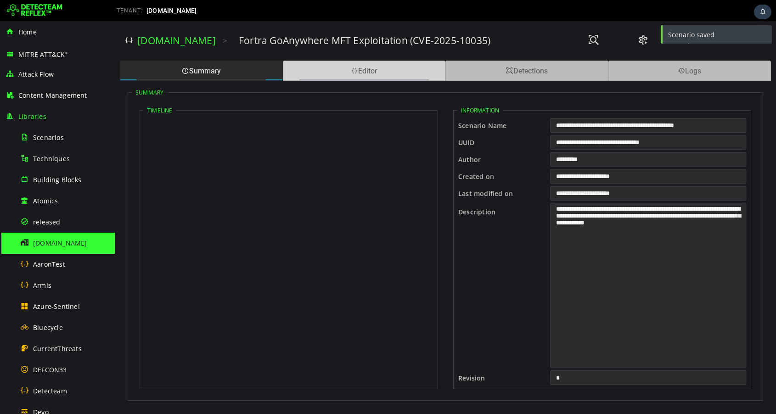
click at [361, 78] on div "Editor" at bounding box center [364, 71] width 163 height 20
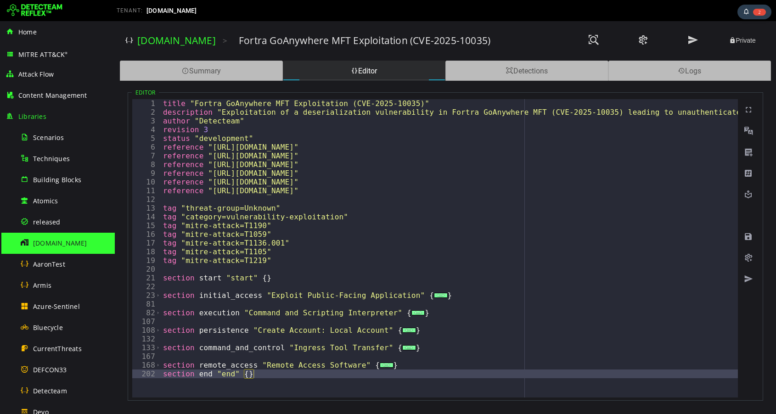
type textarea "**********"
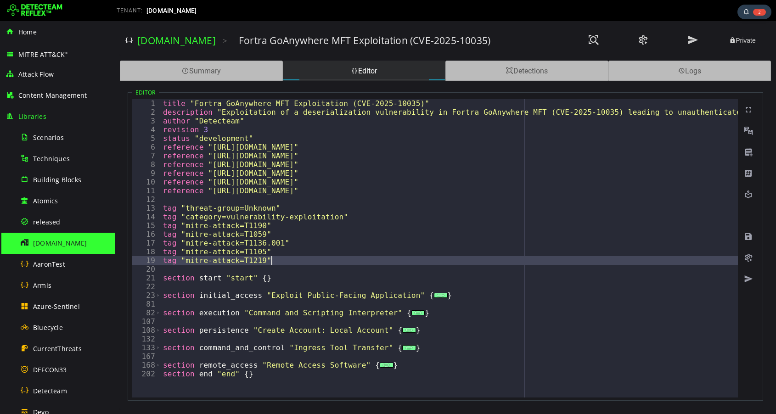
click at [290, 258] on div "title "Fortra GoAnywhere MFT Exploitation (CVE-2025-10035)" description "Exploi…" at bounding box center [583, 257] width 844 height 316
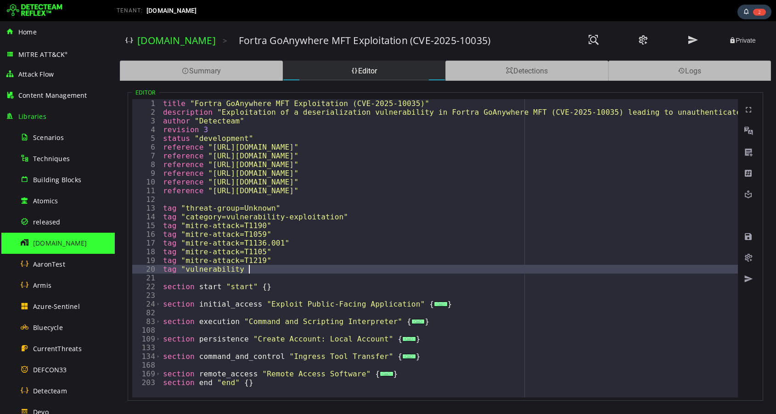
scroll to position [0, 5]
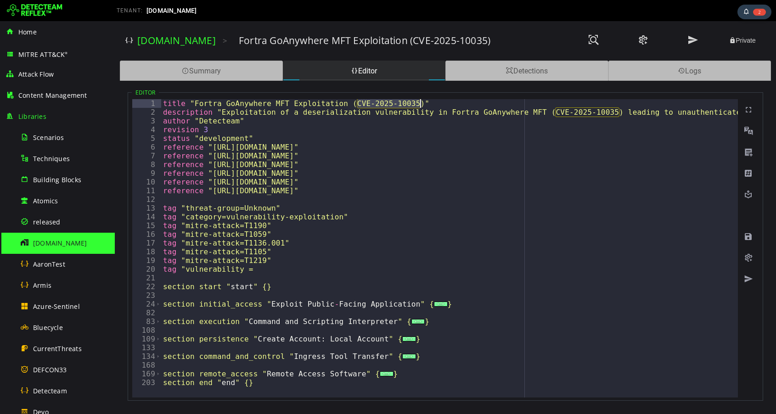
drag, startPoint x: 356, startPoint y: 102, endPoint x: 418, endPoint y: 101, distance: 62.5
click at [418, 101] on div "title "Fortra GoAnywhere MFT Exploitation (CVE-2025-10035)" description "Exploi…" at bounding box center [583, 257] width 844 height 316
click at [419, 101] on div "title "Fortra GoAnywhere MFT Exploitation (CVE-2025-10035)" description "Exploi…" at bounding box center [583, 257] width 844 height 316
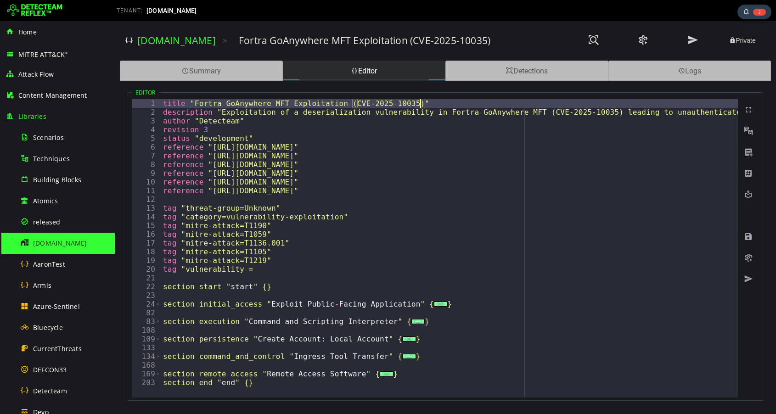
click at [417, 104] on div "title "Fortra GoAnywhere MFT Exploitation (CVE-2025-10035)" description "Exploi…" at bounding box center [583, 257] width 844 height 316
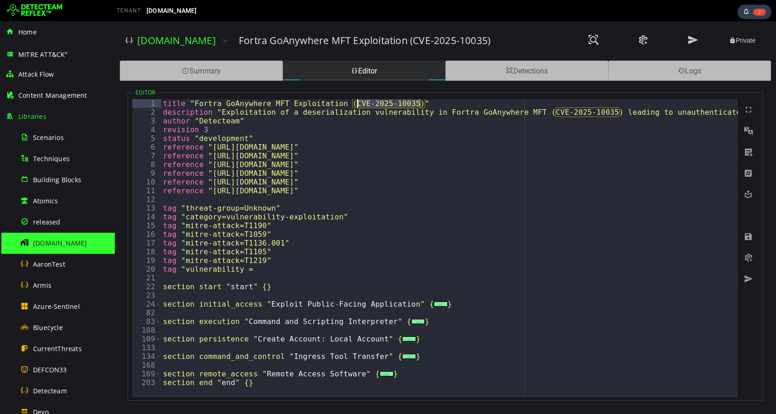
drag, startPoint x: 420, startPoint y: 102, endPoint x: 359, endPoint y: 103, distance: 61.5
click at [359, 103] on div "title "Fortra GoAnywhere MFT Exploitation (CVE-2025-10035)" description "Exploi…" at bounding box center [583, 257] width 844 height 316
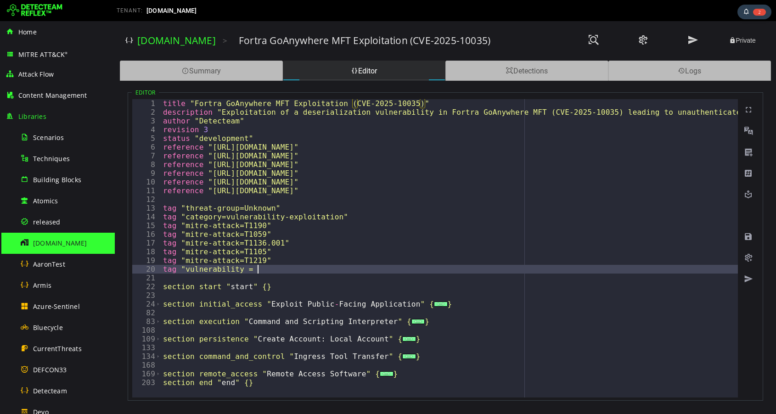
click at [275, 272] on div "title "Fortra GoAnywhere MFT Exploitation (CVE-2025-10035)" description "Exploi…" at bounding box center [583, 257] width 844 height 316
paste textarea "**********"
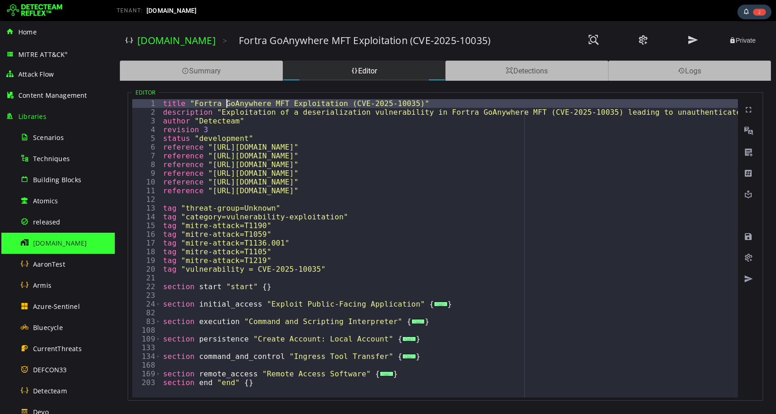
click at [225, 101] on div "title "Fortra GoAnywhere MFT Exploitation (CVE-2025-10035)" description "Exploi…" at bounding box center [583, 257] width 844 height 316
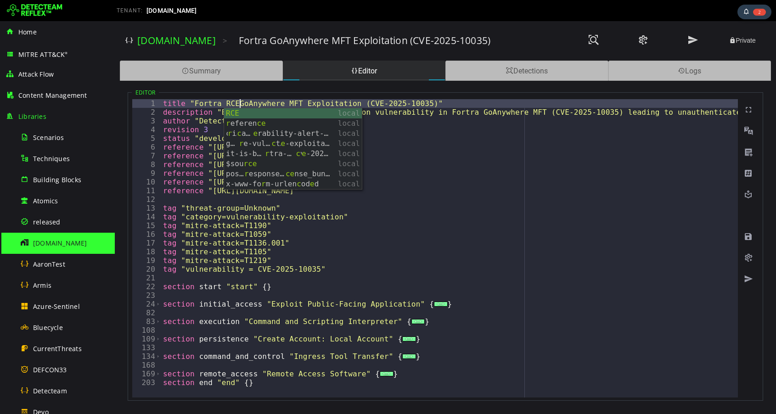
scroll to position [0, 4]
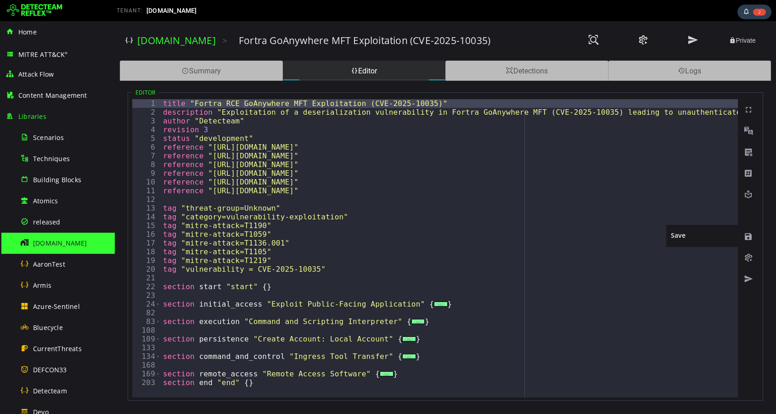
click at [747, 236] on span at bounding box center [748, 236] width 9 height 9
type textarea "*"
click at [406, 375] on div "title "Fortra RCE GoAnywhere MFT Exploitation (CVE-2025-10035)" description "Ex…" at bounding box center [583, 257] width 844 height 316
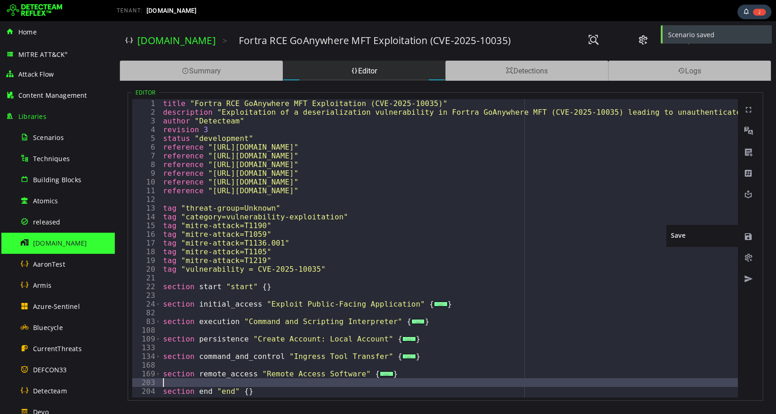
click at [748, 239] on span at bounding box center [748, 236] width 9 height 9
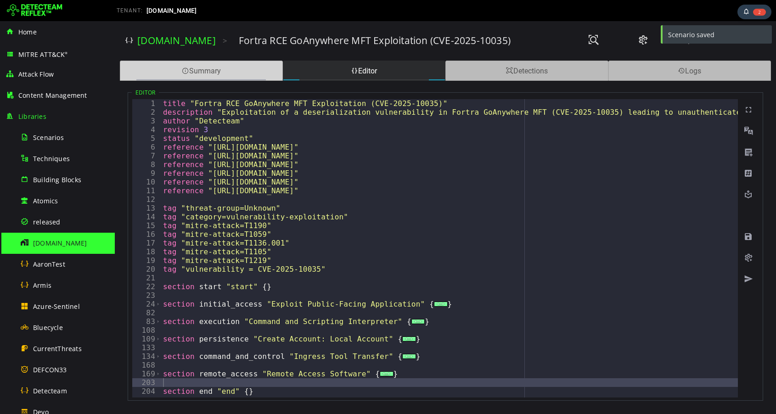
click at [199, 71] on div "Summary" at bounding box center [201, 71] width 163 height 20
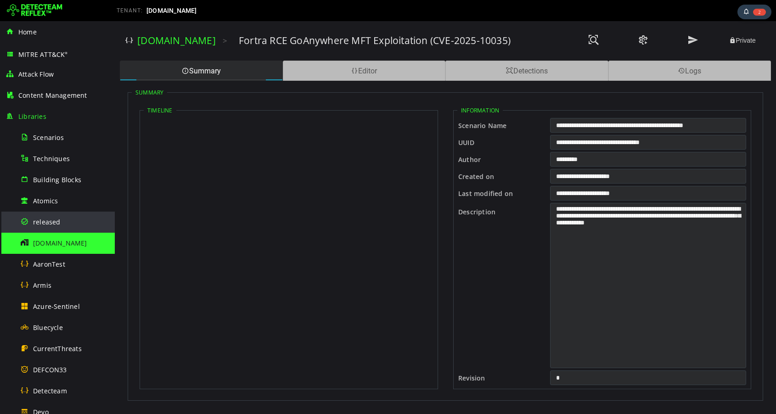
click at [46, 225] on span "released" at bounding box center [47, 222] width 28 height 9
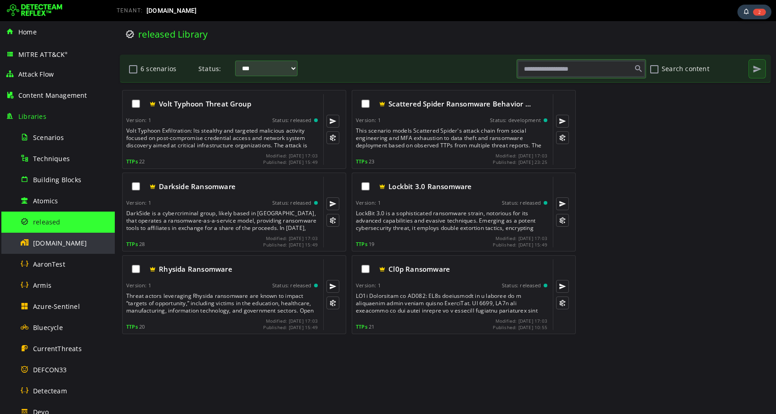
click at [51, 242] on span "[DOMAIN_NAME]" at bounding box center [60, 243] width 54 height 9
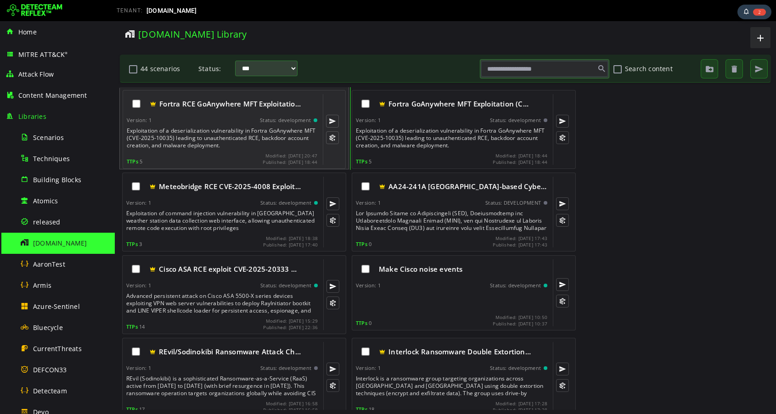
click at [215, 132] on div "Exploitation of a deserialization vulnerability in Fortra GoAnywhere MFT (CVE-2…" at bounding box center [223, 138] width 192 height 22
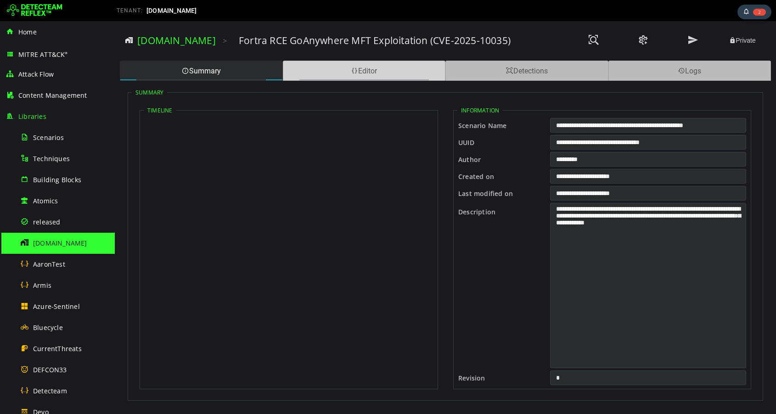
click at [325, 70] on div "Editor" at bounding box center [364, 71] width 163 height 20
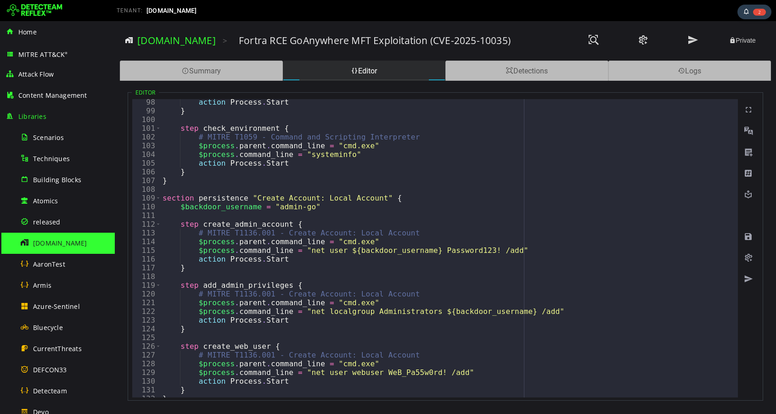
scroll to position [848, 0]
click at [218, 68] on div "Summary" at bounding box center [201, 71] width 163 height 20
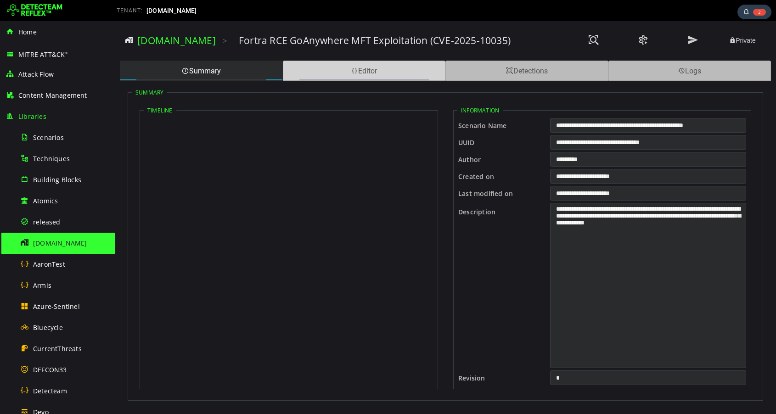
click at [353, 73] on span at bounding box center [354, 71] width 7 height 9
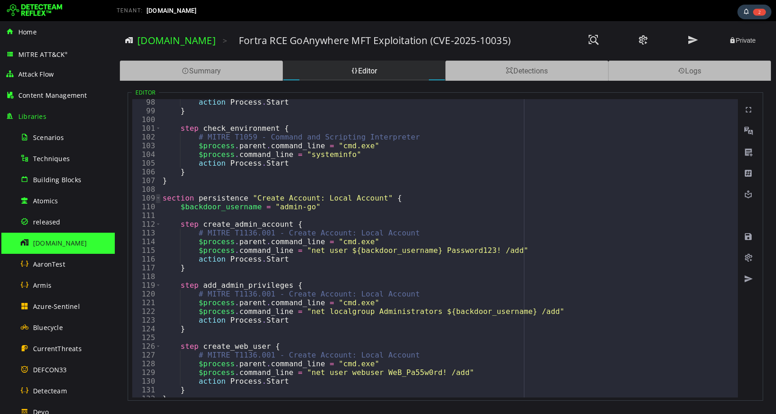
type textarea "**********"
click at [158, 199] on span "Toggle code folding, rows 109 through 132" at bounding box center [158, 198] width 5 height 9
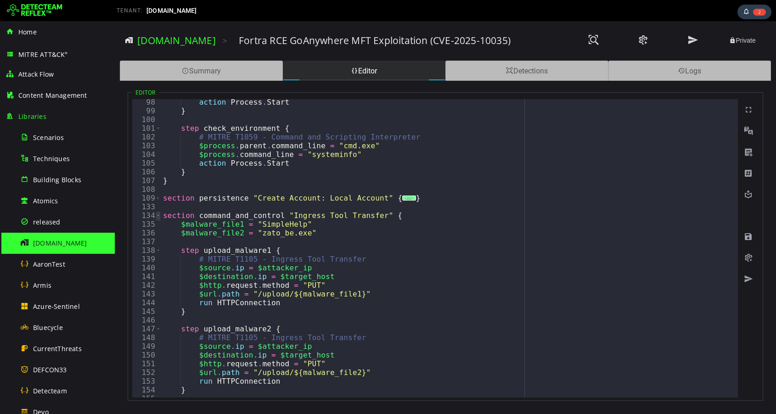
click at [158, 214] on span "Toggle code folding, rows 134 through 167" at bounding box center [158, 215] width 5 height 9
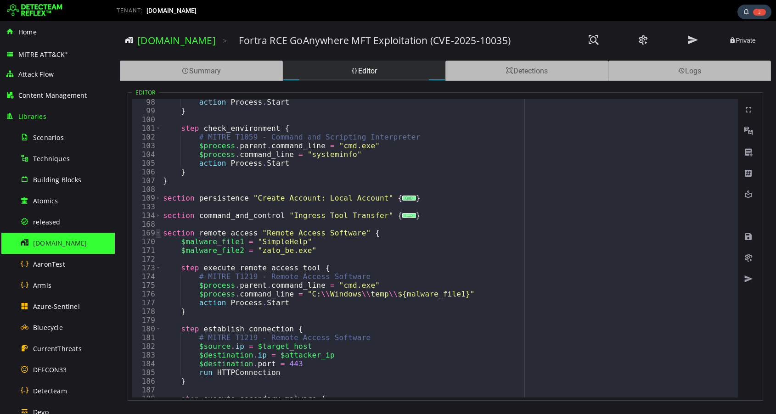
click at [158, 233] on span "Toggle code folding, rows 169 through 202" at bounding box center [158, 233] width 5 height 9
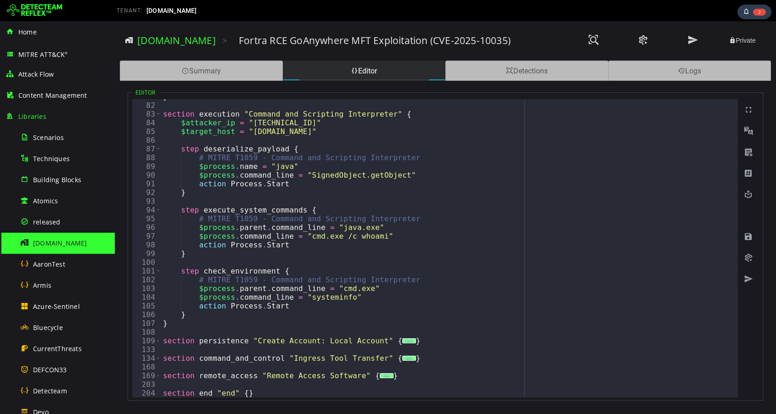
scroll to position [668, 0]
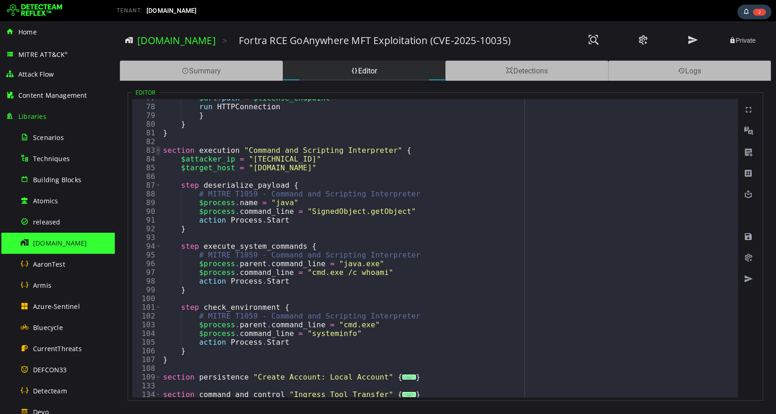
click at [157, 151] on span "Toggle code folding, rows 83 through 107" at bounding box center [158, 150] width 5 height 9
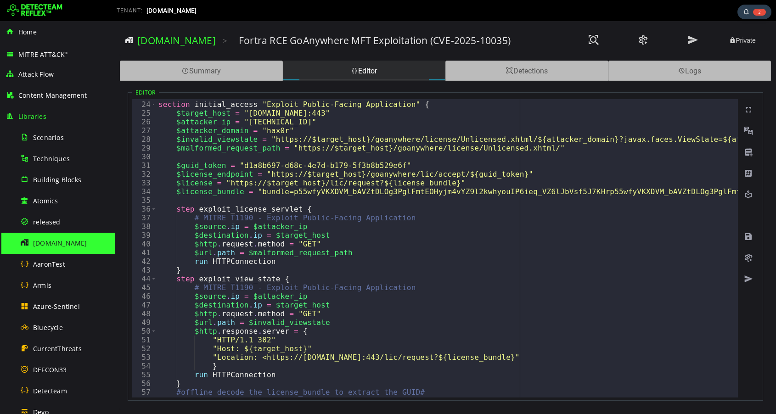
scroll to position [208, 0]
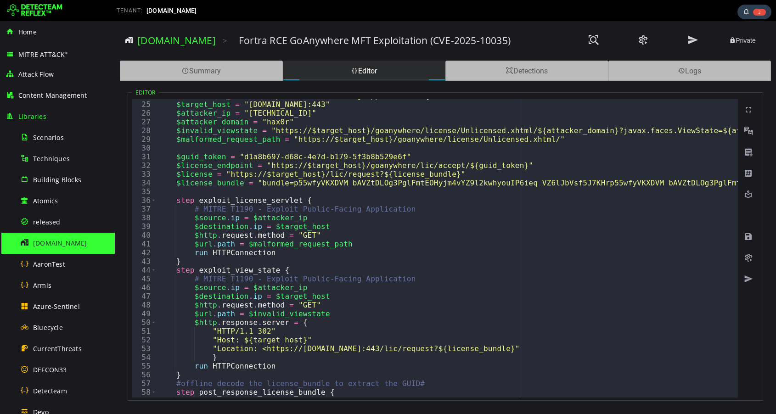
click at [295, 147] on div "section initial_access "Exploit Public-Facing Application" { $target_host = "vi…" at bounding box center [703, 249] width 1092 height 316
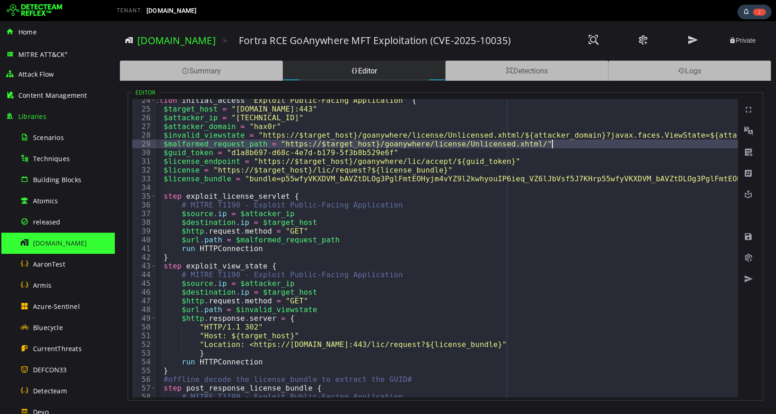
scroll to position [0, 0]
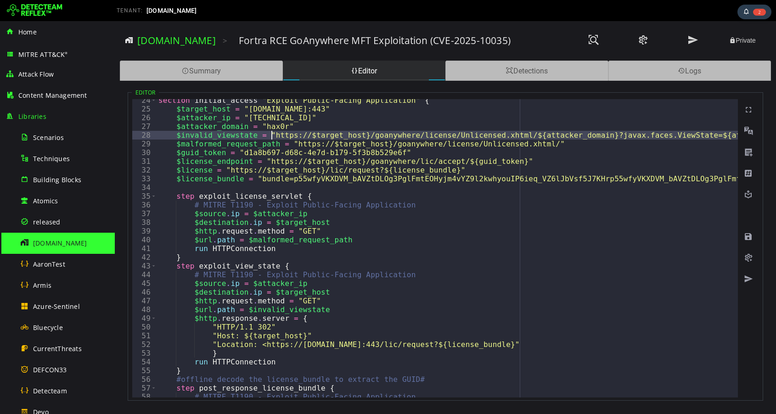
click at [270, 136] on div "section initial_access "Exploit Public-Facing Application" { $target_host = "vi…" at bounding box center [703, 254] width 1092 height 316
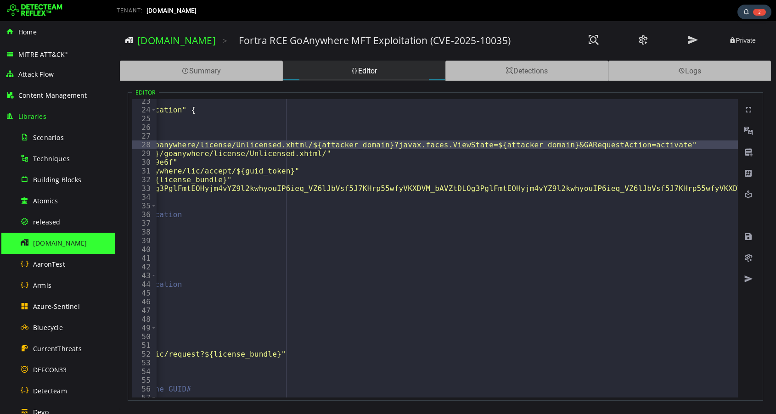
scroll to position [0, 288]
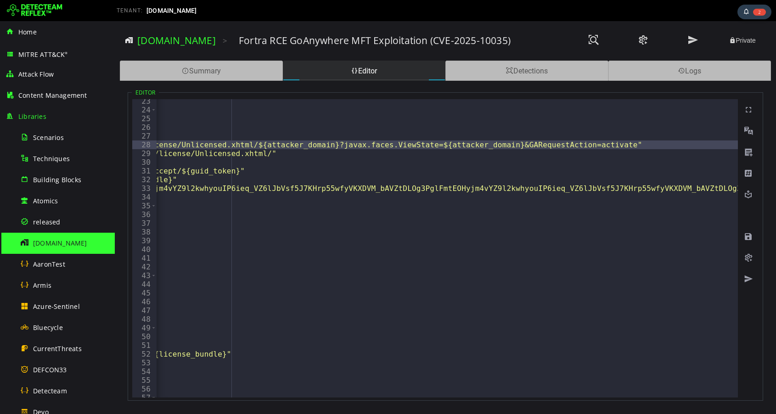
click at [648, 147] on div "section initial_access "Exploit Public-Facing Application" { $target_host = "vi…" at bounding box center [414, 255] width 1092 height 316
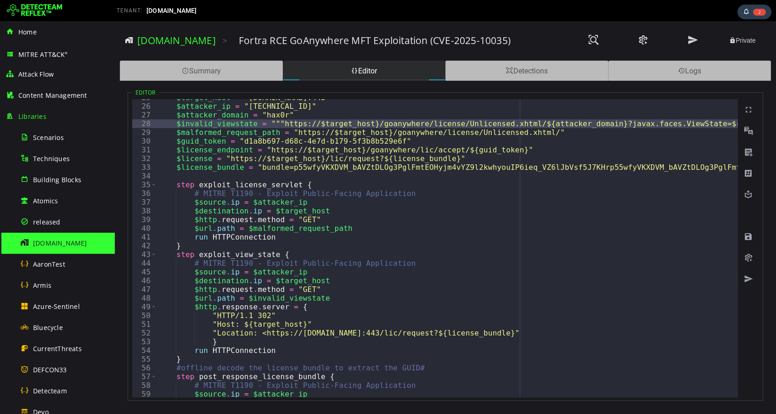
click at [338, 132] on div "$target_host = "victim-server.example.com:443" $attacker_ip = "155.2.190.197" $…" at bounding box center [703, 251] width 1092 height 316
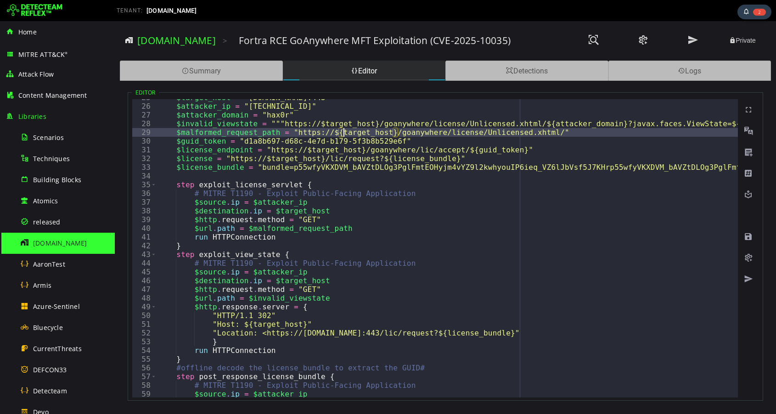
click at [292, 132] on div "$target_host = "victim-server.example.com:443" $attacker_ip = "155.2.190.197" $…" at bounding box center [703, 251] width 1092 height 316
click at [591, 135] on div "$target_host = "victim-server.example.com:443" $attacker_ip = "155.2.190.197" $…" at bounding box center [703, 251] width 1092 height 316
click at [310, 150] on div "$target_host = "victim-server.example.com:443" $attacker_ip = "155.2.190.197" $…" at bounding box center [703, 251] width 1092 height 316
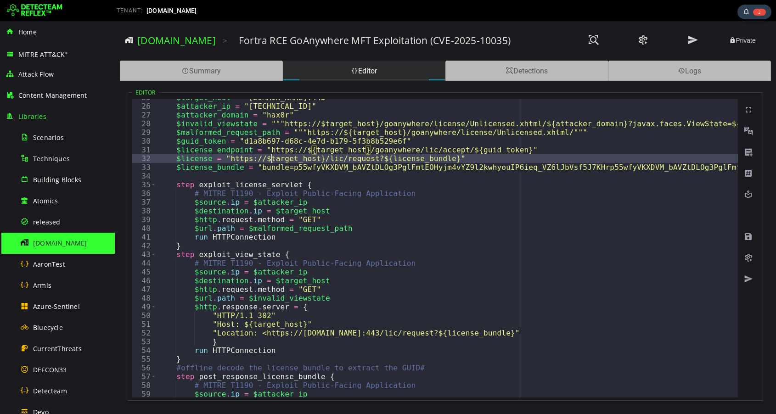
click at [270, 159] on div "$target_host = "victim-server.example.com:443" $attacker_ip = "155.2.190.197" $…" at bounding box center [703, 251] width 1092 height 316
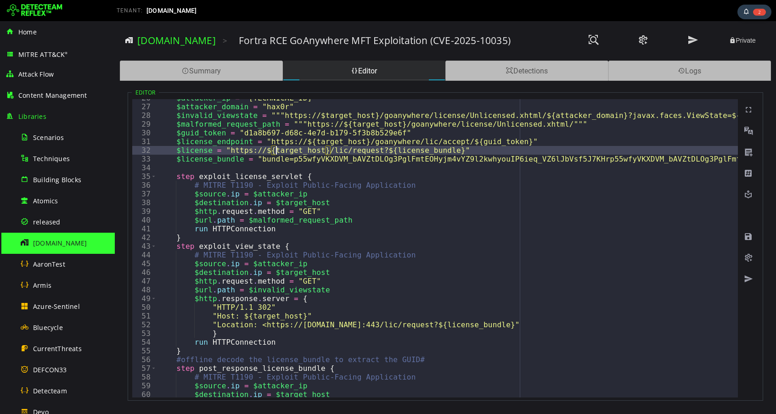
click at [224, 150] on div "$attacker_ip = "155.2.190.197" $attacker_domain = "hax0r" $invalid_viewstate = …" at bounding box center [703, 252] width 1092 height 316
click at [264, 141] on div "$attacker_ip = "155.2.190.197" $attacker_domain = "hax0r" $invalid_viewstate = …" at bounding box center [703, 252] width 1092 height 316
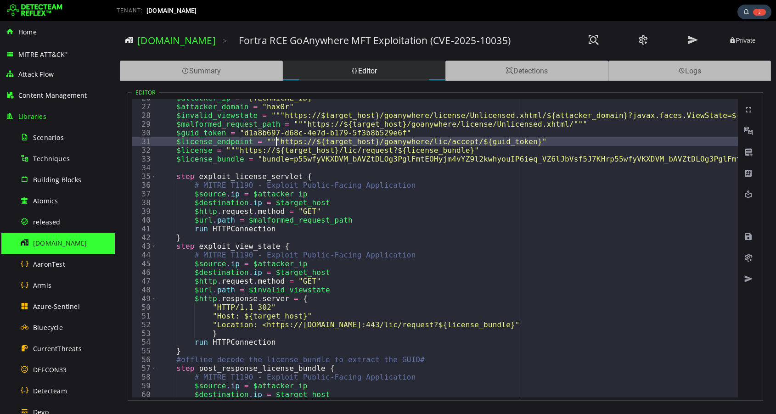
click at [557, 141] on div "$attacker_ip = "155.2.190.197" $attacker_domain = "hax0r" $invalid_viewstate = …" at bounding box center [703, 252] width 1092 height 316
click at [506, 152] on div "$attacker_ip = "155.2.190.197" $attacker_domain = "hax0r" $invalid_viewstate = …" at bounding box center [703, 252] width 1092 height 316
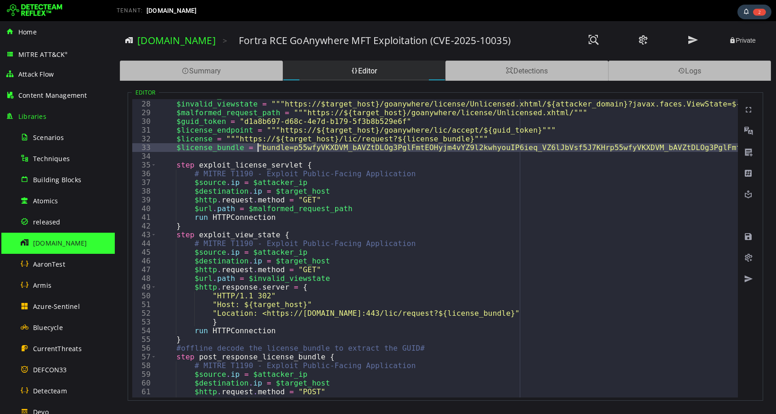
click at [257, 147] on div "$attacker_domain = "hax0r" $invalid_viewstate = """https://$target_host}/goanyw…" at bounding box center [703, 249] width 1092 height 316
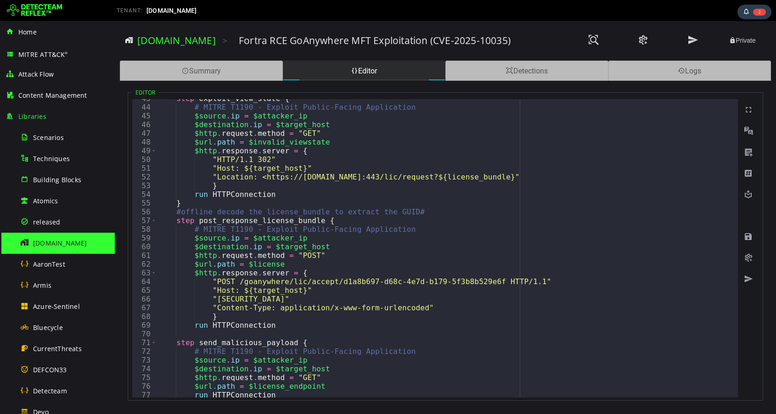
scroll to position [370, 0]
type textarea "**********"
click at [750, 236] on span at bounding box center [748, 236] width 9 height 9
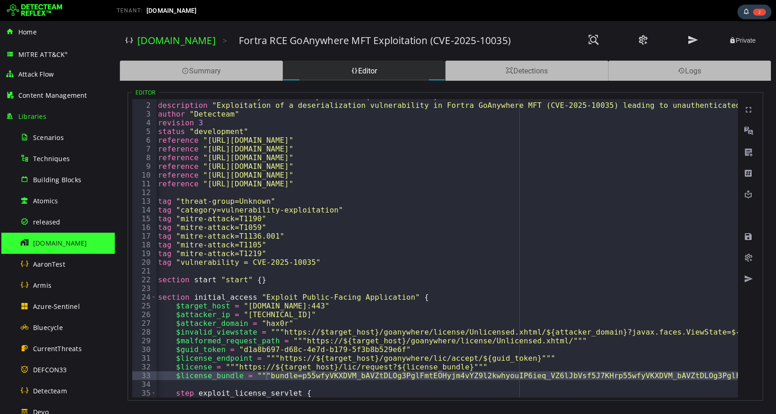
scroll to position [8, 0]
click at [749, 258] on span at bounding box center [748, 257] width 9 height 9
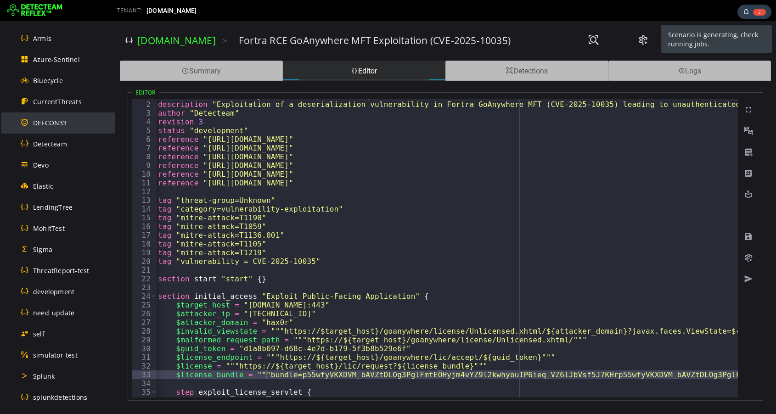
scroll to position [319, 0]
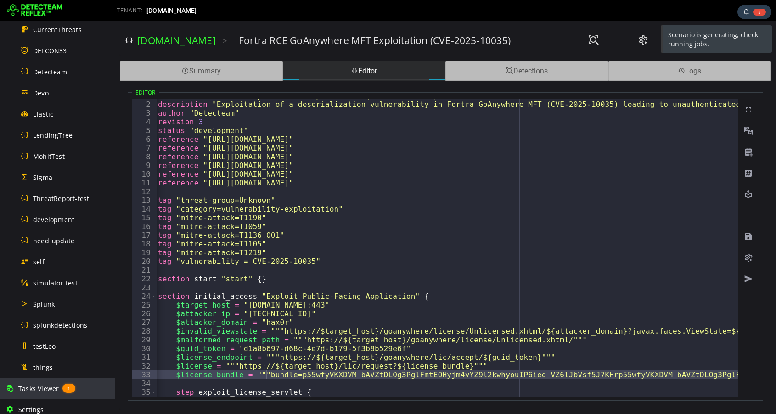
click at [37, 388] on span "Tasks Viewer" at bounding box center [38, 388] width 40 height 9
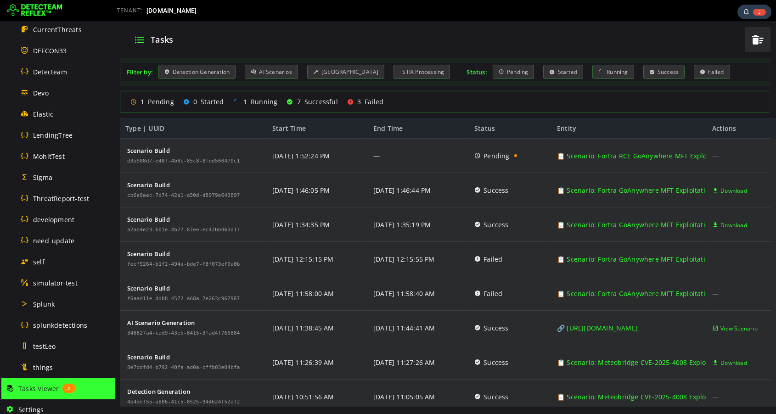
click at [589, 102] on div "1 Pending 0 Started 1 Running 7 Successful 3 Failed" at bounding box center [445, 102] width 637 height 16
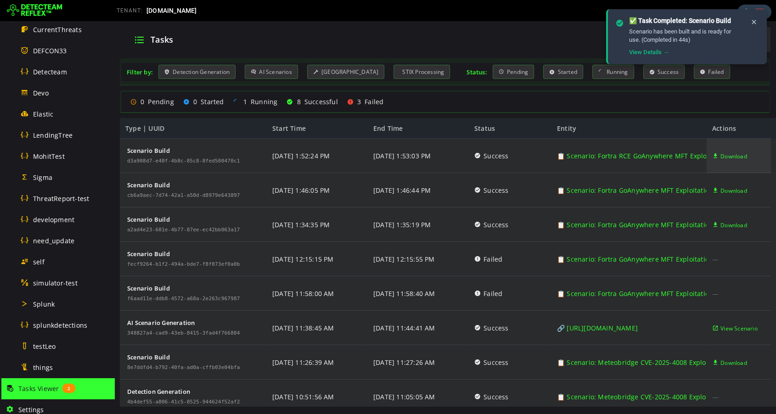
click at [729, 158] on span "Download" at bounding box center [733, 156] width 27 height 34
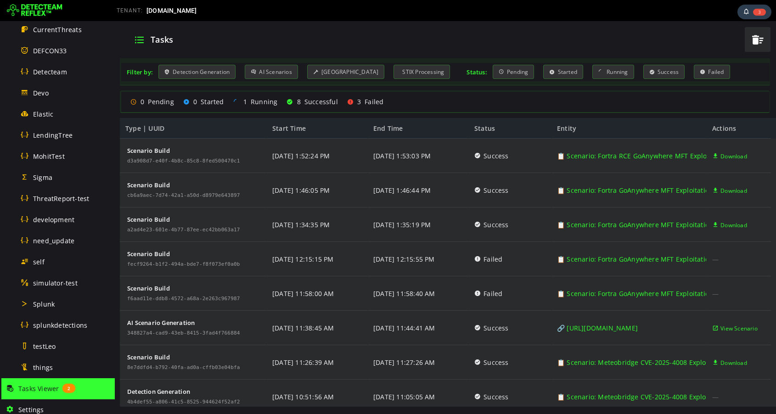
click at [749, 84] on div "Clear All" at bounding box center [744, 91] width 40 height 14
click at [758, 38] on span "button" at bounding box center [758, 39] width 14 height 19
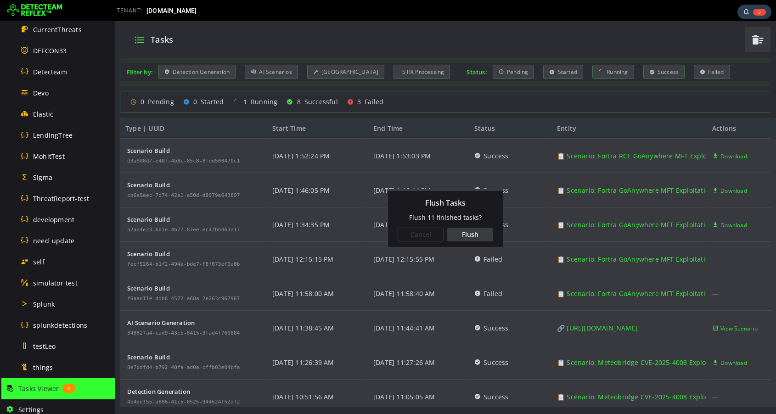
click at [473, 236] on div "Flush" at bounding box center [470, 235] width 46 height 14
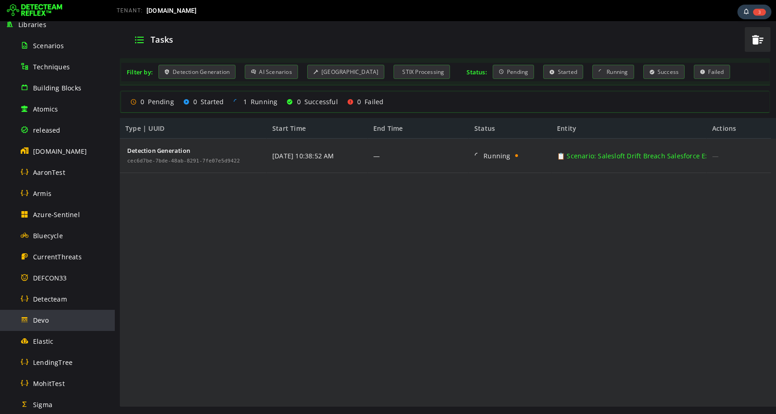
scroll to position [87, 0]
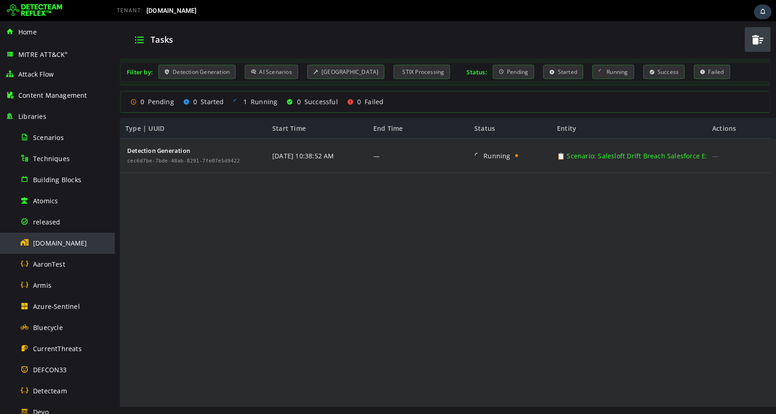
click at [48, 244] on span "[DOMAIN_NAME]" at bounding box center [60, 243] width 54 height 9
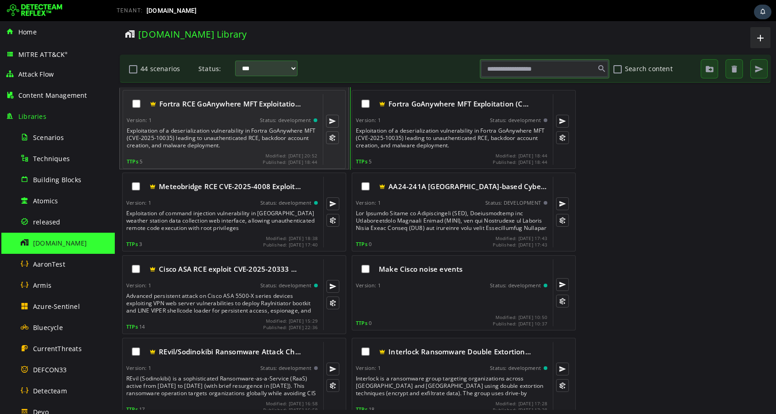
click at [201, 139] on div "Exploitation of a deserialization vulnerability in Fortra GoAnywhere MFT (CVE-2…" at bounding box center [223, 138] width 192 height 22
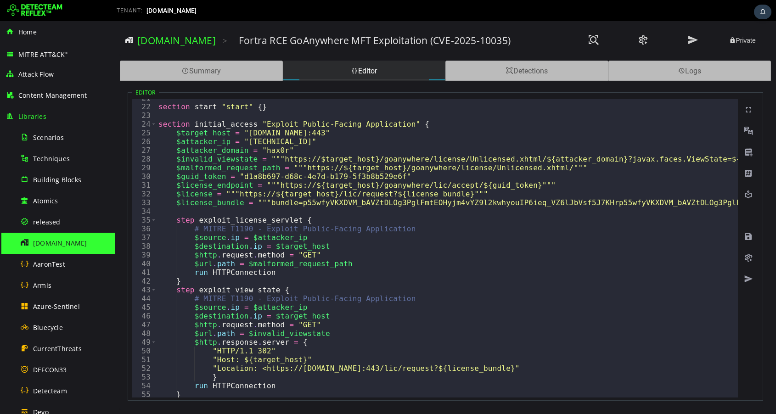
scroll to position [190, 0]
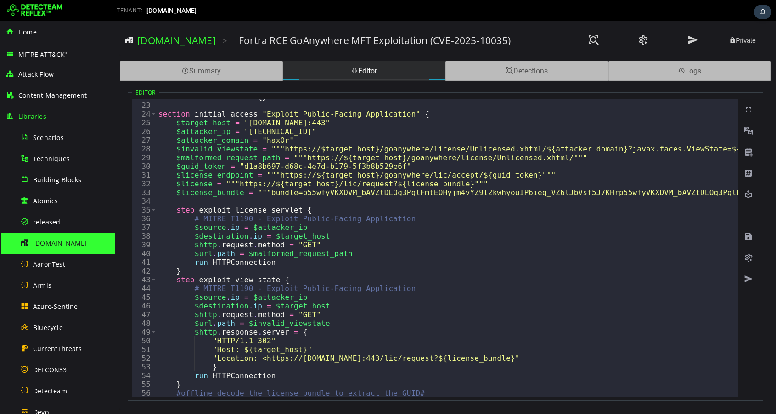
click at [280, 149] on div "section start "start" { } section initial_access "Exploit Public-Facing Applica…" at bounding box center [707, 250] width 1101 height 316
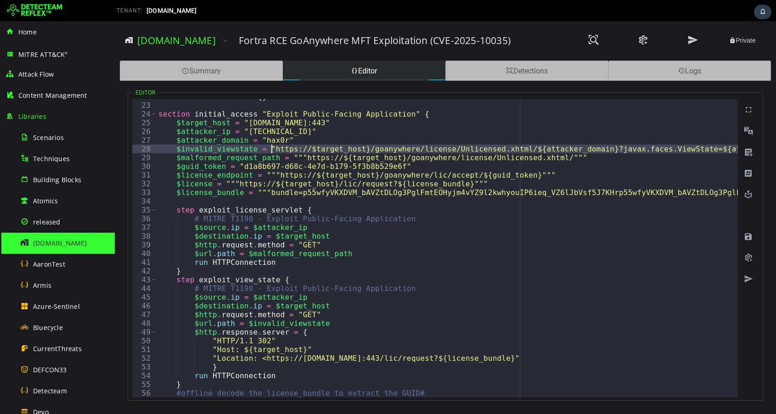
click at [302, 155] on div "section start "start" { } section initial_access "Exploit Public-Facing Applica…" at bounding box center [707, 250] width 1101 height 316
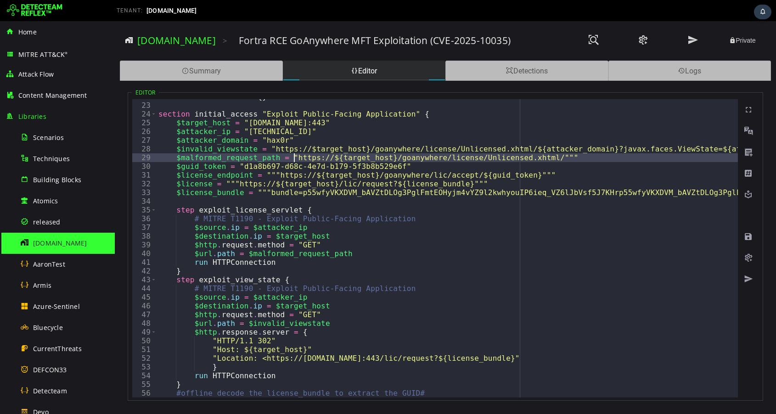
click at [274, 175] on div "section start "start" { } section initial_access "Exploit Public-Facing Applica…" at bounding box center [707, 250] width 1101 height 316
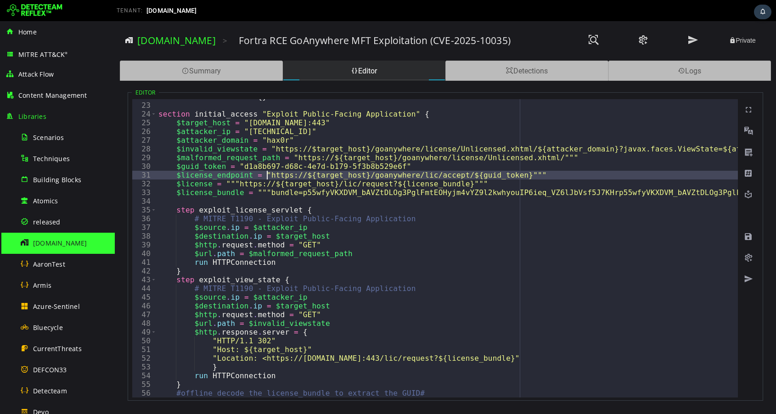
click at [233, 185] on div "section start "start" { } section initial_access "Exploit Public-Facing Applica…" at bounding box center [707, 250] width 1101 height 316
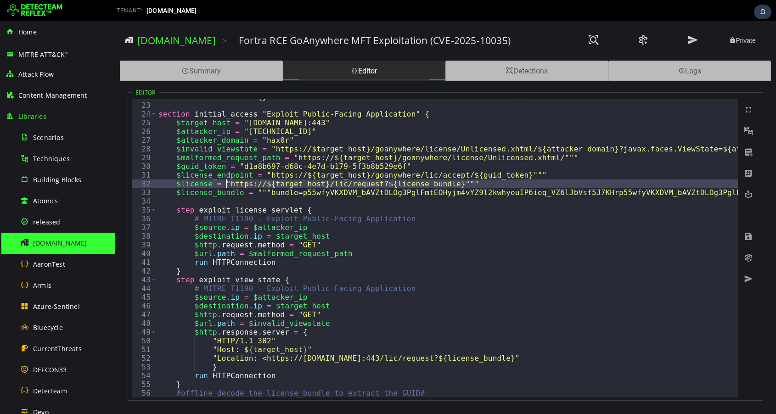
click at [265, 193] on div "section start "start" { } section initial_access "Exploit Public-Facing Applica…" at bounding box center [707, 250] width 1101 height 316
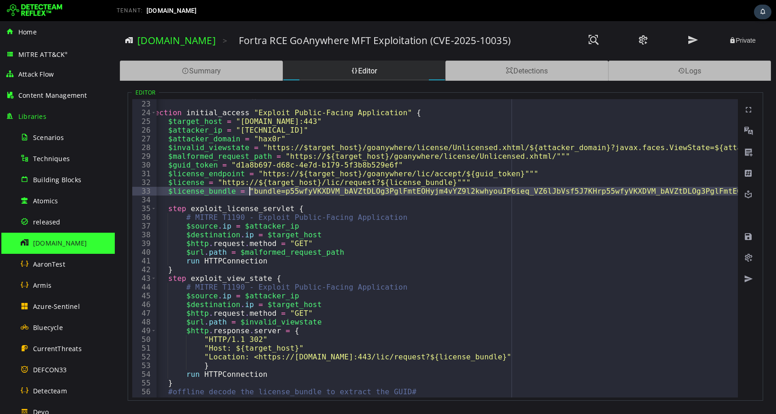
scroll to position [0, 17]
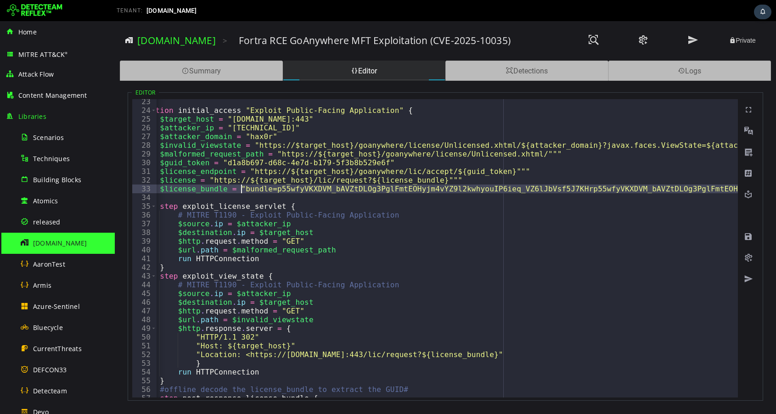
click at [541, 164] on div "section initial_access "Exploit Public-Facing Application" { $target_host = "[D…" at bounding box center [686, 255] width 1092 height 316
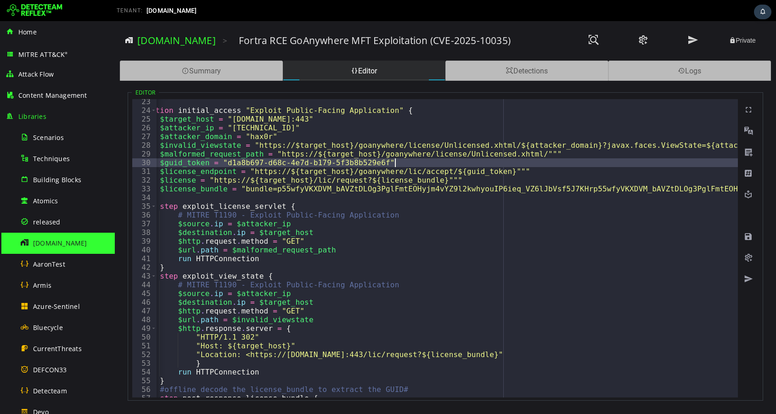
click at [543, 172] on div "section initial_access "Exploit Public-Facing Application" { $target_host = "[D…" at bounding box center [686, 255] width 1092 height 316
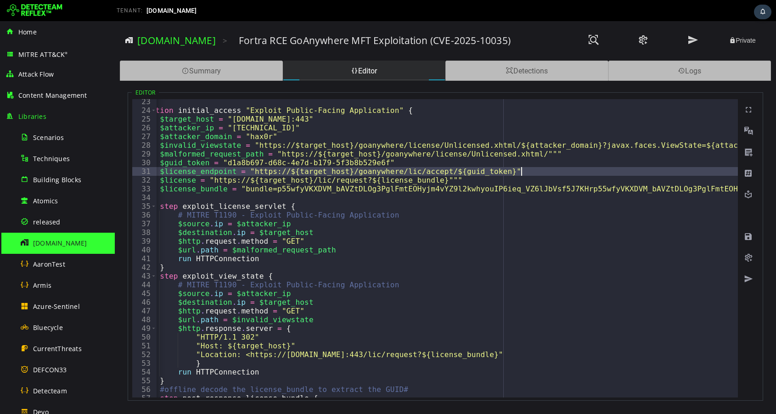
click at [485, 179] on div "section initial_access "Exploit Public-Facing Application" { $target_host = "[D…" at bounding box center [686, 255] width 1092 height 316
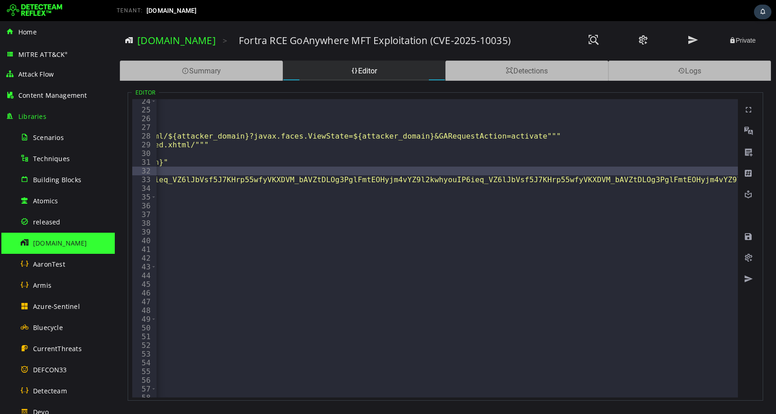
scroll to position [0, 379]
click at [603, 141] on div "section initial_access "Exploit Public-Facing Application" { $target_host = "[D…" at bounding box center [324, 255] width 1092 height 316
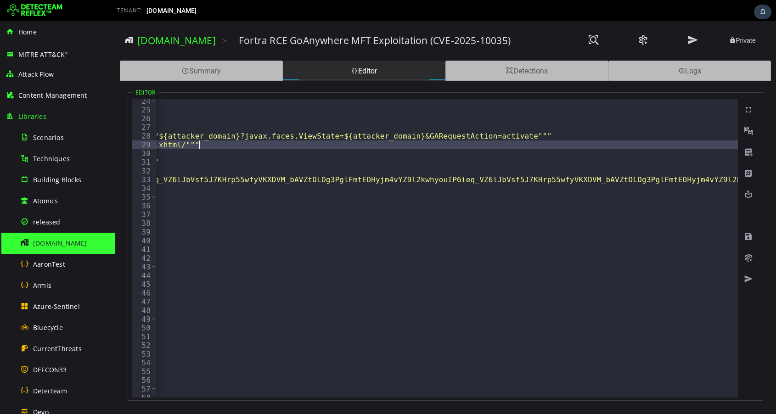
click at [599, 133] on div "section initial_access "Exploit Public-Facing Application" { $target_host = "[D…" at bounding box center [324, 255] width 1092 height 316
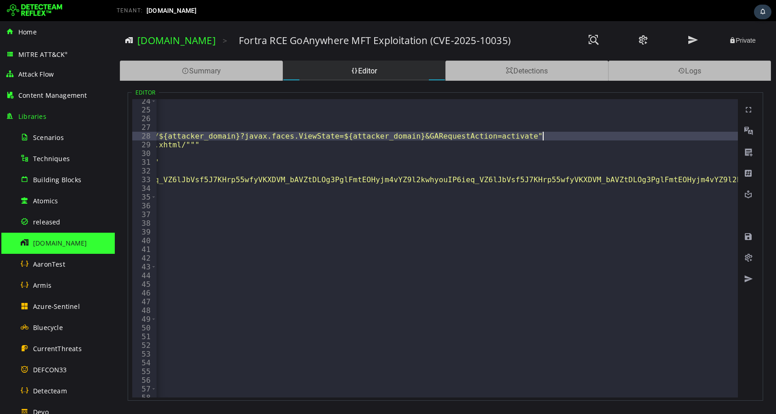
scroll to position [0, 0]
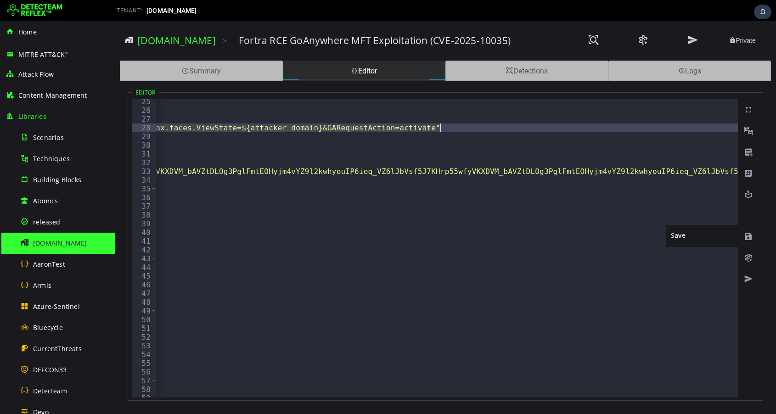
click at [748, 237] on span at bounding box center [748, 236] width 9 height 9
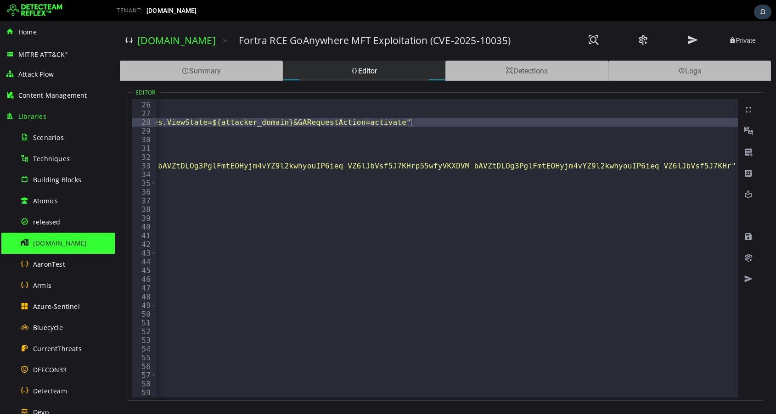
type textarea "**********"
click at [456, 164] on div "$target_host = "[DOMAIN_NAME]:443" $attacker_ip = "[TECHNICAL_ID]" $attacker_do…" at bounding box center [192, 250] width 1092 height 316
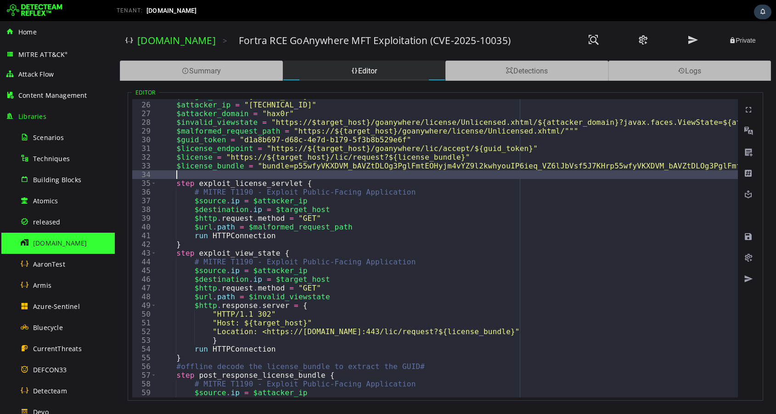
type textarea "**********"
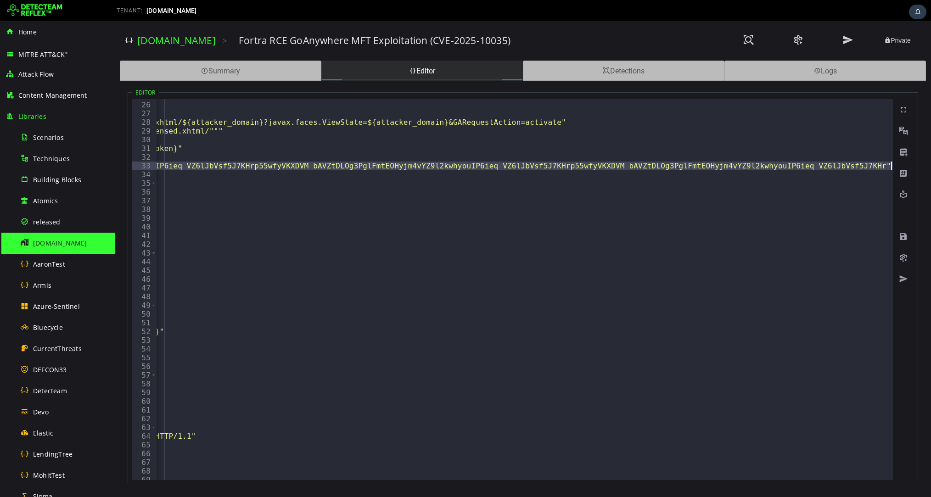
click at [629, 167] on div "$target_host = "[DOMAIN_NAME]:443" $attacker_ip = "[TECHNICAL_ID]" $attacker_do…" at bounding box center [347, 291] width 1092 height 399
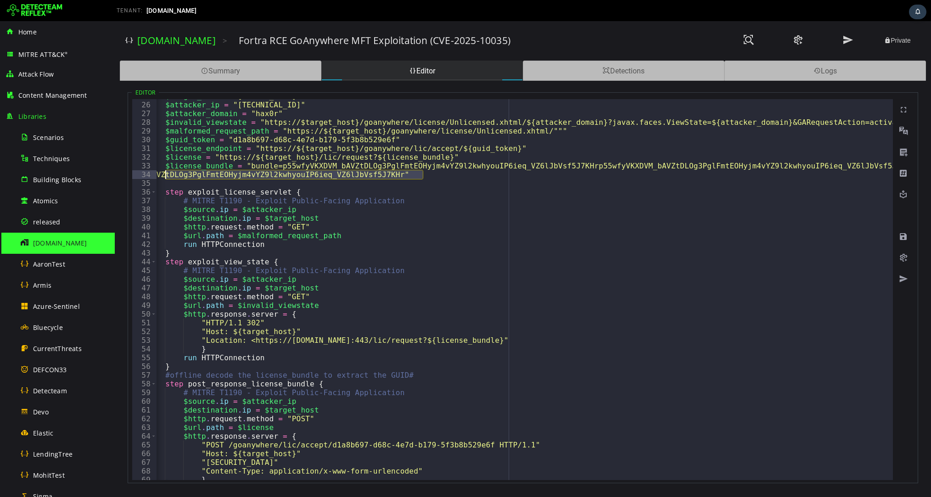
drag, startPoint x: 422, startPoint y: 174, endPoint x: 163, endPoint y: 177, distance: 259.0
click at [163, 177] on div "$target_host = "[DOMAIN_NAME]:443" $attacker_ip = "[TECHNICAL_ID]" $attacker_do…" at bounding box center [568, 291] width 844 height 399
click at [423, 172] on div "$target_host = "[DOMAIN_NAME]:443" $attacker_ip = "[TECHNICAL_ID]" $attacker_do…" at bounding box center [568, 291] width 844 height 399
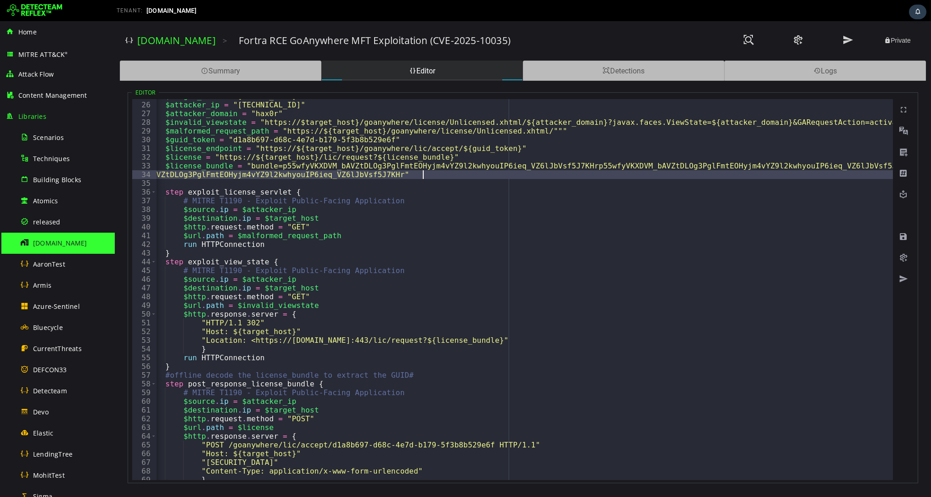
paste textarea "**********"
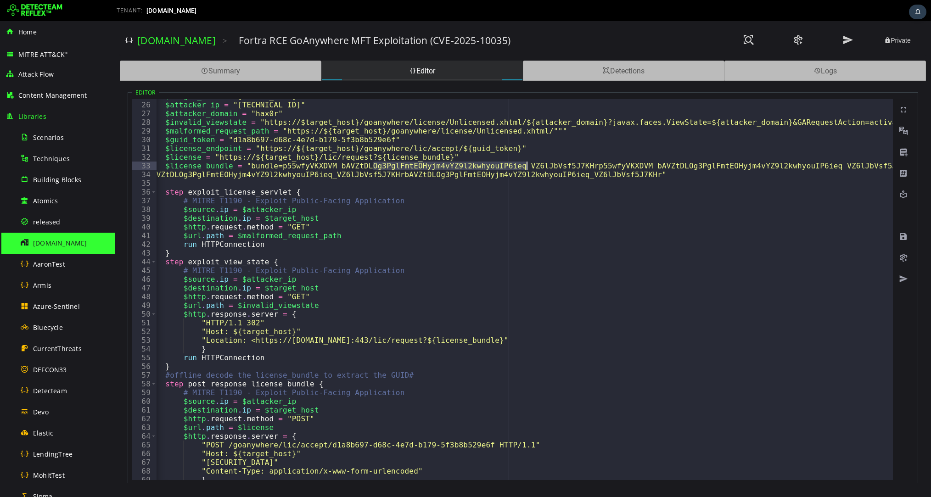
drag, startPoint x: 374, startPoint y: 165, endPoint x: 525, endPoint y: 162, distance: 151.1
click at [525, 162] on div "$target_host = "[DOMAIN_NAME]:443" $attacker_ip = "[TECHNICAL_ID]" $attacker_do…" at bounding box center [568, 291] width 844 height 399
click at [681, 173] on div "$target_host = "[DOMAIN_NAME]:443" $attacker_ip = "[TECHNICAL_ID]" $attacker_do…" at bounding box center [568, 291] width 844 height 399
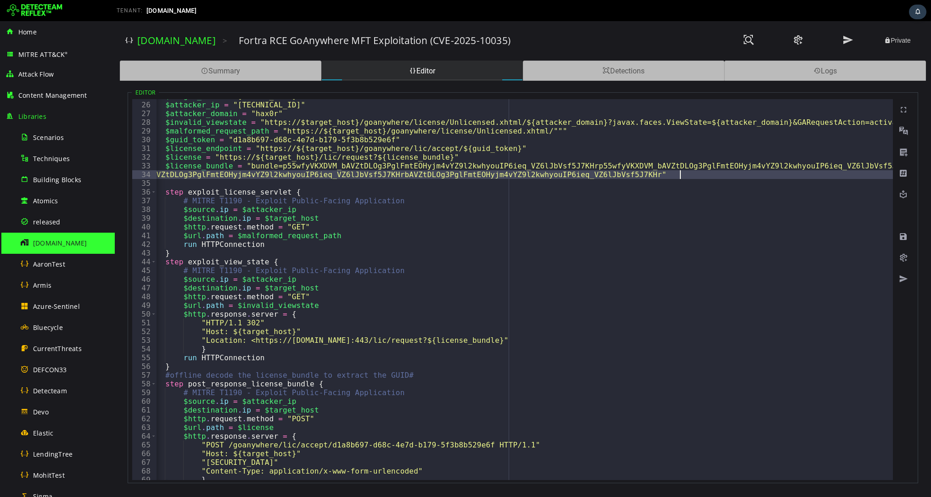
paste textarea "**********"
click at [162, 175] on div "$target_host = "[DOMAIN_NAME]:443" $attacker_ip = "[TECHNICAL_ID]" $attacker_do…" at bounding box center [568, 291] width 844 height 399
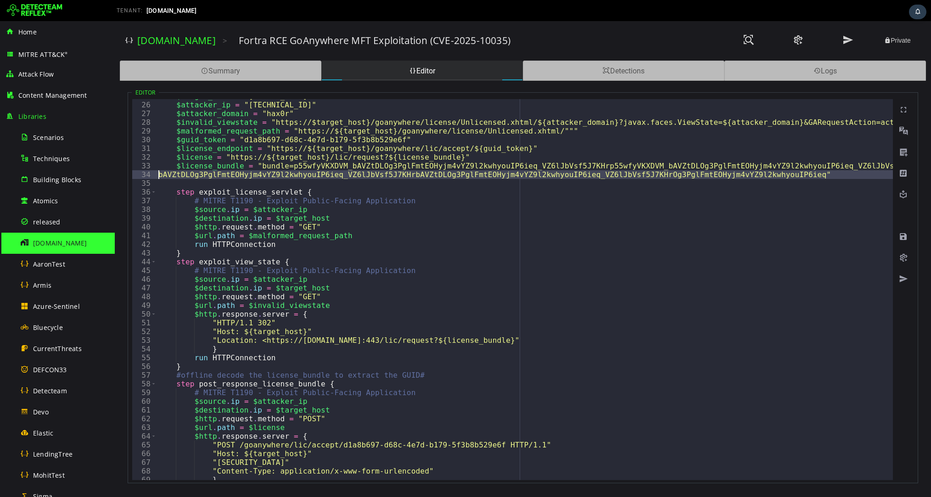
type textarea "**********"
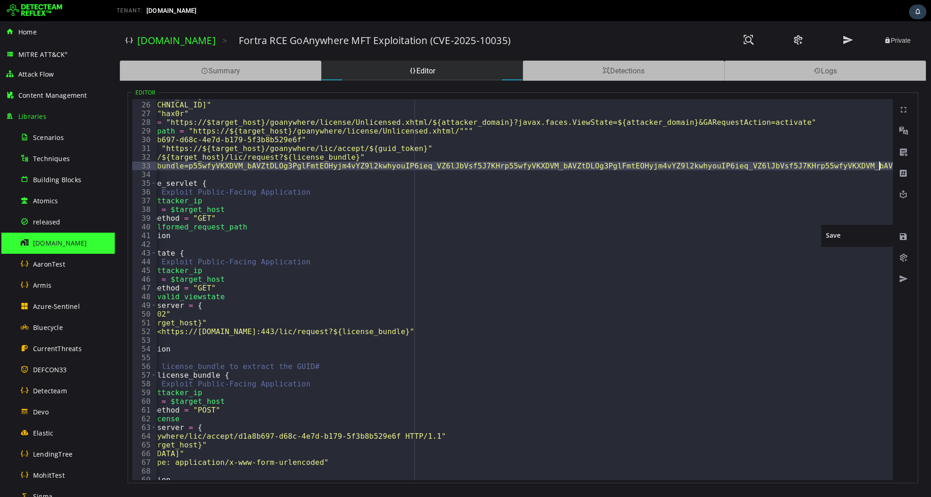
click at [776, 236] on span at bounding box center [903, 236] width 9 height 9
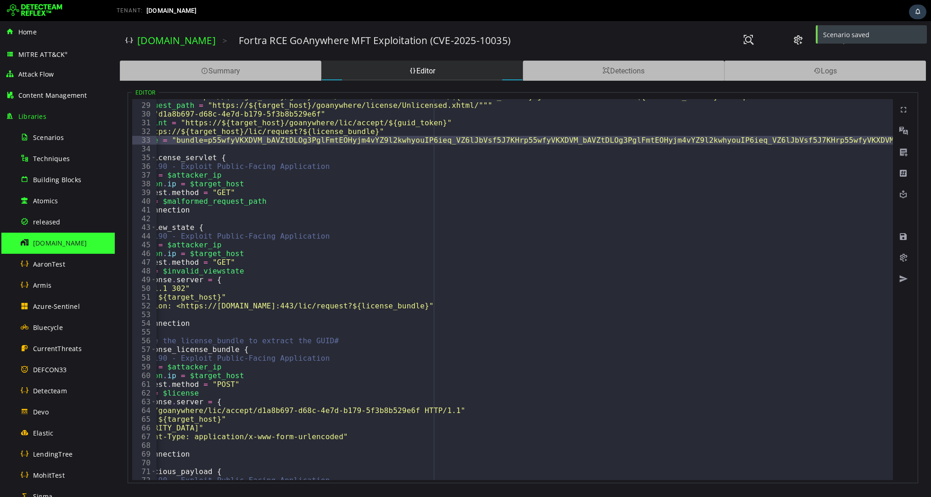
scroll to position [0, 68]
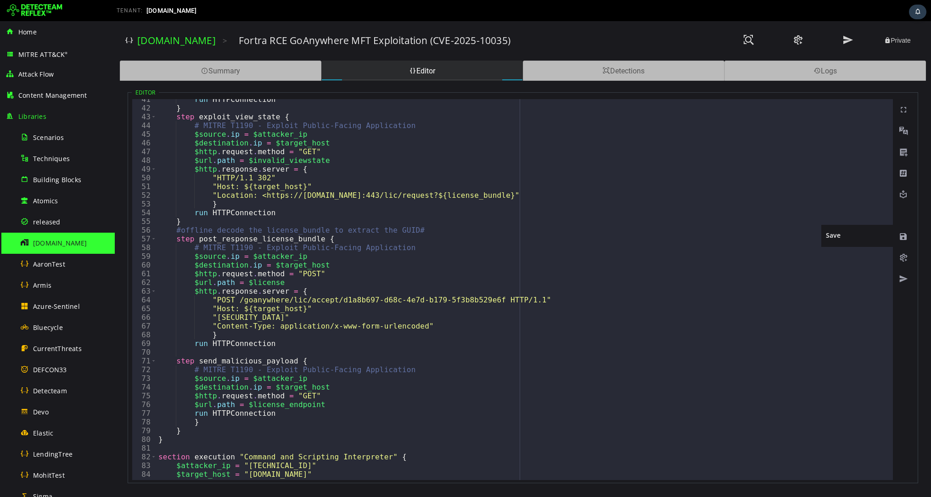
click at [776, 236] on span at bounding box center [903, 236] width 9 height 9
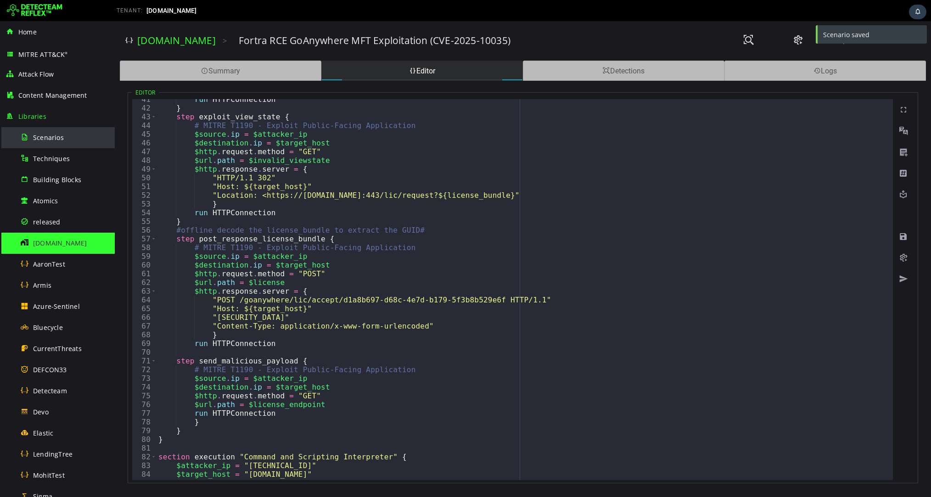
click at [48, 135] on span "Scenarios" at bounding box center [48, 137] width 31 height 9
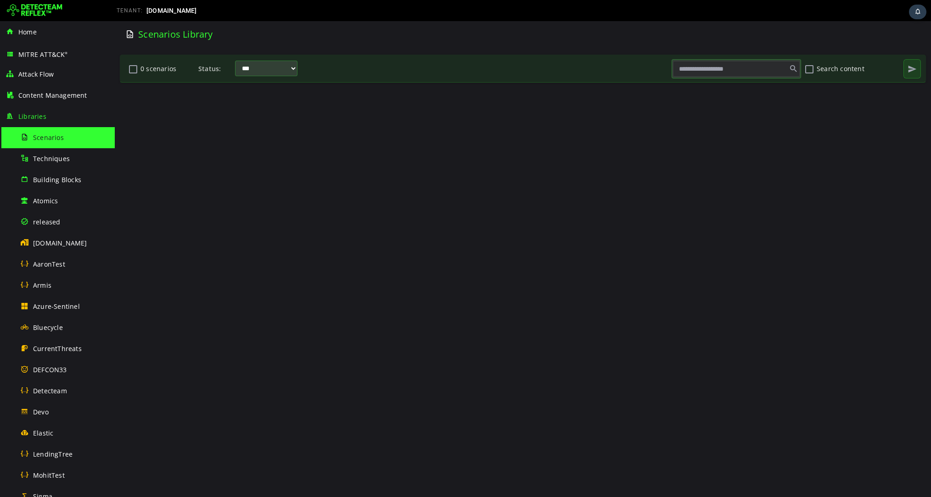
click at [715, 66] on input "text" at bounding box center [736, 69] width 127 height 16
type input "**********"
click at [776, 72] on button "Search content" at bounding box center [809, 69] width 11 height 16
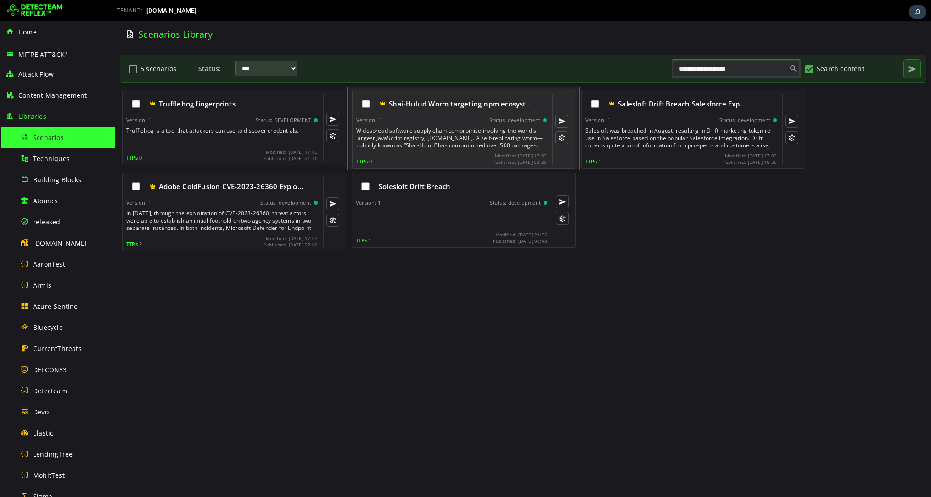
click at [433, 134] on div "Widespread software supply chain compromise involving the world’s largest JavaS…" at bounding box center [452, 138] width 192 height 22
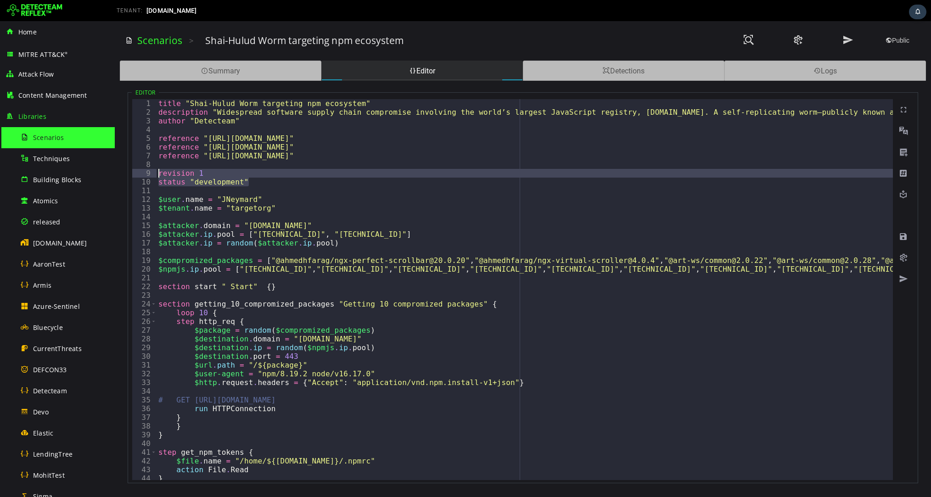
drag, startPoint x: 250, startPoint y: 182, endPoint x: 152, endPoint y: 169, distance: 99.6
click at [152, 169] on div "**********" at bounding box center [512, 289] width 761 height 381
type textarea "**********"
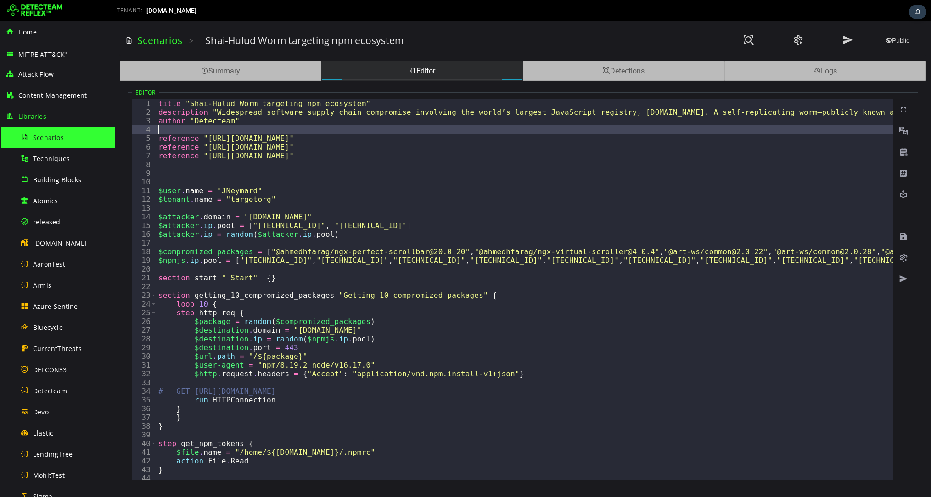
paste textarea "**********"
type textarea "**********"
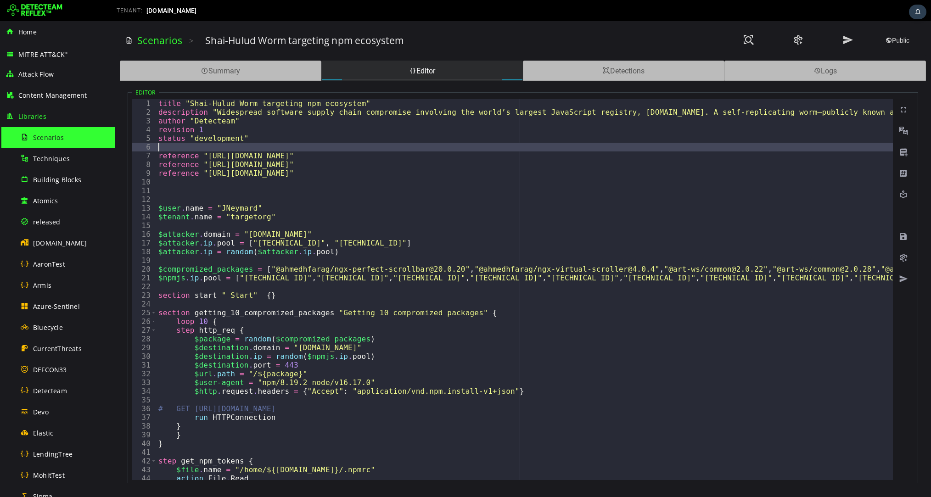
type textarea "**********"
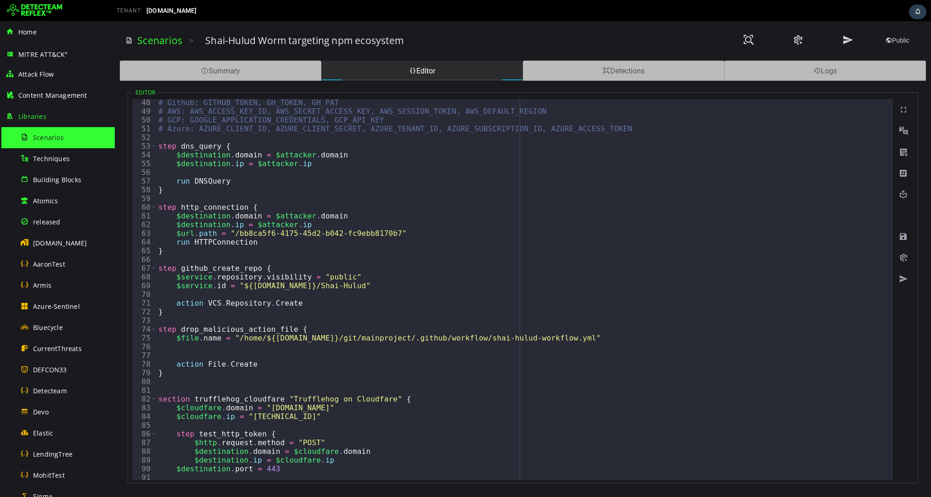
scroll to position [409, 0]
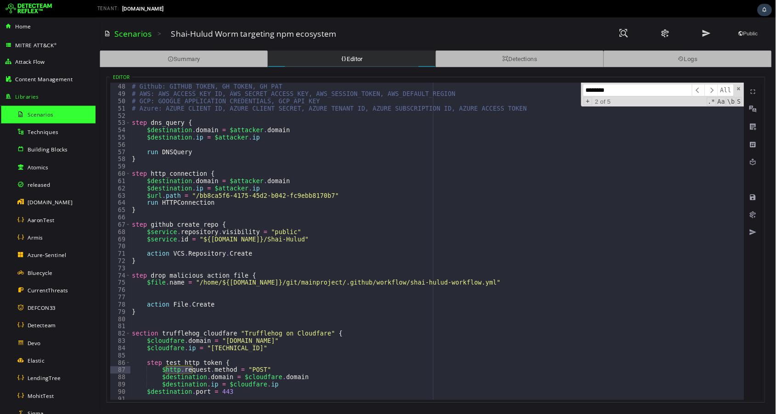
scroll to position [613, 0]
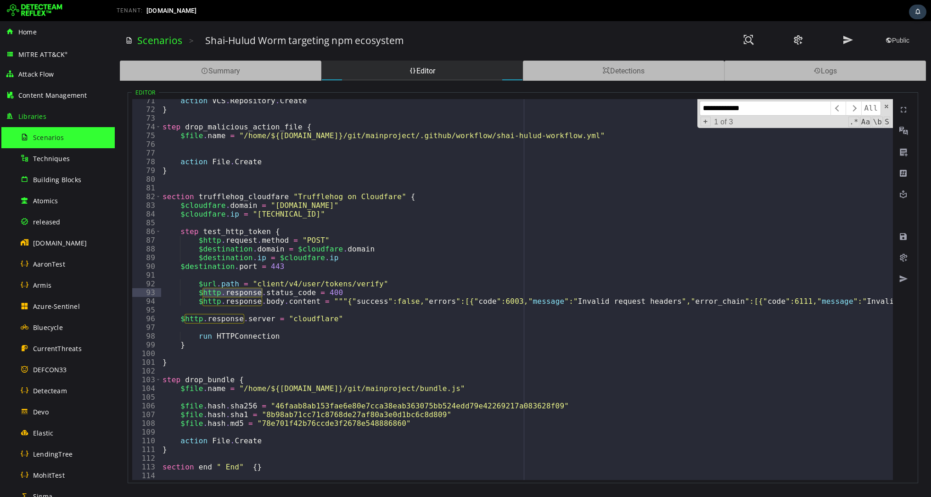
type input "**********"
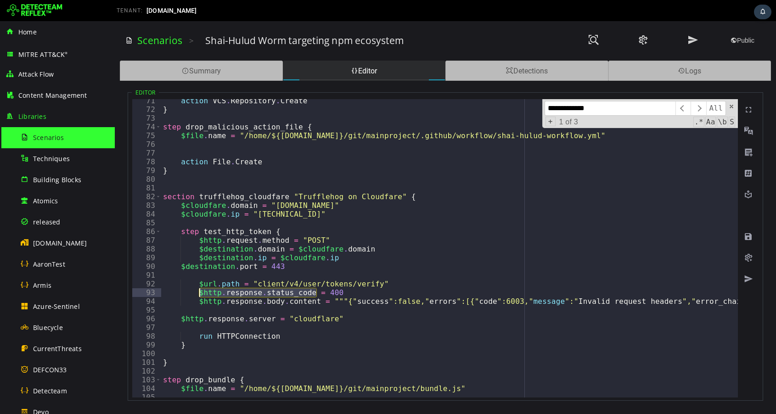
drag, startPoint x: 317, startPoint y: 293, endPoint x: 199, endPoint y: 290, distance: 118.5
drag, startPoint x: 346, startPoint y: 302, endPoint x: 198, endPoint y: 304, distance: 147.9
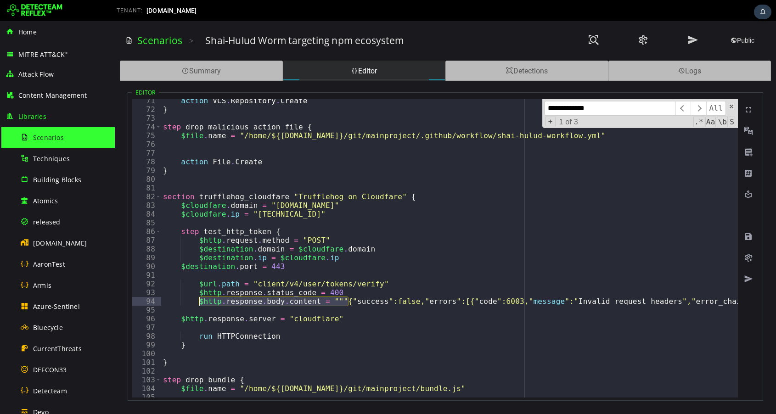
type textarea "**********"
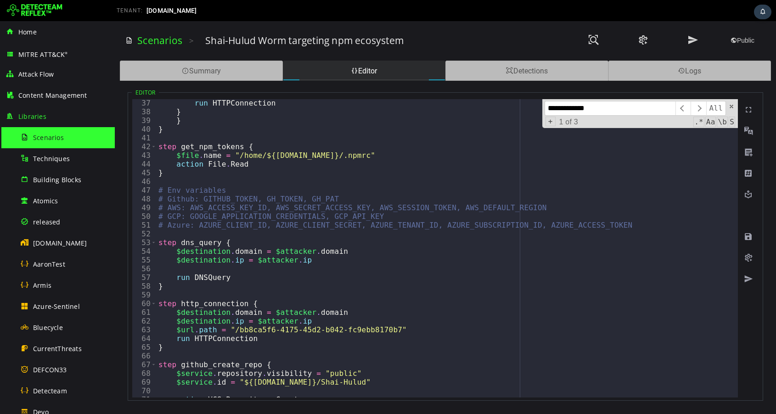
scroll to position [0, 0]
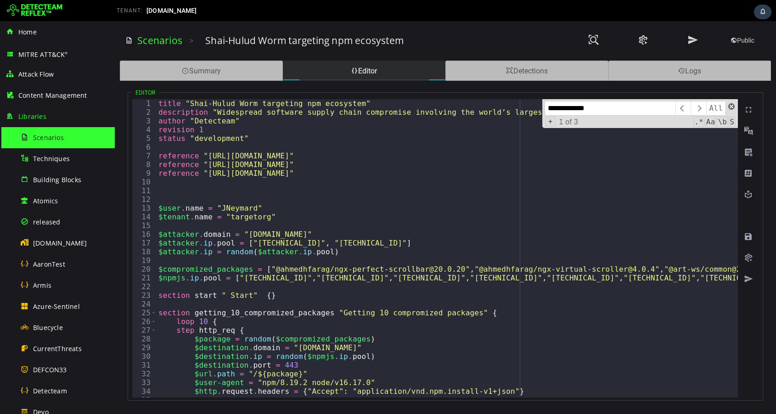
click at [732, 107] on span at bounding box center [731, 106] width 6 height 6
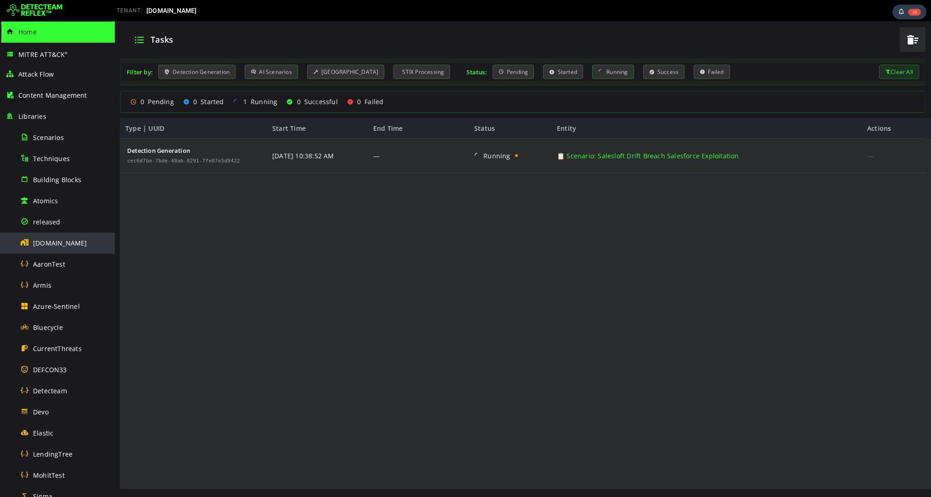
click at [52, 244] on span "[DOMAIN_NAME]" at bounding box center [60, 243] width 54 height 9
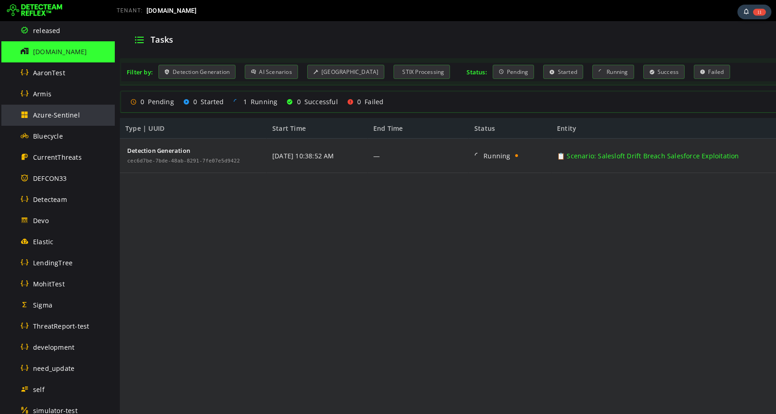
scroll to position [473, 0]
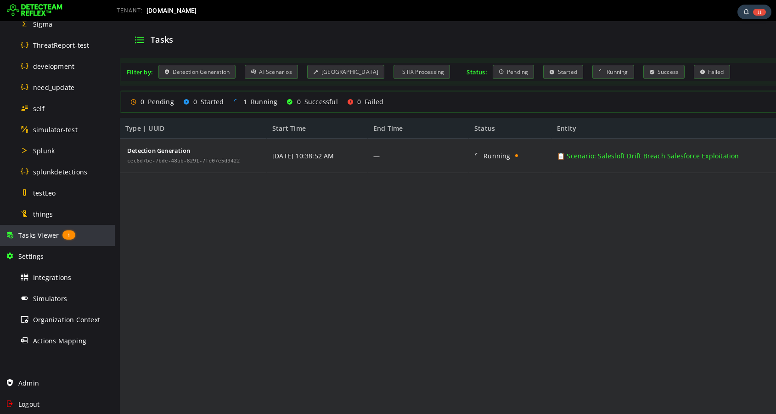
click at [39, 233] on span "Tasks Viewer" at bounding box center [38, 235] width 40 height 9
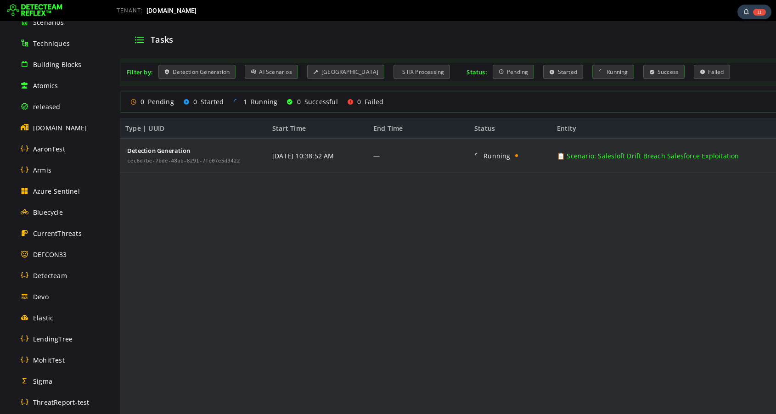
scroll to position [73, 0]
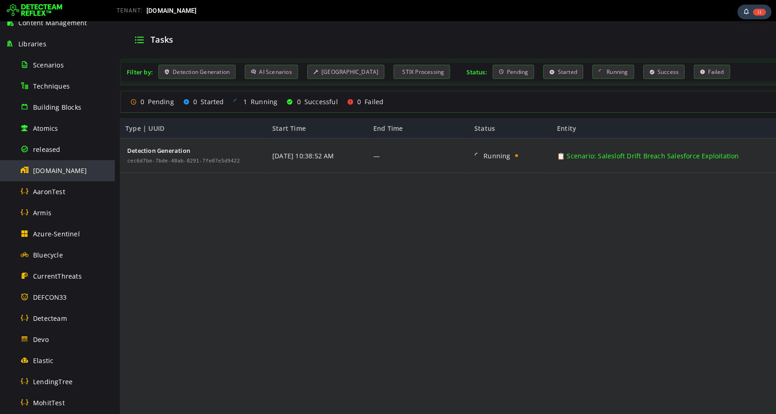
click at [65, 170] on span "[DOMAIN_NAME]" at bounding box center [60, 170] width 54 height 9
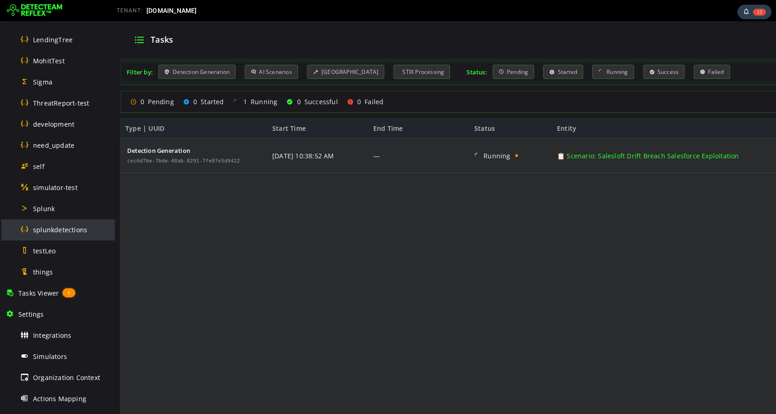
scroll to position [473, 0]
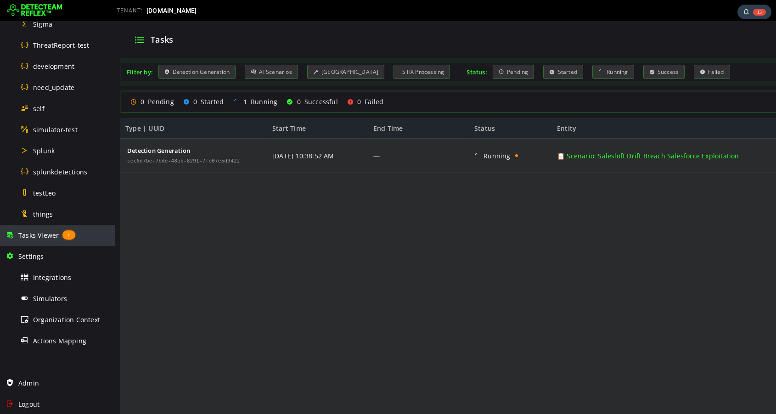
click at [45, 231] on span "Tasks Viewer" at bounding box center [38, 235] width 40 height 9
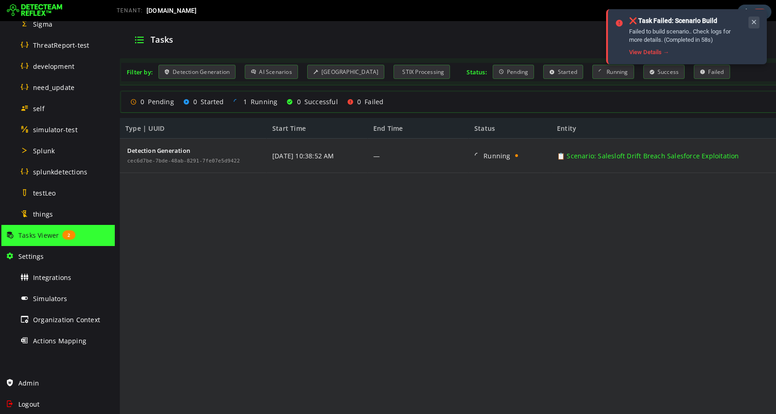
click at [753, 24] on icon at bounding box center [753, 22] width 7 height 8
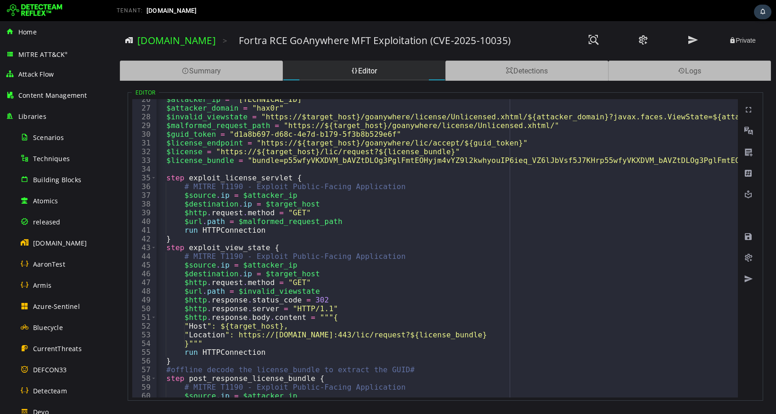
scroll to position [223, 0]
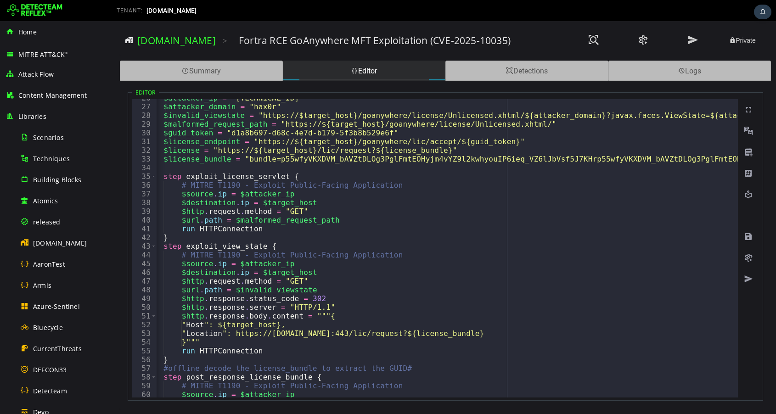
click at [523, 40] on div "Fortra RCE GoAnywhere MFT Exploitation (CVE-2025-10035)" at bounding box center [400, 40] width 323 height 13
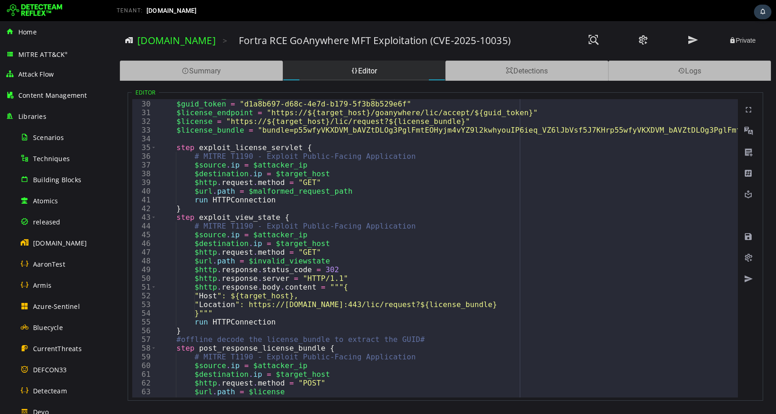
scroll to position [296, 0]
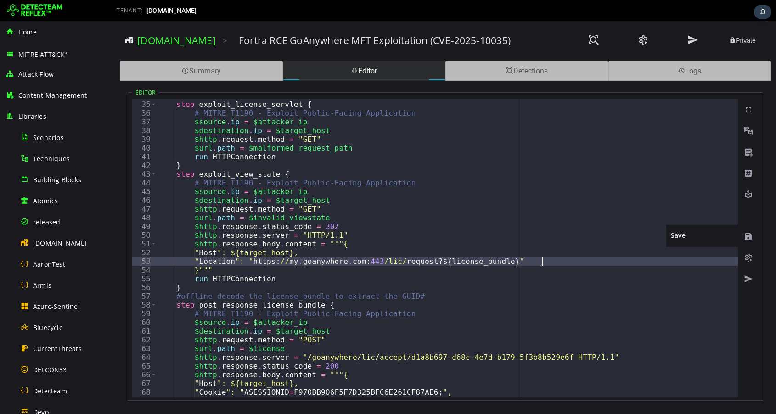
type textarea "**********"
click at [747, 234] on span at bounding box center [748, 236] width 9 height 9
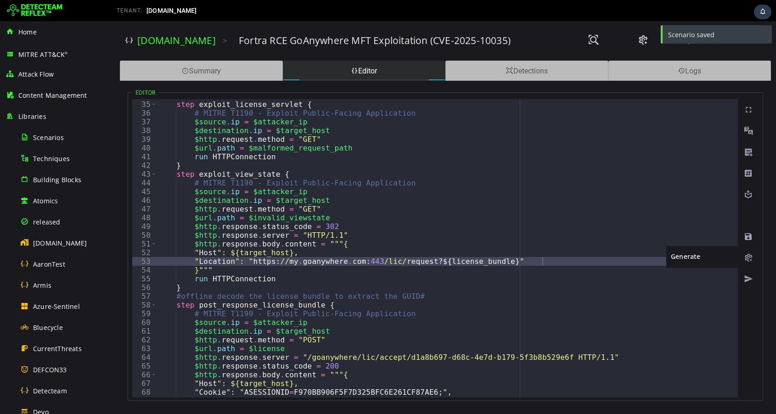
click at [748, 260] on span at bounding box center [748, 257] width 9 height 9
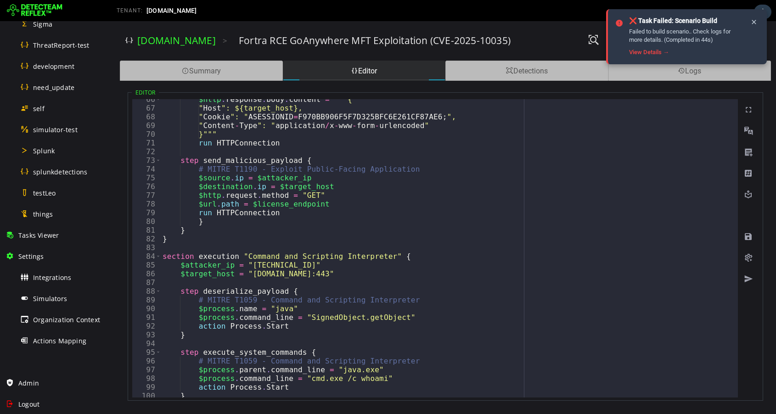
scroll to position [470, 0]
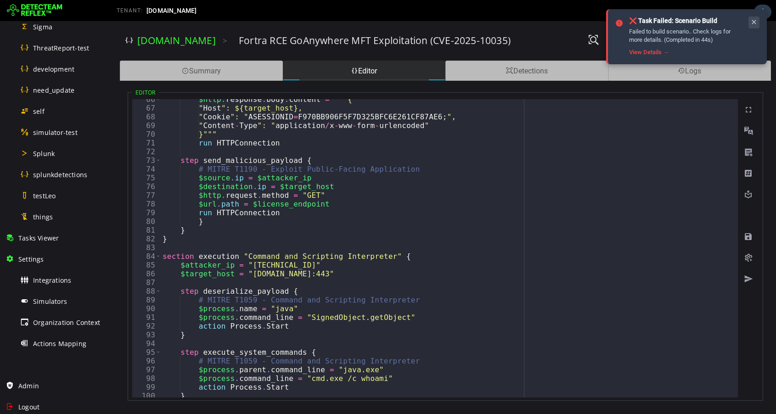
click at [755, 23] on icon at bounding box center [753, 22] width 7 height 8
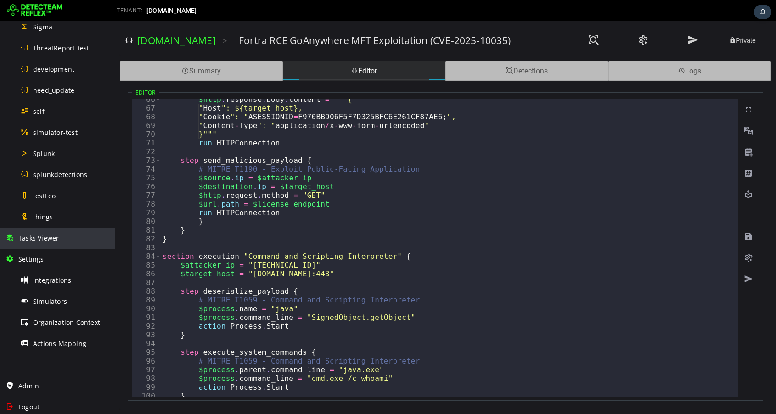
click at [43, 239] on span "Tasks Viewer" at bounding box center [38, 238] width 40 height 9
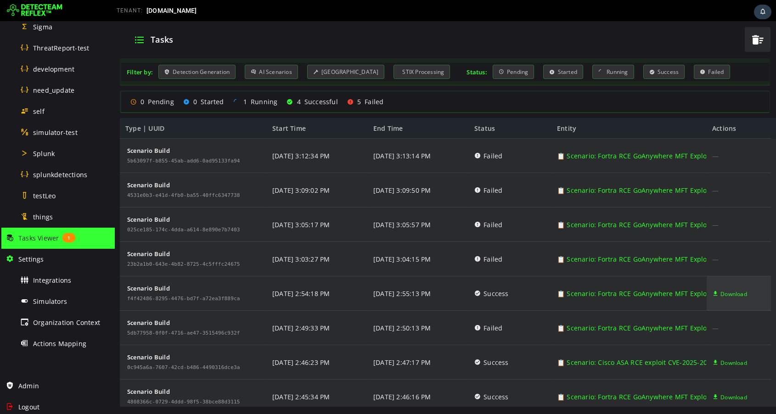
click at [736, 292] on span "Download" at bounding box center [733, 294] width 27 height 34
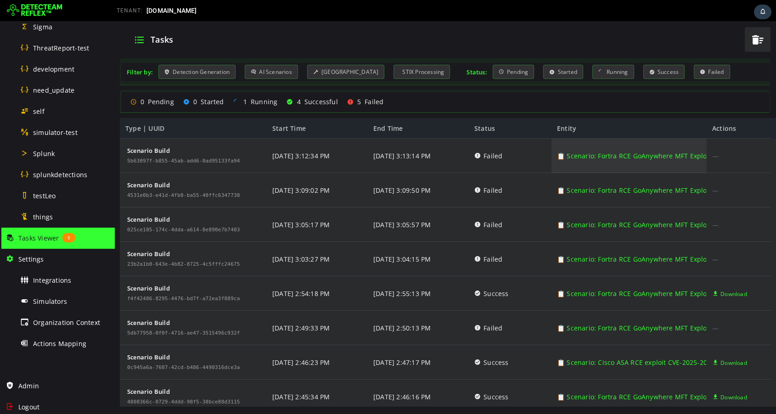
click at [602, 159] on link "📋 Scenario: Fortra RCE GoAnywhere MFT Exploitation (CVE-2025-10035)" at bounding box center [670, 156] width 226 height 34
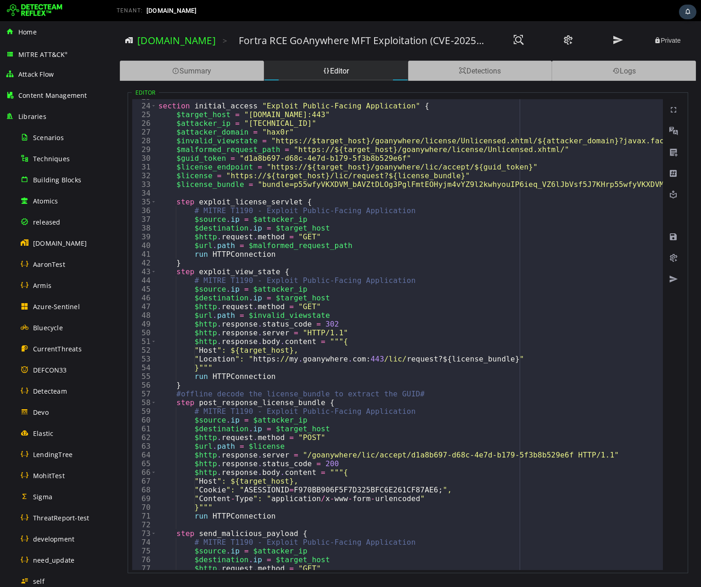
scroll to position [200, 0]
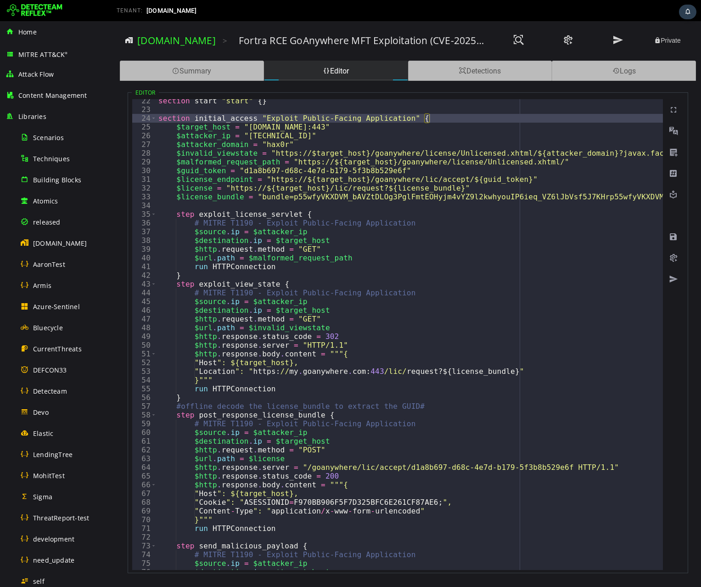
scroll to position [179, 0]
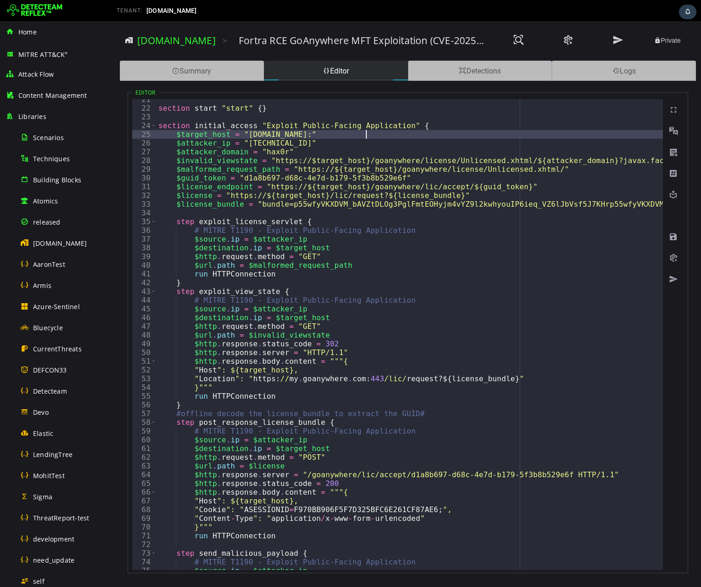
type textarea "**********"
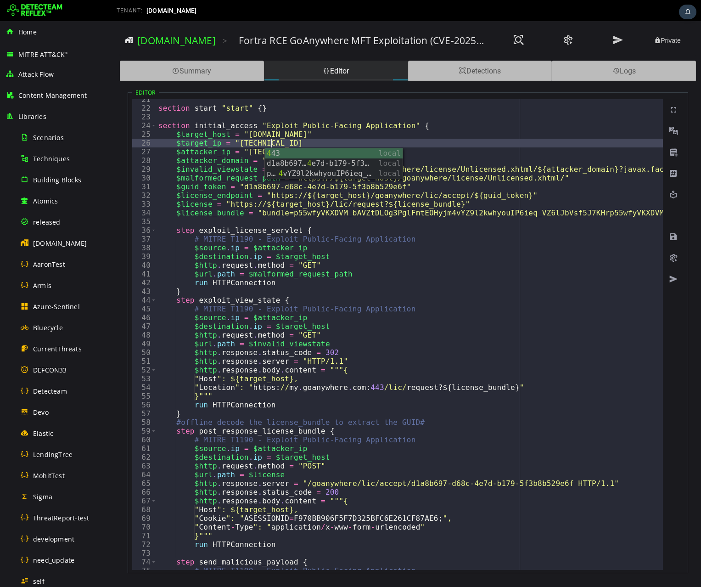
scroll to position [0, 6]
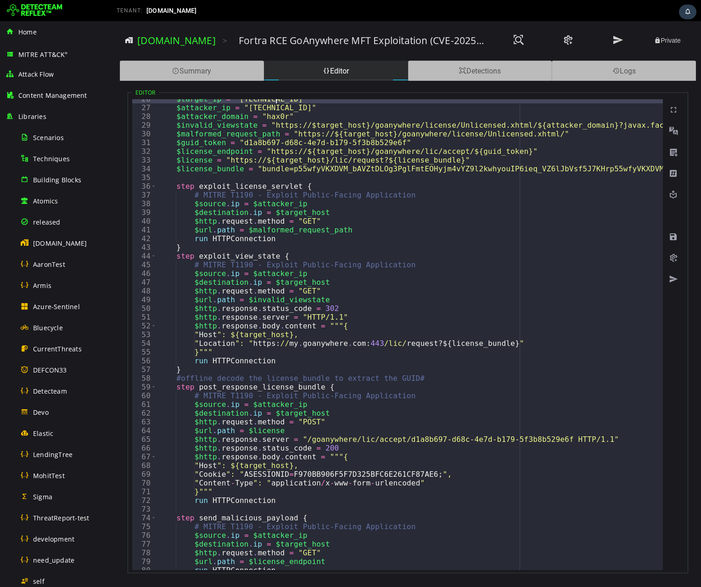
scroll to position [225, 0]
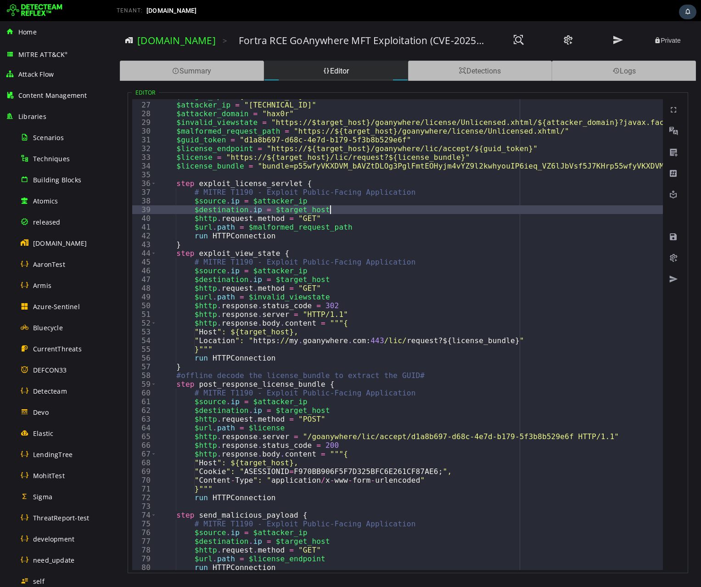
type textarea "**********"
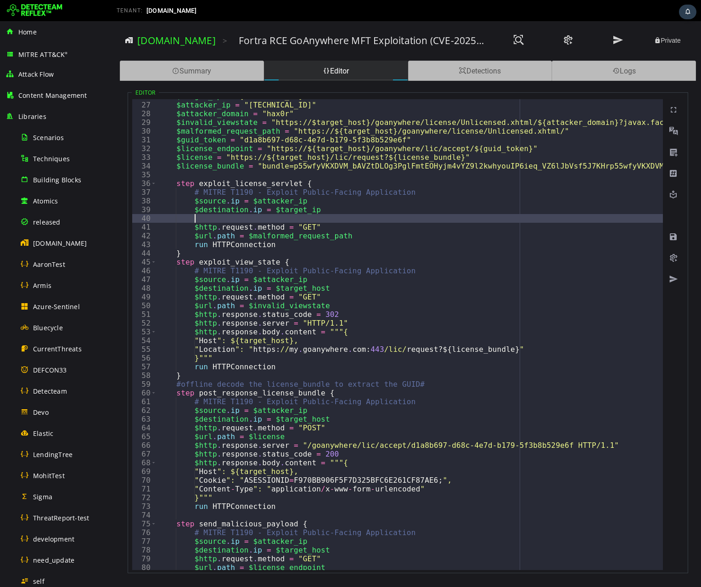
paste textarea "**********"
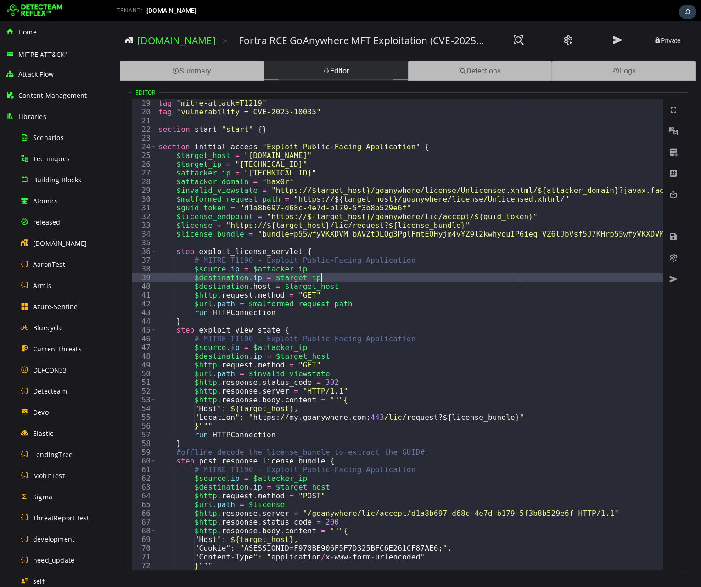
scroll to position [158, 0]
type textarea "**********"
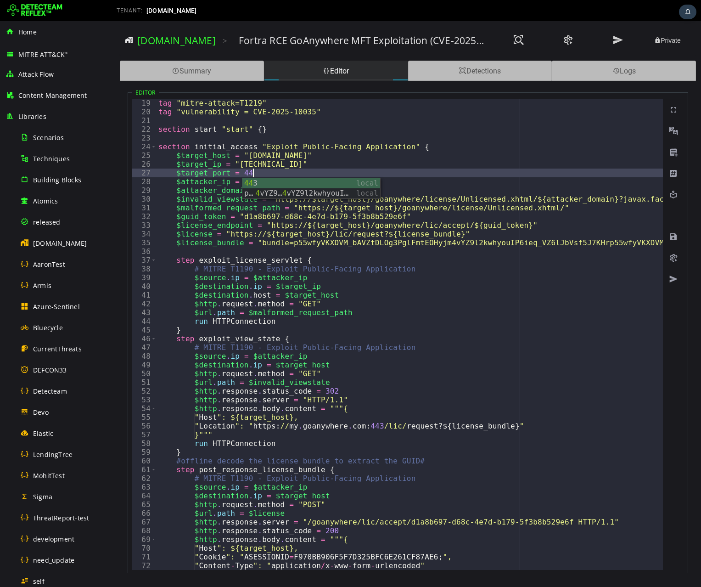
scroll to position [0, 5]
click at [300, 197] on div "443 local p55wfyVKXDVM_bAVZtDLOg3PglFmtEOHyjm 4 vYZ9l2kwhyouIP6ieq_VZ6lJbVsf5J7…" at bounding box center [311, 198] width 138 height 40
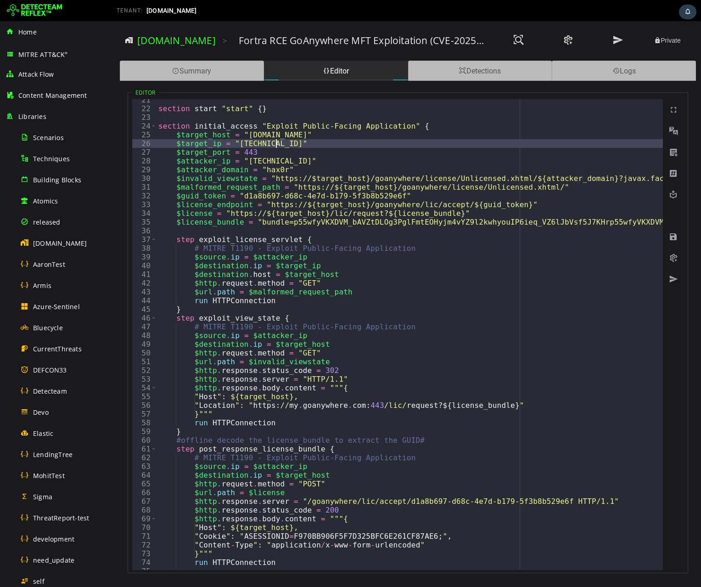
scroll to position [180, 0]
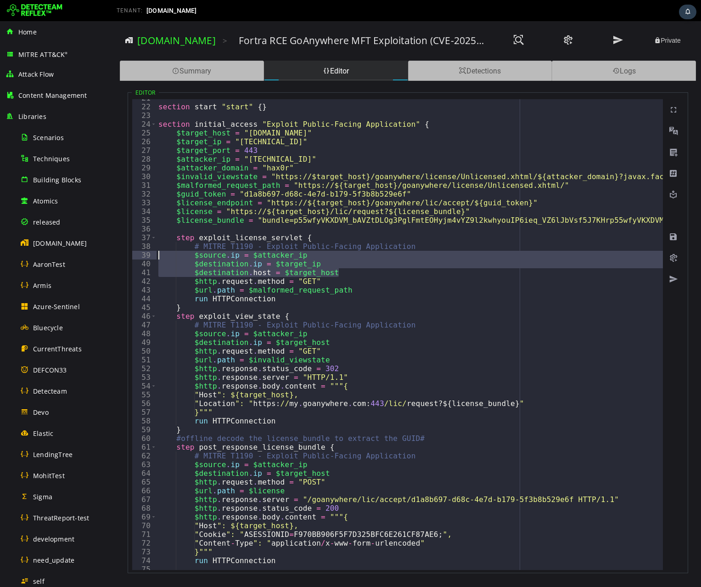
drag, startPoint x: 341, startPoint y: 273, endPoint x: 152, endPoint y: 257, distance: 189.4
click at [152, 257] on div "**********" at bounding box center [397, 334] width 531 height 471
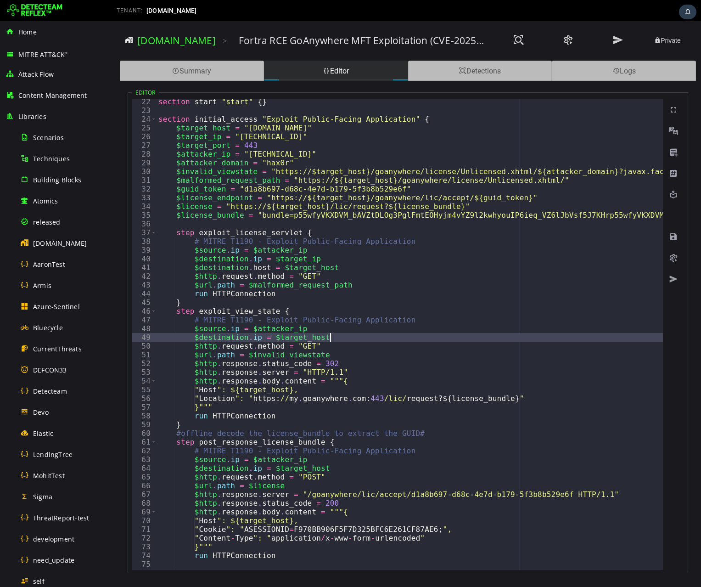
type textarea "**********"
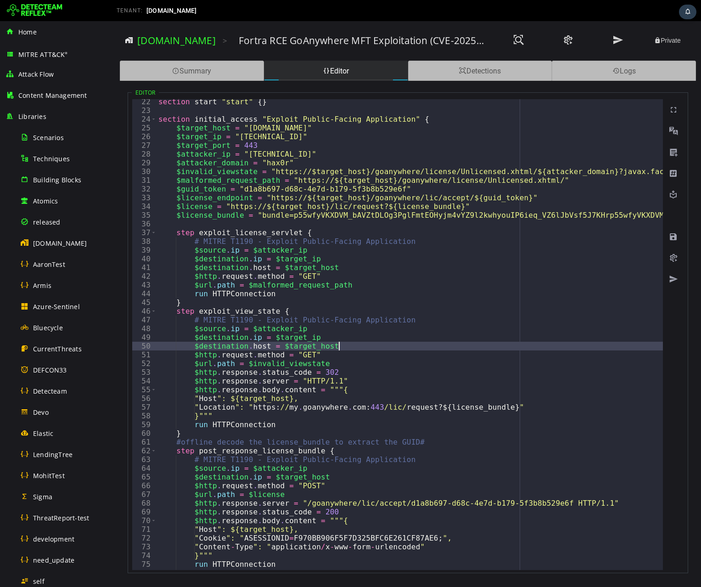
scroll to position [0, 10]
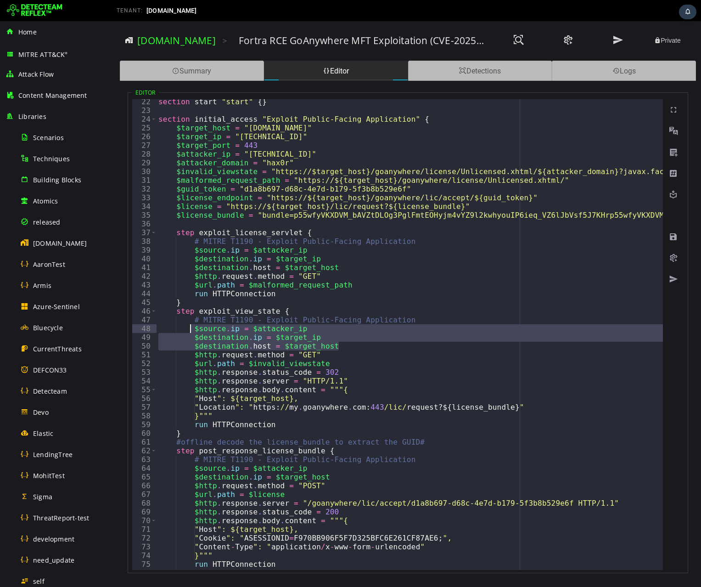
drag, startPoint x: 343, startPoint y: 347, endPoint x: 191, endPoint y: 328, distance: 154.0
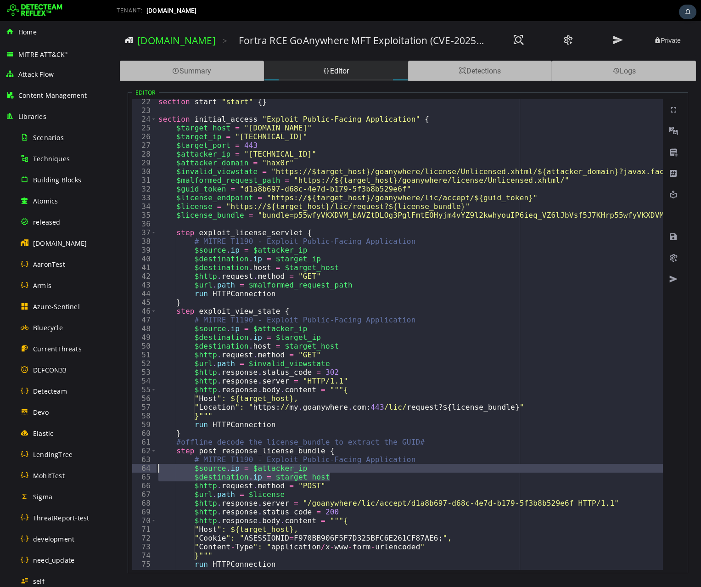
drag, startPoint x: 333, startPoint y: 476, endPoint x: 160, endPoint y: 466, distance: 173.4
paste textarea
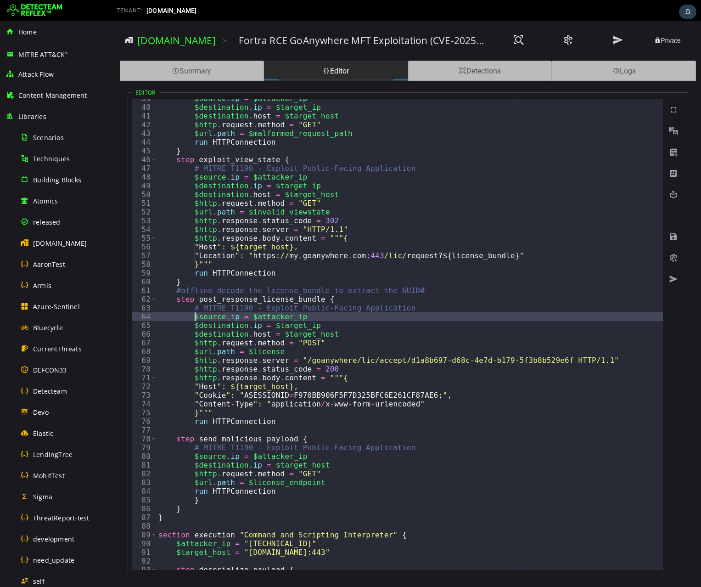
scroll to position [338, 0]
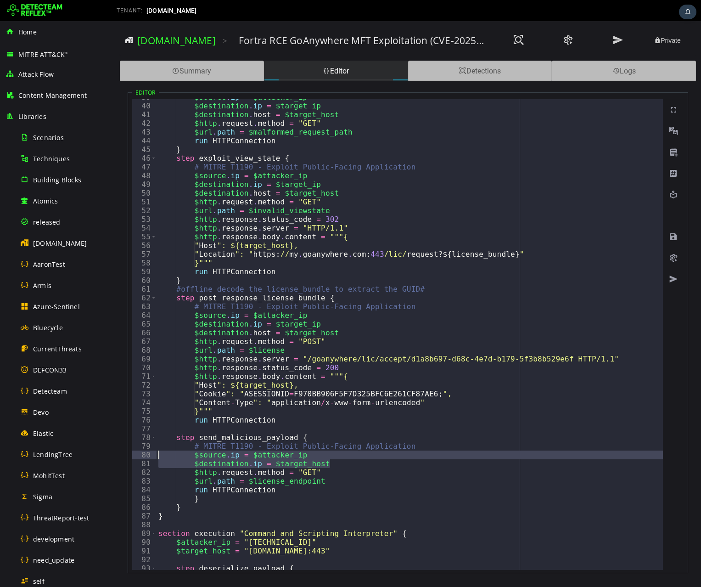
drag, startPoint x: 329, startPoint y: 462, endPoint x: 153, endPoint y: 451, distance: 175.8
click at [153, 414] on div "**********" at bounding box center [397, 334] width 531 height 471
paste textarea
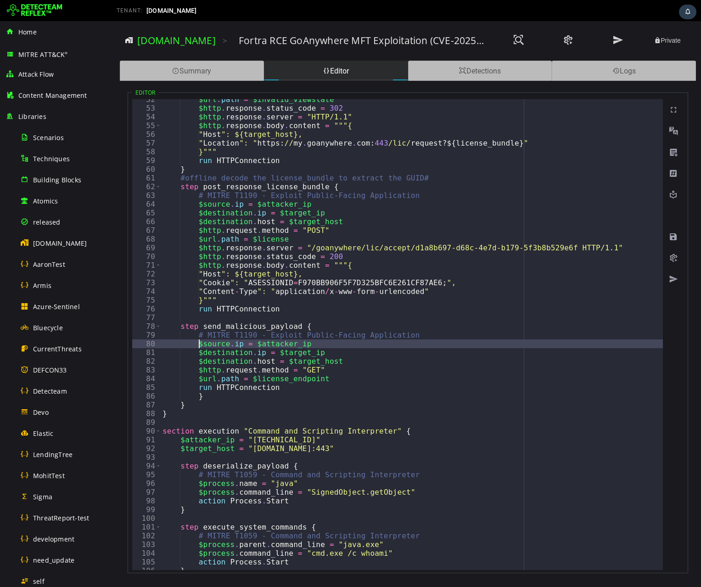
scroll to position [449, 0]
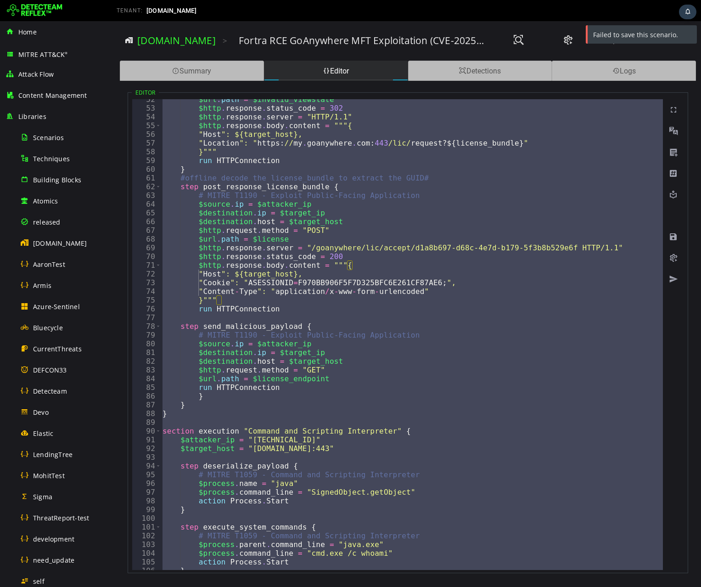
scroll to position [0, 5]
type textarea "**********"
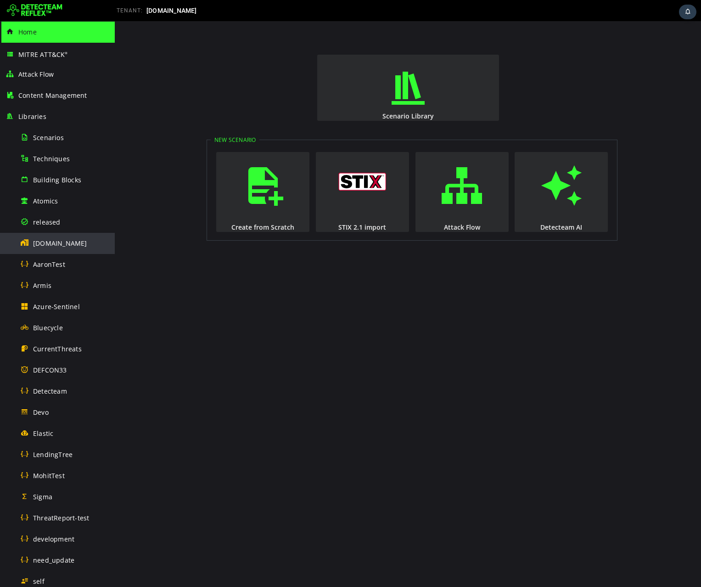
click at [50, 244] on span "[DOMAIN_NAME]" at bounding box center [60, 243] width 54 height 9
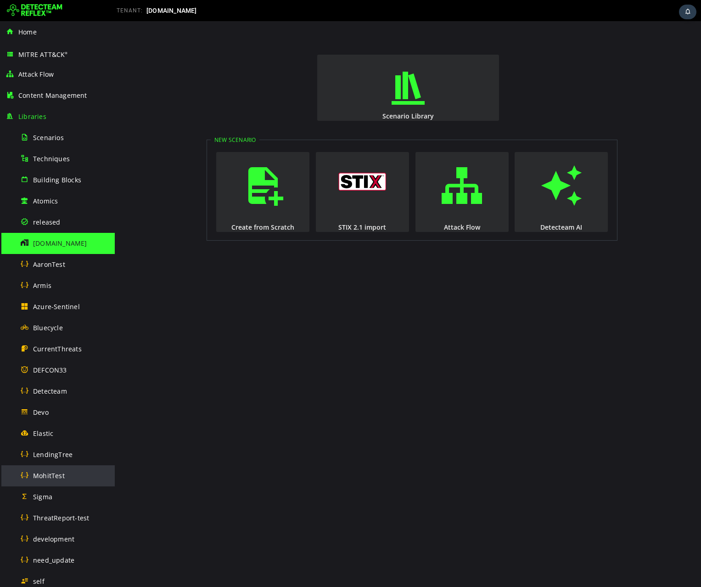
scroll to position [301, 0]
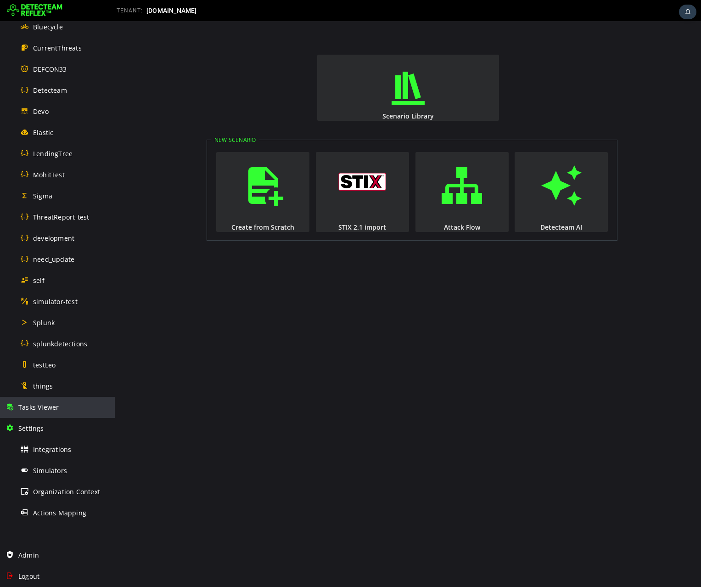
click at [49, 410] on span "Tasks Viewer" at bounding box center [38, 407] width 40 height 9
